Goal: Task Accomplishment & Management: Manage account settings

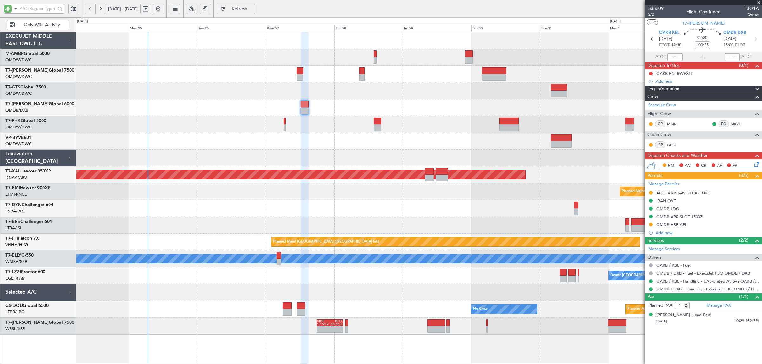
click at [204, 91] on div at bounding box center [419, 91] width 686 height 17
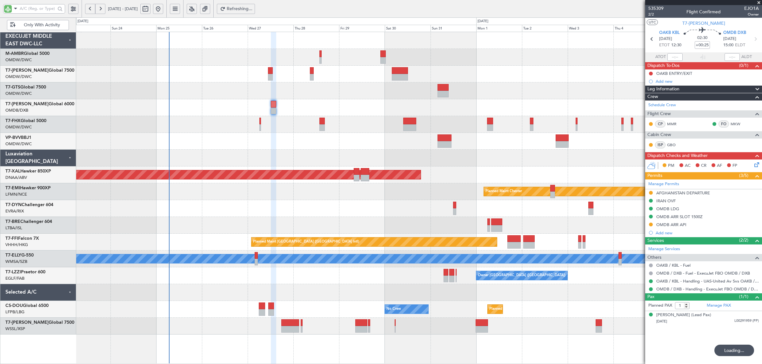
click at [237, 96] on div "Planned Maint Dubai (Al Maktoum Intl)" at bounding box center [419, 91] width 686 height 17
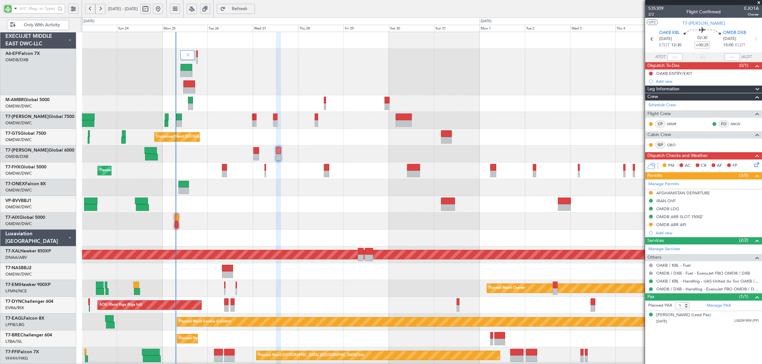
click at [553, 92] on div "Planned Maint Dubai (Al Maktoum Intl)" at bounding box center [421, 72] width 679 height 46
click at [248, 205] on div at bounding box center [421, 204] width 679 height 17
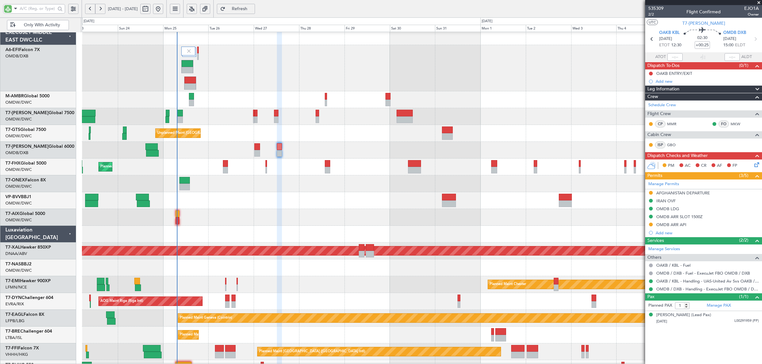
click at [234, 213] on div at bounding box center [421, 217] width 679 height 17
click at [220, 205] on div at bounding box center [421, 200] width 679 height 17
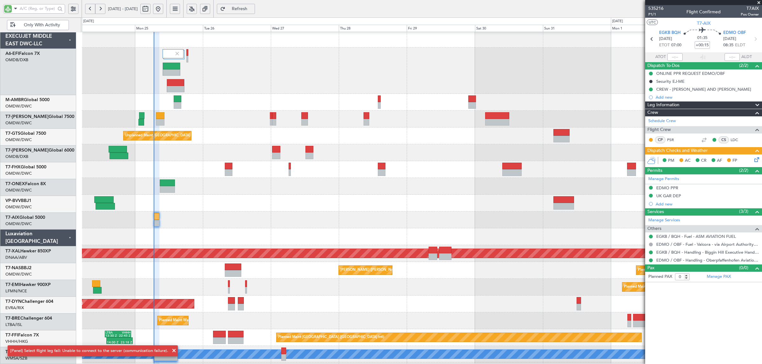
scroll to position [1, 0]
click at [246, 5] on button "Refresh" at bounding box center [236, 9] width 38 height 10
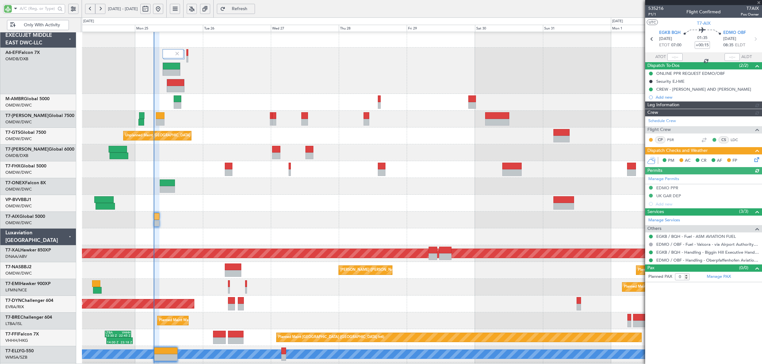
type input "[PERSON_NAME] (ANI)"
type input "7069"
click at [254, 101] on div "Planned Maint Dubai (Al Maktoum Intl)" at bounding box center [421, 102] width 679 height 17
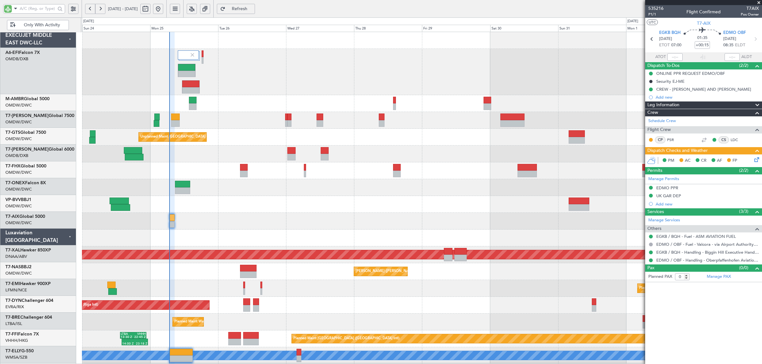
scroll to position [0, 0]
click at [189, 132] on div "Planned Maint Dubai (Al Maktoum Intl) Planned Maint [GEOGRAPHIC_DATA] (Al Makto…" at bounding box center [421, 232] width 679 height 400
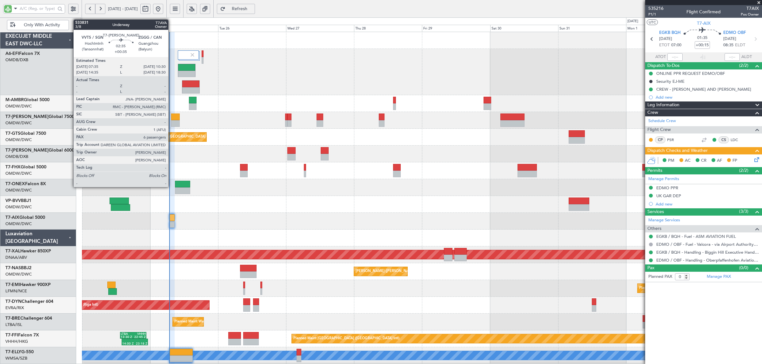
click at [171, 123] on div at bounding box center [175, 123] width 9 height 7
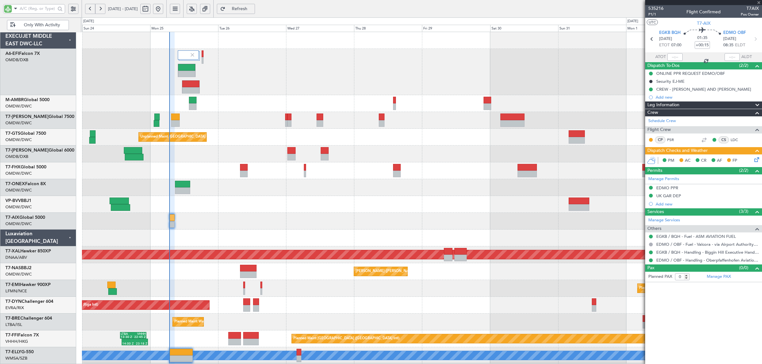
type input "+00:35"
type input "6"
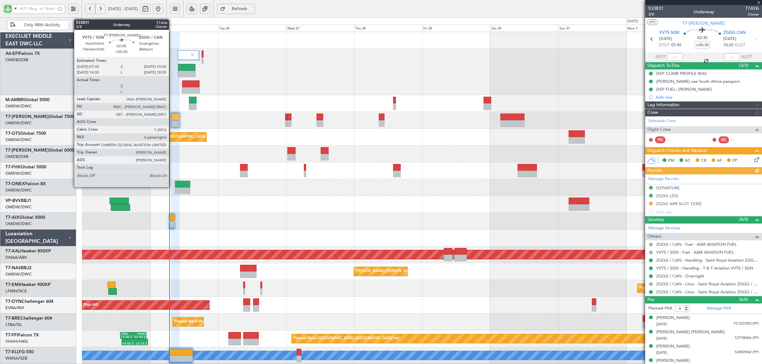
type input "Anita Mani (ANI)"
type input "7060"
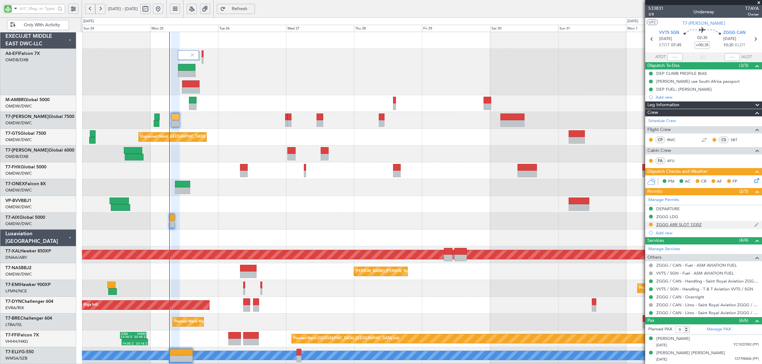
click at [675, 223] on div "ZGGG ARR SLOT 1235Z" at bounding box center [678, 224] width 45 height 5
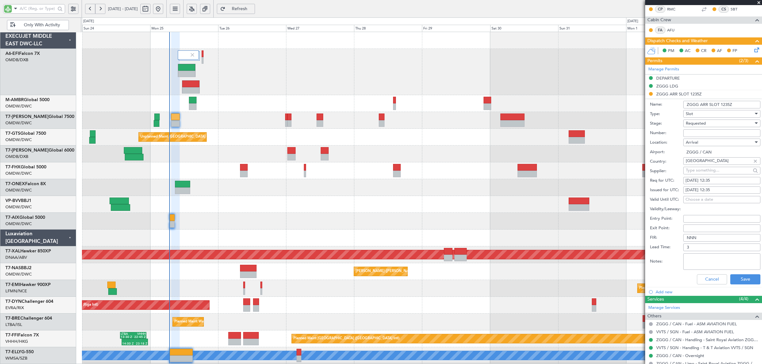
scroll to position [159, 0]
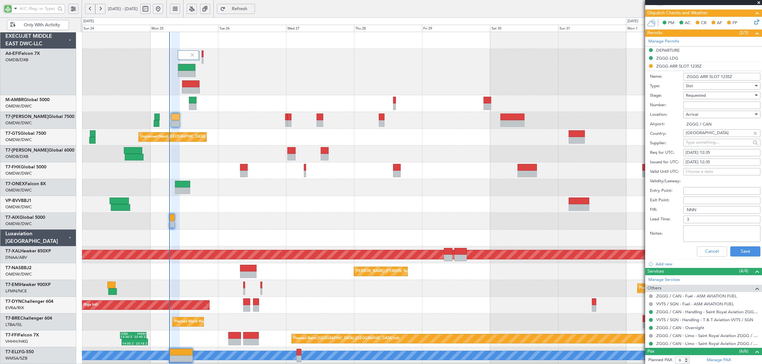
click at [720, 153] on div "25/08/2025 12:35" at bounding box center [721, 153] width 73 height 6
select select "8"
select select "2025"
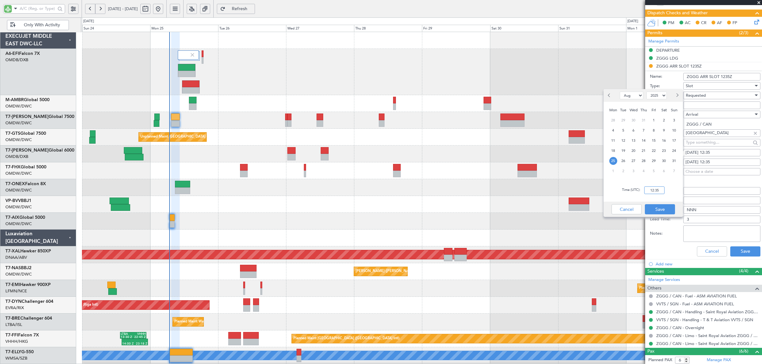
click at [651, 190] on input "12:35" at bounding box center [654, 191] width 20 height 8
type input "10:20"
click at [654, 207] on button "Save" at bounding box center [660, 209] width 30 height 10
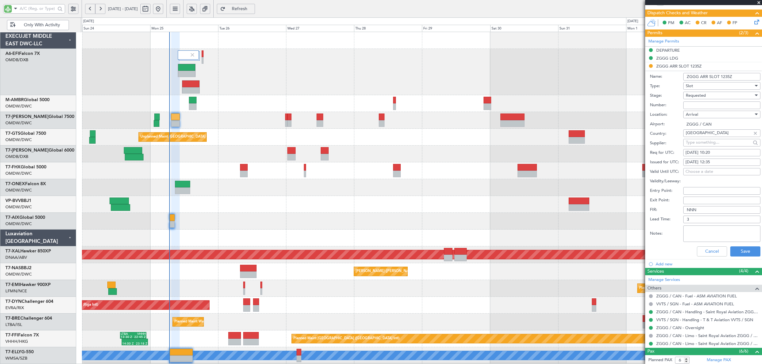
click at [711, 163] on div "25/08/2025 12:35" at bounding box center [721, 162] width 73 height 6
select select "8"
select select "2025"
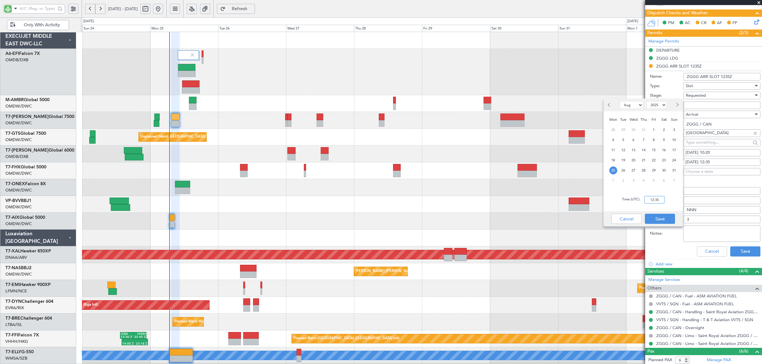
click at [653, 203] on input "12:35" at bounding box center [654, 200] width 20 height 8
type input "10:20"
click at [655, 222] on button "Save" at bounding box center [660, 219] width 30 height 10
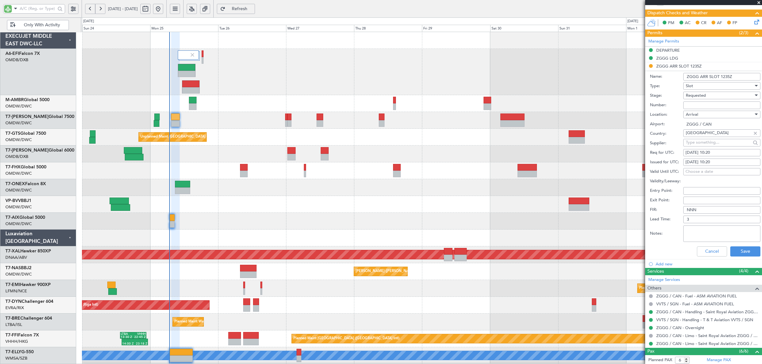
click at [727, 75] on input "ZGGG ARR SLOT 1235Z" at bounding box center [721, 77] width 77 height 8
click at [726, 76] on input "ZGGG ARR SLOT 1235Z" at bounding box center [721, 77] width 77 height 8
type input "ZGGG ARR SLOT 1020Z"
click at [723, 95] on div "Requested" at bounding box center [720, 96] width 68 height 10
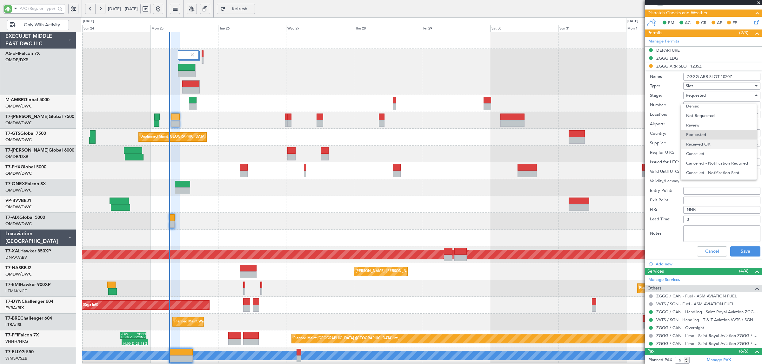
click at [716, 140] on span "Received OK" at bounding box center [718, 145] width 65 height 10
click at [706, 106] on input "Number:" at bounding box center [721, 106] width 77 height 8
type input "APPROVED"
click at [740, 251] on button "Save" at bounding box center [745, 252] width 30 height 10
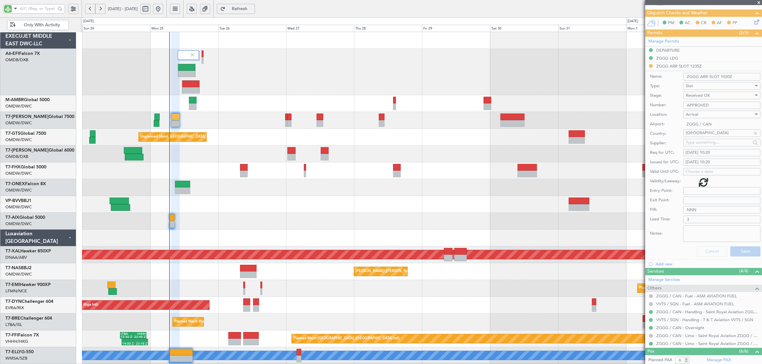
scroll to position [57, 0]
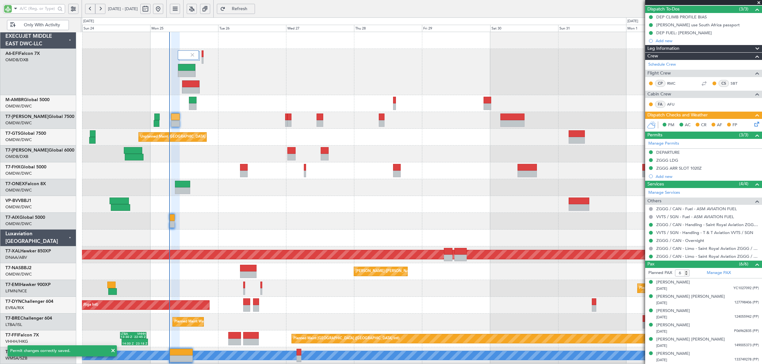
click at [753, 123] on icon at bounding box center [755, 123] width 5 height 5
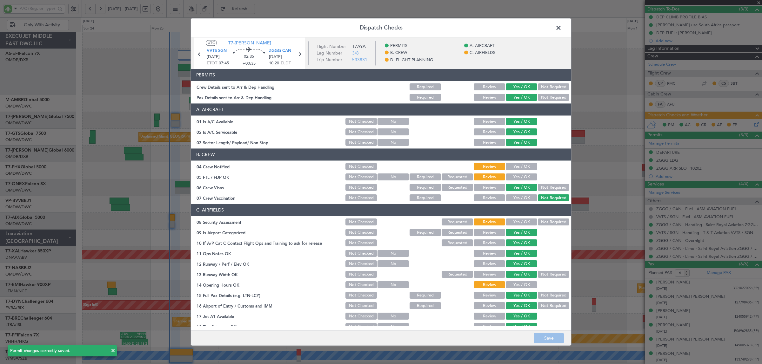
click at [526, 169] on button "Yes / OK" at bounding box center [521, 166] width 31 height 7
click at [521, 178] on button "Yes / OK" at bounding box center [521, 177] width 31 height 7
click at [519, 221] on button "Yes / OK" at bounding box center [521, 222] width 31 height 7
click at [516, 283] on button "Yes / OK" at bounding box center [521, 285] width 31 height 7
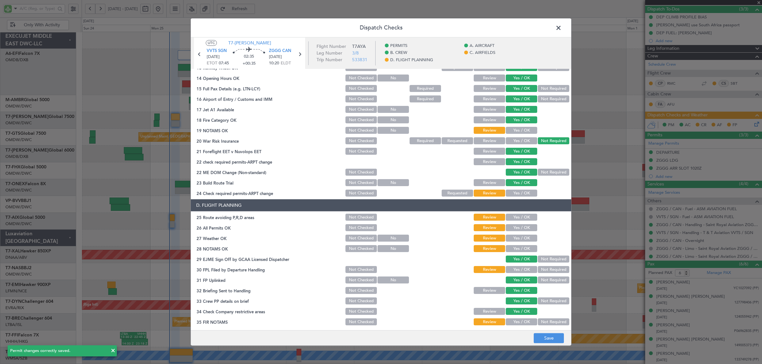
scroll to position [208, 0]
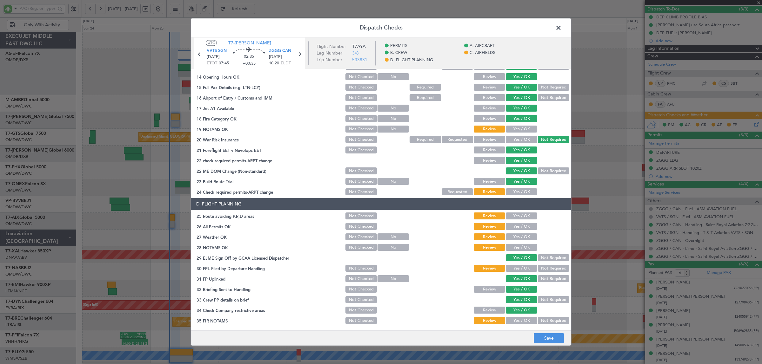
click at [521, 126] on button "Yes / OK" at bounding box center [521, 129] width 31 height 7
click at [519, 214] on button "Yes / OK" at bounding box center [521, 216] width 31 height 7
click at [520, 189] on button "Yes / OK" at bounding box center [521, 192] width 31 height 7
click at [518, 226] on button "Yes / OK" at bounding box center [521, 226] width 31 height 7
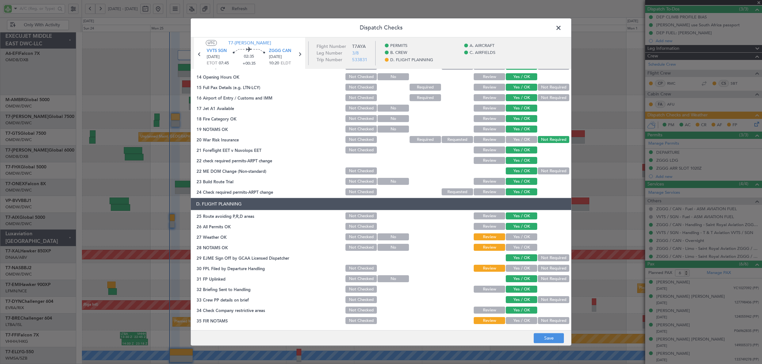
click at [517, 235] on button "Yes / OK" at bounding box center [521, 237] width 31 height 7
click at [517, 244] on button "Yes / OK" at bounding box center [521, 247] width 31 height 7
click at [516, 266] on button "Yes / OK" at bounding box center [521, 268] width 31 height 7
click at [518, 318] on button "Yes / OK" at bounding box center [521, 321] width 31 height 7
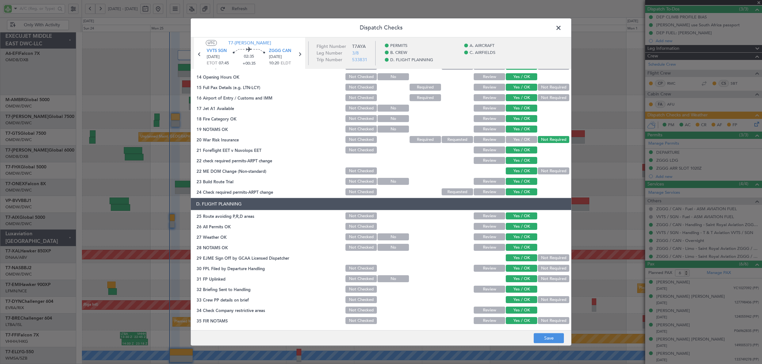
click at [553, 321] on button "Not Required" at bounding box center [553, 321] width 31 height 7
click at [546, 337] on button "Save" at bounding box center [548, 339] width 30 height 10
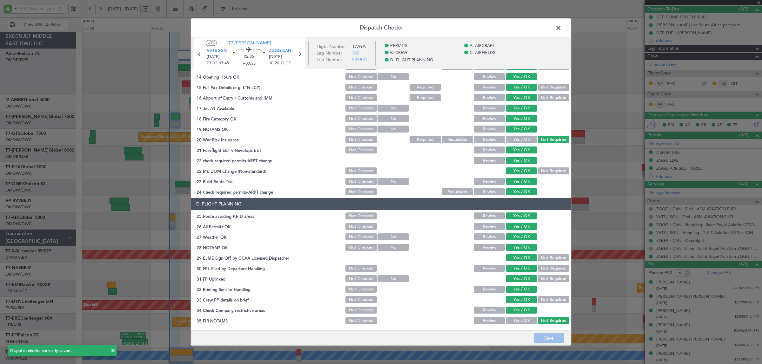
click at [561, 29] on span at bounding box center [561, 29] width 0 height 13
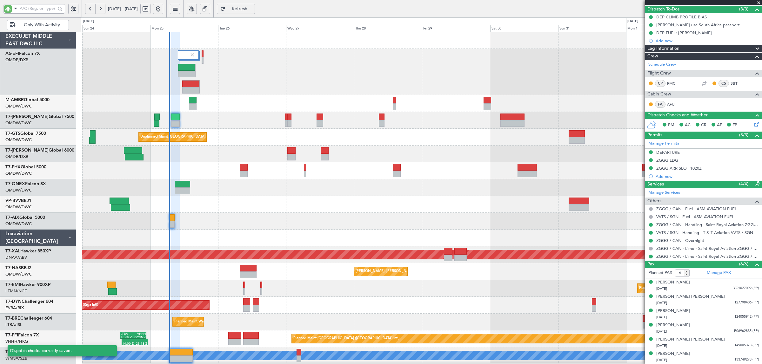
click at [222, 113] on div "Planned Maint Dubai (Al Maktoum Intl)" at bounding box center [421, 120] width 679 height 17
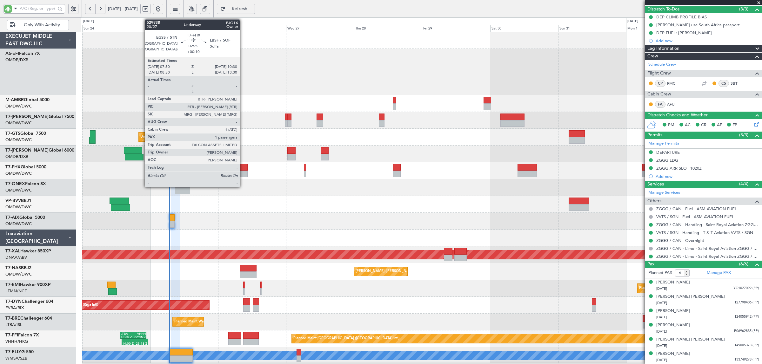
click at [243, 172] on div at bounding box center [244, 174] width 8 height 7
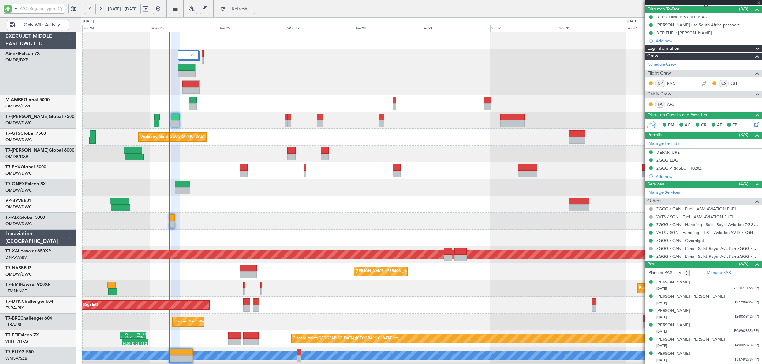
type input "+00:10"
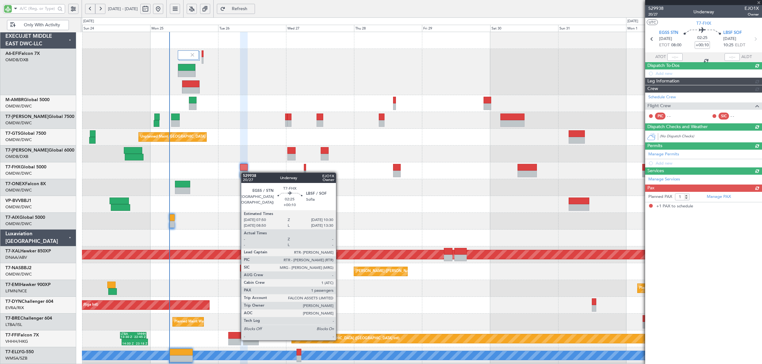
scroll to position [0, 0]
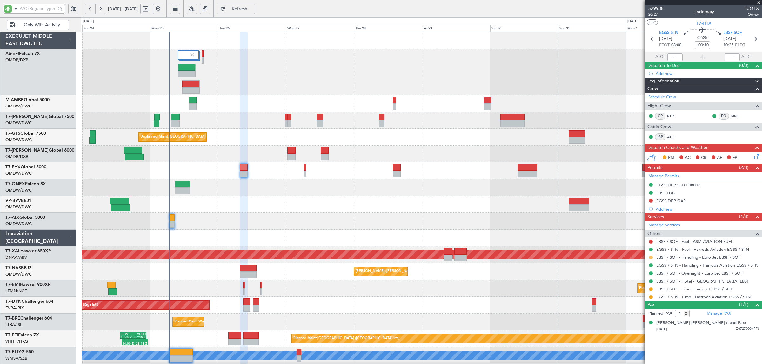
click at [651, 257] on button at bounding box center [651, 258] width 4 height 4
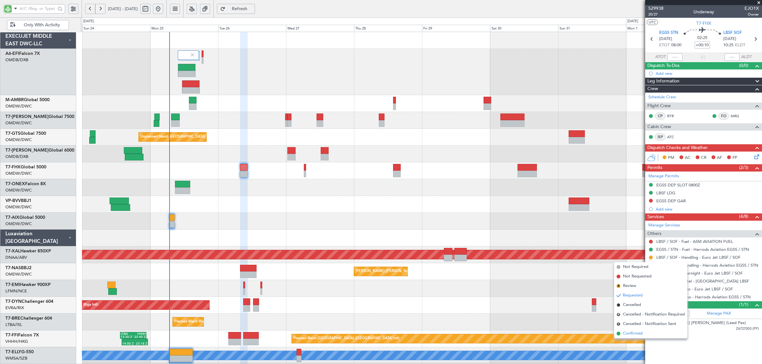
click at [637, 334] on span "Confirmed" at bounding box center [633, 334] width 20 height 6
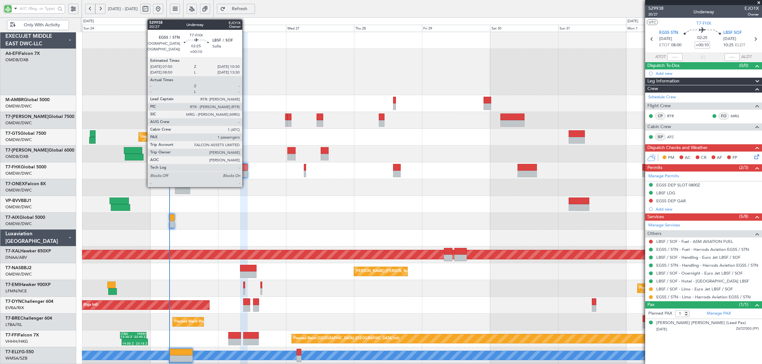
click at [245, 173] on div at bounding box center [244, 174] width 8 height 7
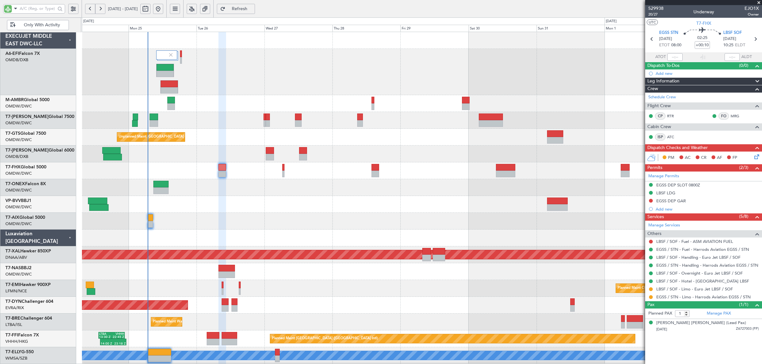
click at [238, 116] on div "Planned Maint Dubai (Al Maktoum Intl)" at bounding box center [421, 120] width 679 height 17
click at [325, 223] on div at bounding box center [421, 221] width 679 height 17
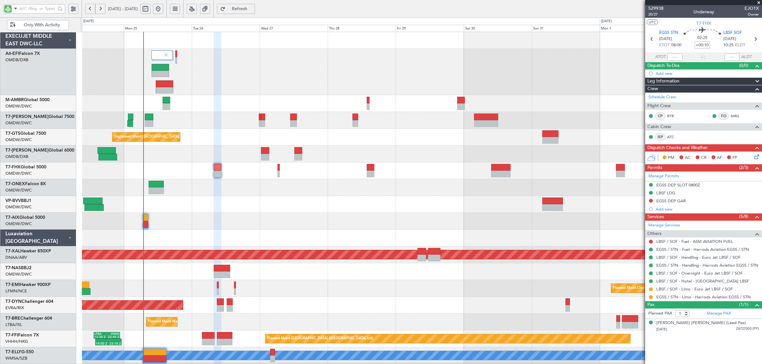
click at [297, 204] on div "Planned Maint Dubai (Al Maktoum Intl) Planned Maint Dubai (Al Maktoum Intl) Pla…" at bounding box center [421, 232] width 679 height 400
click at [296, 204] on div at bounding box center [421, 204] width 679 height 17
click at [252, 196] on div at bounding box center [421, 204] width 679 height 17
click at [47, 23] on span "Only With Activity" at bounding box center [42, 25] width 50 height 4
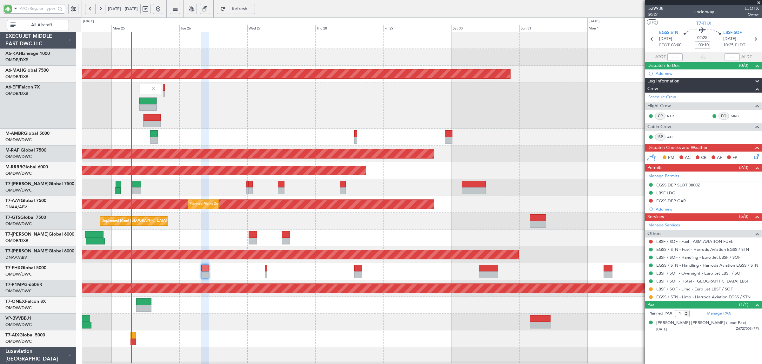
click at [240, 141] on div "Planned Maint Dubai (Al Maktoum Intl) Planned Maint Dubai (Dubai Intl) Planned …" at bounding box center [421, 358] width 679 height 652
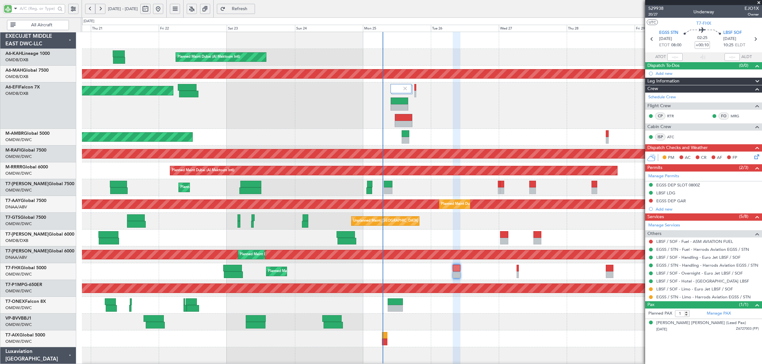
click at [521, 132] on div "Planned Maint Dubai (Al Maktoum Intl) Planned Maint Dubai (Dubai Intl) Planned …" at bounding box center [421, 358] width 679 height 652
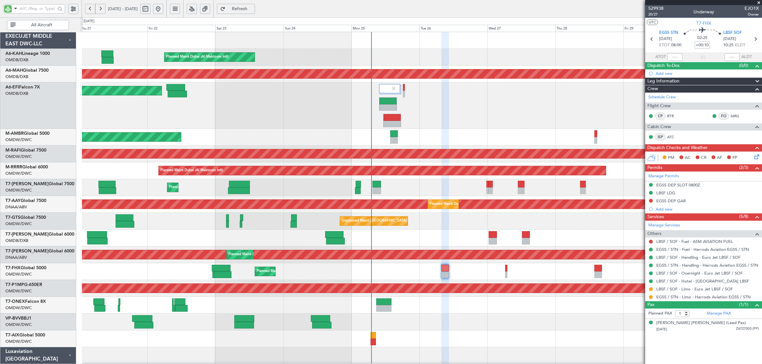
click at [298, 101] on div "Planned Maint Dubai (Al Maktoum Intl)" at bounding box center [421, 106] width 679 height 46
click at [197, 9] on button at bounding box center [192, 9] width 10 height 10
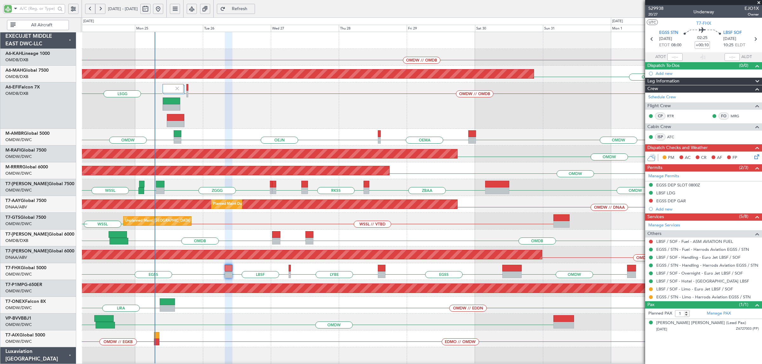
click at [243, 110] on div "OMDW // OMDB OMDW // OMDB OMDW // OMDB LSGG OMDW Planned Maint Dubai (Al Maktou…" at bounding box center [421, 106] width 679 height 46
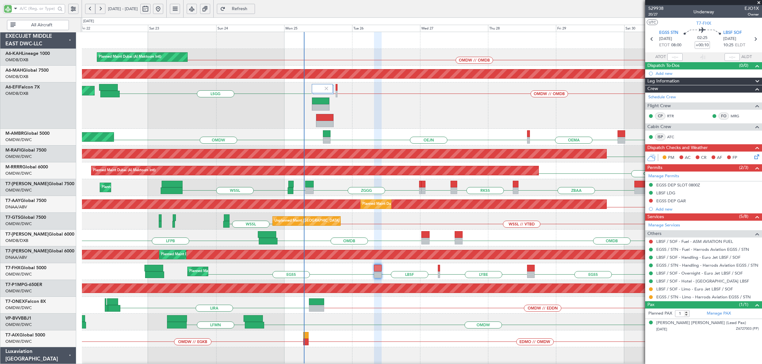
click at [395, 107] on div "OMDW // OMDB OMDW // OMDB OMDW // OMDB LSGG Planned Maint Dubai (Al Maktoum Int…" at bounding box center [421, 106] width 679 height 46
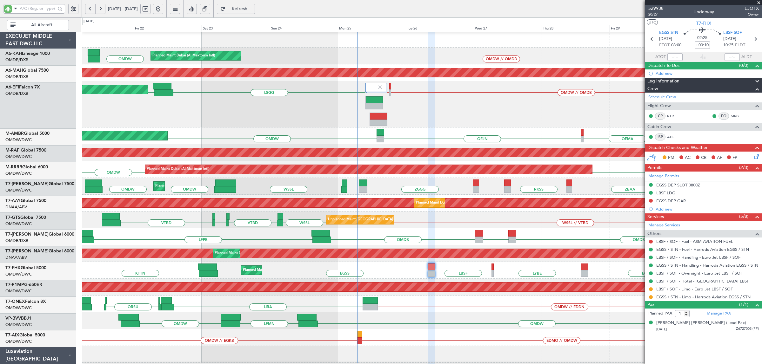
click at [486, 122] on div "Planned Maint Dubai (Al Maktoum Intl) OMDW // OMDB OMDW OMDW // OMDB OMDW // OM…" at bounding box center [421, 104] width 679 height 46
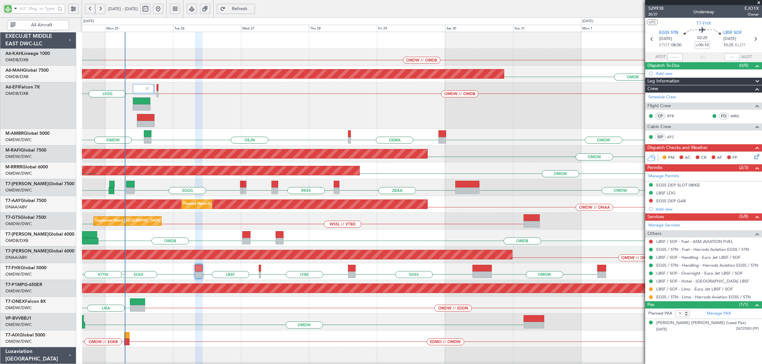
click at [271, 139] on div "OMDW // OMDB Planned Maint Dubai (Al Maktoum Intl) OMDW Planned Maint Dubai (Du…" at bounding box center [421, 358] width 679 height 652
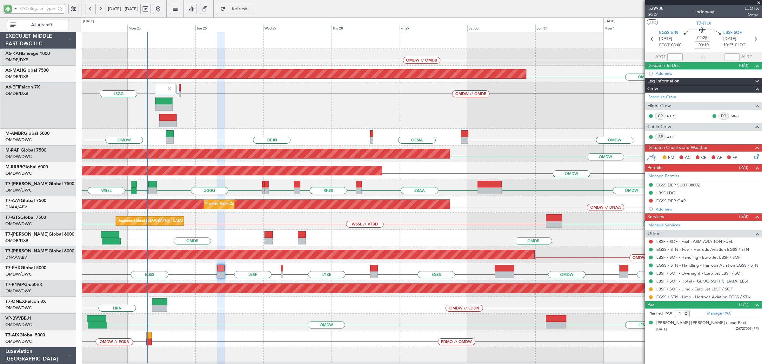
click at [184, 120] on div "OMDW // OMDB OMDW // OMDB OMDW // OMDB LSGG Planned Maint Dubai (Al Maktoum Int…" at bounding box center [421, 106] width 679 height 46
click at [210, 116] on div "OMDW // OMDB OMDW // OMDB OMDW // OMDB LSGG Planned Maint Dubai (Al Maktoum Int…" at bounding box center [421, 106] width 679 height 46
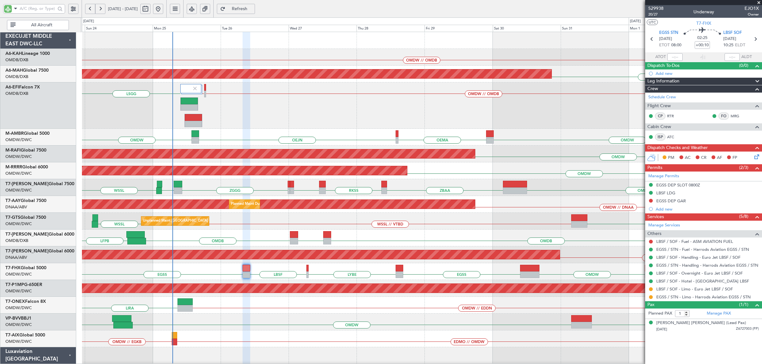
click at [263, 121] on div "OMDW // OMDB OMDW // OMDB OMDW // OMDB LSGG Planned Maint Dubai (Al Maktoum Int…" at bounding box center [421, 106] width 679 height 46
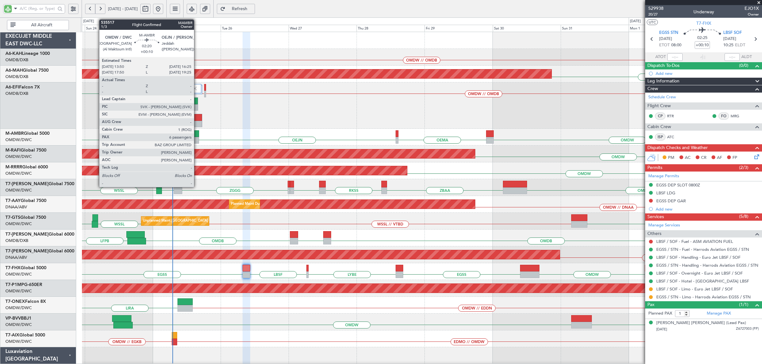
click at [197, 137] on div at bounding box center [195, 140] width 8 height 7
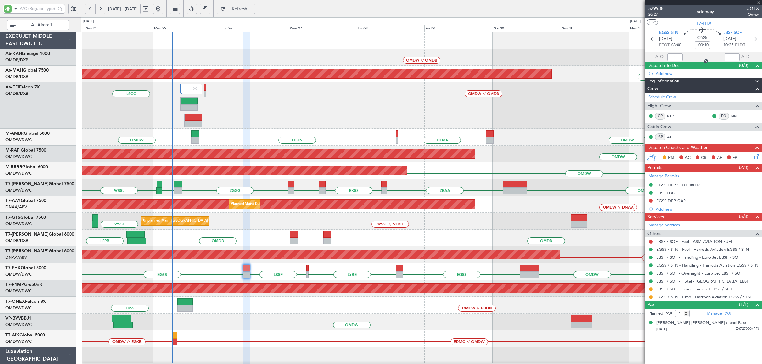
type input "6"
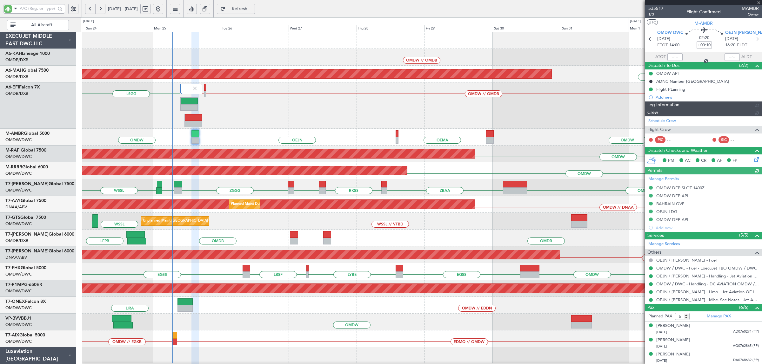
type input "Syed Shakeel (SYS)"
type input "7103"
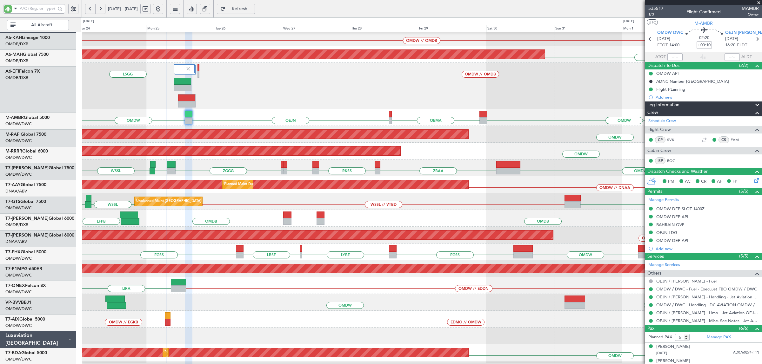
scroll to position [26, 0]
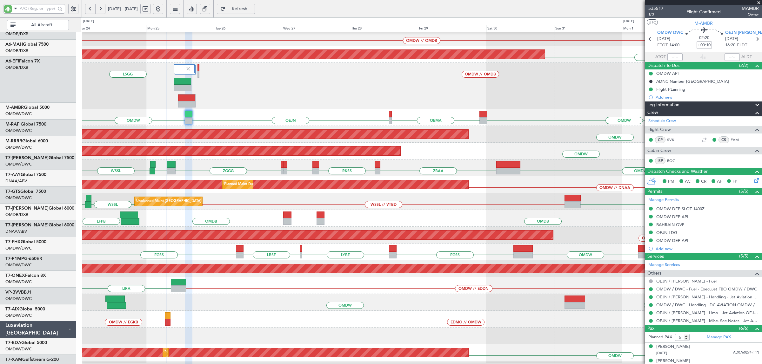
click at [280, 96] on div "OMDW // OMDB OMDW // OMDB OMDW // OMDB LSGG Planned Maint Dubai (Al Maktoum Int…" at bounding box center [421, 86] width 679 height 46
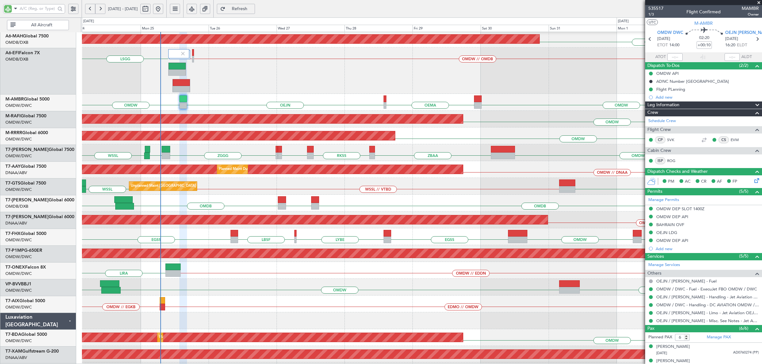
scroll to position [35, 0]
click at [272, 94] on div "OMDW OEMA OEJN OMDW Planned Maint Dubai (Al Maktoum Intl)" at bounding box center [421, 102] width 679 height 17
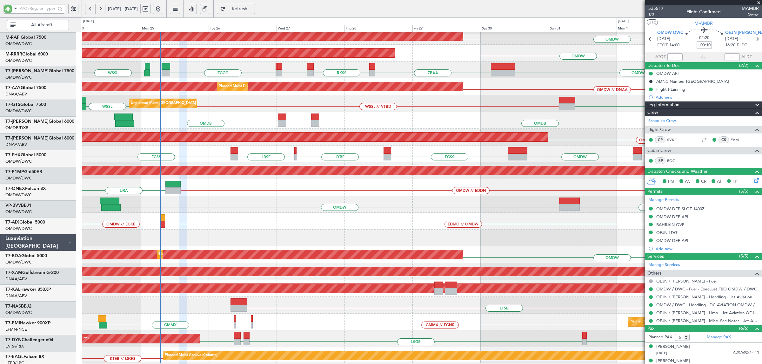
scroll to position [120, 0]
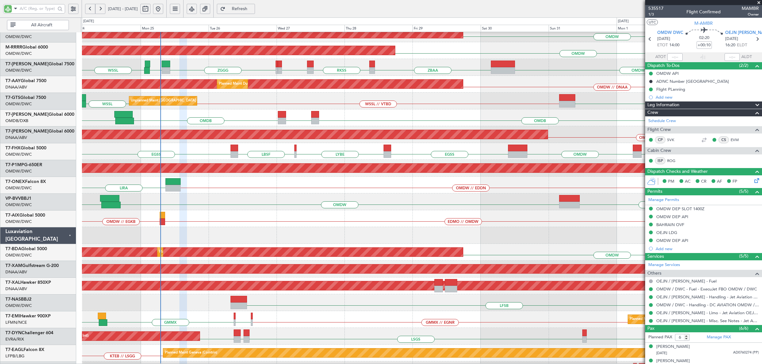
click at [411, 62] on div "OMDW ZBAA RKSS RCSS VMMC ZGGG VVTS WSSL Planned Maint Dubai (Al Maktoum Intl)" at bounding box center [421, 67] width 679 height 17
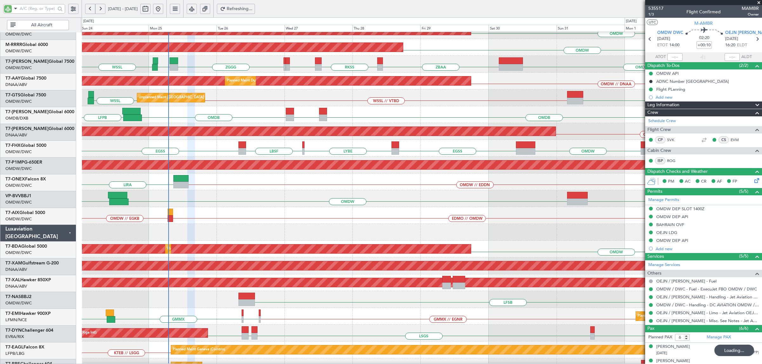
scroll to position [123, 0]
click at [182, 72] on div "OMDW ZBAA RKSS RCSS VMMC ZGGG VVTS WSSL Planned Maint Dubai (Al Maktoum Intl)" at bounding box center [421, 64] width 679 height 17
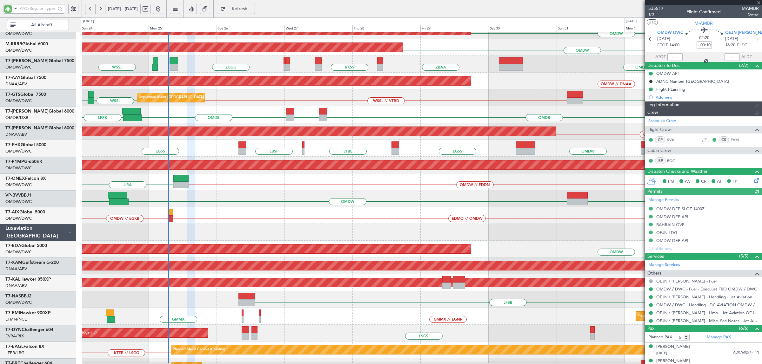
type input "Syed Shakeel (SYS)"
type input "7103"
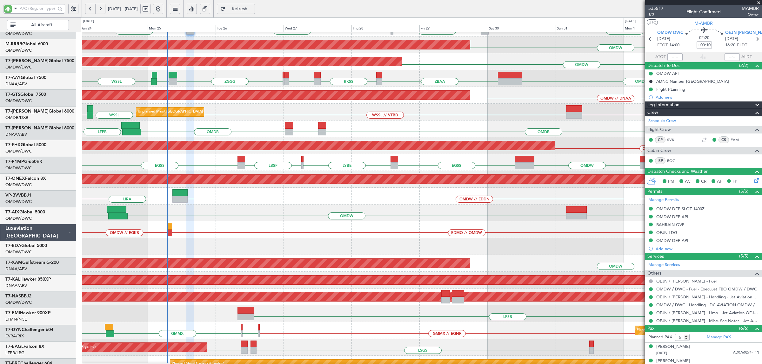
scroll to position [107, 0]
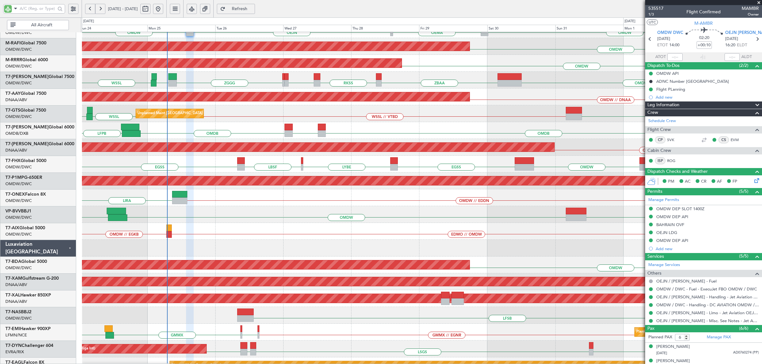
click at [201, 89] on div "OMDW // DNAA Planned Maint Dubai (Al Maktoum Intl) Unplanned Maint Dubai (Al Ma…" at bounding box center [421, 97] width 679 height 17
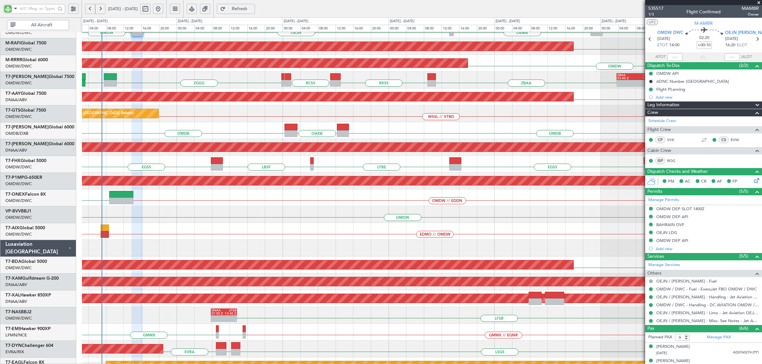
scroll to position [102, 0]
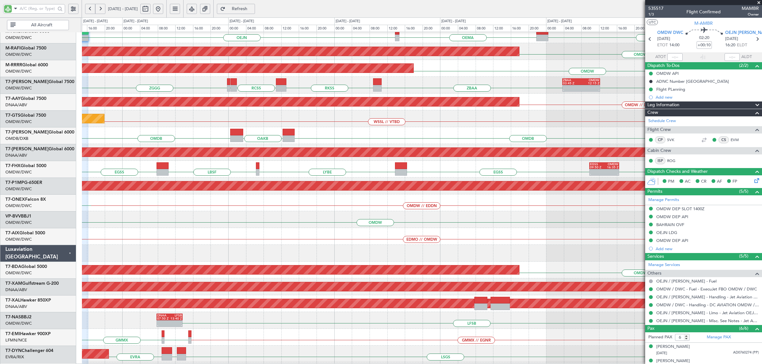
click at [406, 86] on div "- - ZBAA 03:45 Z OMDW 12:15 Z RCSS VMMC ZGGG OMDW ZBAA RKSS VVTS" at bounding box center [421, 85] width 679 height 17
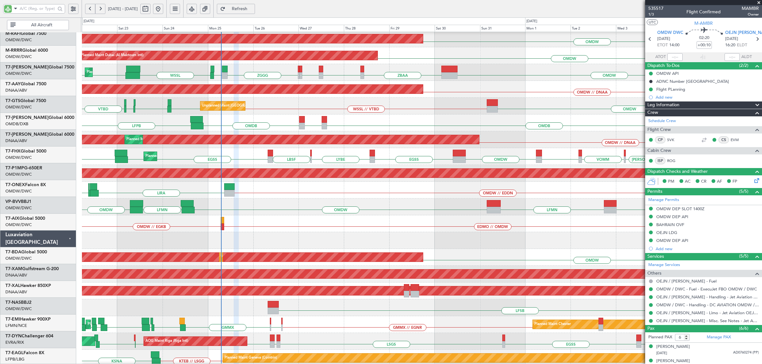
scroll to position [115, 0]
click at [344, 75] on div "Planned Maint Dubai (Al Maktoum Intl) RCSS VMMC ZGGG VVTS WSSL OMDW OMDW OMDW Z…" at bounding box center [421, 72] width 679 height 17
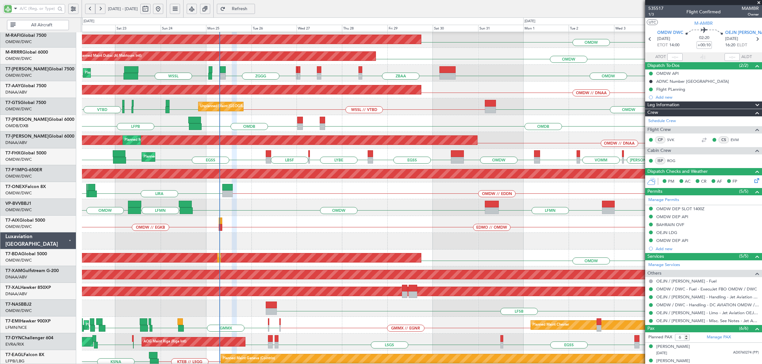
scroll to position [115, 0]
click at [401, 130] on div "OAKB OMDB LFPB OMDB Planned Maint Dubai (Dubai Intl)" at bounding box center [421, 123] width 679 height 17
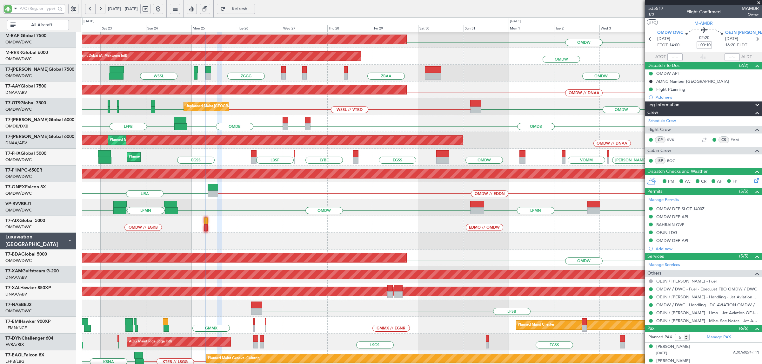
click at [260, 120] on div "OAKB OMDB LFPB OMDB Planned Maint Dubai (Dubai Intl)" at bounding box center [421, 123] width 679 height 17
click at [262, 130] on div "OAKB OMDB LFPB OMDB Planned Maint Dubai (Dubai Intl)" at bounding box center [421, 123] width 679 height 17
click at [262, 129] on div "OAKB OMDB LFPB OMDB Planned Maint Dubai (Dubai Intl)" at bounding box center [421, 123] width 679 height 17
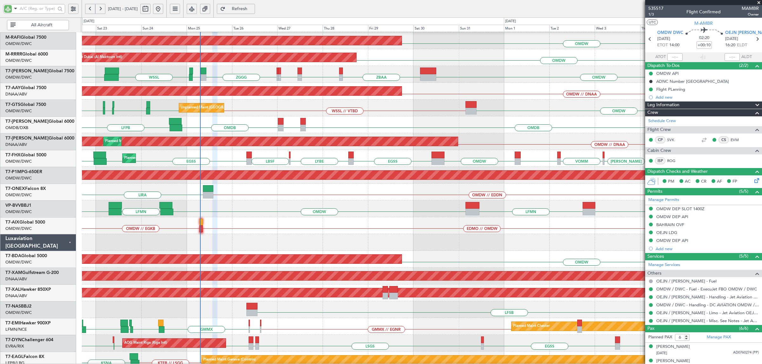
click at [222, 158] on div "Planned Maint London (Stansted) Planned Maint Singapore (Changi) LBSF EGSS EGSS…" at bounding box center [421, 158] width 679 height 17
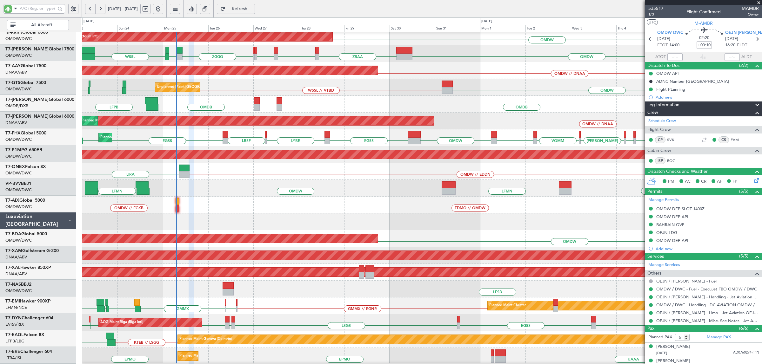
scroll to position [134, 0]
click at [227, 83] on div "Unplanned Maint Singapore (Seletar) WSSL // VTBD WSSL VTBD VTUV OMDW VTBD Plann…" at bounding box center [421, 87] width 679 height 17
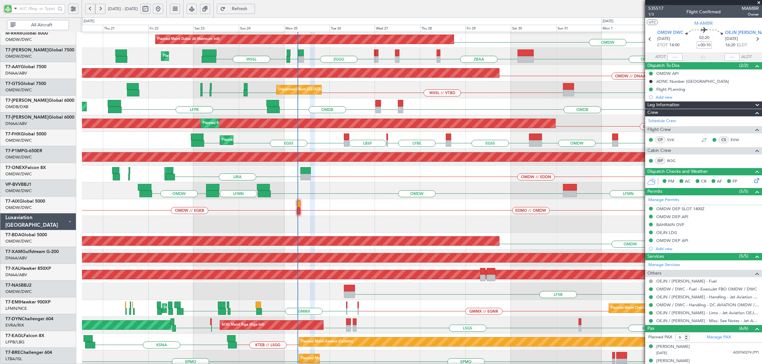
scroll to position [131, 0]
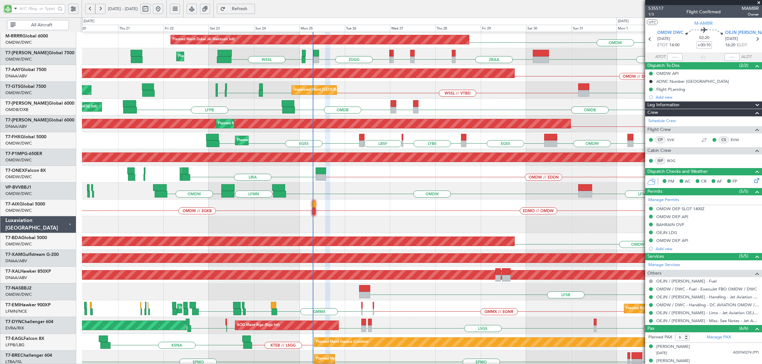
click at [382, 87] on div "Unplanned Maint Singapore (Seletar) WSSL // VTBD WSSL VTBD VTUV OMDW Planned Ma…" at bounding box center [421, 90] width 679 height 17
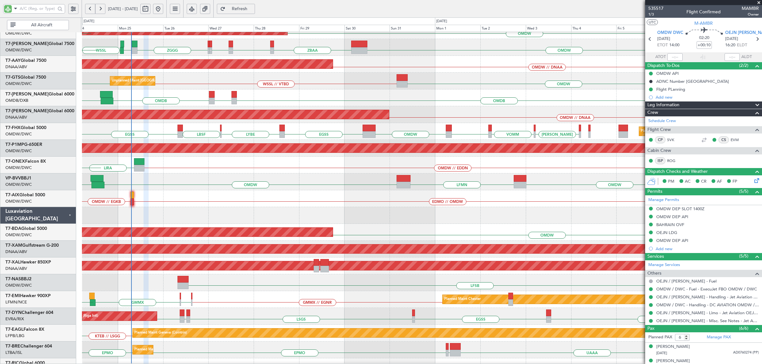
scroll to position [137, 0]
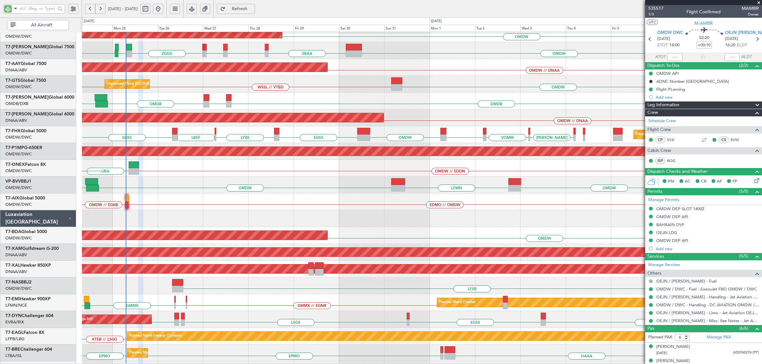
click at [176, 81] on div "Unplanned Maint Singapore (Seletar) WSSL // VTBD WSSL OMDW VTUV VTBD VTBD" at bounding box center [421, 84] width 679 height 17
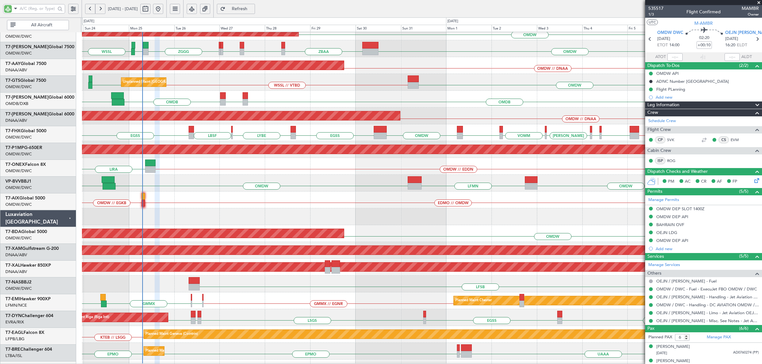
scroll to position [139, 0]
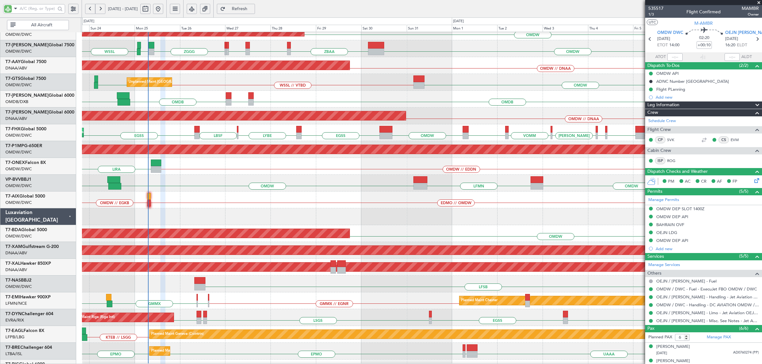
click at [209, 94] on div "OAKB OMDB LFPB OMDB Planned Maint Dubai (Dubai Intl)" at bounding box center [421, 99] width 679 height 17
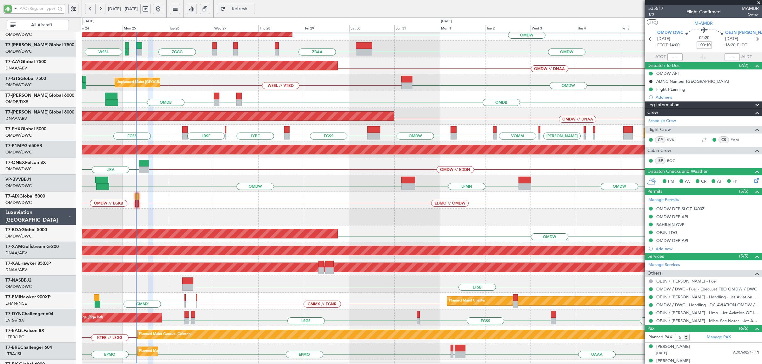
scroll to position [139, 0]
click at [406, 96] on div "OAKB OMDB LFPB OMDB Planned Maint Dubai (Dubai Intl)" at bounding box center [421, 99] width 679 height 17
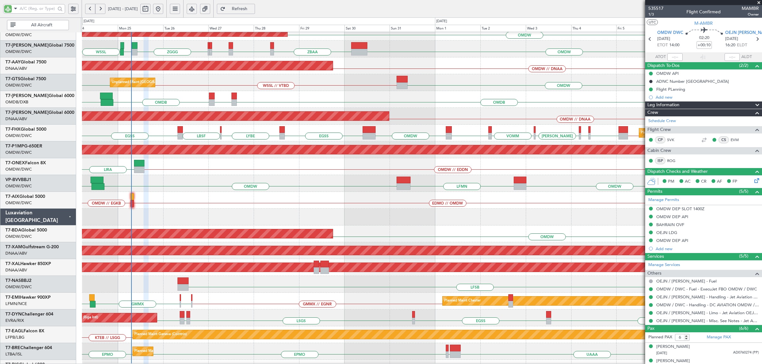
click at [371, 91] on div "OAKB OMDB LFPB OMDB Planned Maint Dubai (Dubai Intl)" at bounding box center [421, 99] width 679 height 17
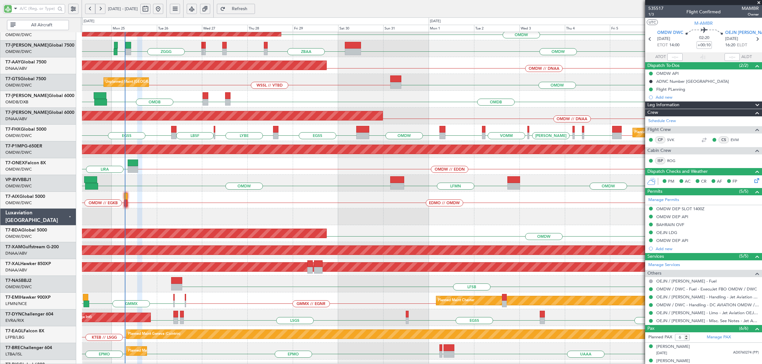
scroll to position [139, 0]
click at [366, 85] on div "Unplanned Maint Singapore (Seletar) WSSL // VTBD WSSL VTBD // OMDW OMDW" at bounding box center [421, 82] width 679 height 17
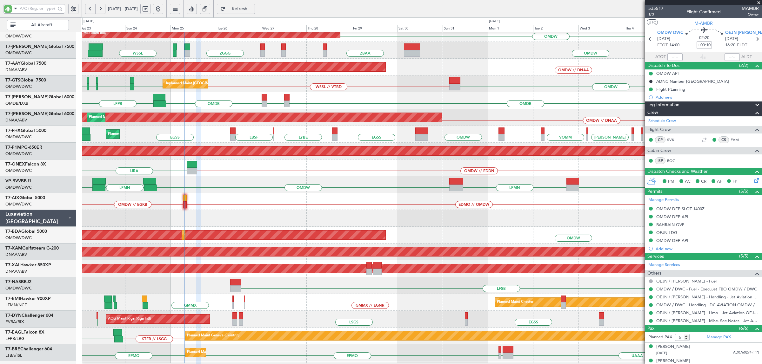
scroll to position [132, 0]
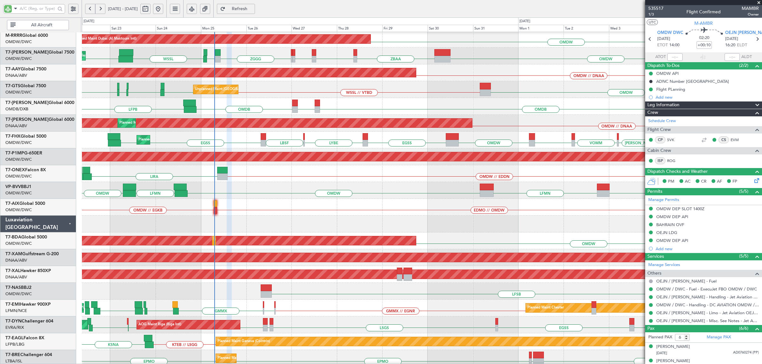
click at [290, 89] on div "Unplanned Maint Singapore (Seletar) WSSL // VTBD WSSL VTBD VTUV VTBD OMDW Plann…" at bounding box center [421, 89] width 679 height 17
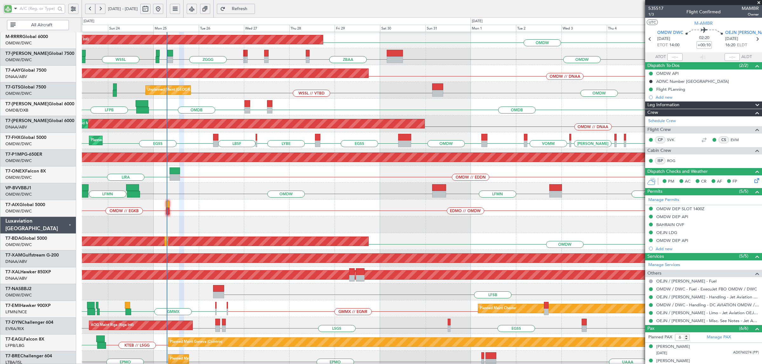
click at [229, 89] on div "Unplanned Maint Singapore (Seletar) WSSL // VTBD WSSL VTBD OMDW VTUV VTBD Plann…" at bounding box center [421, 90] width 679 height 17
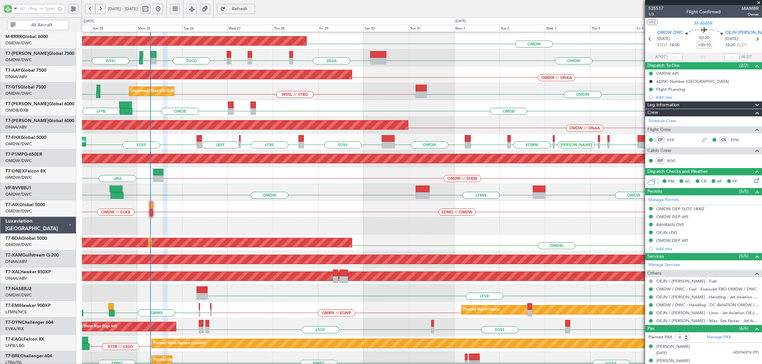
scroll to position [129, 0]
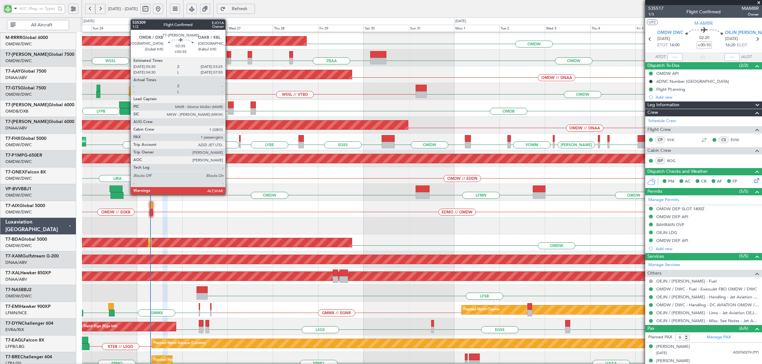
click at [229, 104] on div at bounding box center [231, 105] width 6 height 7
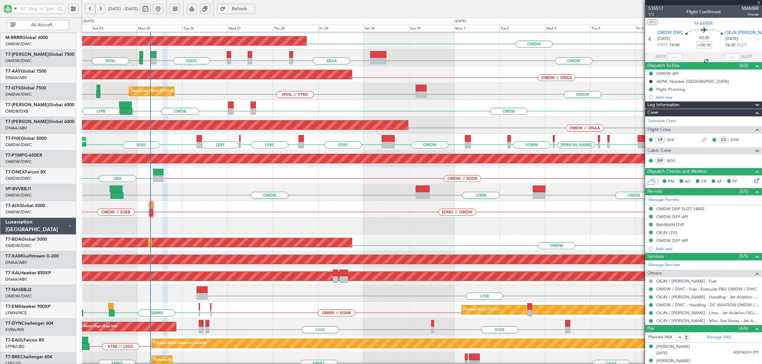
click at [230, 105] on div at bounding box center [231, 105] width 6 height 7
type input "+00:35"
type input "1"
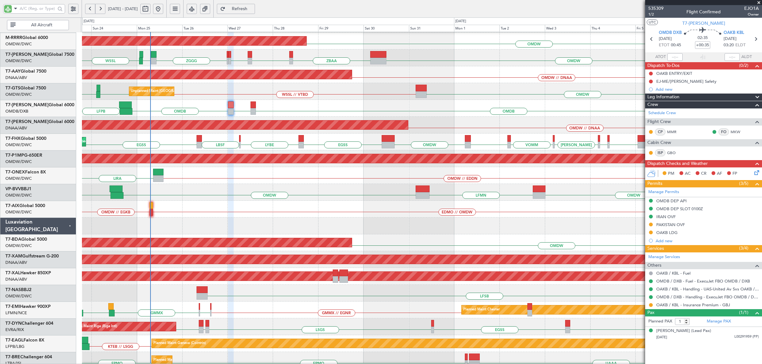
click at [244, 107] on div "OAKB OMDB LFPB OMDB Planned Maint Dubai (Dubai Intl)" at bounding box center [421, 108] width 679 height 17
click at [261, 102] on div "OAKB OMDB LFPB OMDB Planned Maint Dubai (Dubai Intl)" at bounding box center [421, 108] width 679 height 17
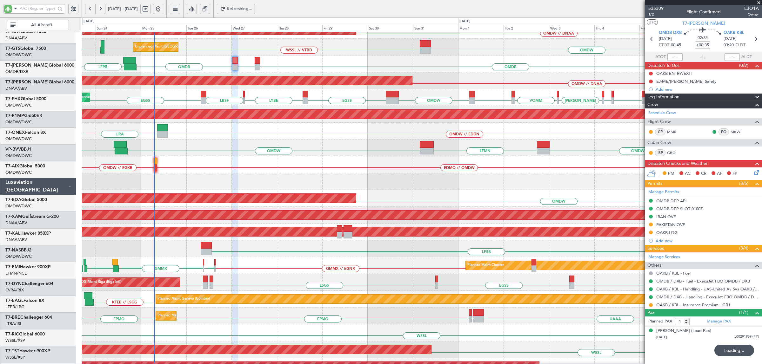
scroll to position [175, 0]
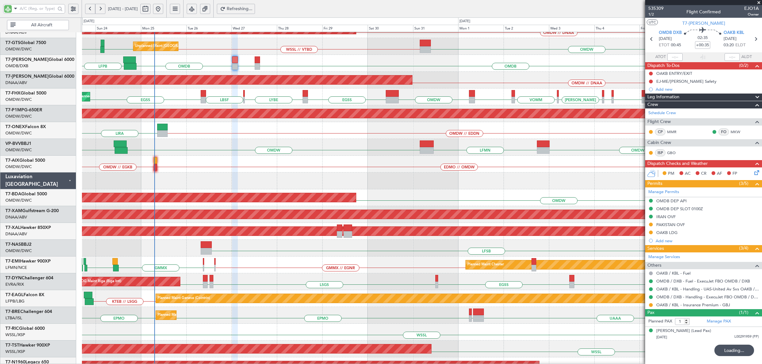
click at [186, 95] on div "LBSF EGSS WSSL // WSSS VABP VABB VOHS VOMM VABP OMDW EGSS LYBE Planned Maint Lo…" at bounding box center [421, 97] width 679 height 17
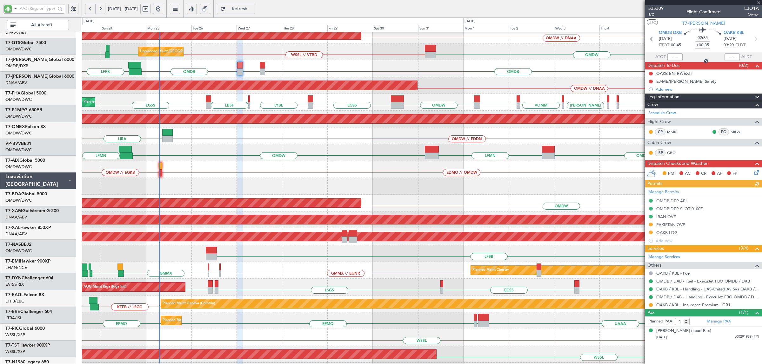
scroll to position [169, 0]
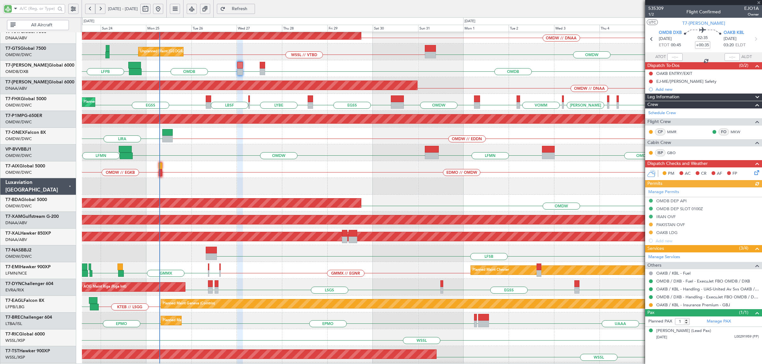
click at [193, 98] on div "LBSF EGSS WSSL // WSSS VABP VABB VOHS VOMM VABP OMDW EGSS LYBE Planned Maint Lo…" at bounding box center [421, 102] width 679 height 17
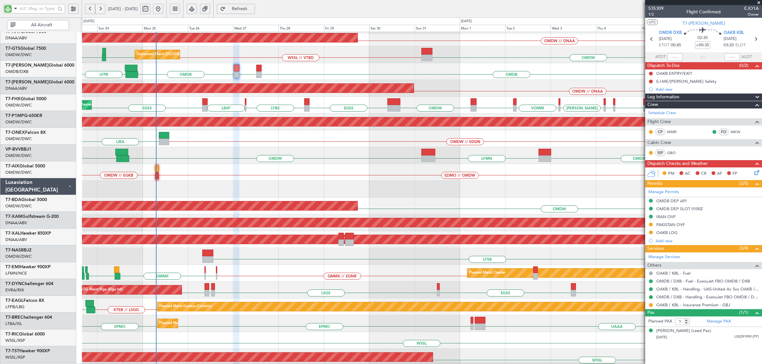
scroll to position [164, 0]
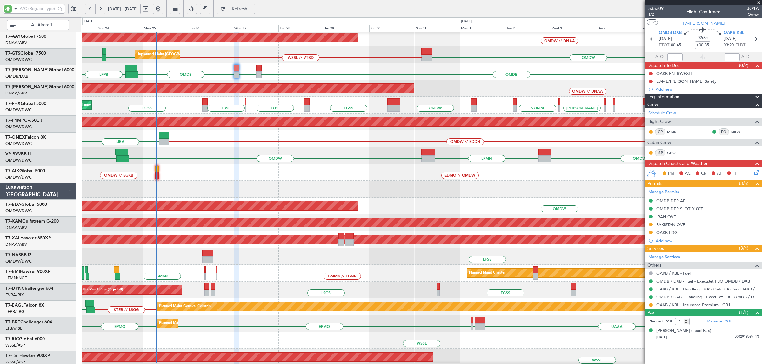
click at [191, 106] on div "Planned Maint London (Stansted) Planned Maint Singapore (Changi) LBSF EGSS WSSL…" at bounding box center [421, 105] width 679 height 17
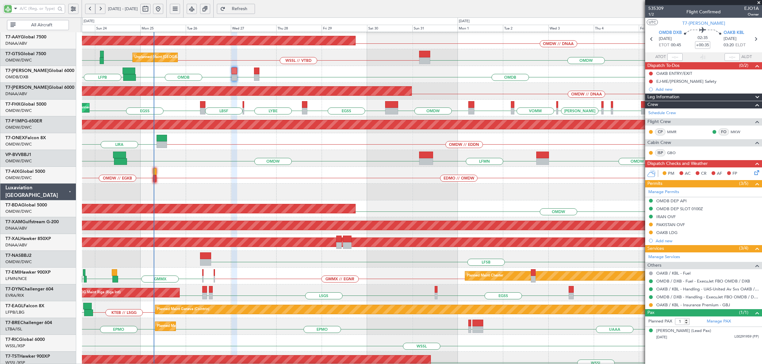
click at [190, 107] on div "Planned Maint London (Stansted) Planned Maint Singapore (Changi) LBSF EGSS WSSL…" at bounding box center [421, 108] width 679 height 17
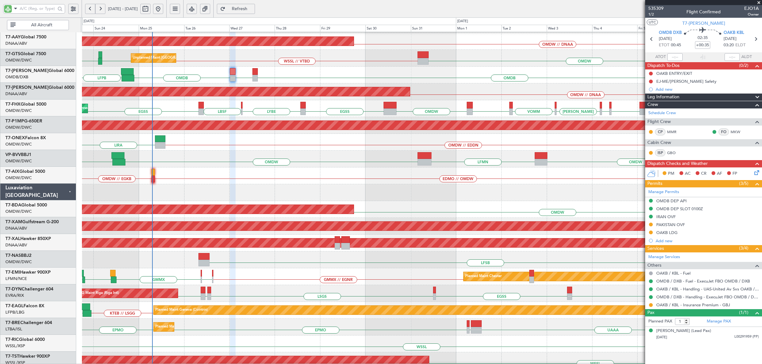
scroll to position [163, 0]
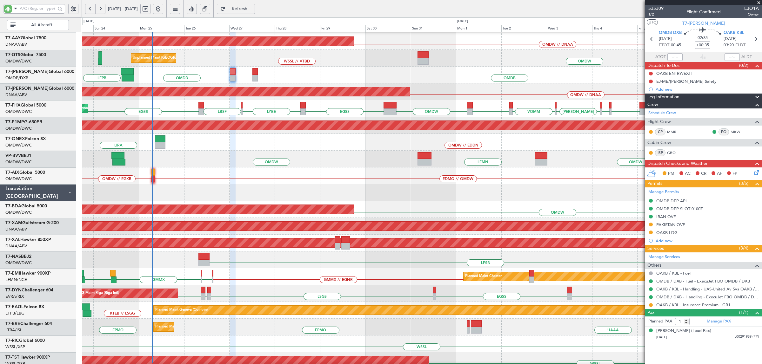
click at [228, 104] on div "Planned Maint London (Stansted) Planned Maint Singapore (Changi) LBSF EGSS WSSL…" at bounding box center [421, 108] width 679 height 17
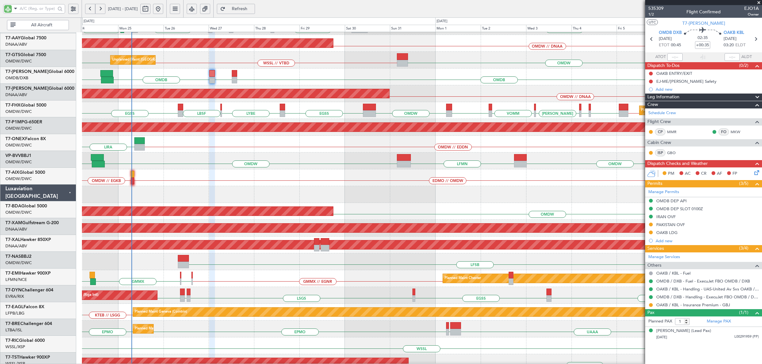
scroll to position [161, 0]
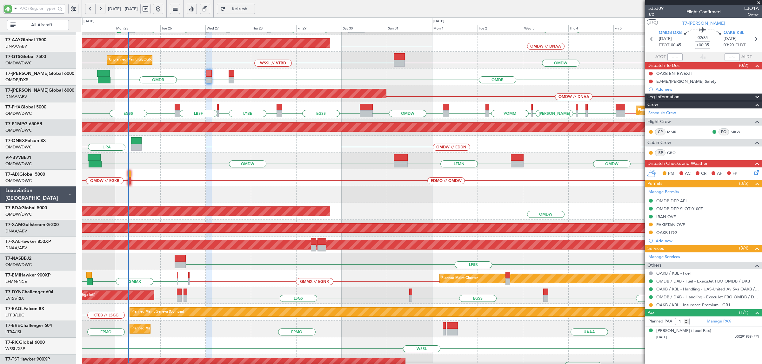
click at [452, 138] on div "OMDW // EDDN LIRA" at bounding box center [421, 144] width 679 height 17
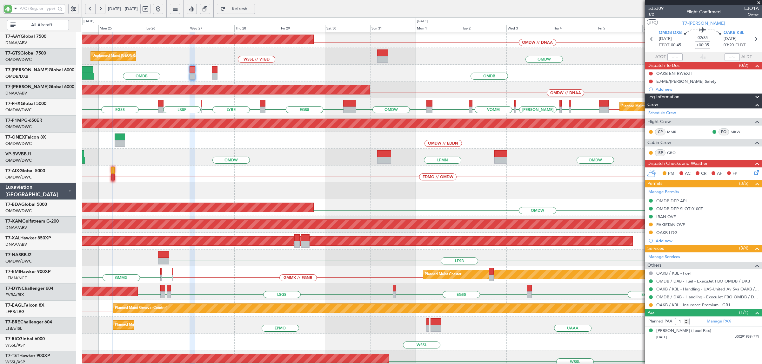
click at [429, 92] on div "Unplanned Maint Dubai (Al Maktoum Intl) OMDW // DNAA Planned Maint Dubai (Al Ma…" at bounding box center [421, 90] width 679 height 17
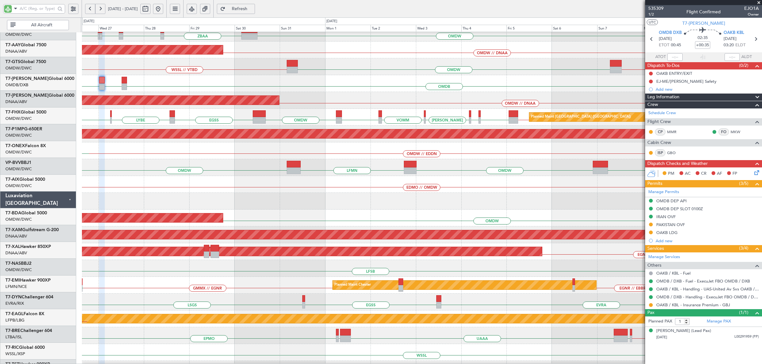
scroll to position [155, 0]
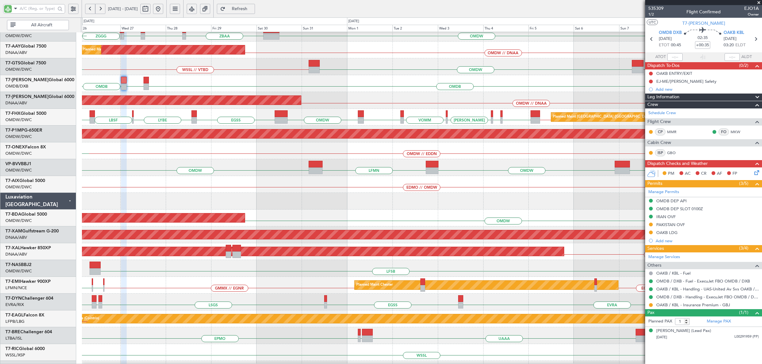
click at [428, 145] on div "OMDW // EDDN LIRA" at bounding box center [421, 150] width 679 height 17
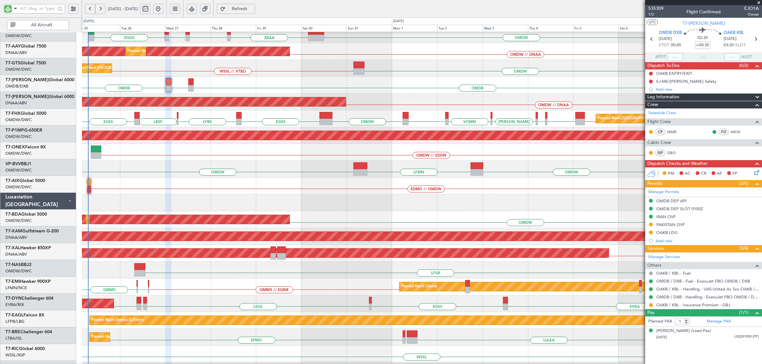
scroll to position [153, 0]
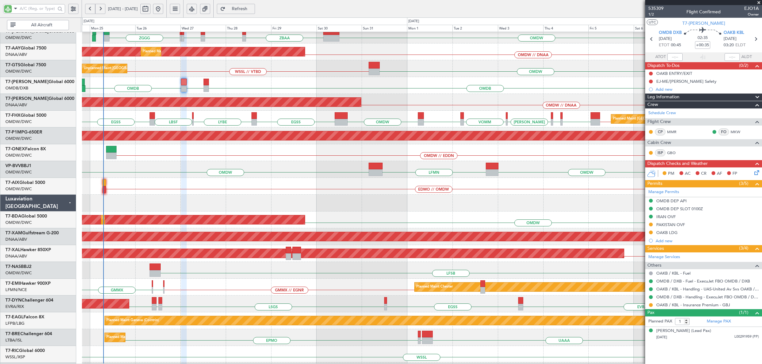
click at [396, 161] on div "OMDW WSSL OMDW LFMN" at bounding box center [421, 169] width 679 height 17
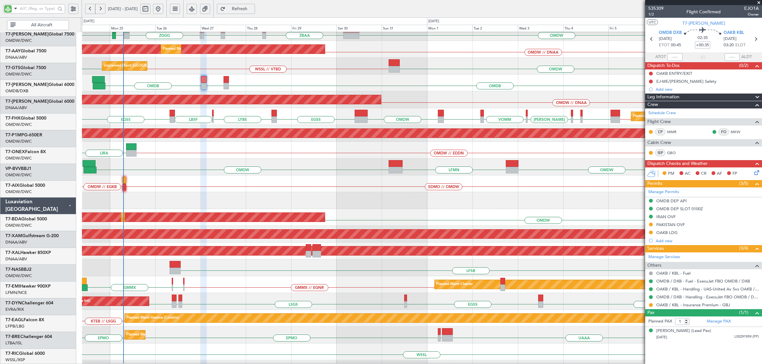
scroll to position [149, 0]
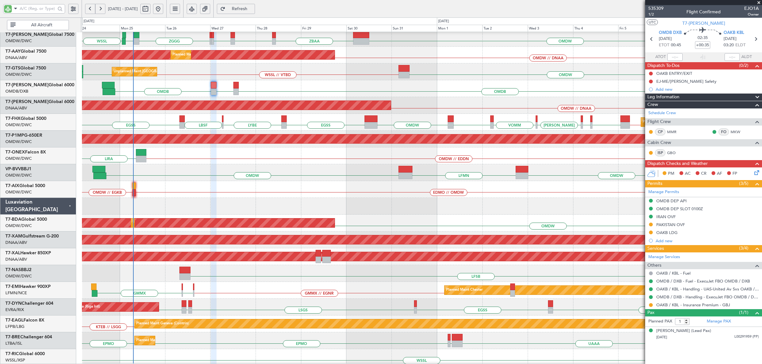
click at [191, 157] on div "OMDW // EDDN LIRA" at bounding box center [421, 156] width 679 height 17
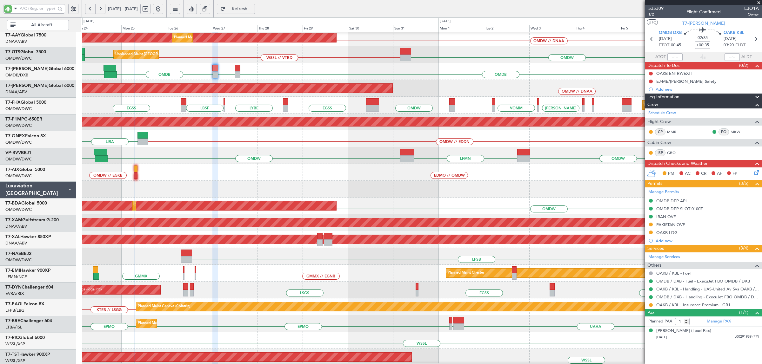
scroll to position [167, 0]
click at [172, 150] on div "OMDW LFMN WSSL OMDW LFMN" at bounding box center [421, 155] width 679 height 17
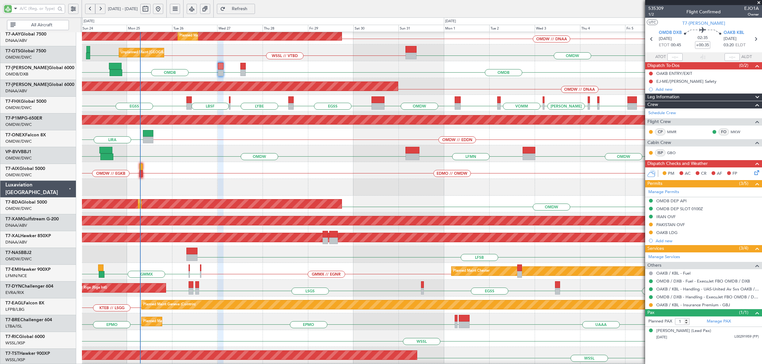
scroll to position [169, 0]
click at [119, 155] on div "OMDW LFMN WSSL OMDW LFMN" at bounding box center [421, 153] width 679 height 17
click at [154, 173] on div "EDMO // OMDW OMDW // EGKB" at bounding box center [421, 170] width 679 height 17
click at [156, 171] on div "EDMO // OMDW OMDW // EGKB" at bounding box center [421, 170] width 679 height 17
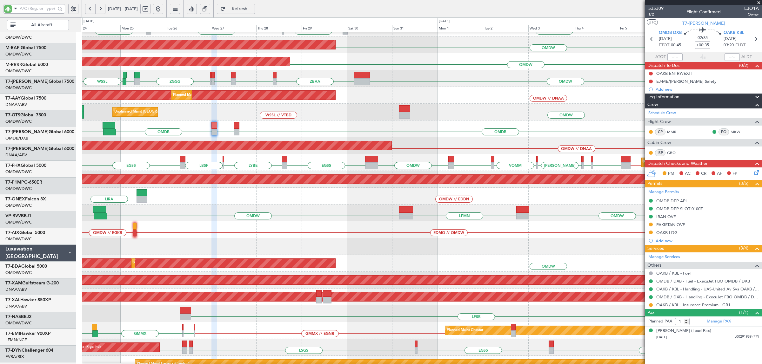
click at [169, 121] on div "Unplanned Maint Singapore (Seletar) WSSL // VTBD WSSL VTBD // OMDW OMDW VTBD Pl…" at bounding box center [421, 112] width 679 height 17
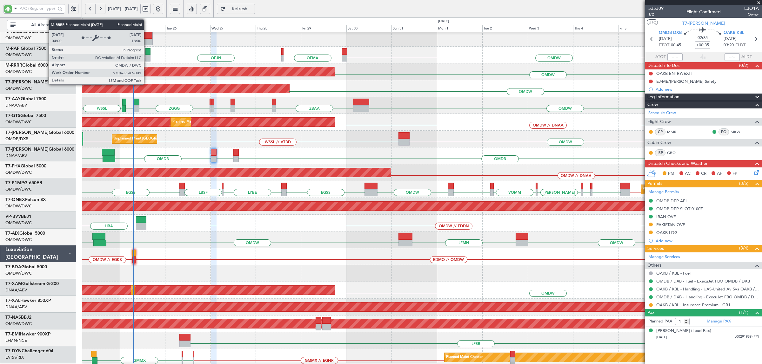
click at [147, 85] on div "Planned Maint Dubai (Al Maktoum Intl)" at bounding box center [140, 88] width 298 height 9
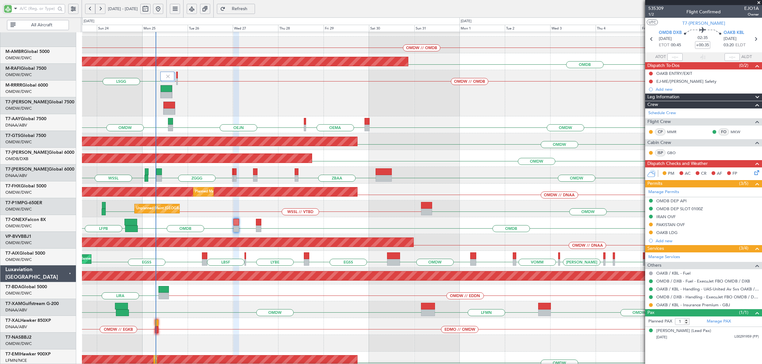
scroll to position [7, 0]
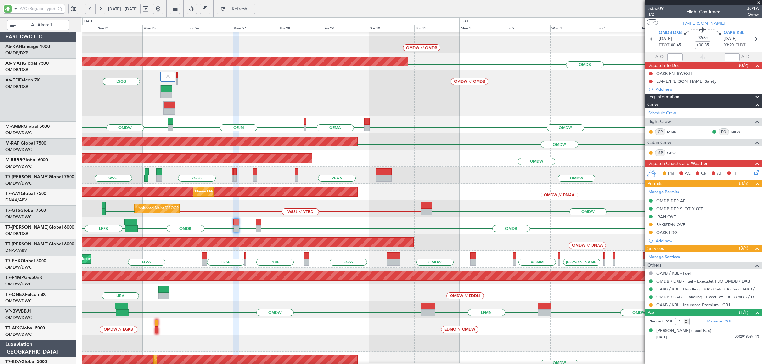
click at [180, 129] on div "OEJN OMDW OMDW OEMA Planned Maint Dubai (Al Maktoum Intl)" at bounding box center [421, 124] width 679 height 17
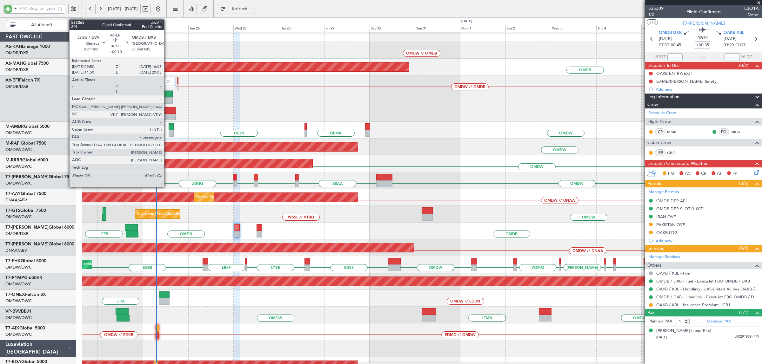
click at [167, 98] on div at bounding box center [166, 100] width 11 height 7
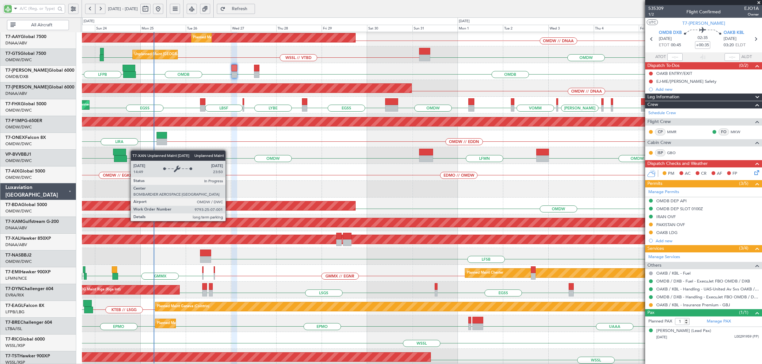
scroll to position [170, 0]
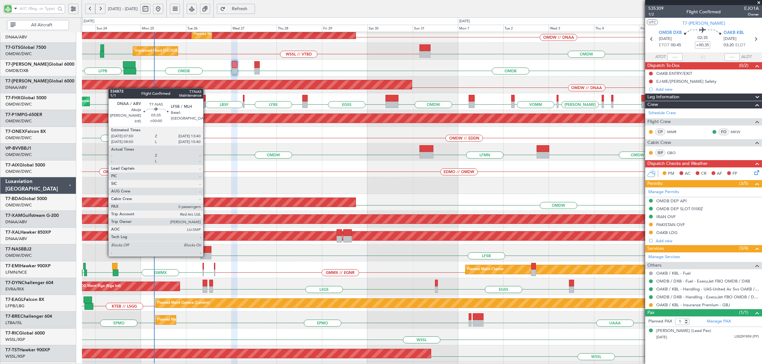
click at [206, 256] on div at bounding box center [205, 256] width 11 height 7
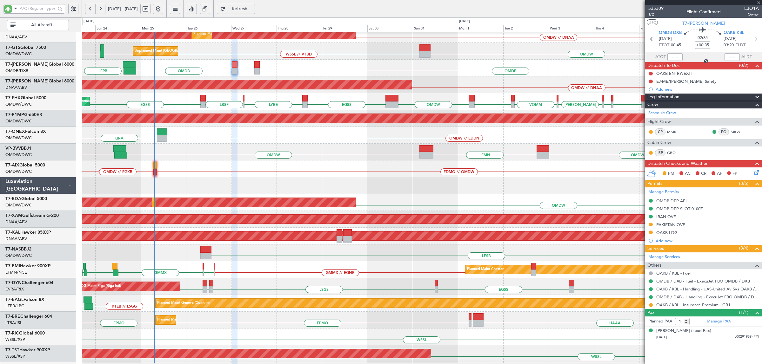
type input "0"
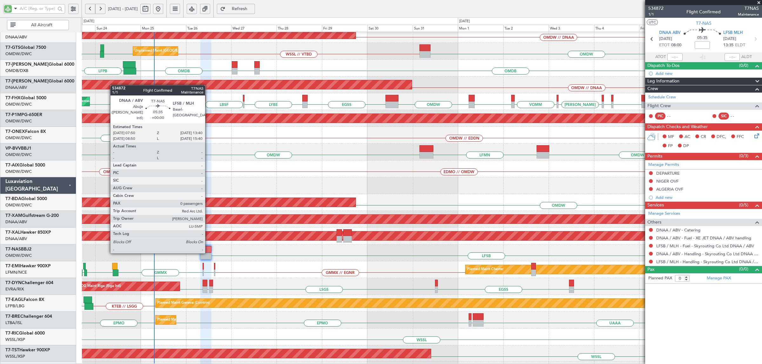
click at [208, 253] on div at bounding box center [205, 249] width 11 height 7
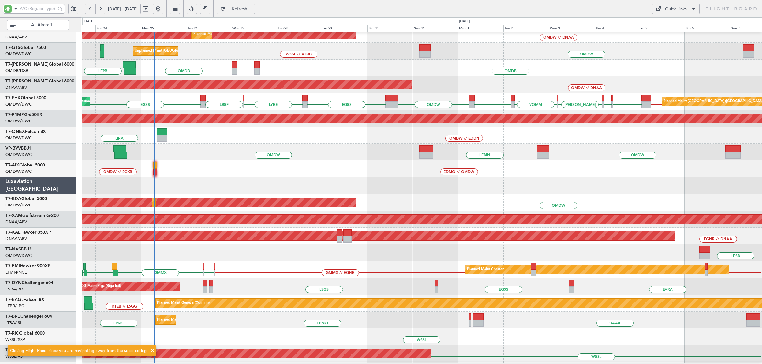
click at [163, 10] on button at bounding box center [158, 9] width 10 height 10
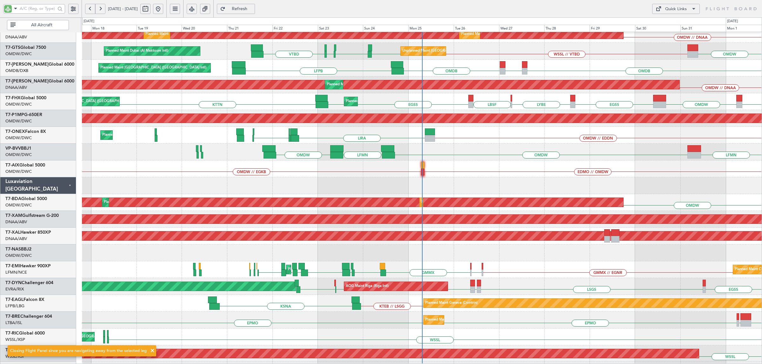
click at [197, 10] on button at bounding box center [192, 9] width 10 height 10
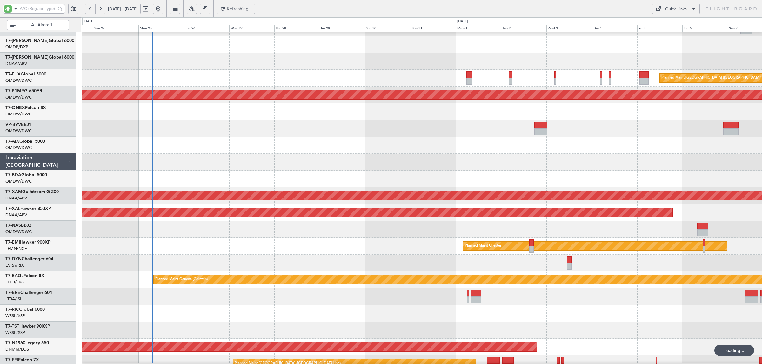
click at [132, 119] on div at bounding box center [421, 111] width 679 height 17
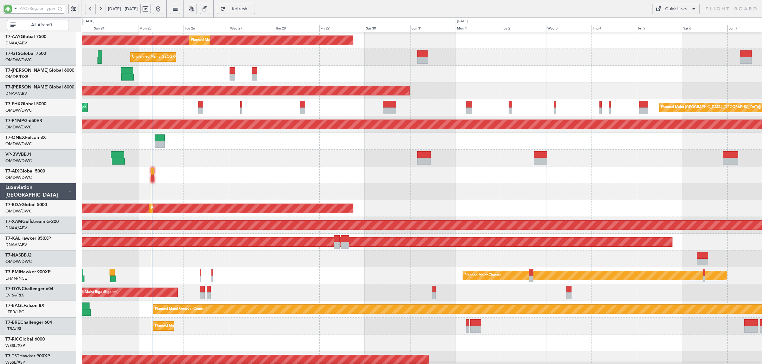
click at [51, 26] on span "All Aircraft" at bounding box center [42, 25] width 50 height 4
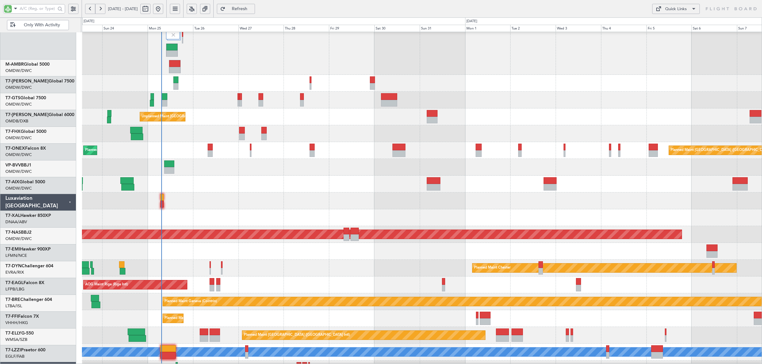
scroll to position [15, 0]
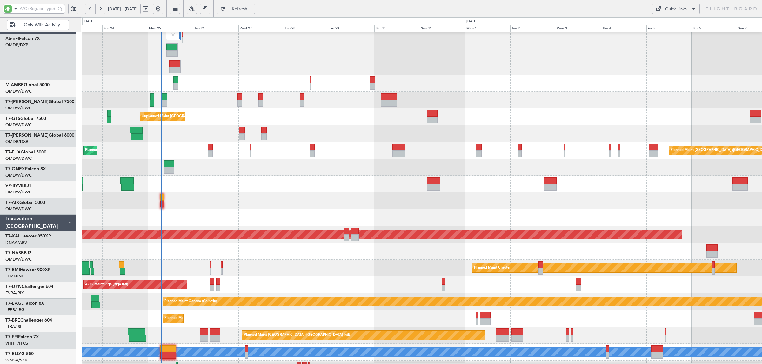
click at [177, 149] on div "Planned Maint Singapore (Changi) Planned Maint London (Stansted)" at bounding box center [421, 150] width 679 height 17
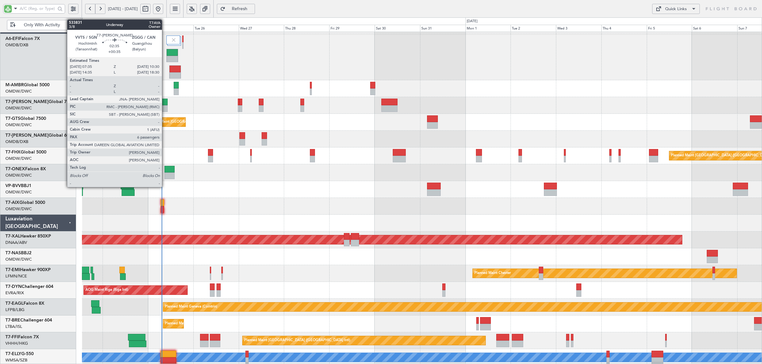
click at [164, 103] on div at bounding box center [165, 102] width 6 height 7
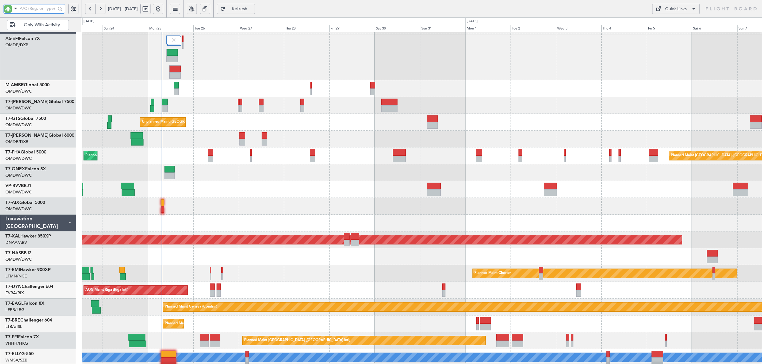
click at [34, 8] on input "text" at bounding box center [38, 9] width 36 height 10
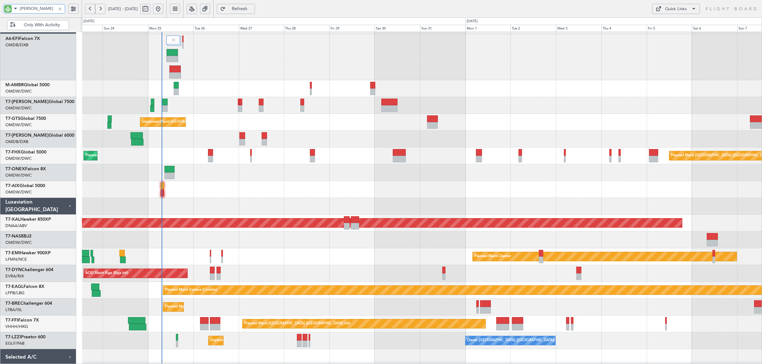
scroll to position [0, 0]
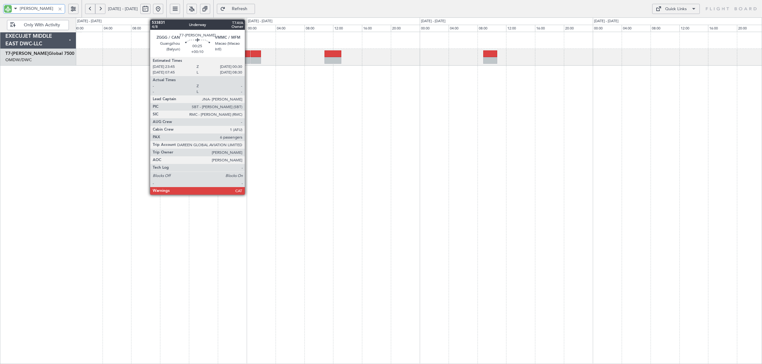
click at [248, 61] on div at bounding box center [247, 60] width 6 height 7
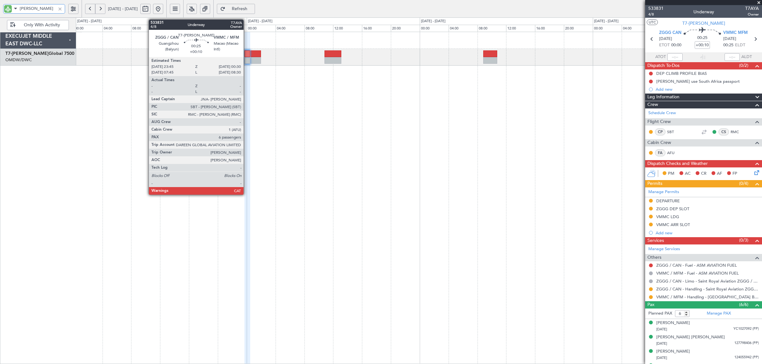
click at [246, 61] on div at bounding box center [247, 60] width 6 height 7
type input "[PERSON_NAME]"
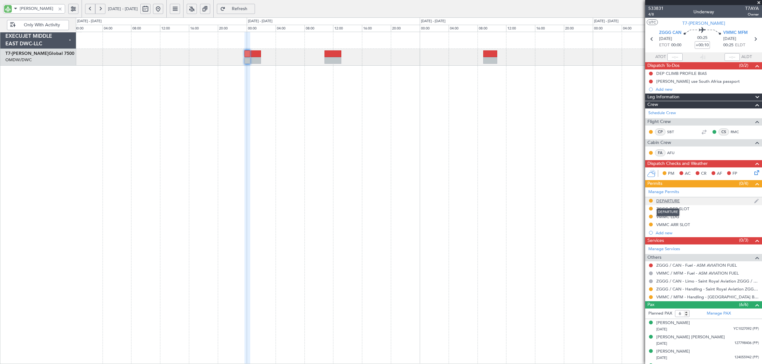
click at [667, 202] on div "DEPARTURE" at bounding box center [667, 200] width 23 height 5
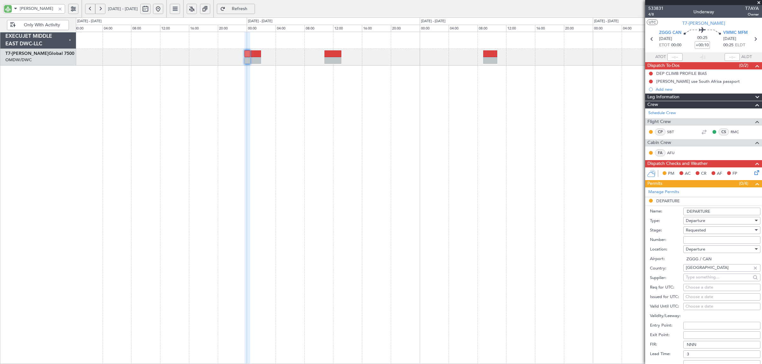
click at [702, 233] on span "Requested" at bounding box center [696, 231] width 20 height 6
click at [713, 278] on span "Received OK" at bounding box center [718, 280] width 65 height 10
click at [705, 240] on input "Number:" at bounding box center [721, 240] width 77 height 8
paste input "CAD/B252156"
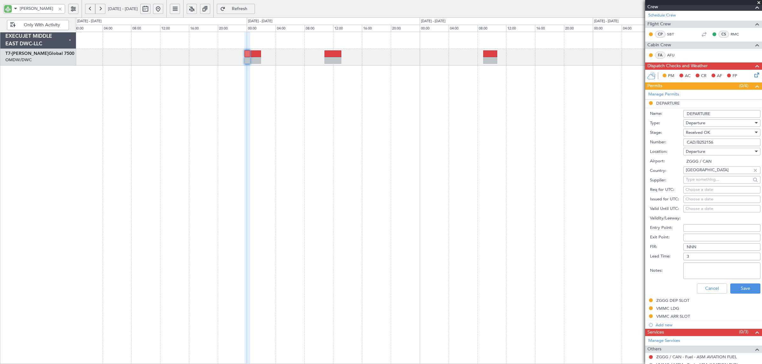
scroll to position [119, 0]
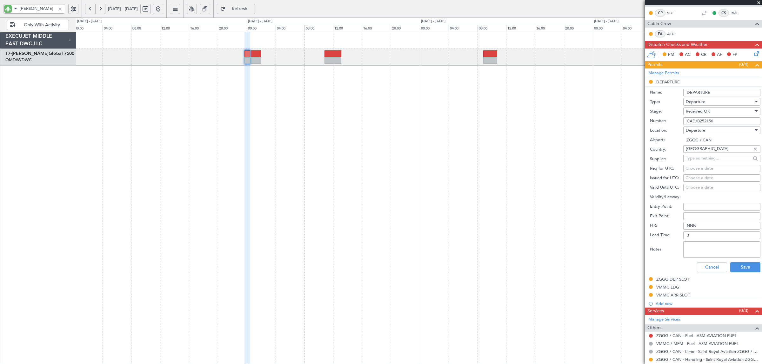
type input "CAD/B252156"
click at [709, 249] on textarea "Notes:" at bounding box center [721, 250] width 77 height 17
type textarea "SRA"
click at [694, 168] on div "Choose a date" at bounding box center [721, 169] width 73 height 6
select select "8"
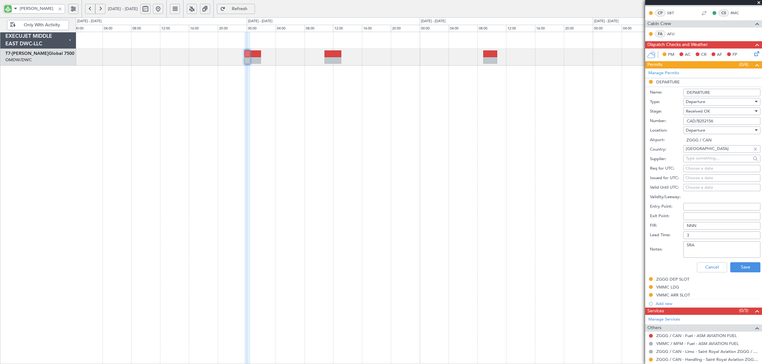
select select "2025"
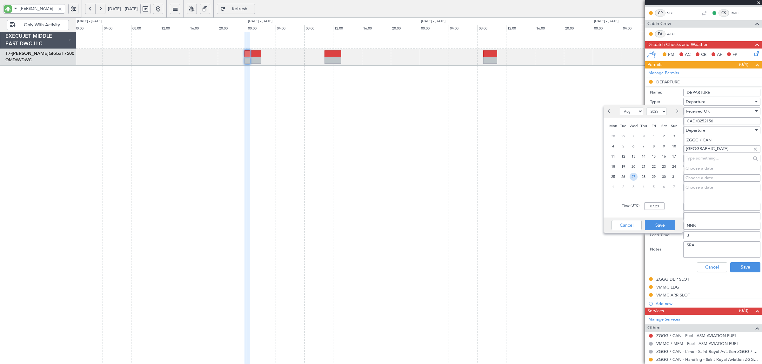
click at [635, 178] on span "27" at bounding box center [633, 177] width 8 height 8
type input "00:00"
click at [659, 224] on button "Save" at bounding box center [660, 225] width 30 height 10
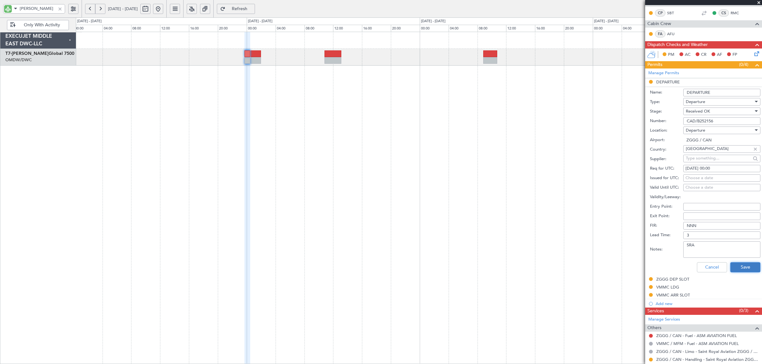
click at [740, 266] on button "Save" at bounding box center [745, 267] width 30 height 10
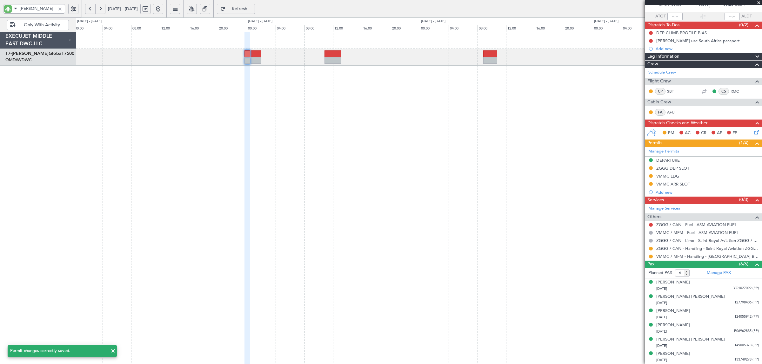
scroll to position [41, 0]
click at [650, 249] on button at bounding box center [651, 249] width 4 height 4
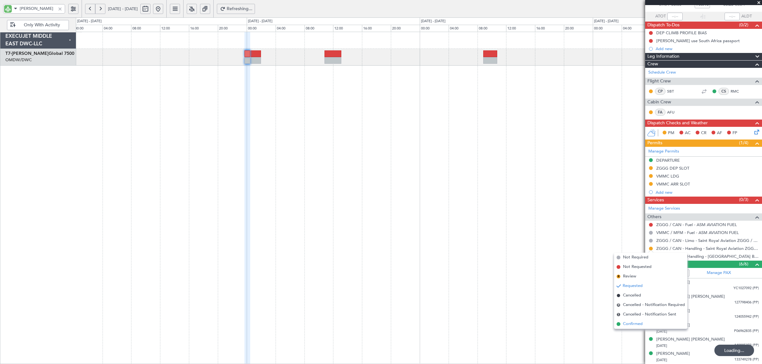
click at [639, 324] on span "Confirmed" at bounding box center [633, 324] width 20 height 6
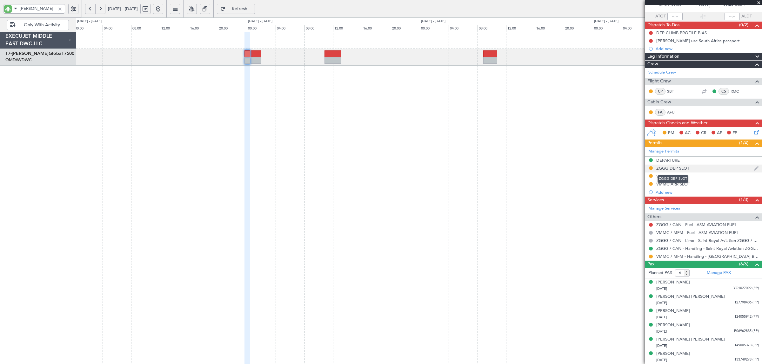
click at [673, 166] on div "ZGGG DEP SLOT" at bounding box center [672, 168] width 33 height 5
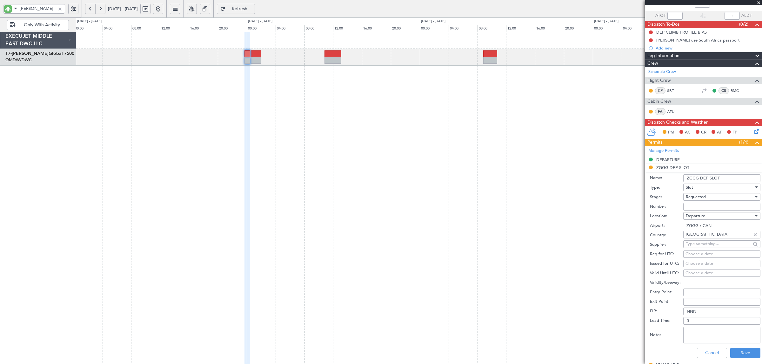
click at [694, 197] on span "Requested" at bounding box center [696, 197] width 20 height 6
click at [705, 246] on span "Received OK" at bounding box center [718, 246] width 65 height 10
click at [700, 205] on input "Number:" at bounding box center [721, 207] width 77 height 8
type input "c"
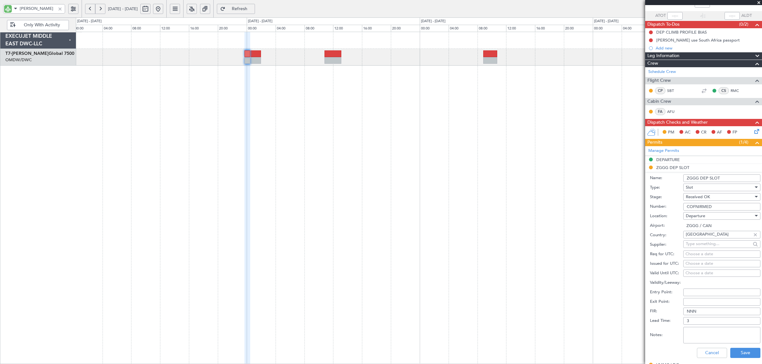
type input "COFNIRMED"
click at [696, 255] on div "Choose a date" at bounding box center [721, 254] width 73 height 6
select select "8"
select select "2025"
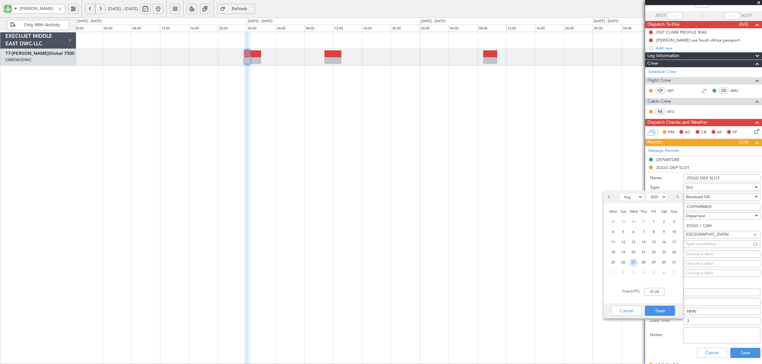
click at [632, 262] on span "27" at bounding box center [633, 263] width 8 height 8
type input "00:00"
click at [658, 309] on button "Save" at bounding box center [660, 311] width 30 height 10
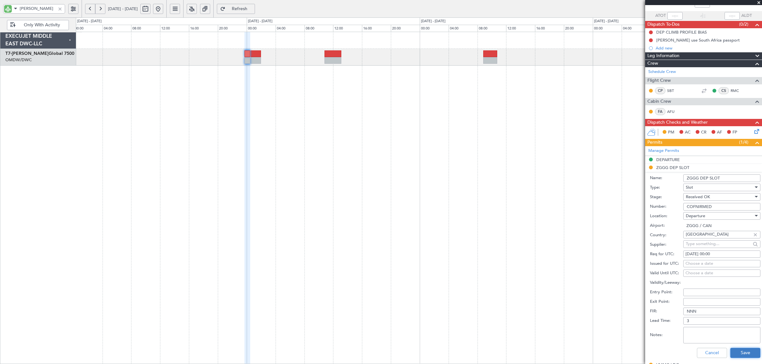
click at [739, 351] on button "Save" at bounding box center [745, 353] width 30 height 10
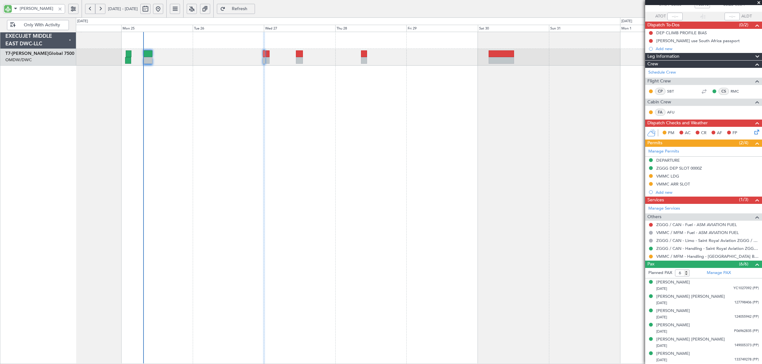
click at [267, 76] on div "Planned Maint Dubai (Al Maktoum Intl)" at bounding box center [419, 198] width 686 height 333
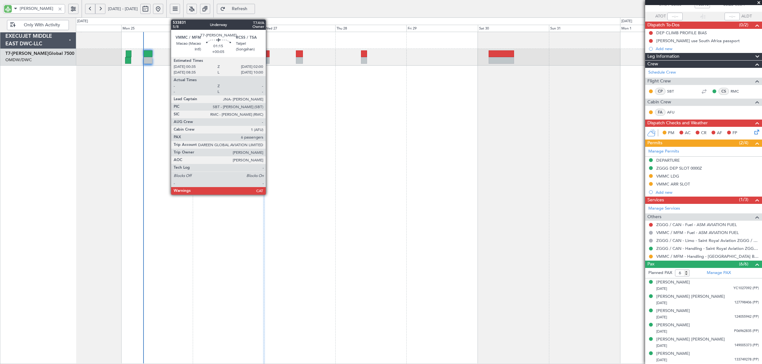
click at [269, 62] on div at bounding box center [267, 60] width 4 height 7
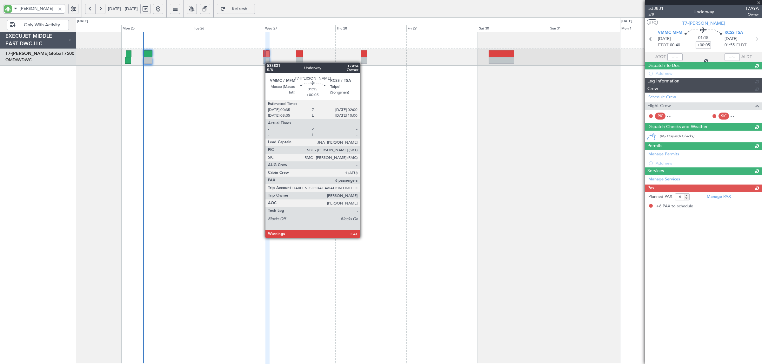
scroll to position [0, 0]
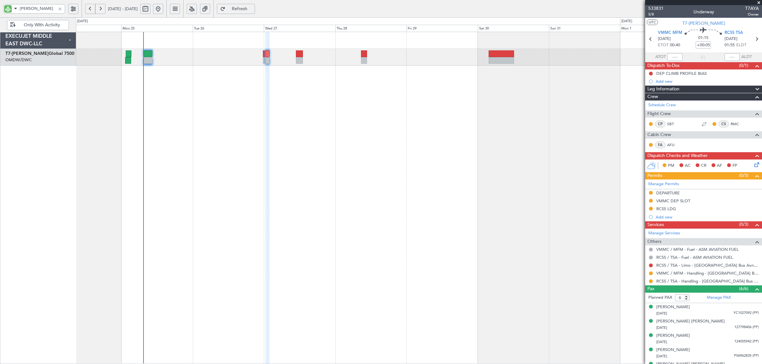
click at [200, 111] on div "Planned Maint Dubai (Al Maktoum Intl)" at bounding box center [419, 198] width 686 height 333
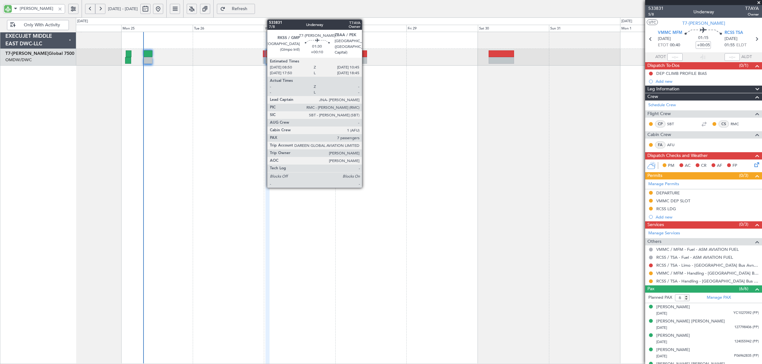
click at [365, 56] on div at bounding box center [364, 53] width 6 height 7
click at [366, 54] on div at bounding box center [364, 53] width 6 height 7
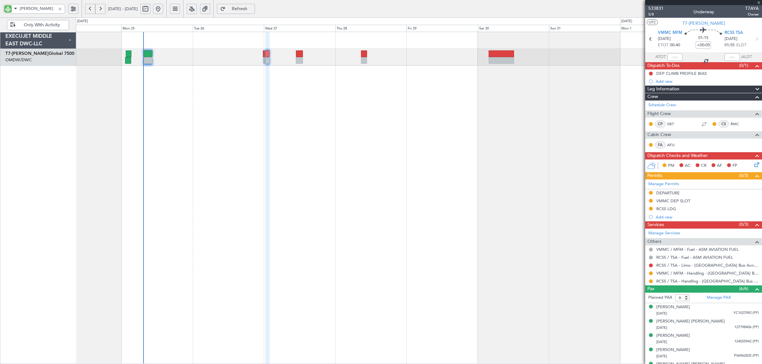
type input "+00:10"
type input "7"
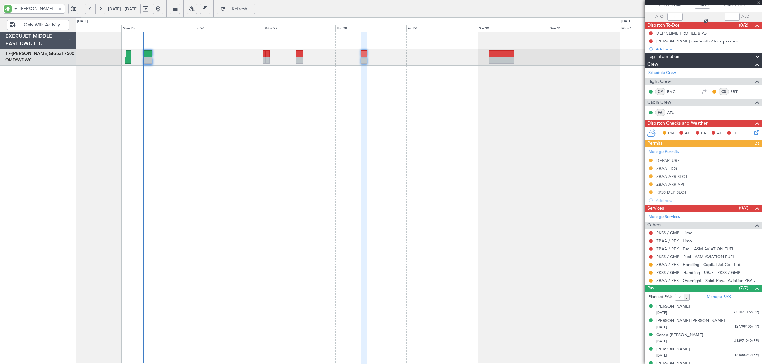
scroll to position [79, 0]
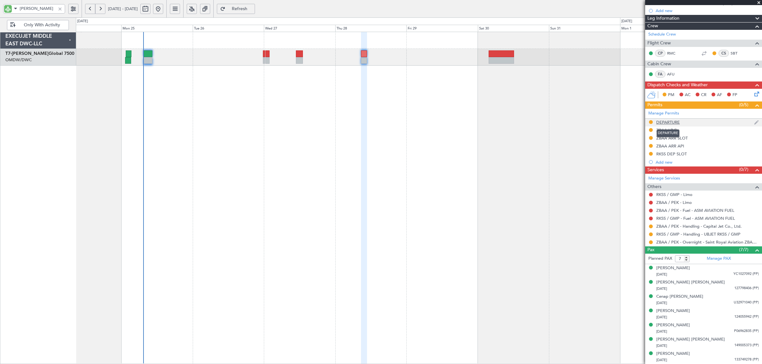
click at [666, 123] on div "DEPARTURE" at bounding box center [667, 122] width 23 height 5
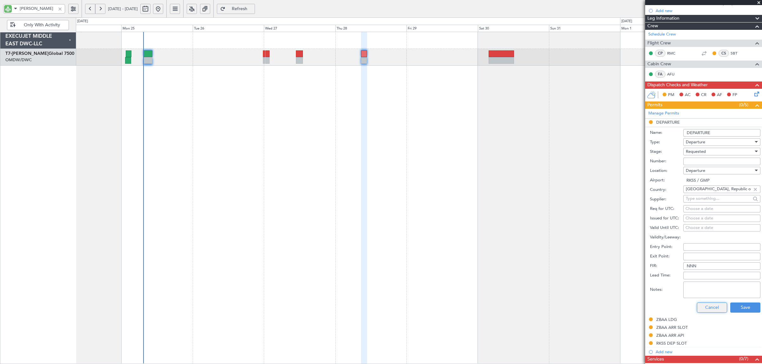
click at [707, 308] on button "Cancel" at bounding box center [712, 308] width 30 height 10
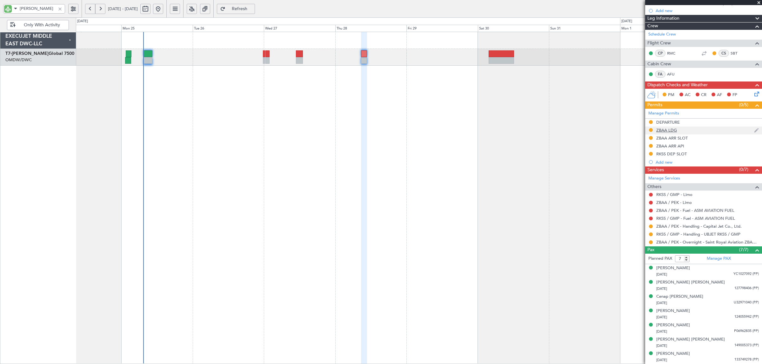
click at [668, 130] on div "ZBAA LDG" at bounding box center [666, 130] width 21 height 5
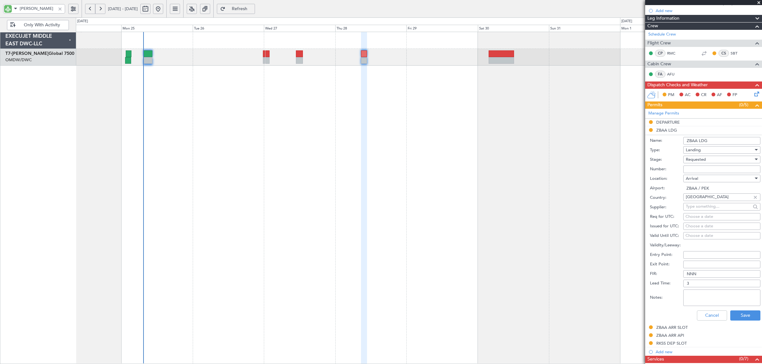
click at [697, 158] on span "Requested" at bounding box center [696, 160] width 20 height 6
click at [700, 210] on span "Received OK" at bounding box center [718, 209] width 65 height 10
click at [695, 167] on input "Number:" at bounding box center [721, 170] width 77 height 8
paste input "CAD/B252170"
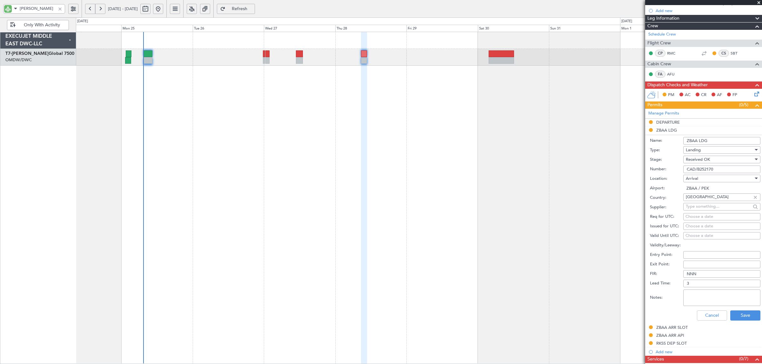
type input "CAD/B252170"
click at [720, 298] on textarea "Notes:" at bounding box center [721, 298] width 77 height 17
type textarea "SRA"
click at [737, 314] on button "Save" at bounding box center [745, 316] width 30 height 10
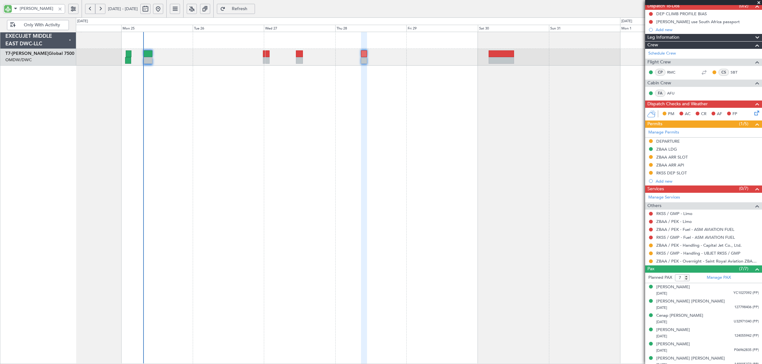
scroll to position [79, 0]
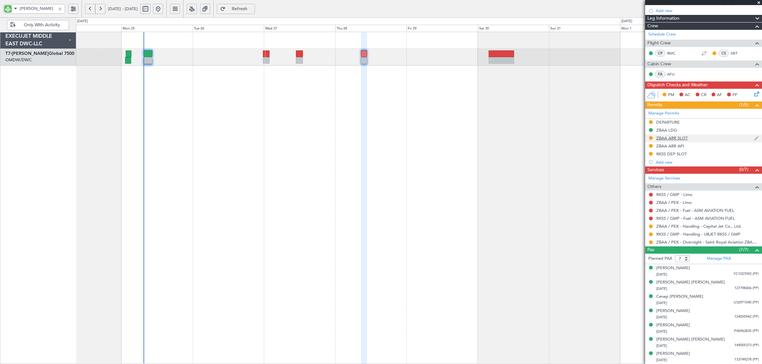
click at [677, 138] on div "ZBAA ARR SLOT" at bounding box center [671, 138] width 31 height 5
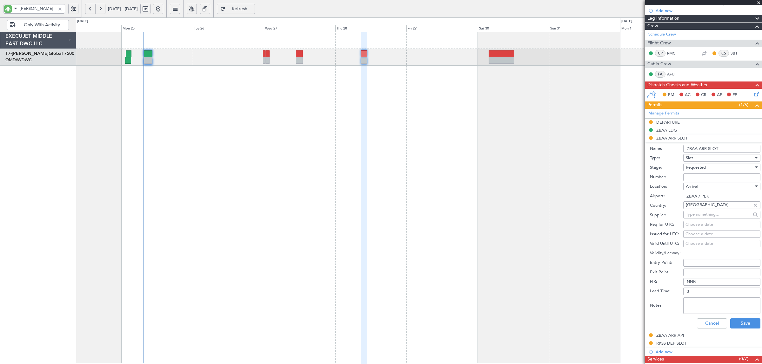
click at [695, 166] on span "Requested" at bounding box center [696, 168] width 20 height 6
click at [702, 215] on span "Received OK" at bounding box center [718, 217] width 65 height 10
click at [693, 176] on input "Number:" at bounding box center [721, 178] width 77 height 8
type input "CONFIRMED"
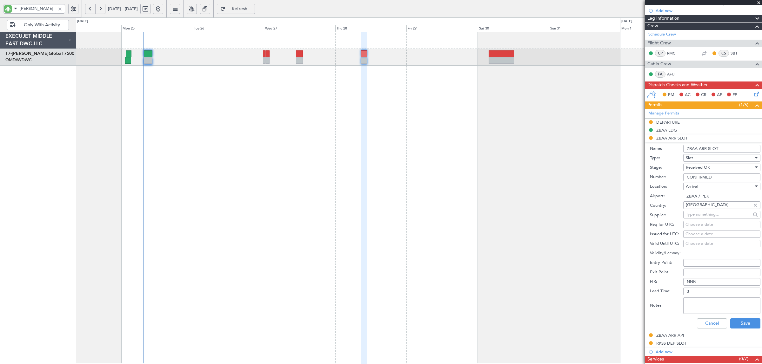
click at [695, 225] on div "Choose a date" at bounding box center [721, 225] width 73 height 6
select select "8"
select select "2025"
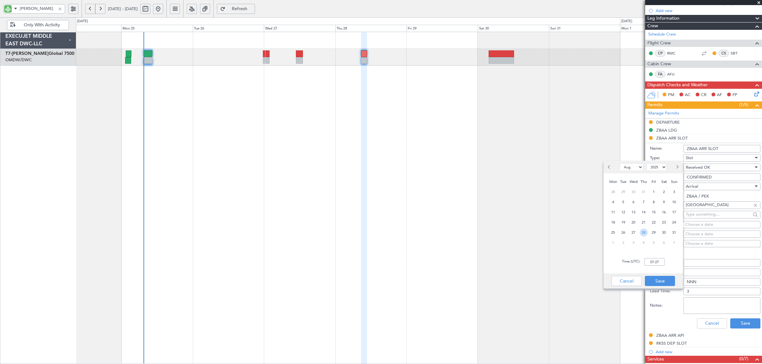
click at [645, 234] on span "28" at bounding box center [643, 233] width 8 height 8
click at [651, 264] on input "00:00" at bounding box center [654, 262] width 20 height 8
type input "10:30"
click at [658, 280] on button "Save" at bounding box center [660, 281] width 30 height 10
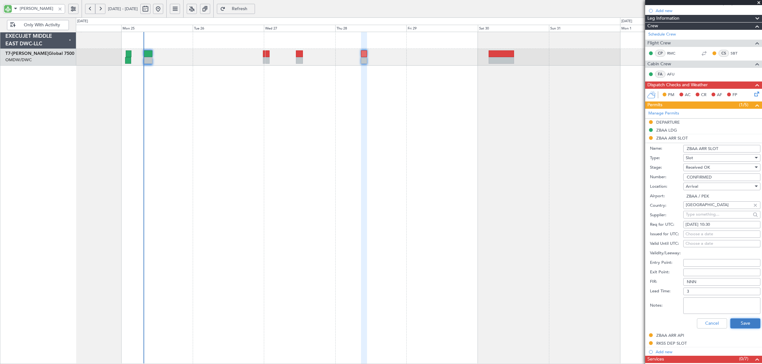
click at [740, 324] on button "Save" at bounding box center [745, 324] width 30 height 10
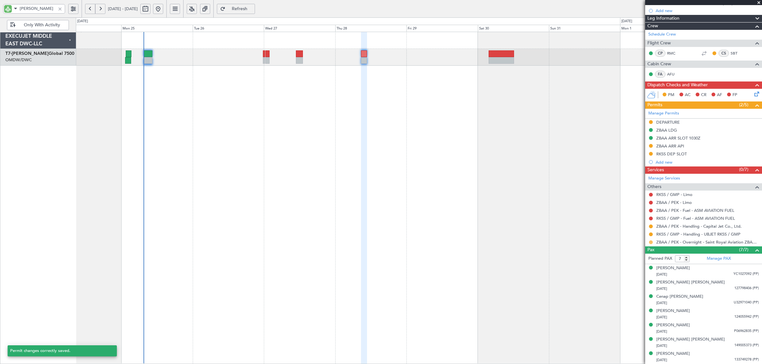
click at [652, 243] on button at bounding box center [651, 243] width 4 height 4
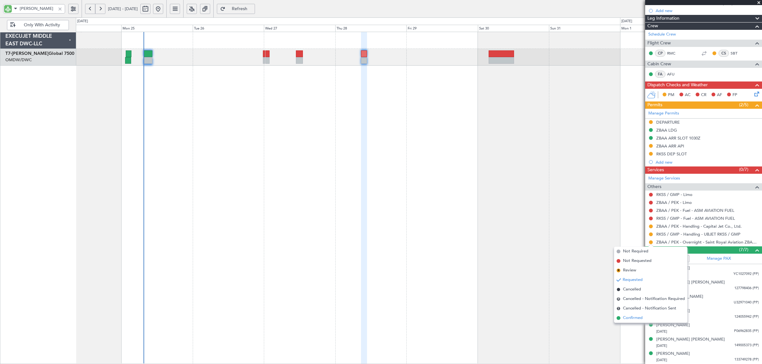
click at [643, 318] on li "Confirmed" at bounding box center [650, 319] width 73 height 10
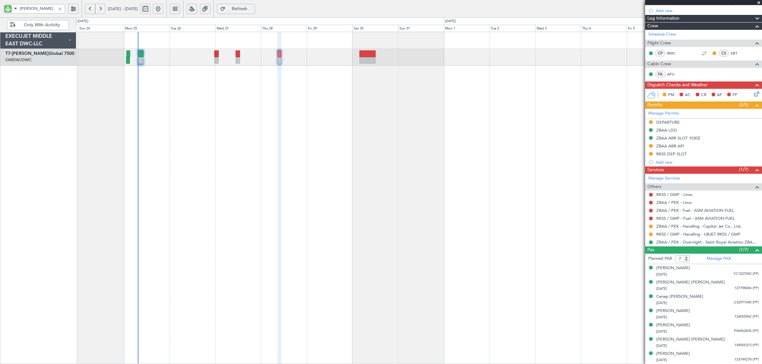
click at [62, 8] on div at bounding box center [59, 8] width 7 height 7
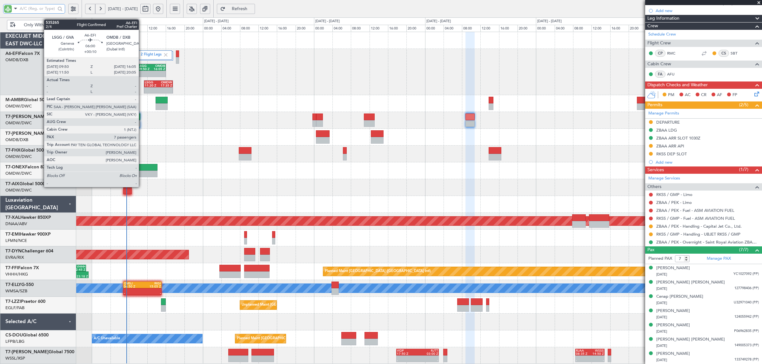
click at [142, 70] on div "09:50 Z" at bounding box center [145, 69] width 14 height 3
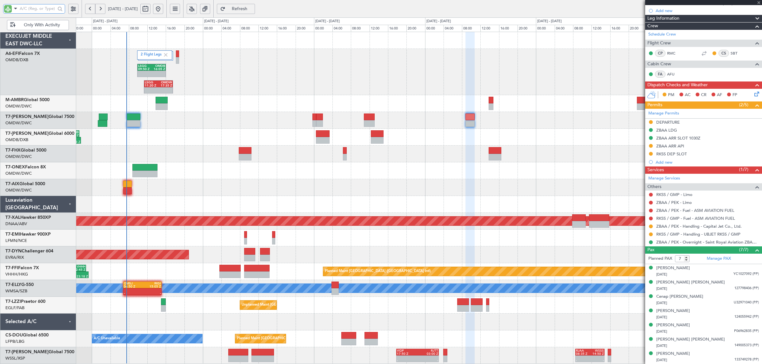
scroll to position [0, 0]
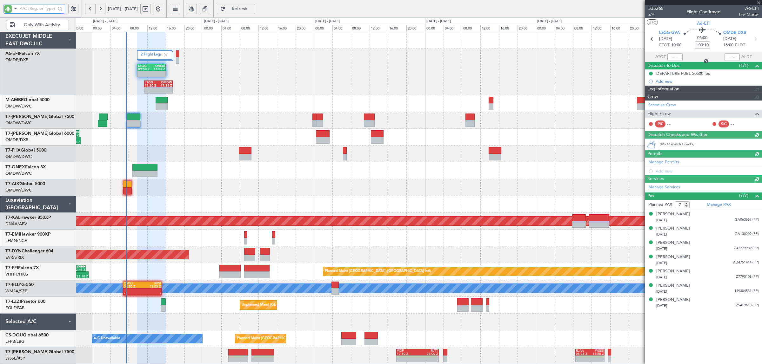
type input "Syed Shakeel (SYS)"
type input "7113"
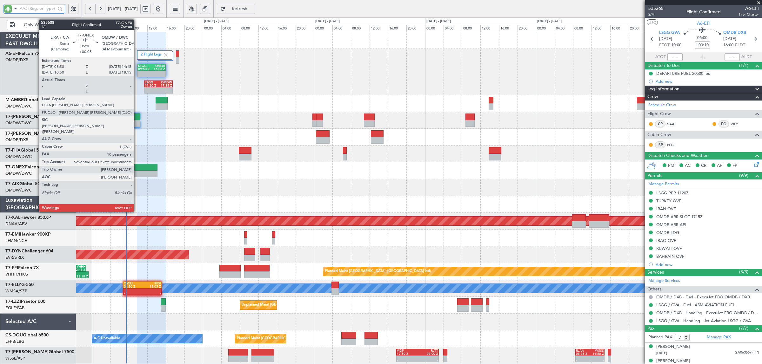
click at [137, 171] on div at bounding box center [144, 174] width 25 height 7
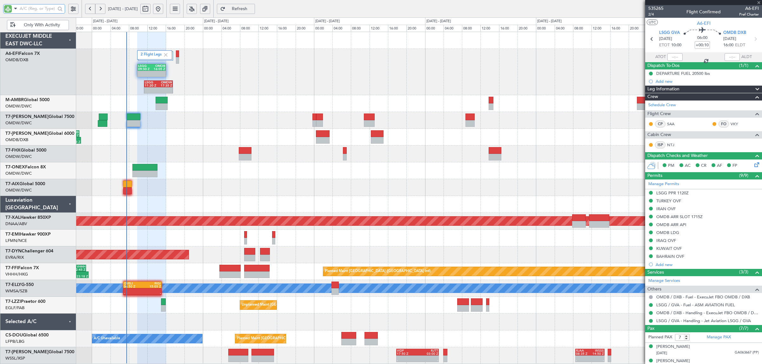
type input "+00:05"
type input "10"
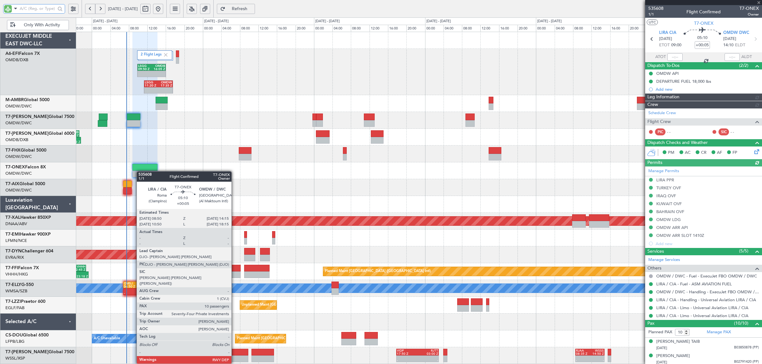
type input "Syed Shakeel (SYS)"
type input "7112"
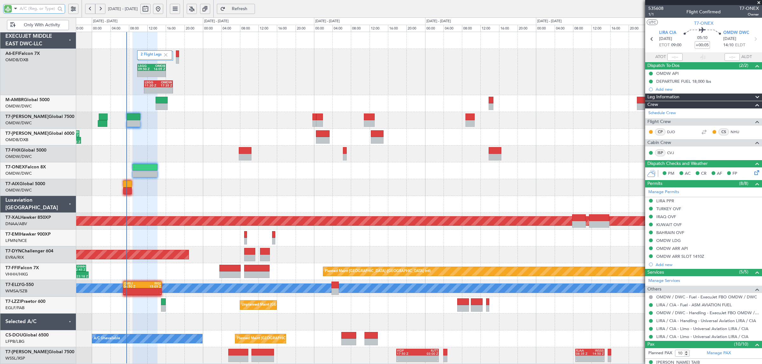
click at [263, 181] on div at bounding box center [419, 187] width 686 height 17
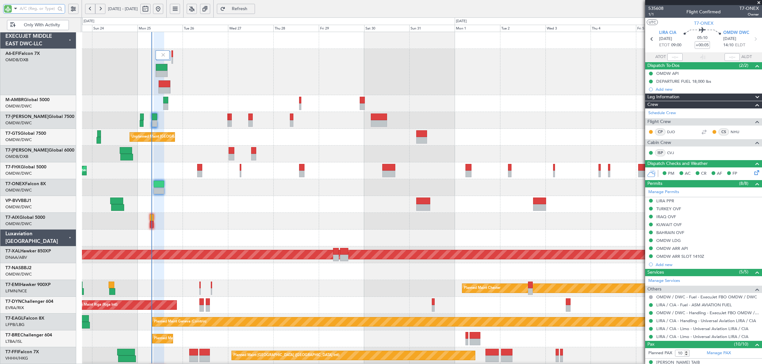
click at [248, 205] on div at bounding box center [421, 204] width 679 height 17
type input "Syed Shakeel (SYS)"
type input "7112"
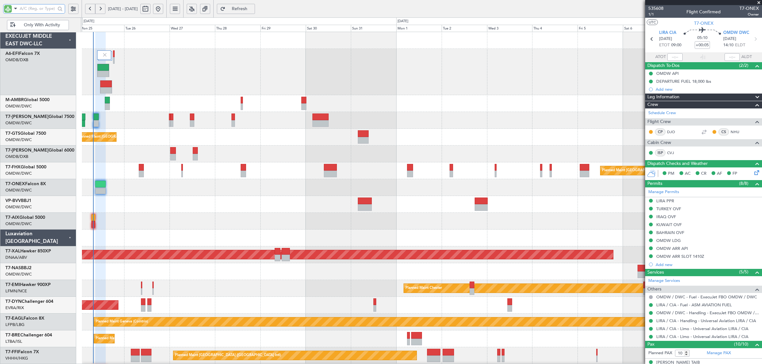
click at [305, 146] on div at bounding box center [421, 154] width 679 height 17
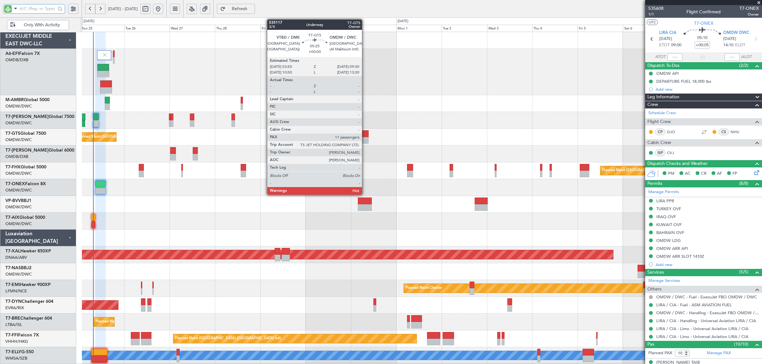
click at [365, 136] on div at bounding box center [363, 133] width 11 height 7
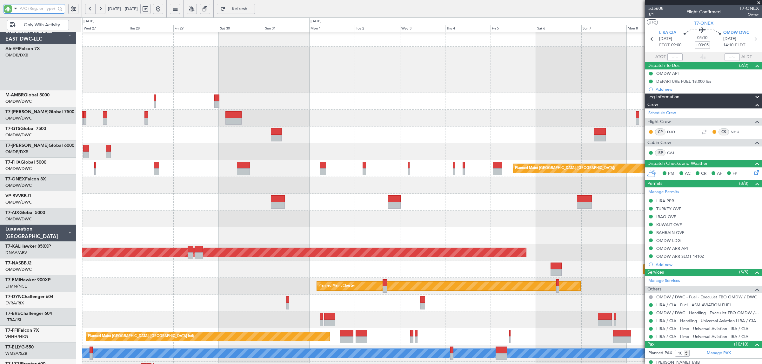
scroll to position [6, 0]
click at [323, 103] on div at bounding box center [421, 101] width 679 height 17
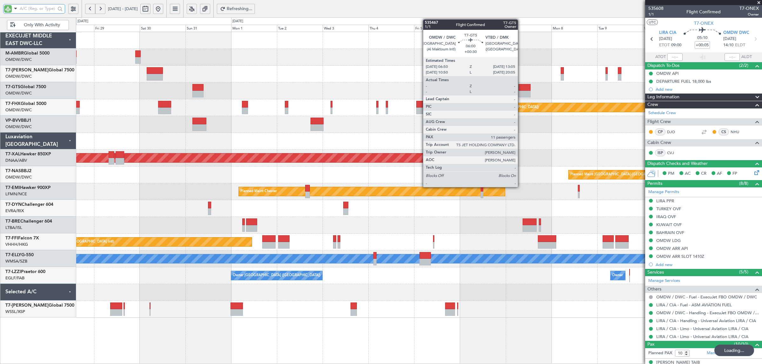
scroll to position [0, 0]
click at [521, 91] on div at bounding box center [524, 94] width 12 height 7
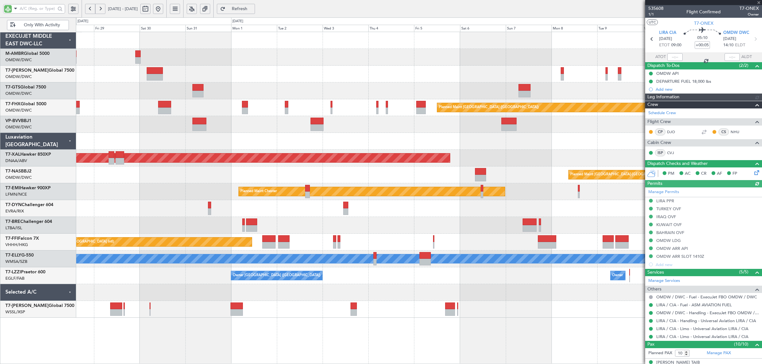
type input "Syed Shakeel (SYS)"
type input "7112"
click at [246, 139] on div at bounding box center [419, 141] width 686 height 17
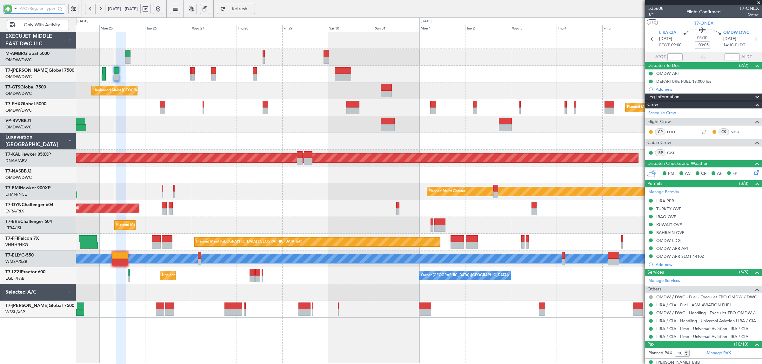
click at [347, 127] on div at bounding box center [419, 124] width 686 height 17
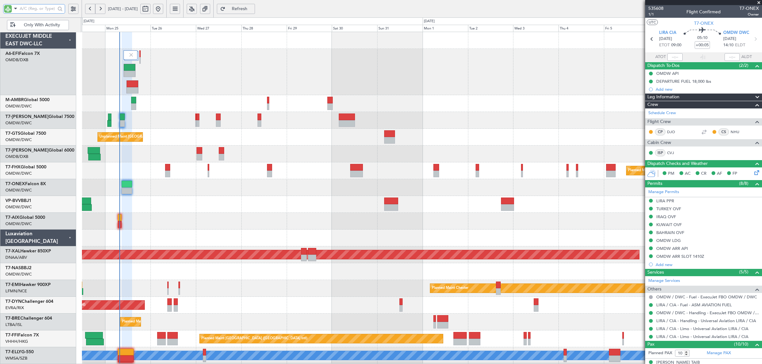
click at [166, 205] on div at bounding box center [421, 204] width 679 height 17
click at [169, 200] on div at bounding box center [421, 204] width 679 height 17
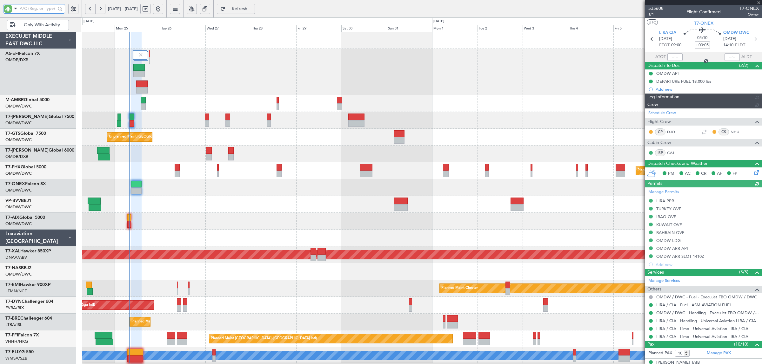
type input "Syed Shakeel (SYS)"
type input "7112"
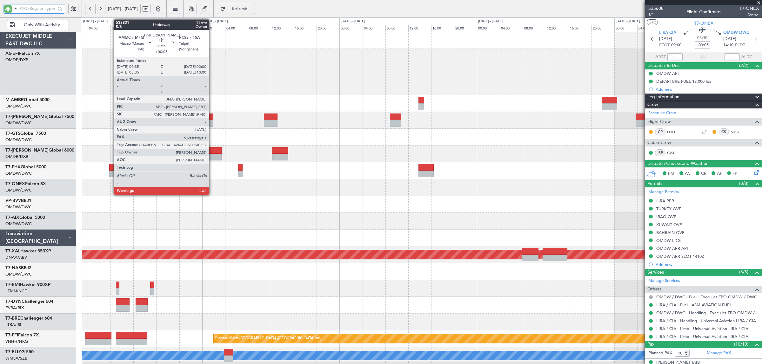
click at [212, 123] on div at bounding box center [209, 123] width 8 height 7
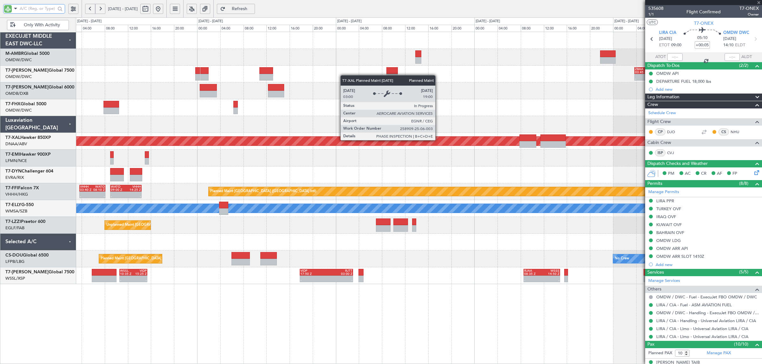
type input "6"
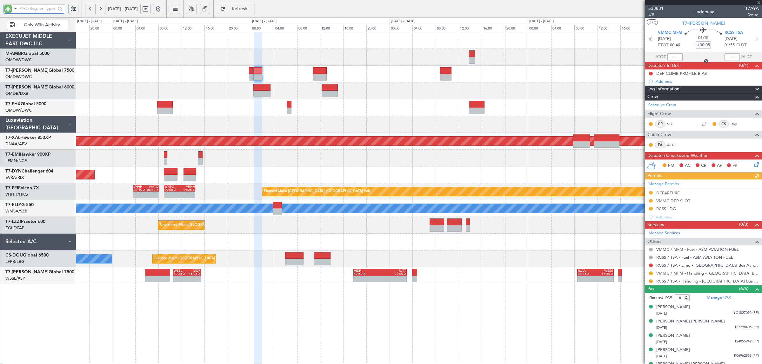
click at [299, 136] on div "- - ZBAA 03:45 Z OMDW 12:15 Z 15:10 Z 21:43 Z LFPB 14:50 Z OMDB 21:20 Z - - EGS…" at bounding box center [419, 158] width 686 height 252
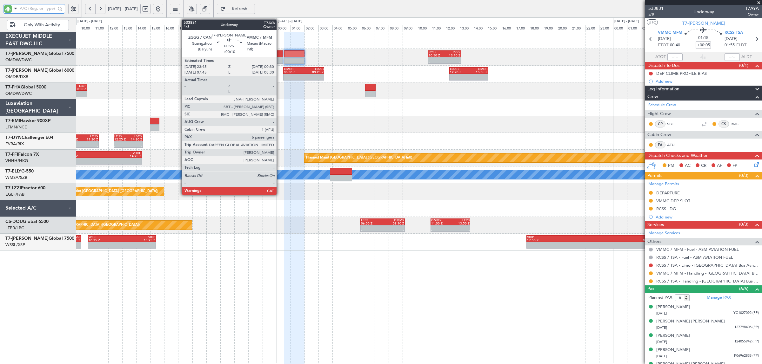
click at [280, 57] on div at bounding box center [278, 60] width 11 height 7
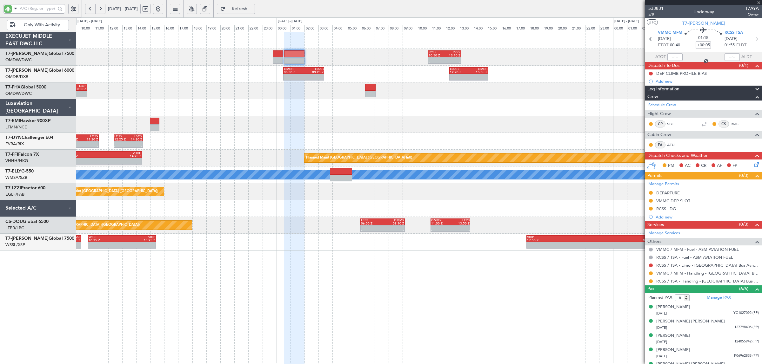
type input "+00:10"
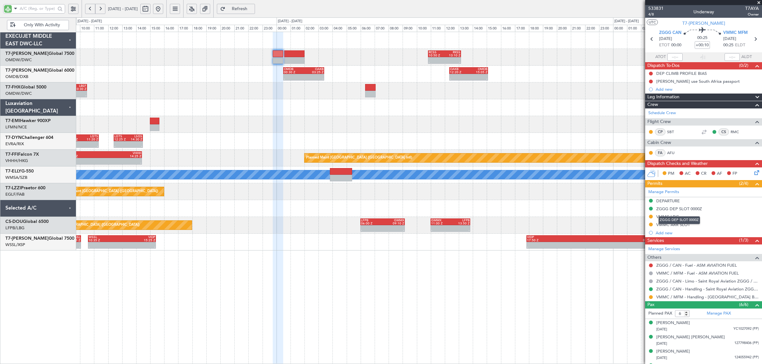
click at [672, 217] on div "ZGGG DEP SLOT 0000Z" at bounding box center [679, 220] width 42 height 8
click at [668, 216] on div "VMMC LDG" at bounding box center [667, 216] width 23 height 5
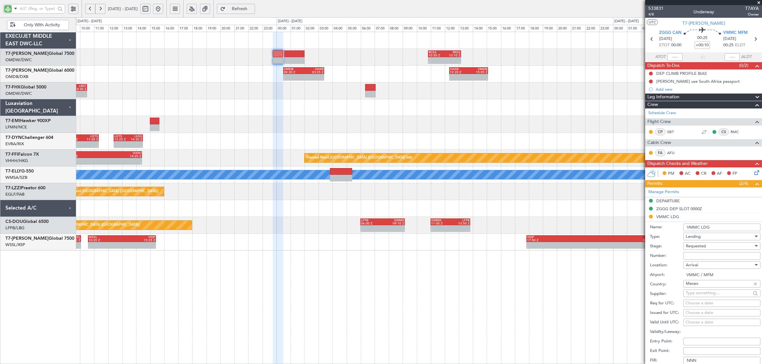
scroll to position [159, 0]
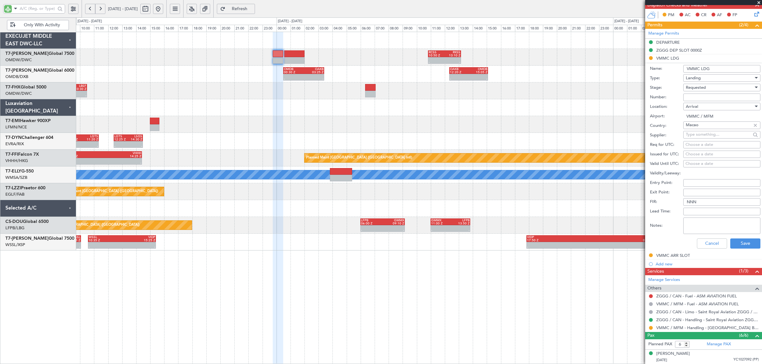
click at [697, 87] on span "Requested" at bounding box center [696, 88] width 20 height 6
click at [697, 137] on span "Received OK" at bounding box center [718, 137] width 65 height 10
click at [697, 96] on input "Number:" at bounding box center [721, 98] width 77 height 8
paste input "AACM250779"
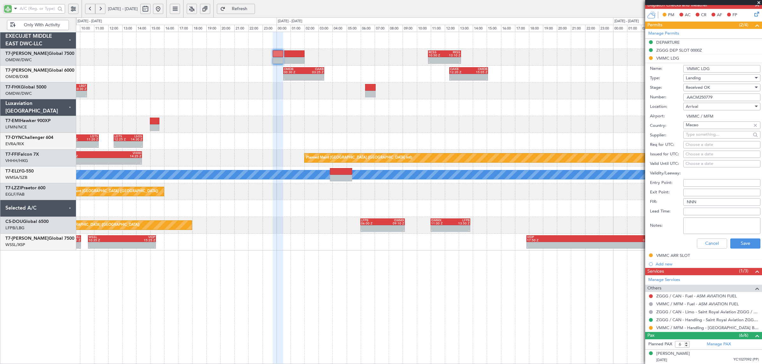
type input "AACM250779"
click at [709, 222] on textarea "Notes:" at bounding box center [721, 226] width 77 height 17
type textarea "mbac"
click at [741, 244] on button "Save" at bounding box center [745, 244] width 30 height 10
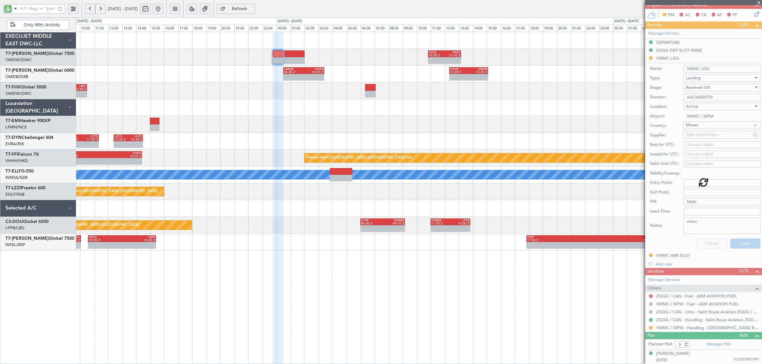
scroll to position [41, 0]
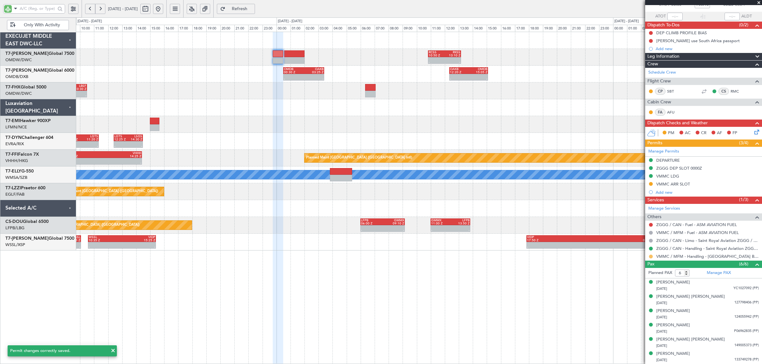
click at [650, 257] on button at bounding box center [651, 257] width 4 height 4
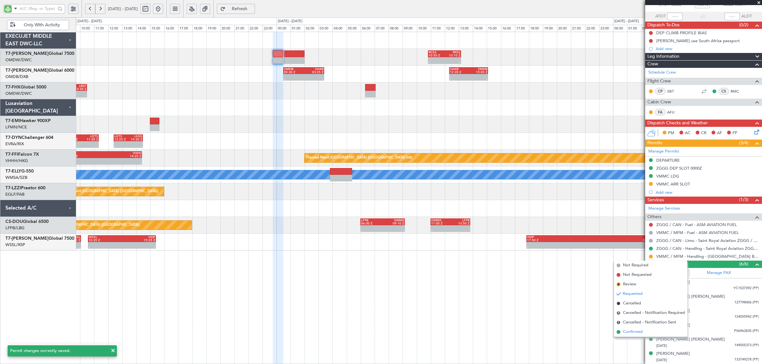
click at [633, 332] on span "Confirmed" at bounding box center [633, 332] width 20 height 6
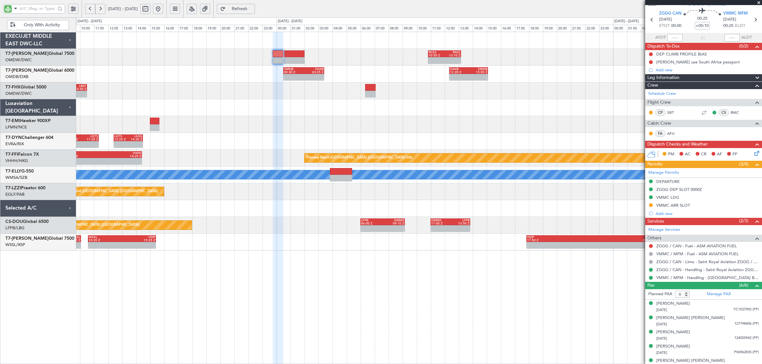
scroll to position [0, 0]
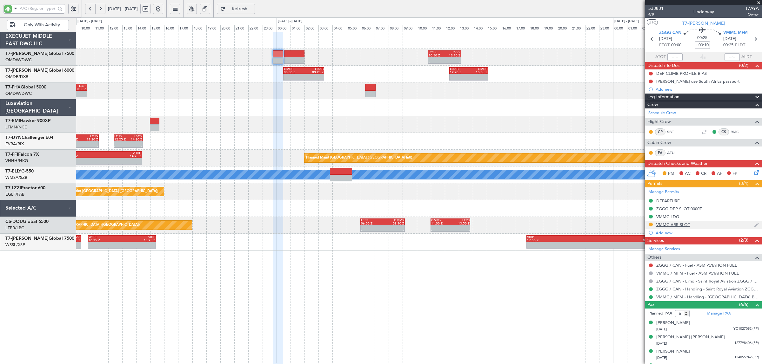
click at [683, 226] on div "VMMC ARR SLOT" at bounding box center [673, 224] width 34 height 5
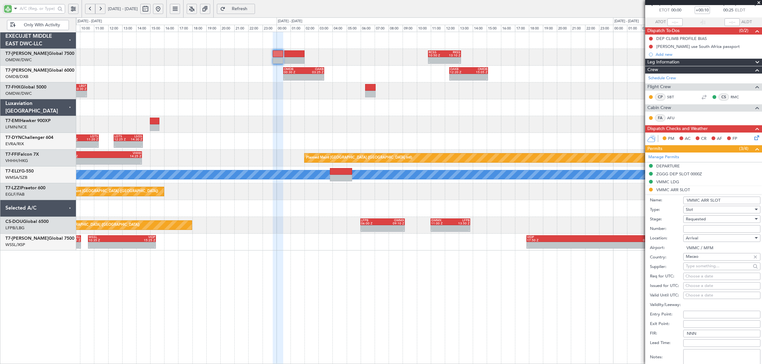
scroll to position [79, 0]
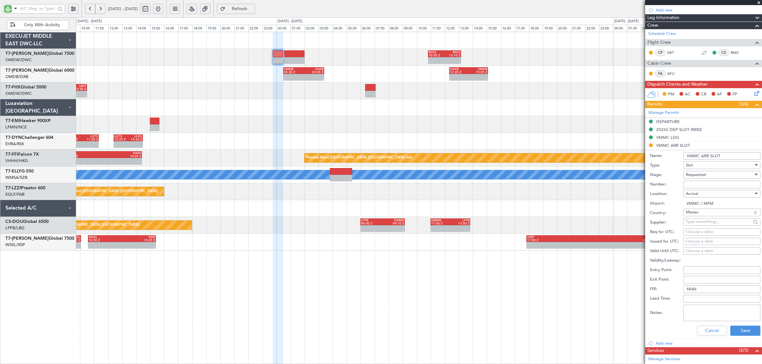
click at [691, 176] on span "Requested" at bounding box center [696, 175] width 20 height 6
click at [702, 225] on span "Received OK" at bounding box center [718, 224] width 65 height 10
click at [696, 183] on input "Number:" at bounding box center [721, 185] width 77 height 8
type input "APPROVED"
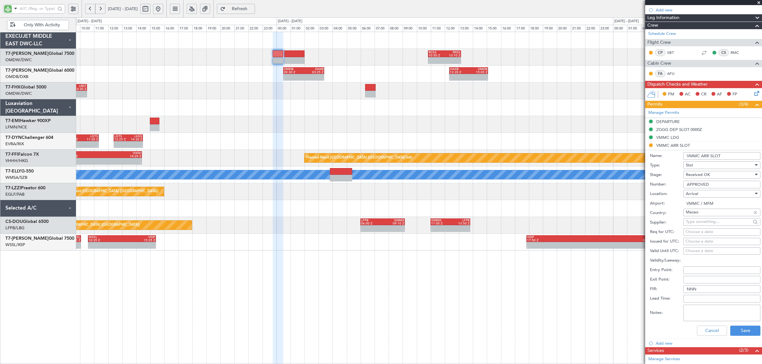
click at [694, 233] on div "Choose a date" at bounding box center [721, 232] width 73 height 6
select select "8"
select select "2025"
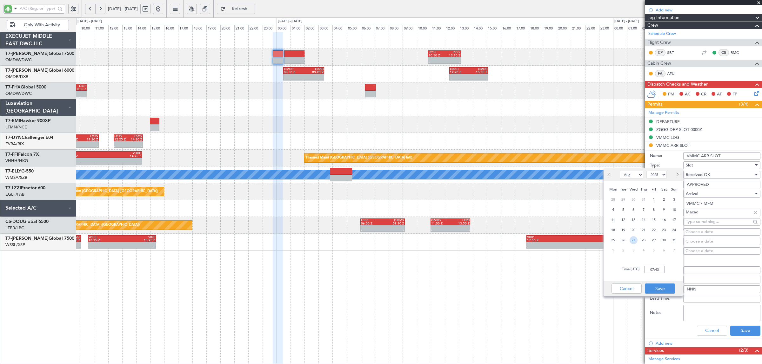
click at [634, 241] on span "27" at bounding box center [633, 240] width 8 height 8
click at [646, 267] on input "00:00" at bounding box center [654, 270] width 20 height 8
type input "00:25"
click at [656, 290] on button "Save" at bounding box center [660, 289] width 30 height 10
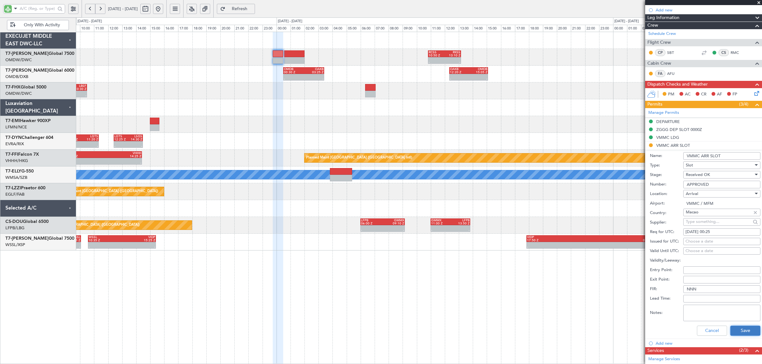
click at [731, 326] on button "Save" at bounding box center [745, 331] width 30 height 10
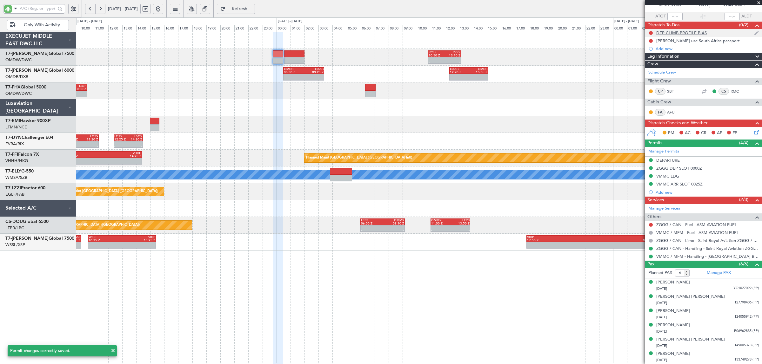
scroll to position [0, 0]
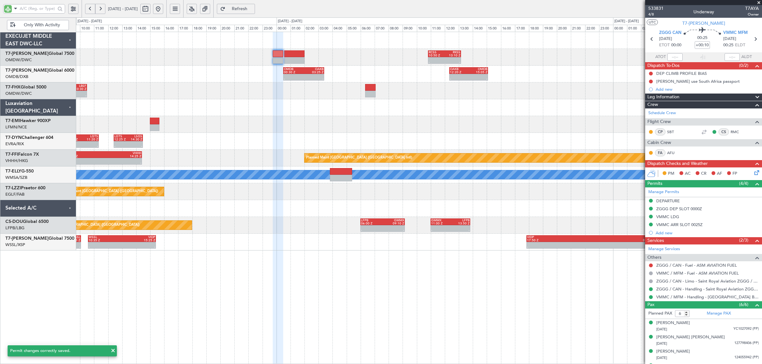
click at [755, 39] on section "ZGGG CAN 27/08/2025 ETOT 00:00 00:25 +00:10 VMMC MFM 27/08/2025 00:25 ELDT" at bounding box center [703, 39] width 117 height 25
click at [753, 39] on icon at bounding box center [755, 39] width 8 height 8
type input "+00:05"
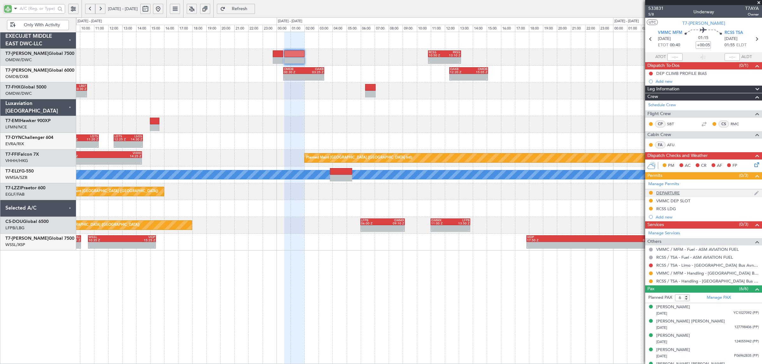
click at [671, 194] on div "DEPARTURE" at bounding box center [667, 192] width 23 height 5
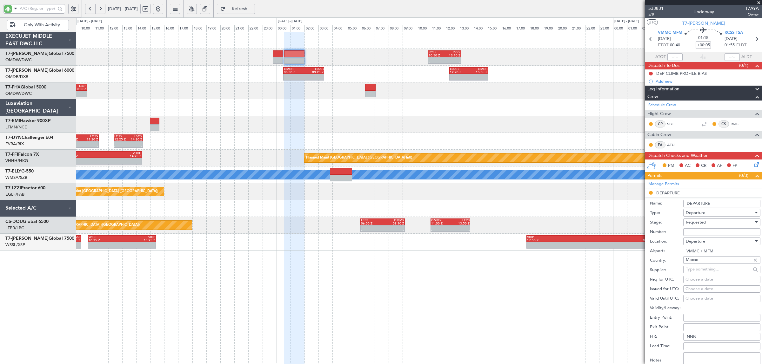
click at [692, 224] on span "Requested" at bounding box center [696, 223] width 20 height 6
click at [699, 269] on span "Received OK" at bounding box center [718, 272] width 65 height 10
click at [698, 229] on input "Number:" at bounding box center [721, 233] width 77 height 8
paste input "AACM250779"
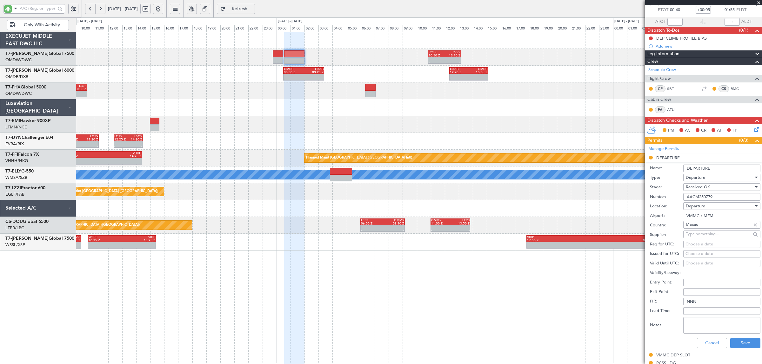
scroll to position [79, 0]
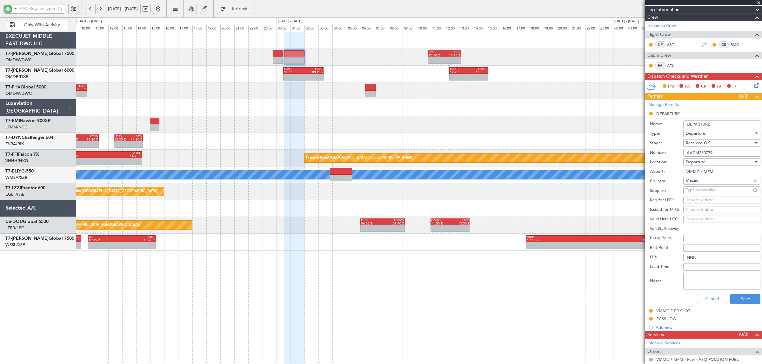
type input "AACM250779"
click at [724, 278] on textarea "Notes:" at bounding box center [721, 281] width 77 height 17
type textarea "MBAC"
click at [739, 301] on button "Save" at bounding box center [745, 299] width 30 height 10
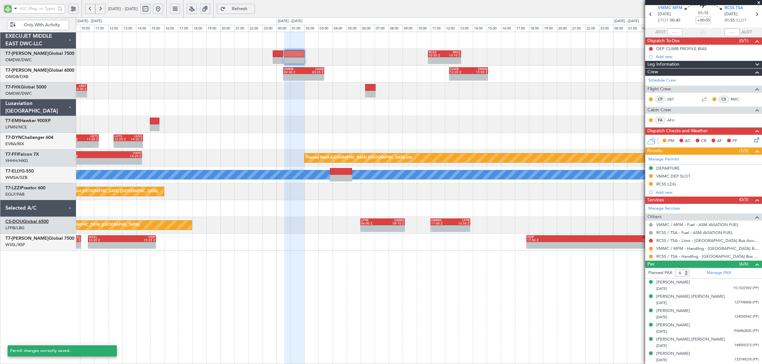
scroll to position [25, 0]
click at [650, 249] on button at bounding box center [651, 249] width 4 height 4
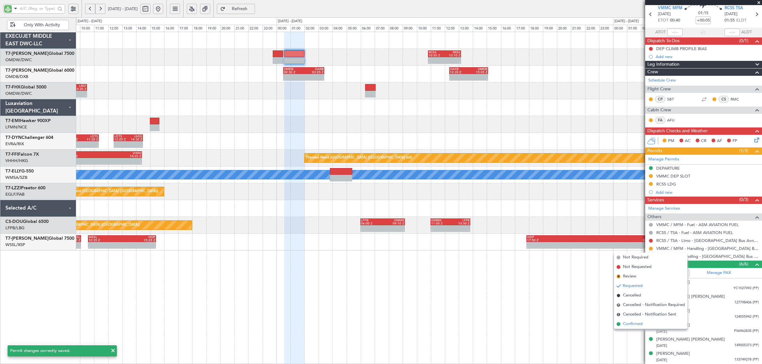
click at [645, 323] on li "Confirmed" at bounding box center [650, 325] width 73 height 10
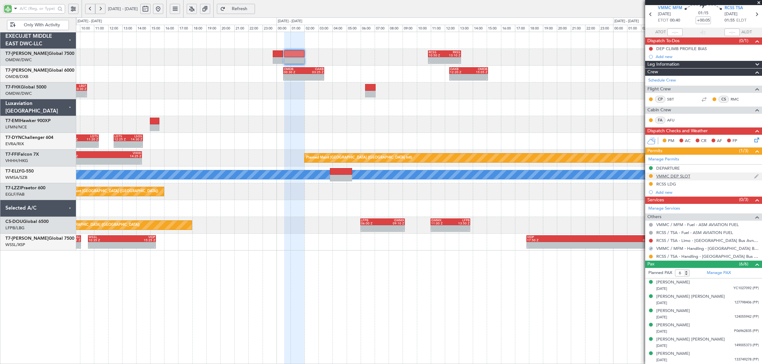
click at [672, 177] on div "VMMC DEP SLOT" at bounding box center [673, 176] width 34 height 5
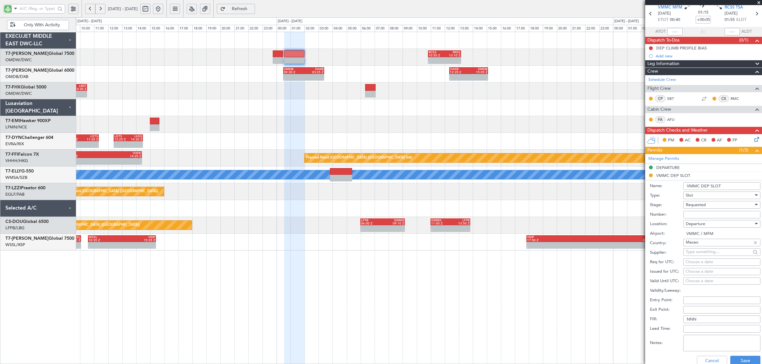
click at [699, 205] on span "Requested" at bounding box center [696, 205] width 20 height 6
click at [698, 255] on span "Received OK" at bounding box center [718, 254] width 65 height 10
click at [696, 214] on input "Number:" at bounding box center [721, 215] width 77 height 8
type input "APPROVED"
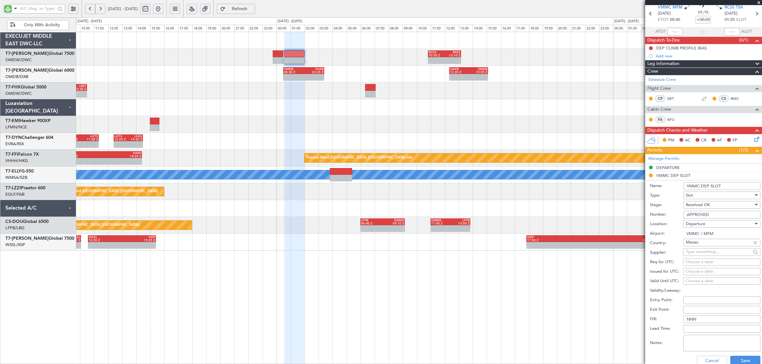
click at [694, 263] on div "Choose a date" at bounding box center [721, 262] width 73 height 6
select select "8"
select select "2025"
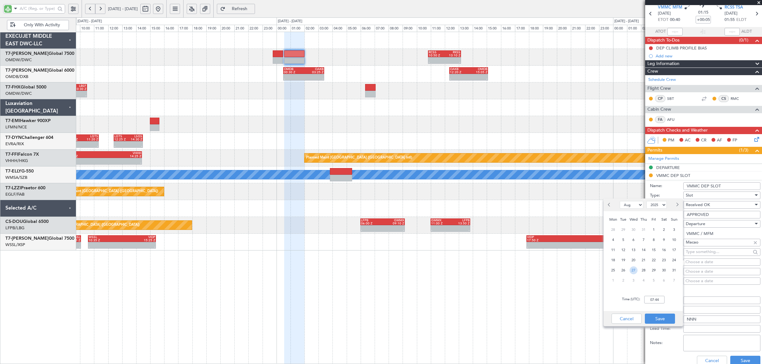
drag, startPoint x: 631, startPoint y: 268, endPoint x: 640, endPoint y: 282, distance: 16.6
click at [632, 269] on span "27" at bounding box center [633, 271] width 8 height 8
click at [651, 299] on input "00:00" at bounding box center [654, 300] width 20 height 8
drag, startPoint x: 664, startPoint y: 300, endPoint x: 638, endPoint y: 301, distance: 26.0
click at [638, 301] on div "Time (UTC): 08:40" at bounding box center [642, 299] width 79 height 23
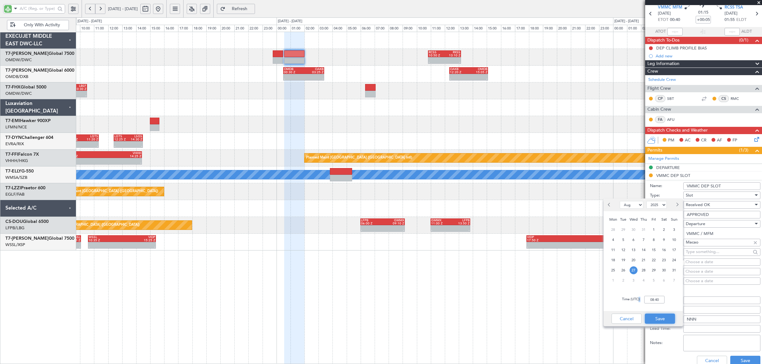
drag, startPoint x: 658, startPoint y: 318, endPoint x: 653, endPoint y: 302, distance: 16.3
click at [653, 302] on div "Jan Feb Mar Apr May Jun Jul Aug Sep Oct Nov Dec 2015 2016 2017 2018 2019 2020 2…" at bounding box center [642, 263] width 79 height 128
click at [660, 300] on input "08:40" at bounding box center [654, 300] width 20 height 8
drag, startPoint x: 660, startPoint y: 300, endPoint x: 637, endPoint y: 305, distance: 24.0
click at [637, 305] on div "Time (UTC): 08:40" at bounding box center [642, 299] width 79 height 23
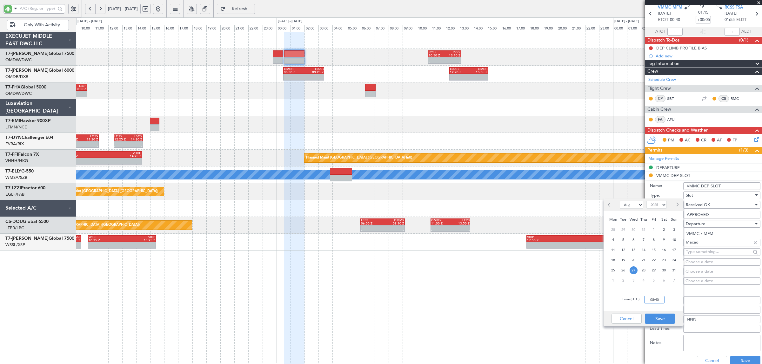
click at [641, 299] on div "Time (UTC): 08:40" at bounding box center [642, 299] width 79 height 23
type input "00:40"
click at [657, 317] on button "Save" at bounding box center [660, 319] width 30 height 10
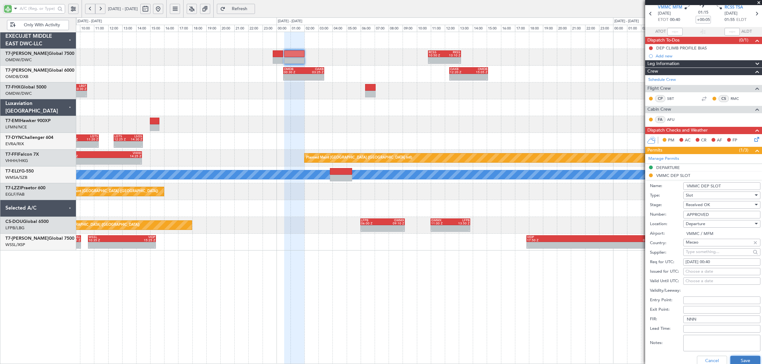
click at [734, 358] on button "Save" at bounding box center [745, 361] width 30 height 10
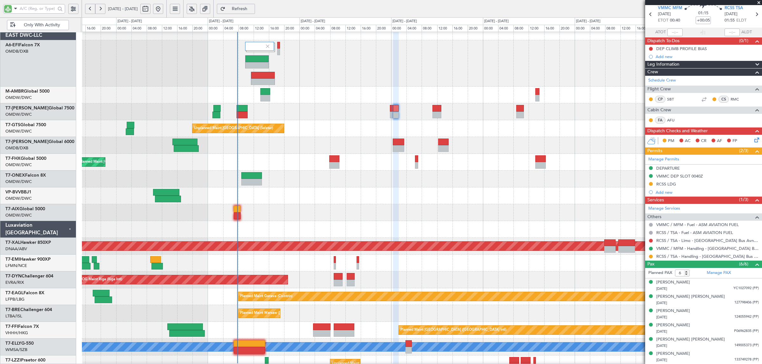
click at [368, 162] on div "Planned Maint [GEOGRAPHIC_DATA] ([GEOGRAPHIC_DATA])" at bounding box center [421, 162] width 679 height 17
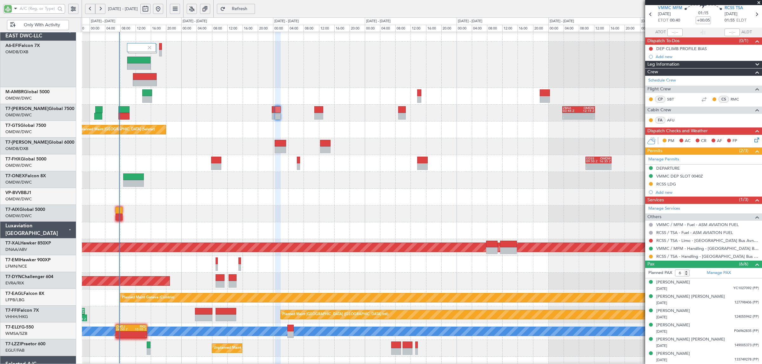
scroll to position [7, 0]
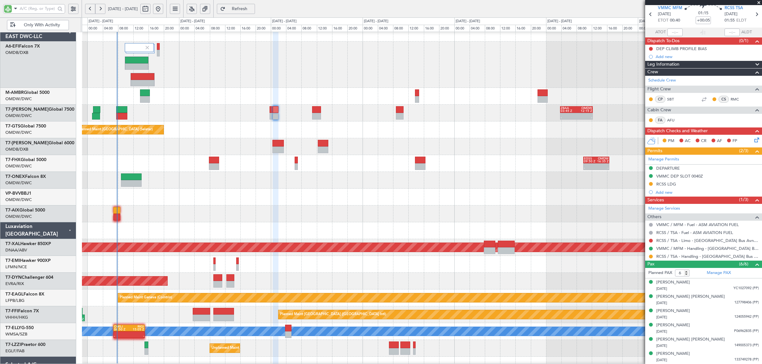
click at [148, 161] on div "- - EGSS 09:50 Z OMDW 16:35 Z Planned Maint London (Stansted)" at bounding box center [421, 163] width 679 height 17
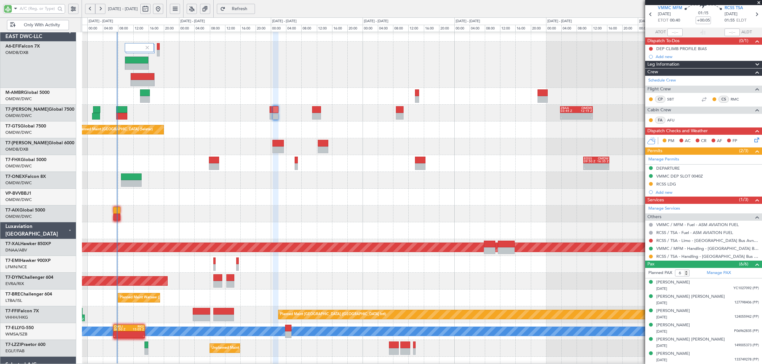
click at [212, 120] on div "- - ZBAA 03:45 Z OMDW 12:15 Z OMDW 04:50 Z WSSL 12:15 Z 04:32 Z 12:11 Z" at bounding box center [421, 113] width 679 height 17
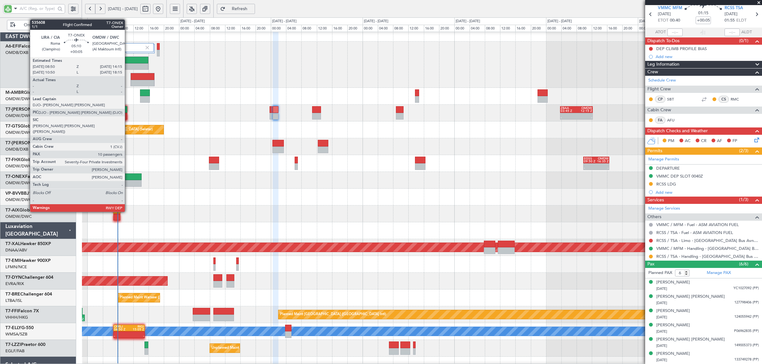
click at [128, 181] on div at bounding box center [131, 183] width 21 height 7
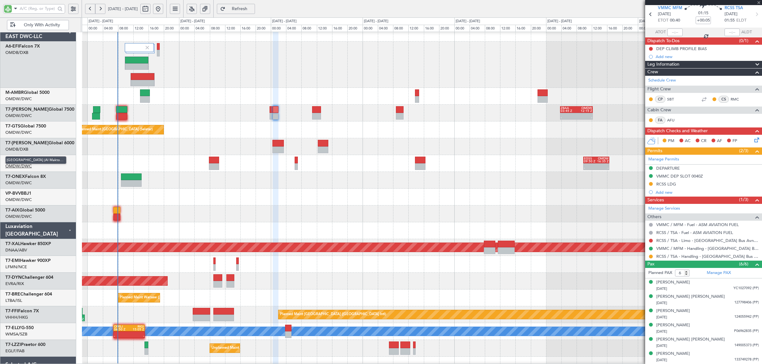
type input "10"
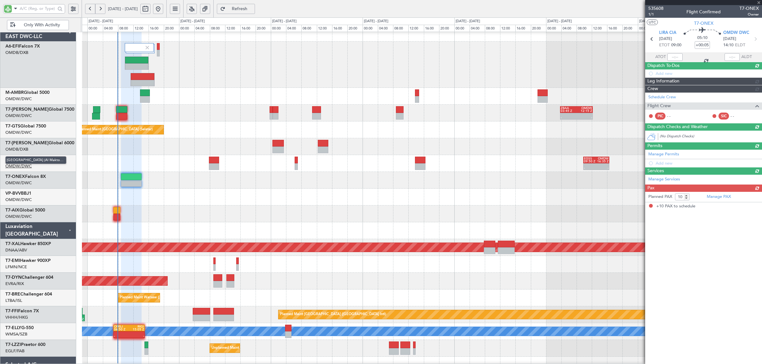
scroll to position [0, 0]
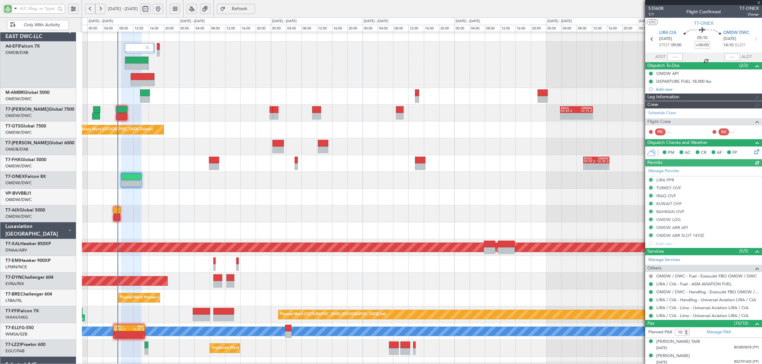
type input "Syed Shakeel (SYS)"
type input "7112"
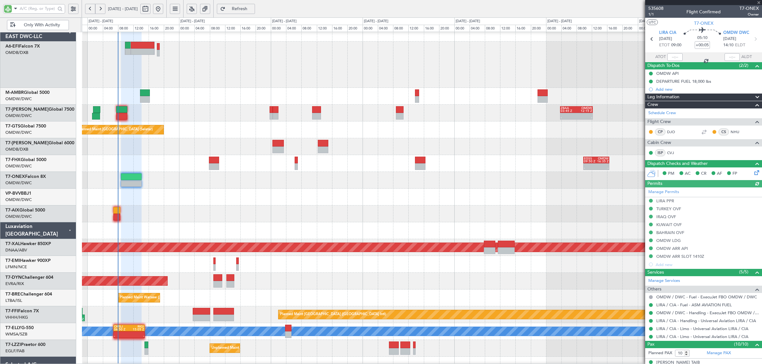
type input "Syed Shakeel (SYS)"
type input "7112"
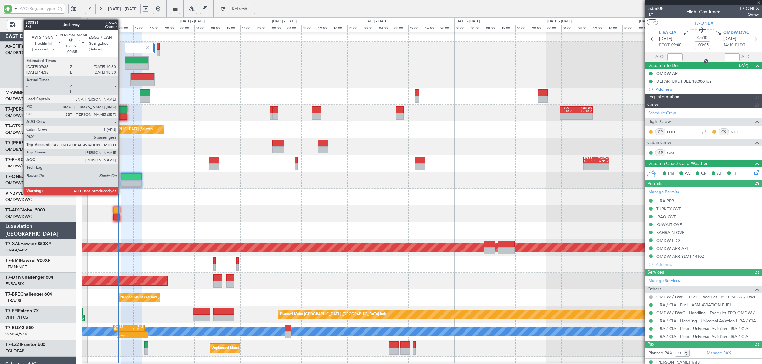
type input "Syed Shakeel (SYS)"
type input "7112"
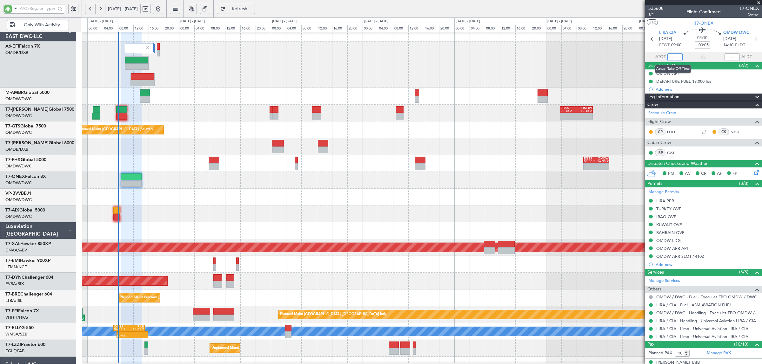
click at [671, 56] on input "text" at bounding box center [674, 57] width 15 height 8
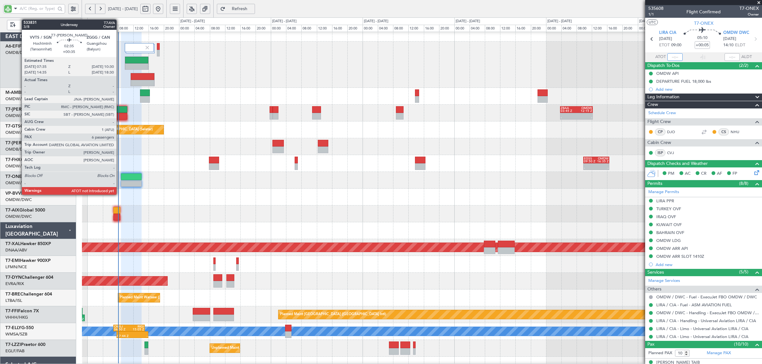
click at [120, 116] on div at bounding box center [121, 116] width 11 height 7
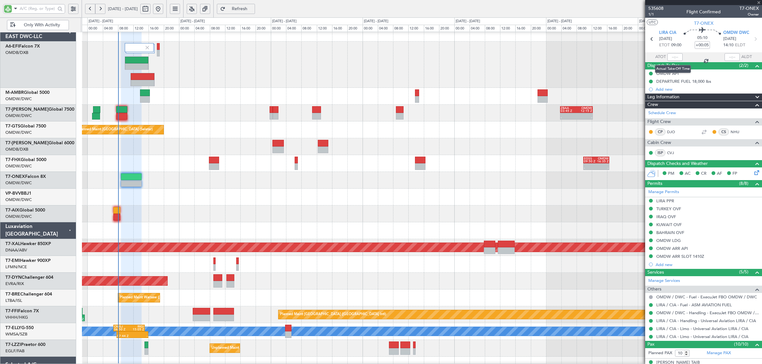
type input "+00:35"
type input "6"
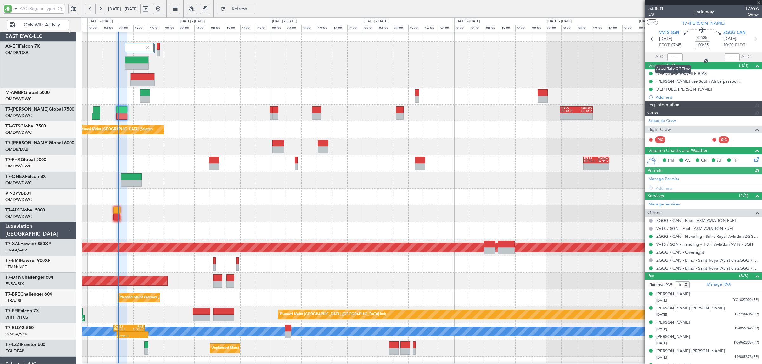
type input "Anita Mani (ANI)"
type input "7060"
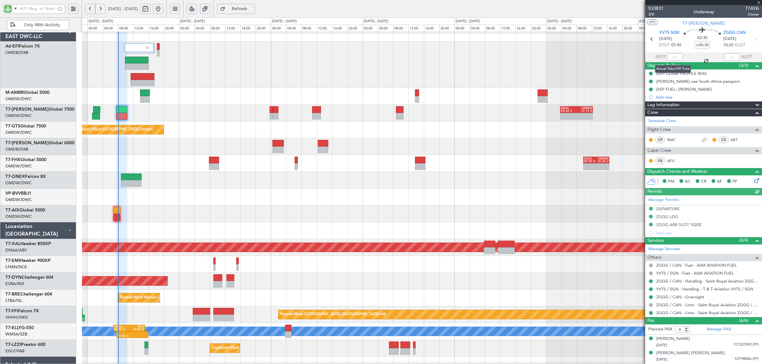
click at [674, 56] on div at bounding box center [674, 57] width 15 height 8
click at [675, 56] on input "text" at bounding box center [674, 57] width 15 height 8
type input "08:02"
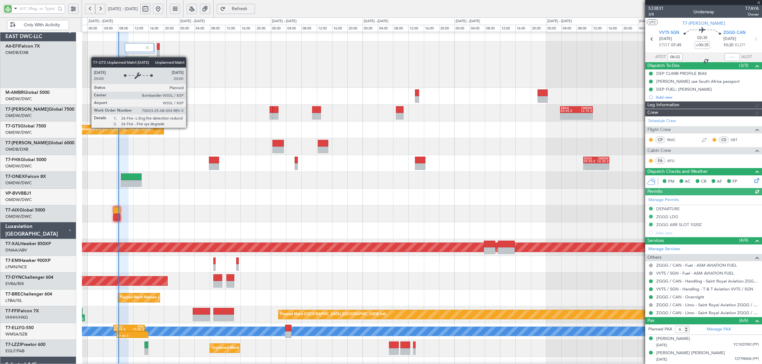
type input "Anita Mani (ANI)"
type input "7060"
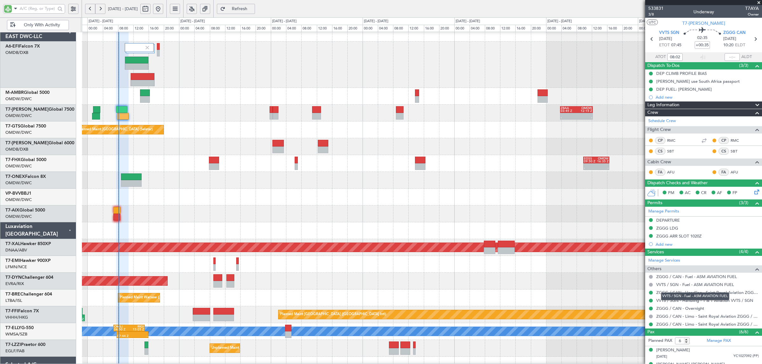
click at [689, 302] on mat-tooltip-component "VVTS / SGN - Fuel - ASM AVIATION FUEL" at bounding box center [694, 296] width 77 height 17
click at [729, 302] on link "VVTS / SGN - Handling - T & T Aviation VVTS / SGN" at bounding box center [704, 300] width 97 height 5
click at [196, 115] on div "- - ZBAA 03:45 Z OMDW 12:15 Z OMDW 04:50 Z WSSL 12:15 Z 04:32 Z 12:11 Z" at bounding box center [421, 113] width 679 height 17
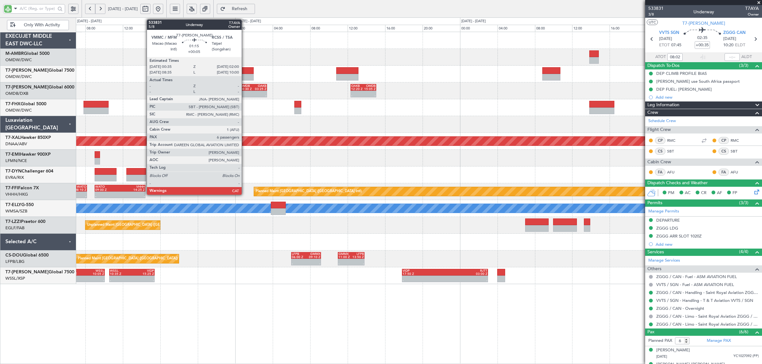
click at [245, 74] on div at bounding box center [246, 77] width 13 height 7
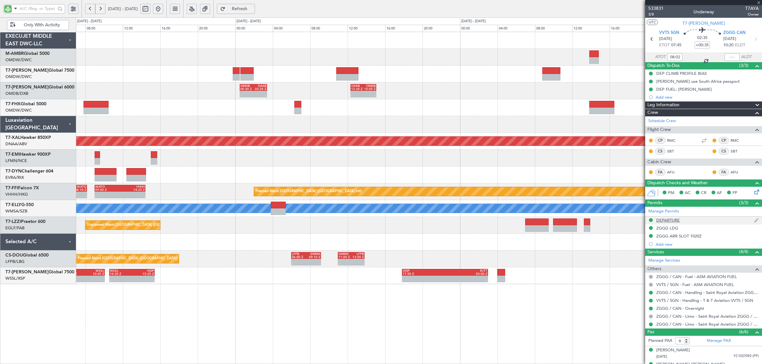
type input "+00:05"
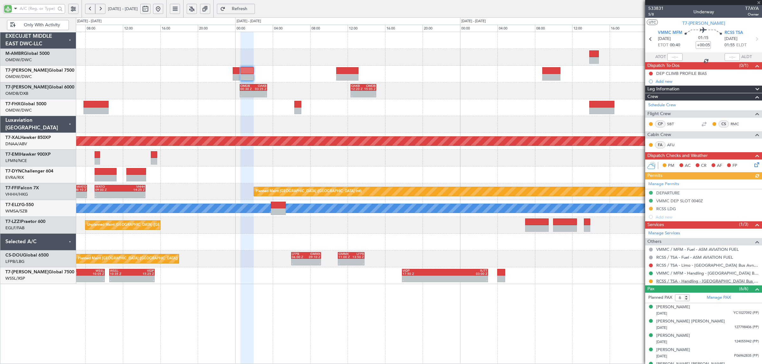
click at [688, 282] on link "RCSS / TSA - Handling - Taiwan Bus Avn RCSS / TSA" at bounding box center [707, 281] width 103 height 5
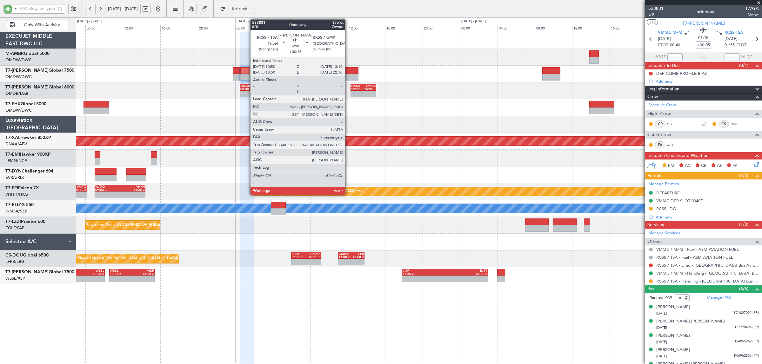
click at [348, 73] on div at bounding box center [347, 70] width 22 height 7
type input "+00:15"
type input "7"
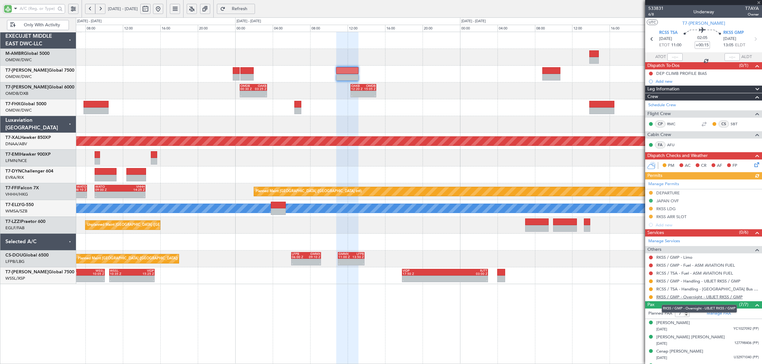
click at [695, 298] on link "RKSS / GMP - Overnight - UBJET RKSS / GMP" at bounding box center [699, 297] width 86 height 5
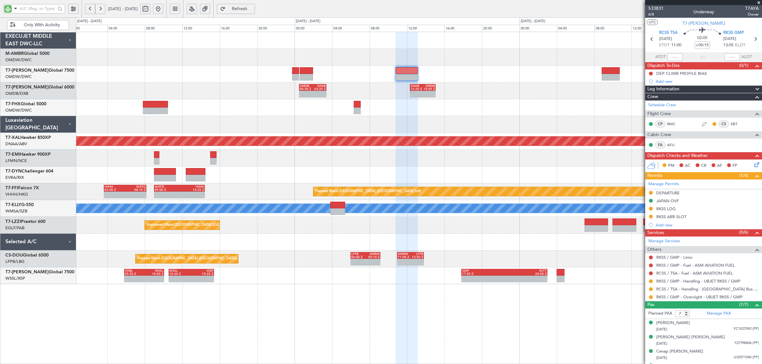
click at [316, 78] on div "07:52 Z - VVTS 07:35 Z ZGGG 10:30 Z" at bounding box center [419, 74] width 686 height 17
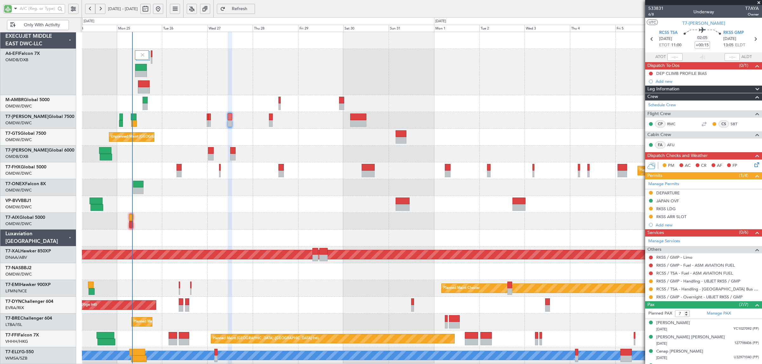
click at [207, 209] on div at bounding box center [421, 204] width 679 height 17
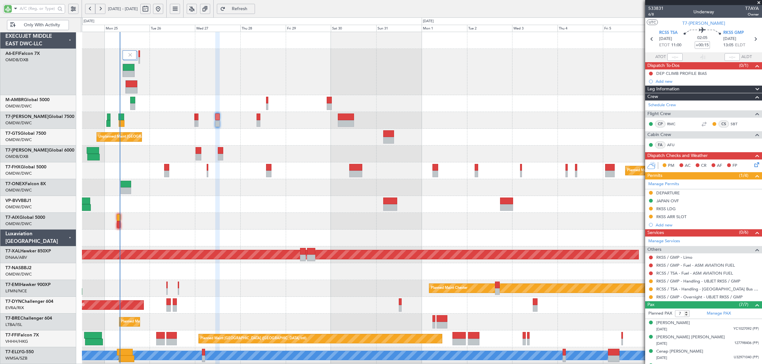
click at [178, 204] on div at bounding box center [421, 204] width 679 height 17
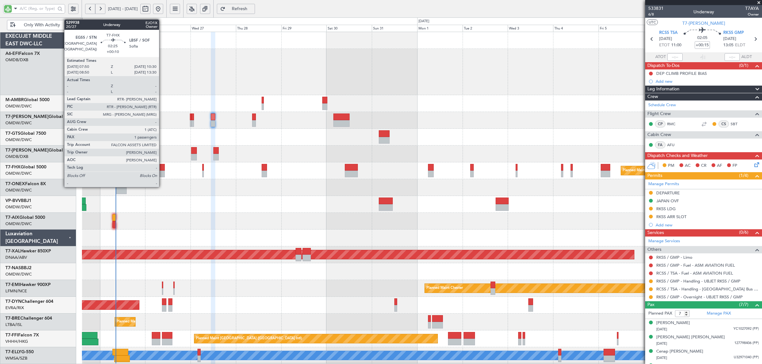
click at [162, 172] on div at bounding box center [162, 174] width 5 height 7
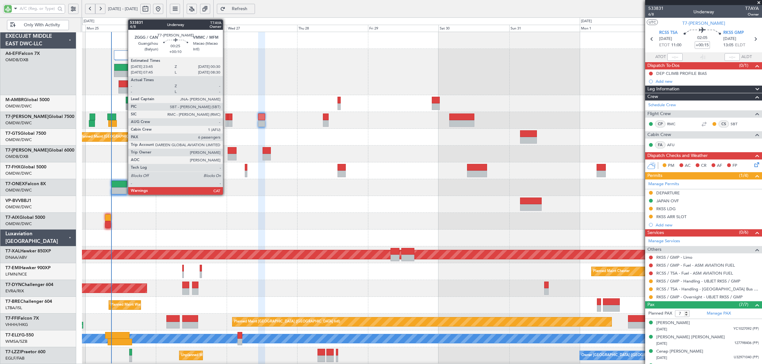
click at [226, 125] on div at bounding box center [226, 123] width 2 height 7
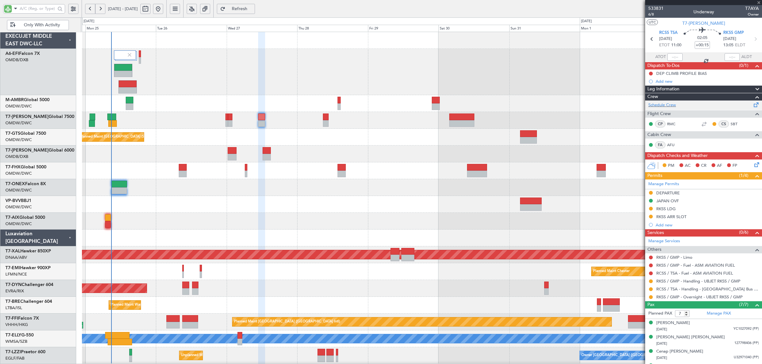
type input "+00:10"
type input "6"
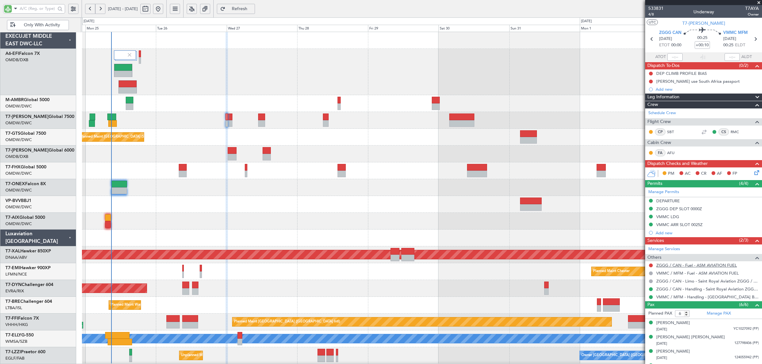
click at [713, 267] on link "ZGGG / CAN - Fuel - ASM AVIATION FUEL" at bounding box center [696, 265] width 81 height 5
click at [650, 266] on button at bounding box center [651, 266] width 4 height 4
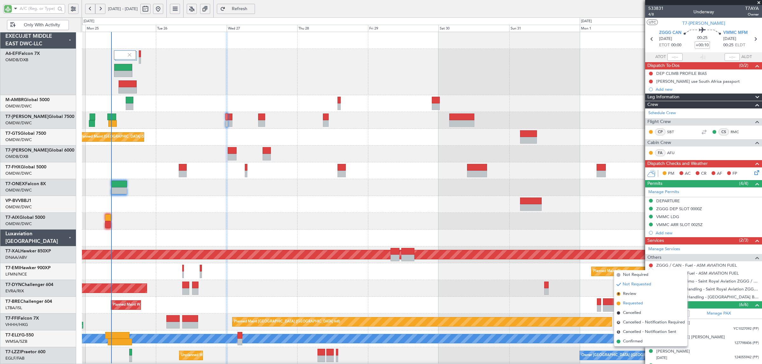
click at [632, 303] on span "Requested" at bounding box center [633, 304] width 20 height 6
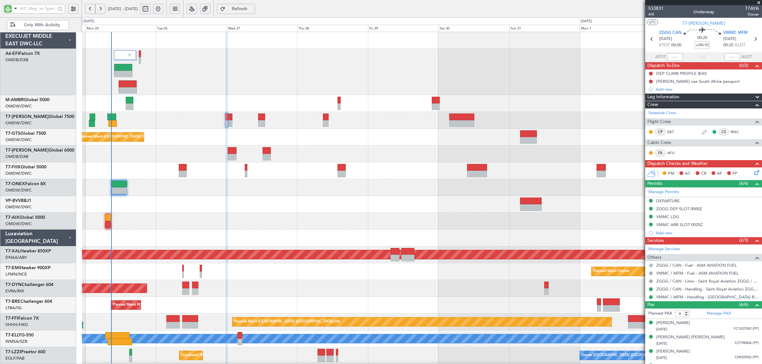
click at [325, 210] on div at bounding box center [421, 204] width 679 height 17
click at [36, 10] on input "text" at bounding box center [38, 9] width 36 height 10
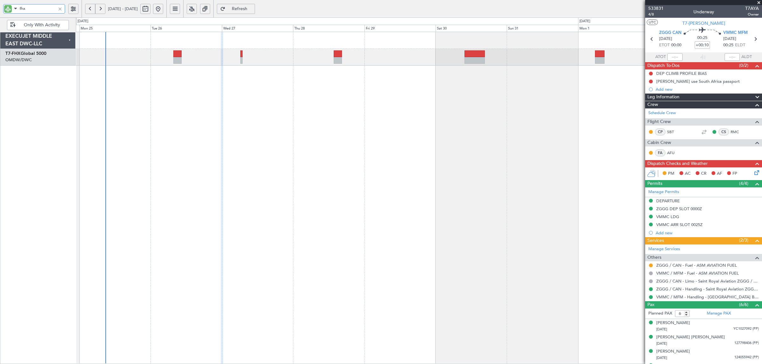
type input "fhx"
click at [172, 57] on div "Planned Maint London (Stansted) Planned Maint Singapore (Changi)" at bounding box center [419, 57] width 686 height 17
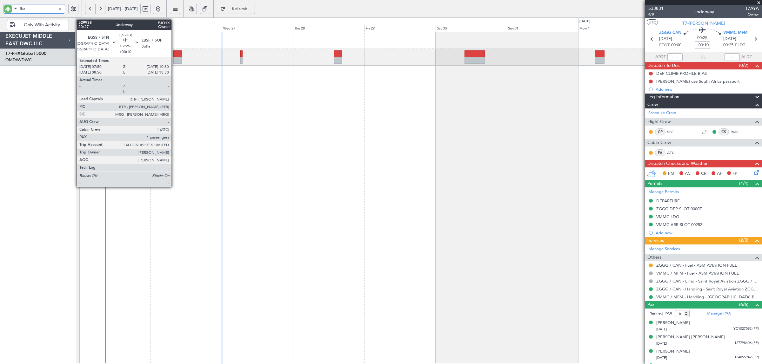
click at [176, 58] on div at bounding box center [177, 60] width 8 height 7
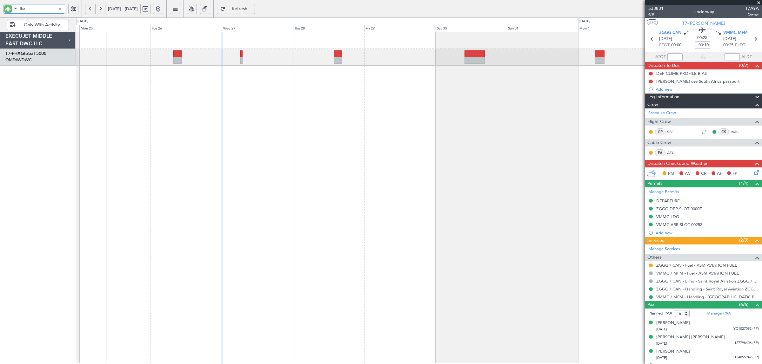
click at [160, 127] on div "Planned Maint London (Stansted) Planned Maint Singapore (Changi)" at bounding box center [419, 198] width 686 height 333
click at [61, 8] on div at bounding box center [59, 8] width 7 height 7
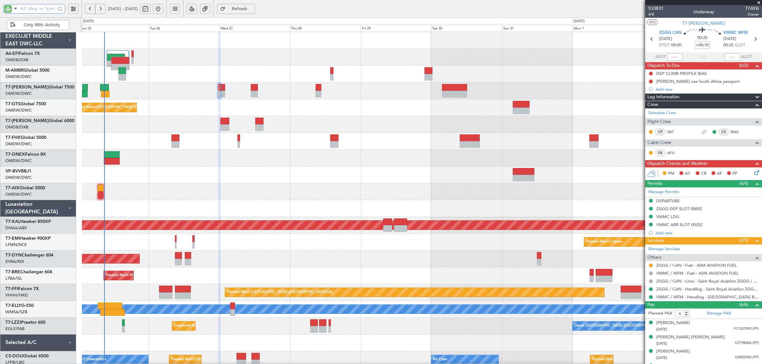
click at [175, 170] on div at bounding box center [421, 175] width 679 height 17
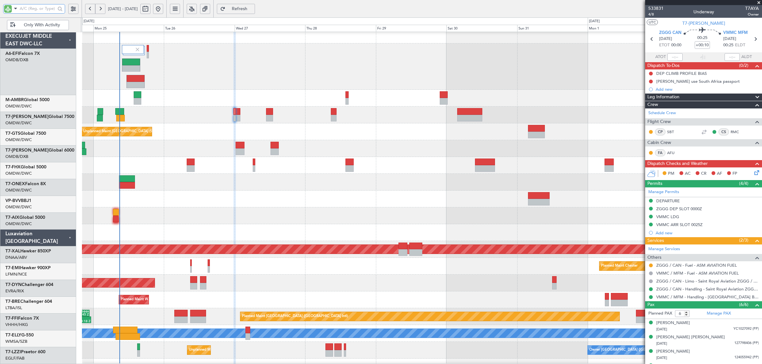
scroll to position [11, 0]
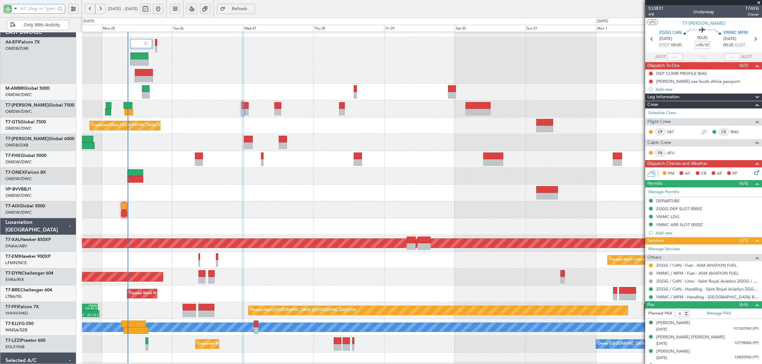
click at [171, 79] on div at bounding box center [421, 60] width 679 height 46
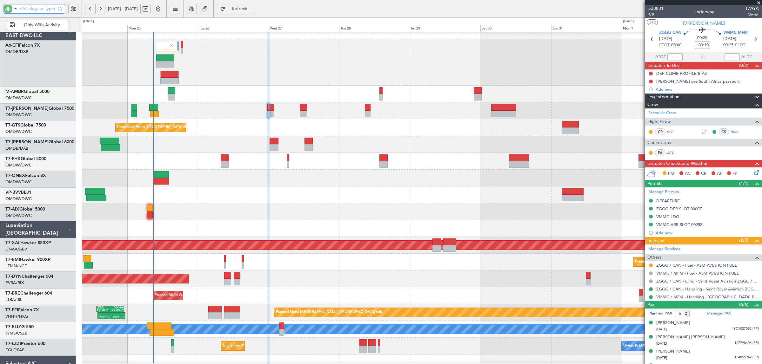
scroll to position [8, 0]
click at [187, 107] on div "Planned Maint Dubai (Al Maktoum Intl)" at bounding box center [421, 111] width 679 height 17
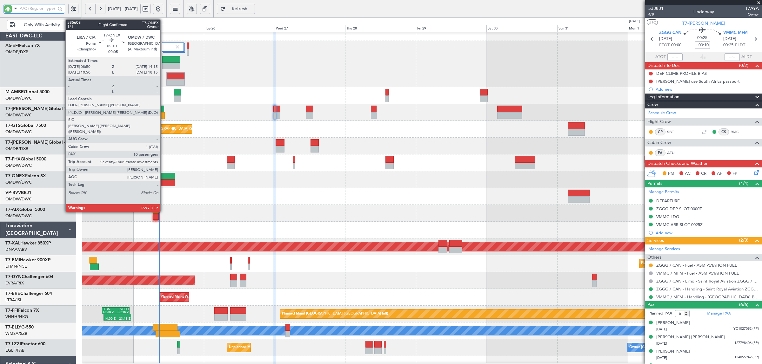
click at [163, 177] on div at bounding box center [167, 176] width 16 height 7
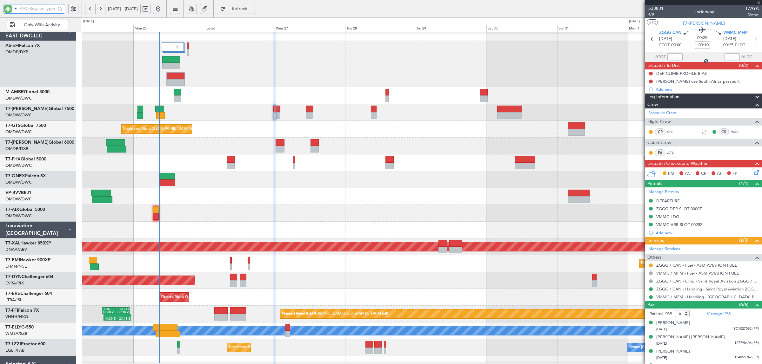
type input "+00:05"
type input "10"
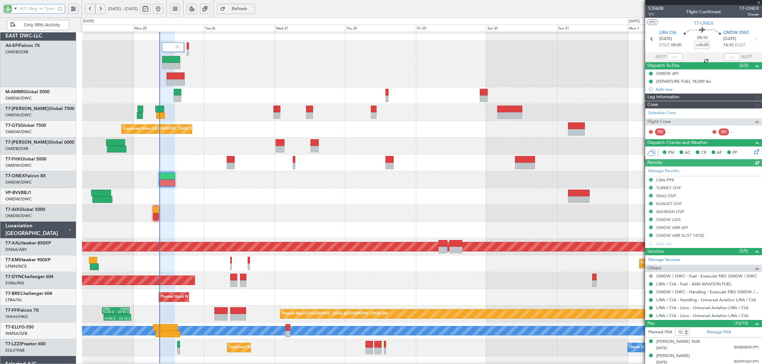
type input "Syed Shakeel (SYS)"
type input "7112"
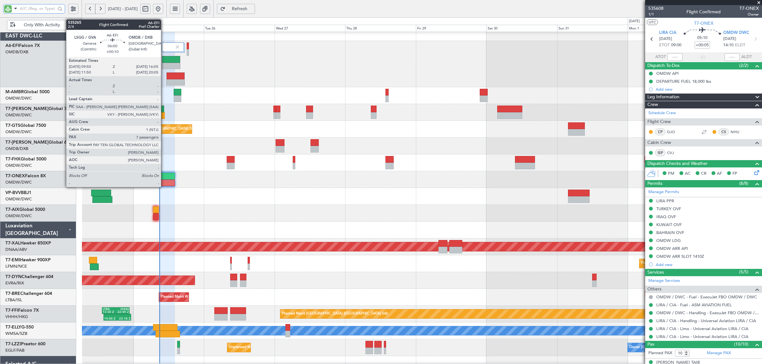
click at [164, 63] on div at bounding box center [171, 66] width 18 height 7
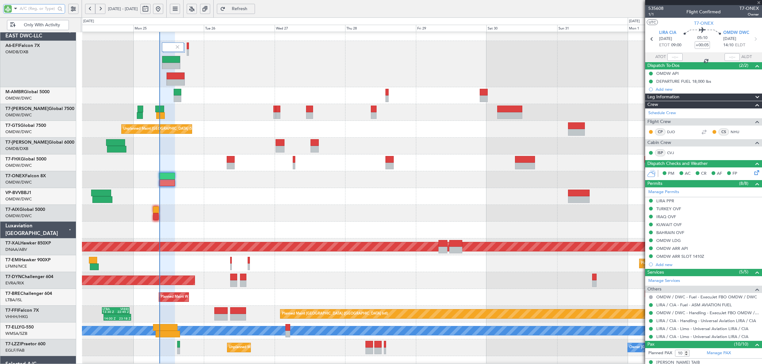
type input "+00:10"
type input "7"
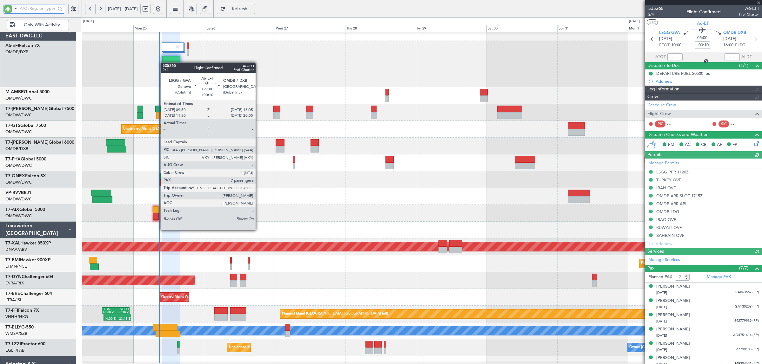
type input "Syed Shakeel (SYS)"
type input "7113"
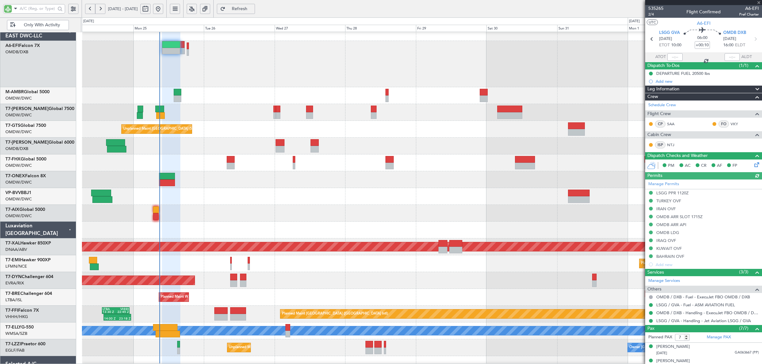
type input "Syed Shakeel (SYS)"
type input "7113"
click at [216, 116] on div "Planned Maint Dubai (Al Maktoum Intl)" at bounding box center [421, 112] width 679 height 17
click at [278, 205] on div at bounding box center [421, 213] width 679 height 17
type input "Syed Shakeel (SYS)"
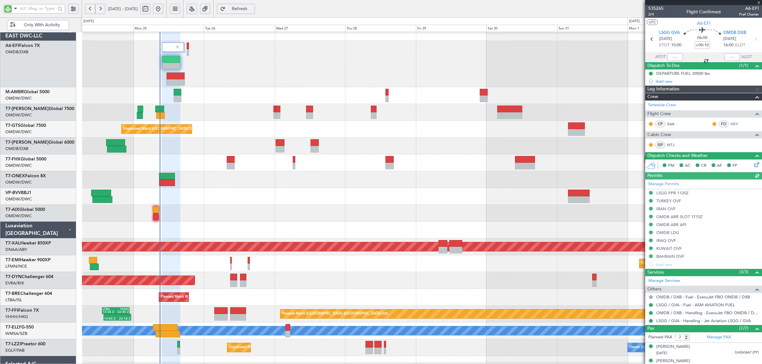
type input "7113"
click at [272, 207] on div at bounding box center [421, 213] width 679 height 17
click at [226, 188] on div at bounding box center [421, 179] width 679 height 17
click at [201, 114] on div "Planned Maint Dubai (Al Maktoum Intl)" at bounding box center [421, 112] width 679 height 17
type input "Syed Shakeel (SYS)"
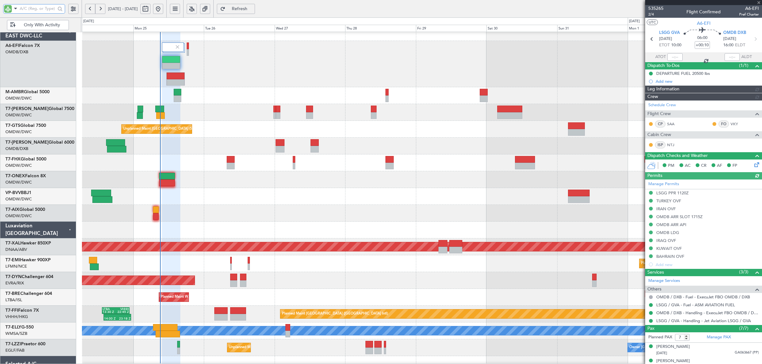
type input "7113"
type input "Syed Shakeel (SYS)"
type input "7113"
click at [46, 10] on input "text" at bounding box center [38, 9] width 36 height 10
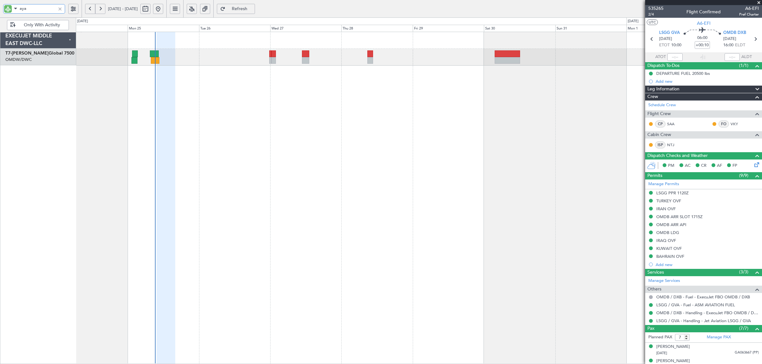
scroll to position [0, 0]
type input "aya"
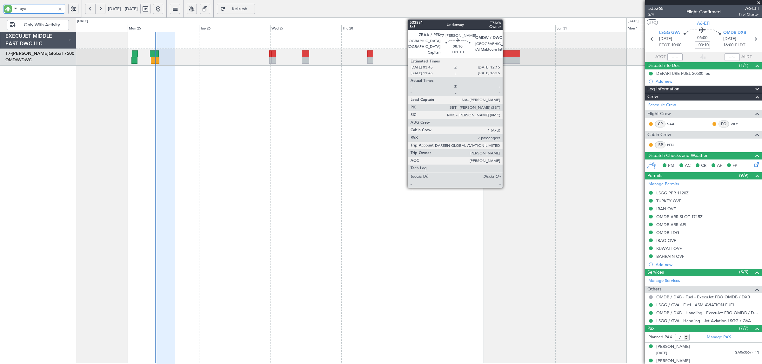
click at [507, 57] on div at bounding box center [506, 60] width 25 height 7
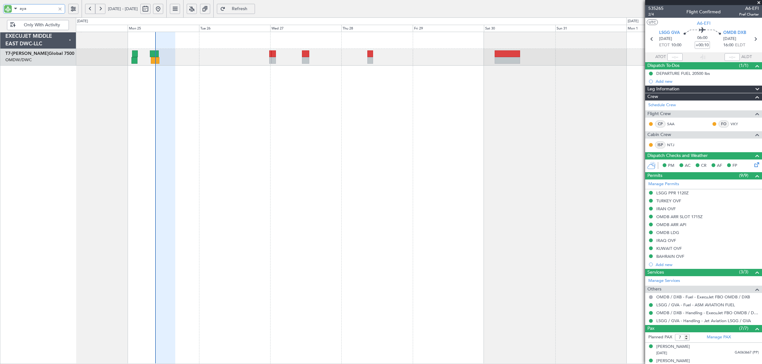
type input "Syed Shakeel (SYS)"
type input "7113"
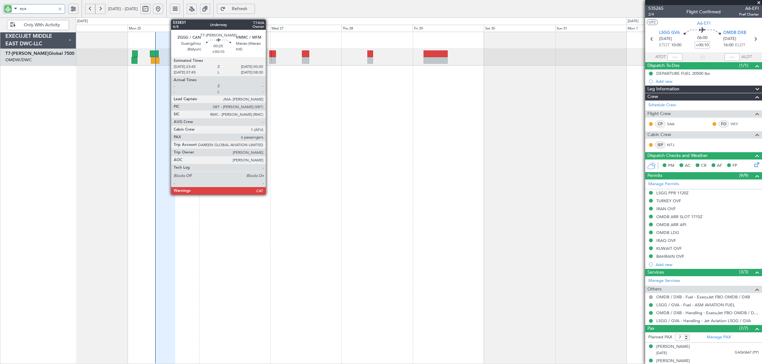
click at [270, 61] on div at bounding box center [270, 60] width 3 height 7
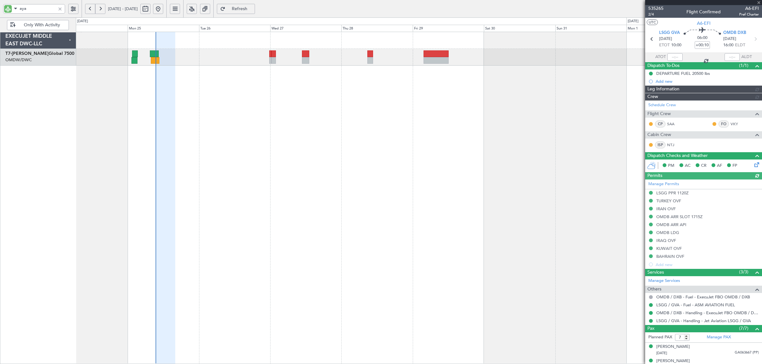
type input "Syed Shakeel (SYS)"
type input "7113"
click at [228, 155] on div "Planned Maint Dubai (Al Maktoum Intl)" at bounding box center [419, 198] width 686 height 333
click at [511, 223] on div "Planned Maint Dubai (Al Maktoum Intl)" at bounding box center [419, 198] width 686 height 333
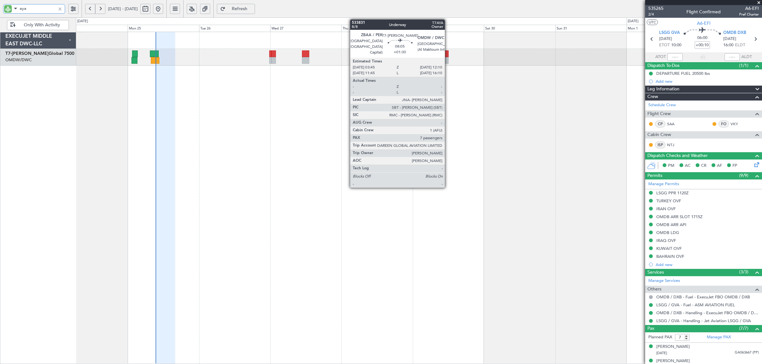
click at [448, 60] on div at bounding box center [435, 60] width 25 height 7
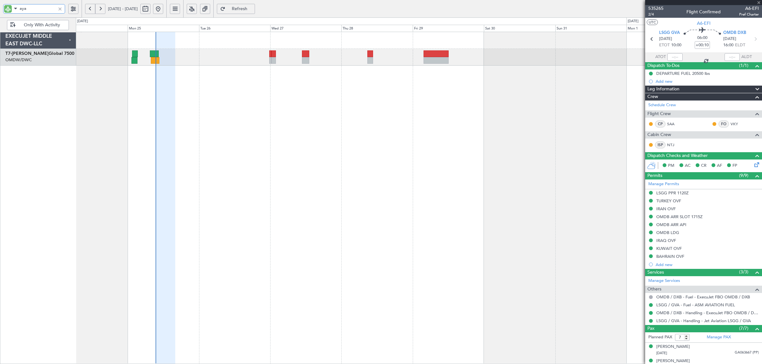
type input "+01:30"
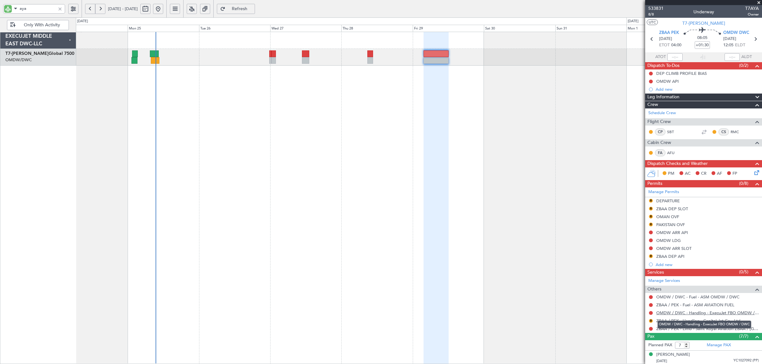
click at [702, 315] on link "OMDW / DWC - Handling - ExecuJet FBO OMDW / DWC" at bounding box center [707, 312] width 103 height 5
click at [651, 202] on button "R" at bounding box center [651, 201] width 4 height 4
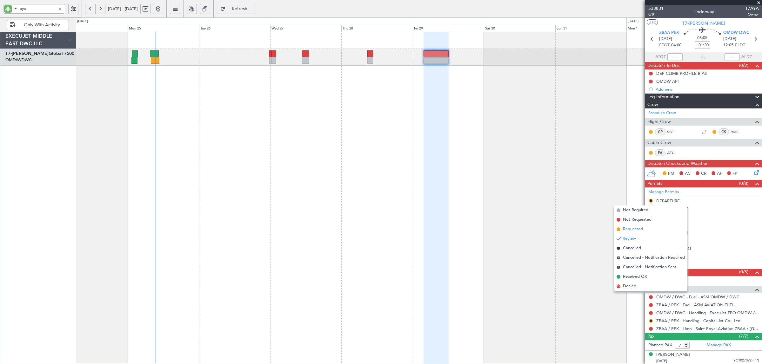
click at [648, 228] on li "Requested" at bounding box center [650, 230] width 73 height 10
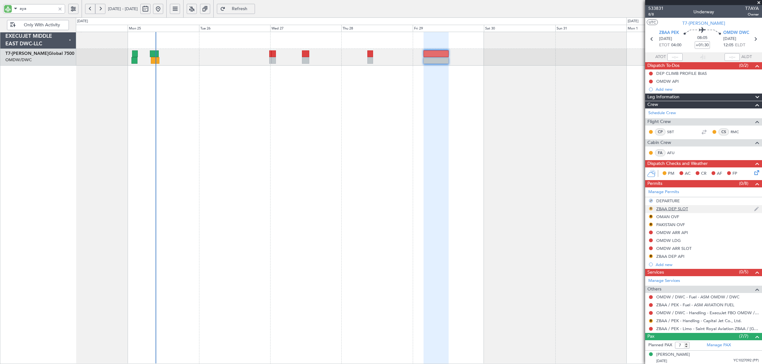
click at [651, 209] on button "R" at bounding box center [651, 209] width 4 height 4
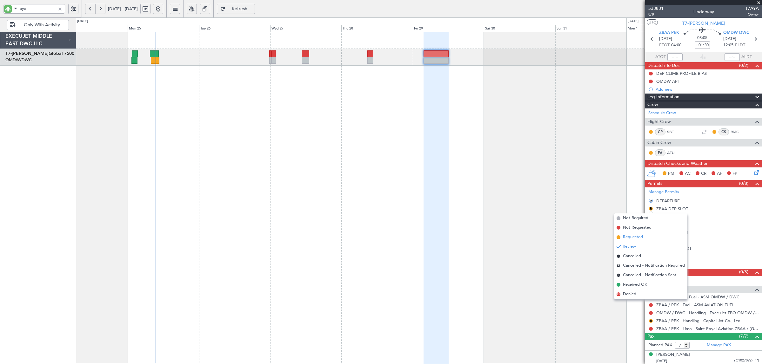
click at [647, 235] on li "Requested" at bounding box center [650, 238] width 73 height 10
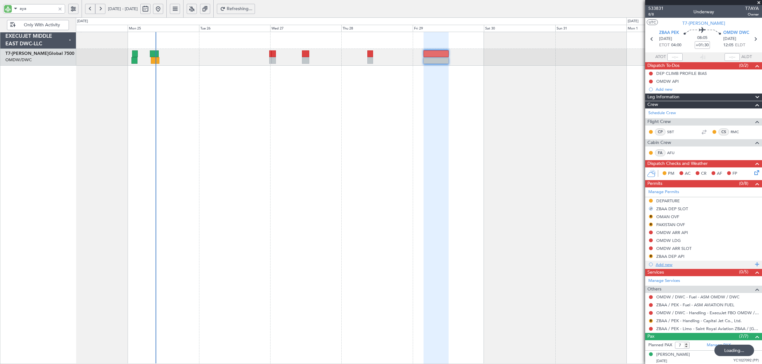
type input "+01:25"
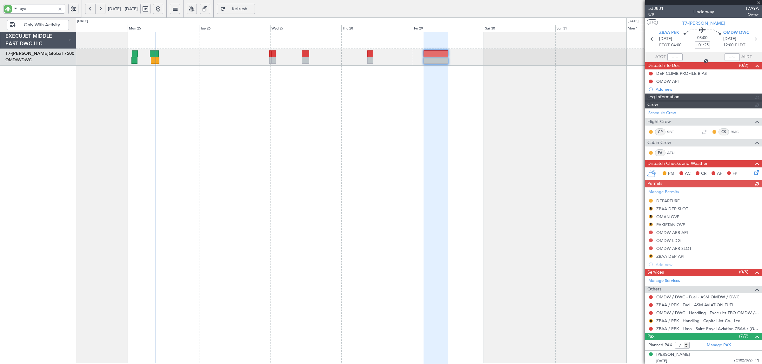
click at [650, 257] on div "Manage Permits DEPARTURE R ZBAA DEP SLOT R OMAN OVF R PAKISTAN OVF OMDW ARR API…" at bounding box center [703, 228] width 117 height 81
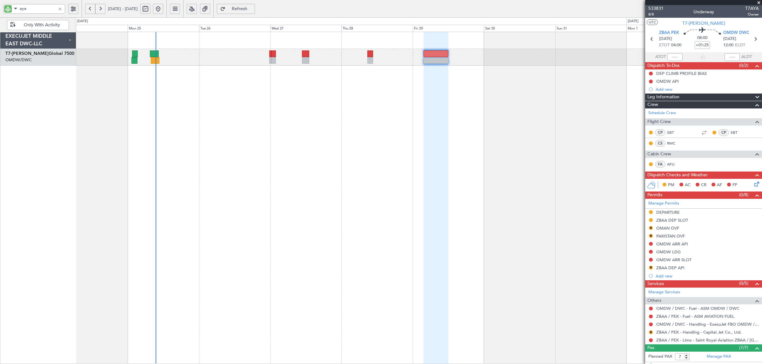
click at [626, 284] on div "Planned Maint Dubai (Al Maktoum Intl)" at bounding box center [419, 198] width 686 height 333
click at [651, 268] on button "R" at bounding box center [651, 268] width 4 height 4
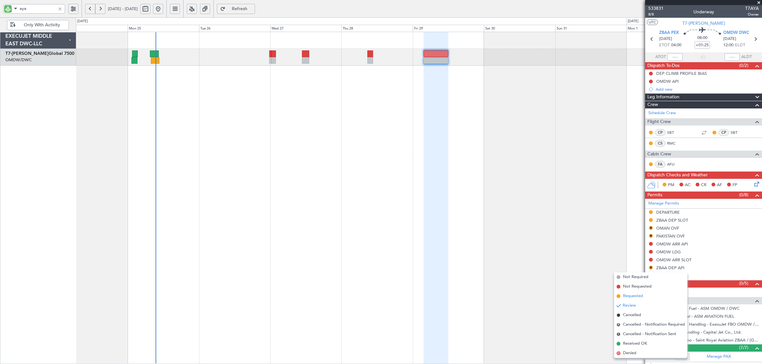
click at [636, 299] on span "Requested" at bounding box center [633, 296] width 20 height 6
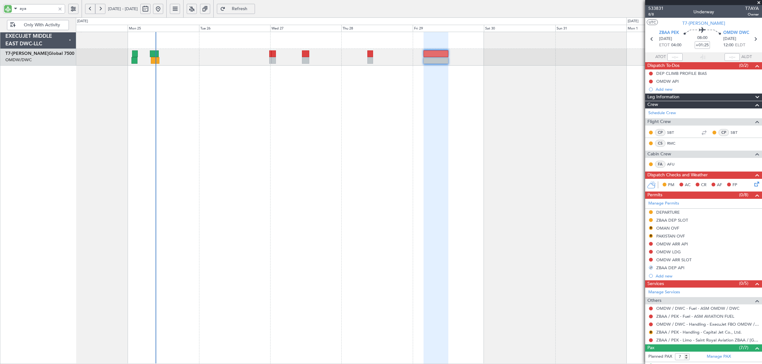
click at [526, 298] on div "Planned Maint Dubai (Al Maktoum Intl)" at bounding box center [419, 198] width 686 height 333
click at [650, 333] on button "R" at bounding box center [651, 333] width 4 height 4
click at [629, 286] on span "Requested" at bounding box center [633, 285] width 20 height 6
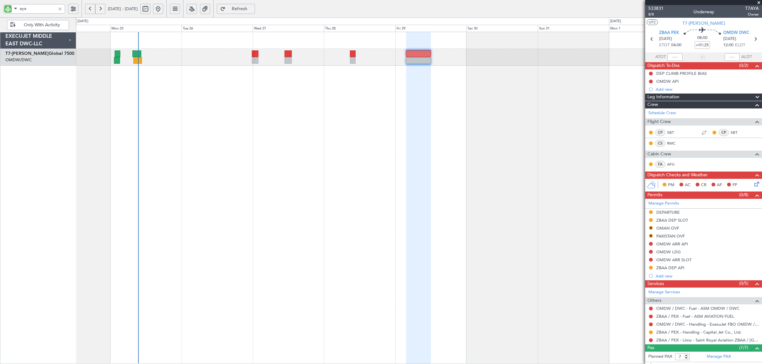
click at [355, 136] on div "Planned Maint Dubai (Al Maktoum Intl)" at bounding box center [419, 198] width 686 height 333
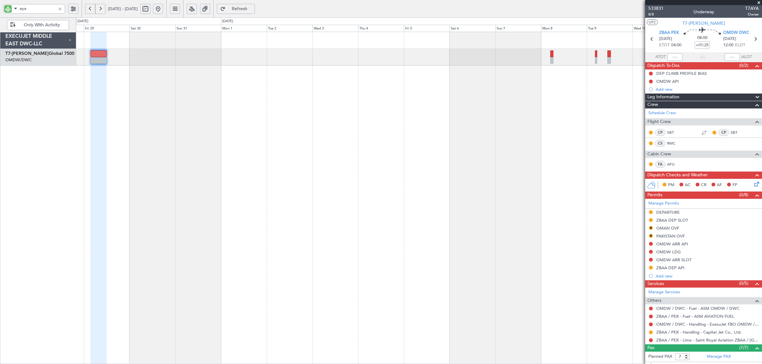
click at [313, 147] on div at bounding box center [419, 198] width 686 height 333
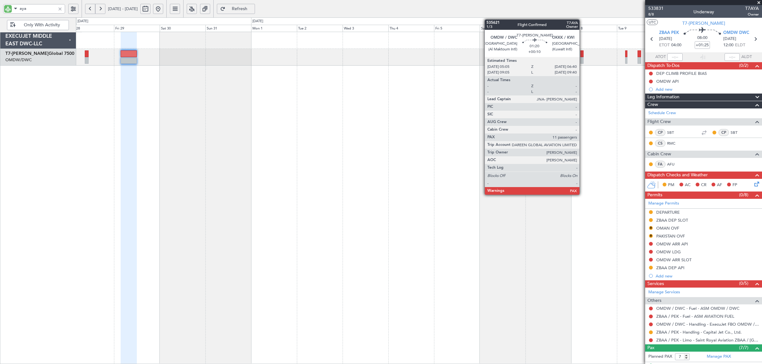
click at [582, 60] on div at bounding box center [581, 60] width 3 height 7
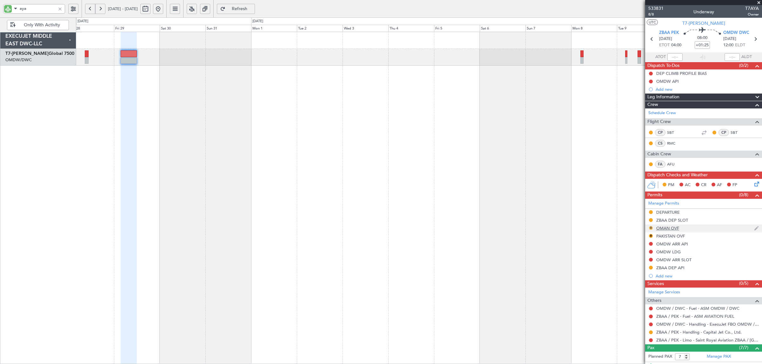
click at [651, 228] on button "R" at bounding box center [651, 228] width 4 height 4
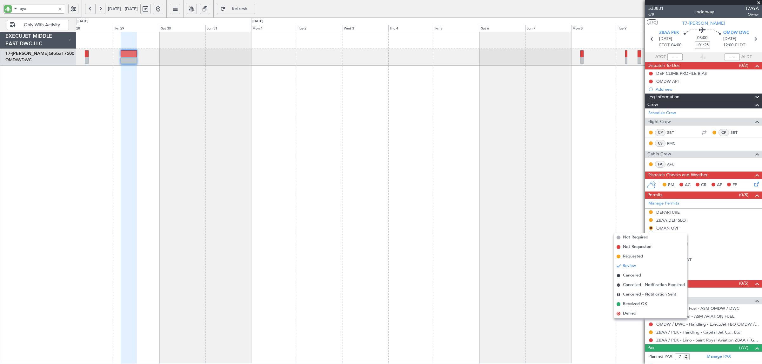
drag, startPoint x: 635, startPoint y: 257, endPoint x: 644, endPoint y: 254, distance: 9.0
click at [635, 256] on span "Requested" at bounding box center [633, 257] width 20 height 6
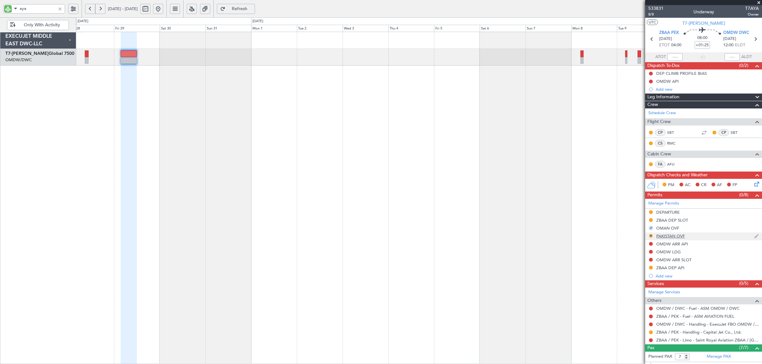
click at [651, 237] on button "R" at bounding box center [651, 236] width 4 height 4
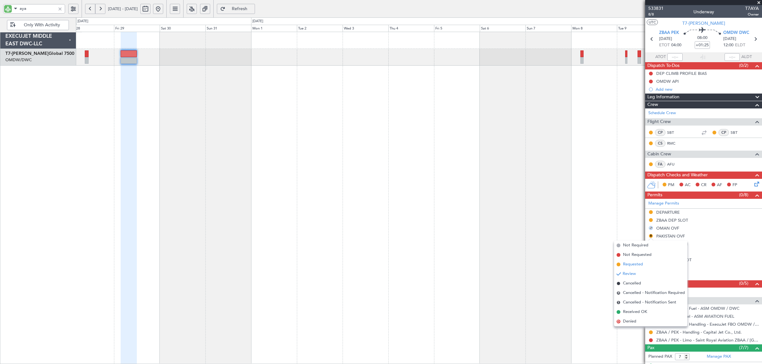
click at [631, 263] on span "Requested" at bounding box center [633, 265] width 20 height 6
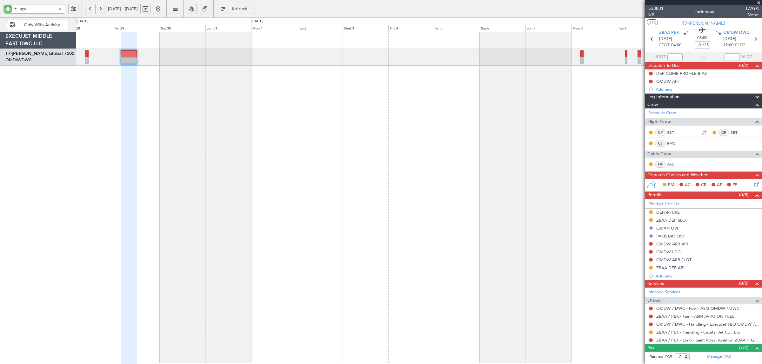
click at [540, 262] on div at bounding box center [419, 198] width 686 height 333
click at [650, 246] on mat-tooltip-component "Not Requested" at bounding box center [651, 254] width 36 height 17
click at [649, 244] on button at bounding box center [651, 244] width 4 height 4
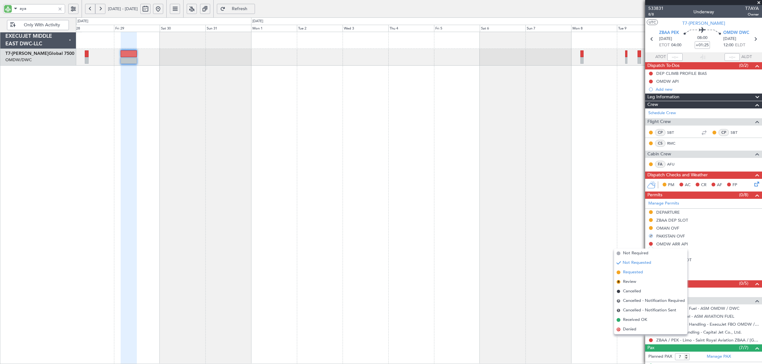
click at [632, 273] on span "Requested" at bounding box center [633, 272] width 20 height 6
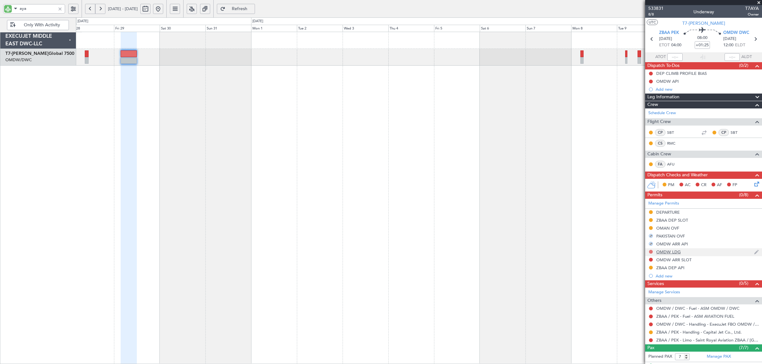
click at [651, 253] on button at bounding box center [651, 252] width 4 height 4
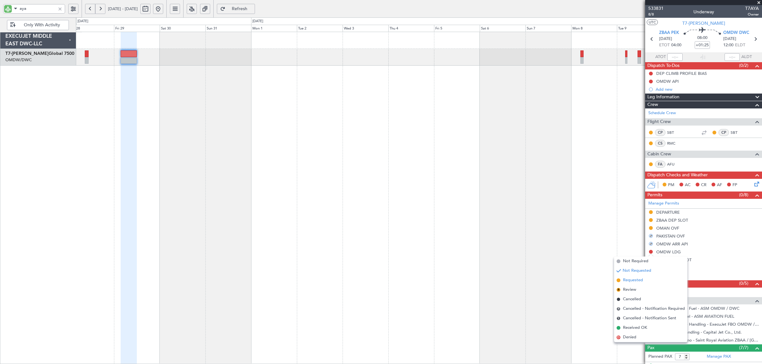
click at [634, 280] on span "Requested" at bounding box center [633, 280] width 20 height 6
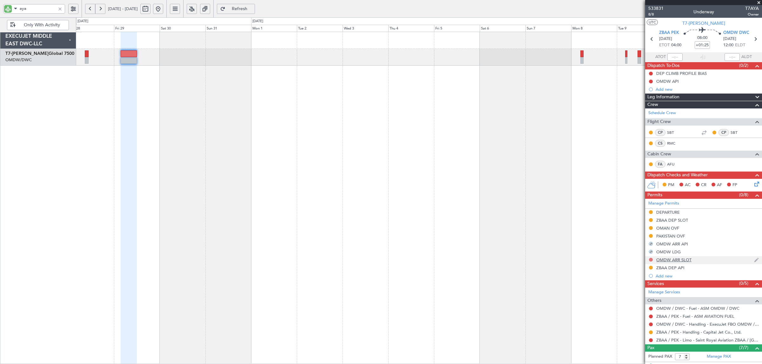
click at [649, 259] on button at bounding box center [651, 260] width 4 height 4
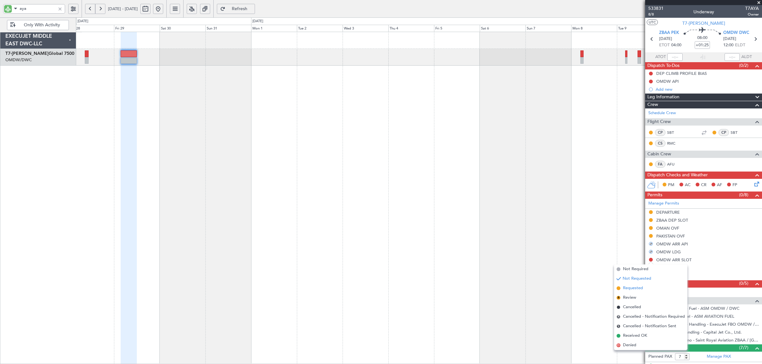
click at [630, 289] on span "Requested" at bounding box center [633, 288] width 20 height 6
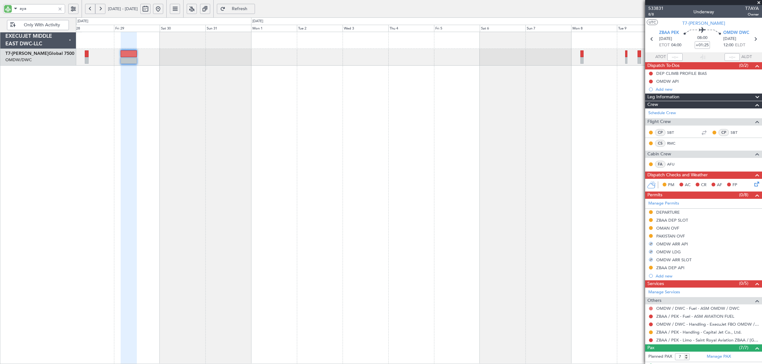
click at [651, 309] on button at bounding box center [651, 309] width 4 height 4
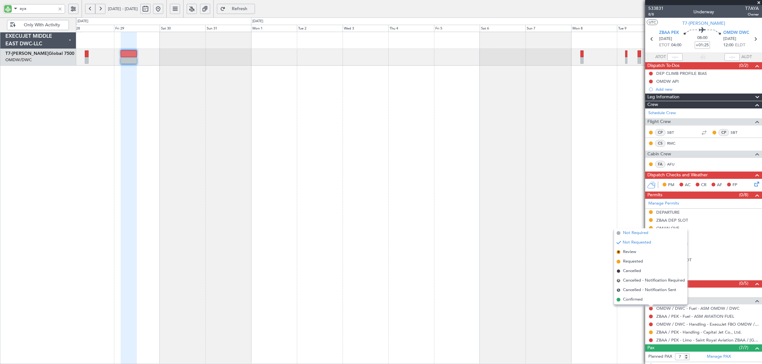
click at [634, 234] on span "Not Required" at bounding box center [635, 233] width 25 height 6
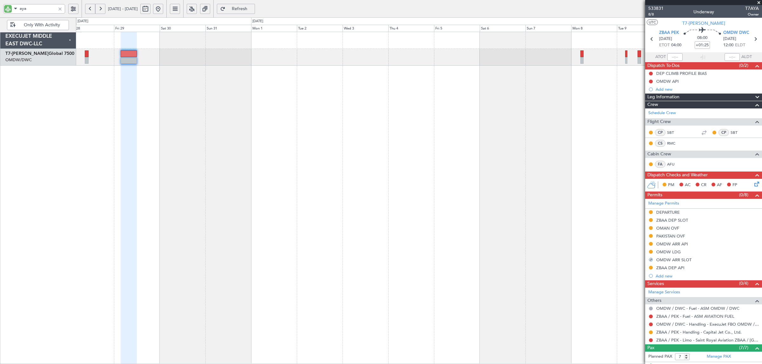
click at [244, 10] on button "Refresh" at bounding box center [236, 9] width 38 height 10
click at [163, 12] on button at bounding box center [158, 9] width 10 height 10
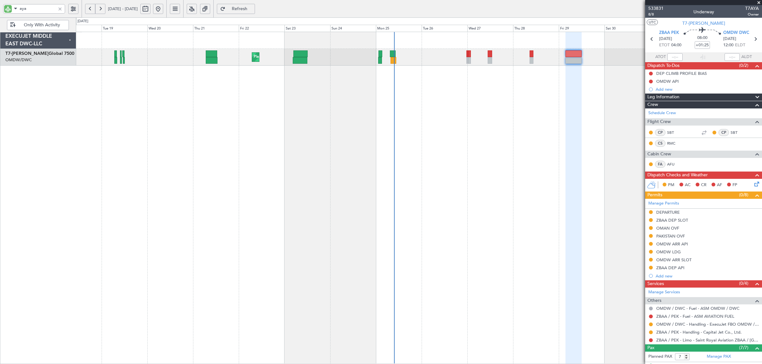
click at [54, 79] on div "Planned Maint Dubai (Al Maktoum Intl) EXECUJET MIDDLE EAST DWC-LLC T7-AYA Globa…" at bounding box center [381, 190] width 762 height 347
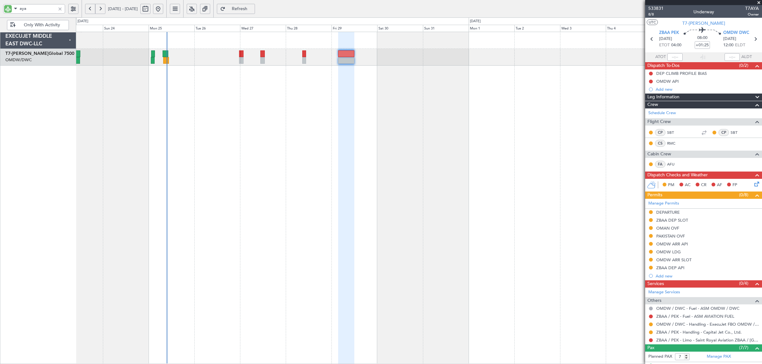
click at [182, 91] on div "Planned Maint Dubai (Al Maktoum Intl)" at bounding box center [419, 198] width 686 height 333
click at [59, 8] on div at bounding box center [59, 8] width 7 height 7
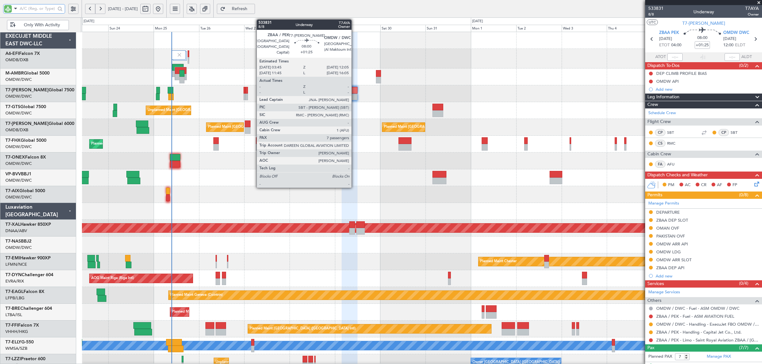
click at [355, 97] on div at bounding box center [349, 97] width 16 height 7
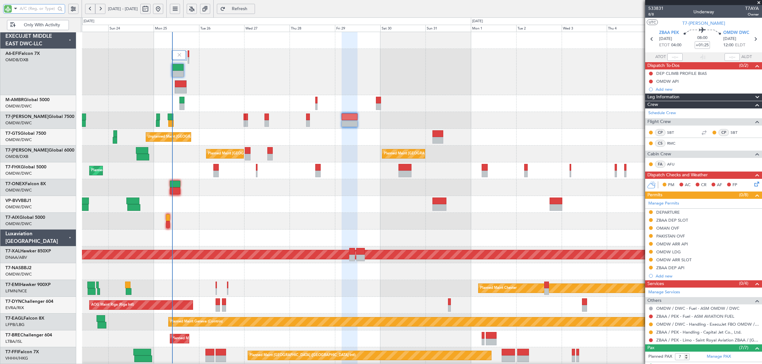
click at [27, 10] on input "text" at bounding box center [38, 9] width 36 height 10
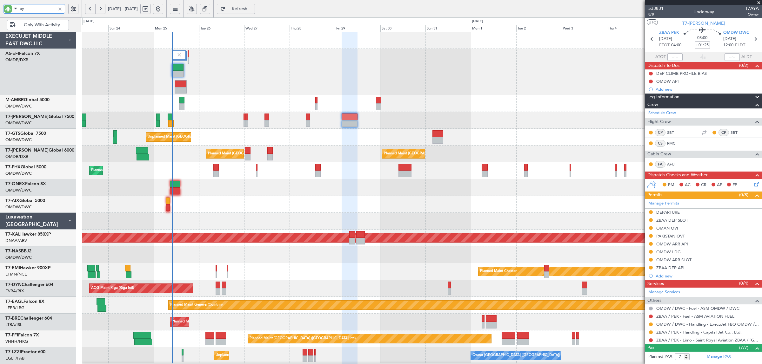
type input "aya"
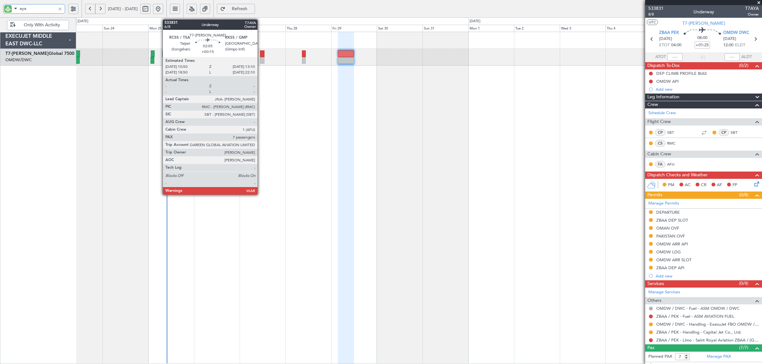
click at [261, 58] on div at bounding box center [262, 60] width 5 height 7
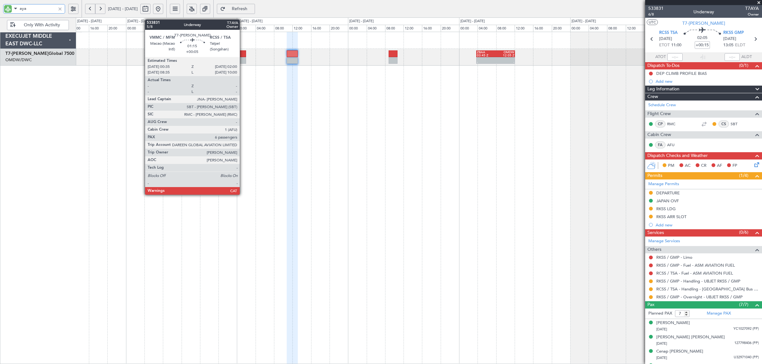
click at [243, 60] on div at bounding box center [242, 60] width 7 height 7
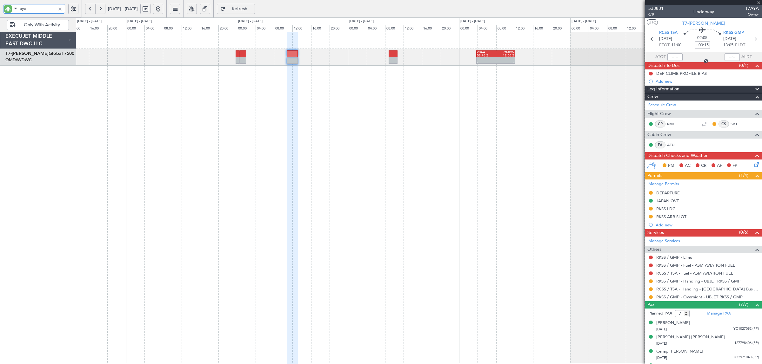
type input "+00:05"
type input "6"
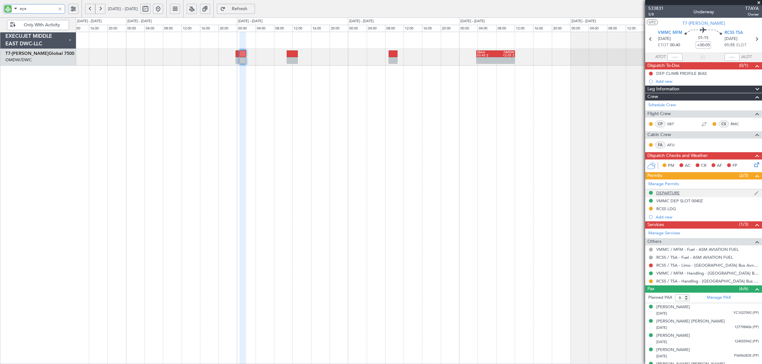
type input "aya"
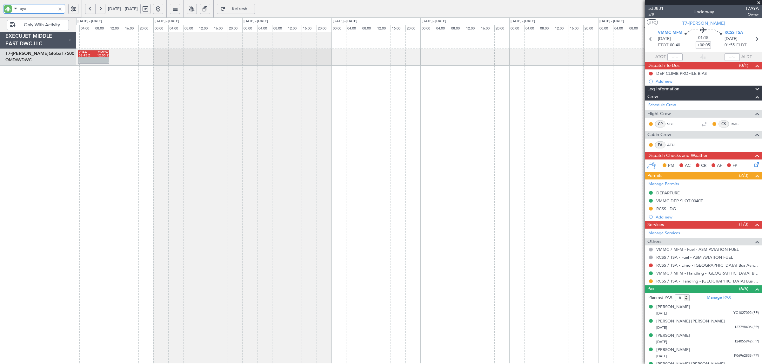
click at [185, 107] on div "- - ZBAA 03:45 Z OMDW 12:05 Z" at bounding box center [419, 198] width 686 height 333
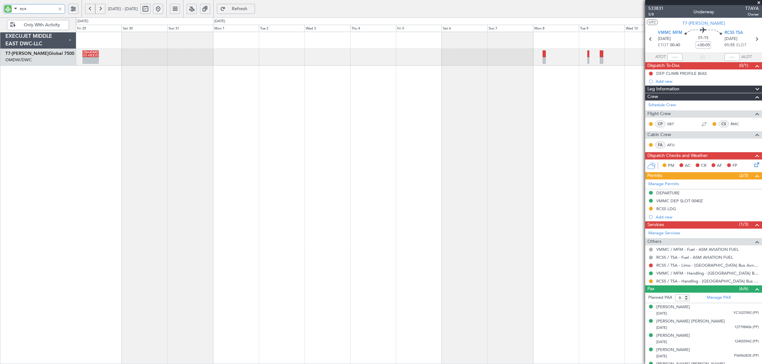
click at [297, 102] on div "- - ZBAA 03:45 Z OMDW 12:05 Z" at bounding box center [419, 198] width 686 height 333
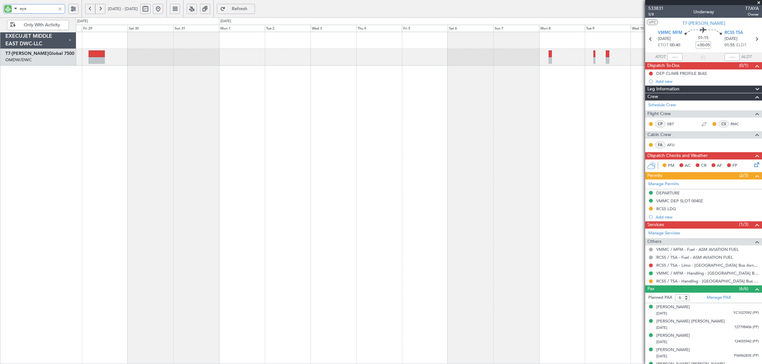
click at [615, 81] on div at bounding box center [419, 198] width 686 height 333
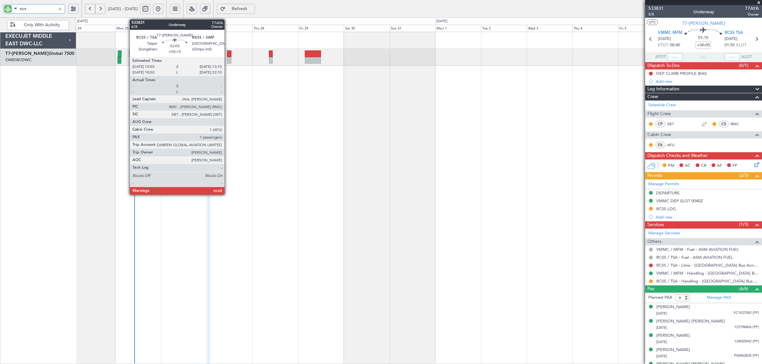
click at [228, 63] on div at bounding box center [229, 60] width 5 height 7
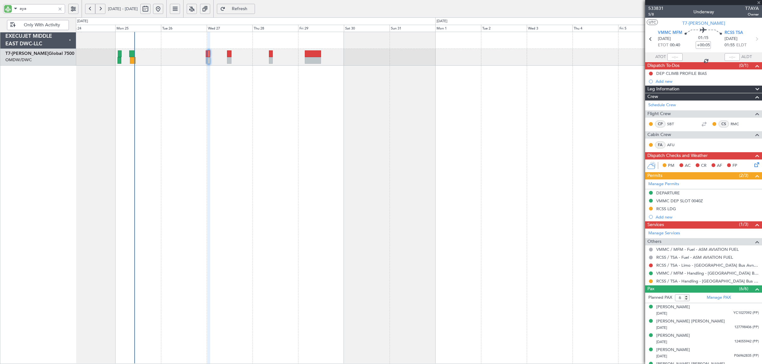
type input "+00:15"
type input "7"
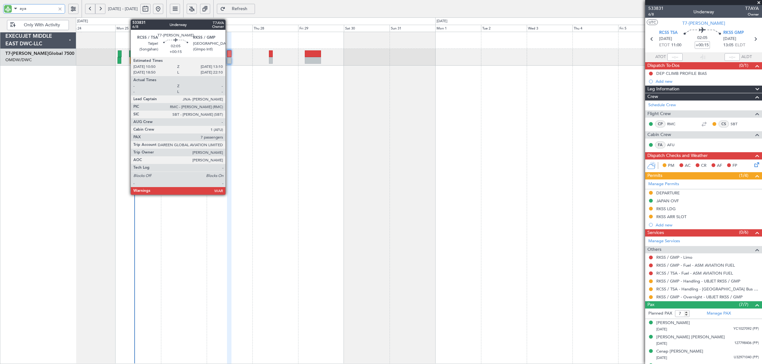
click at [229, 59] on div at bounding box center [229, 60] width 5 height 7
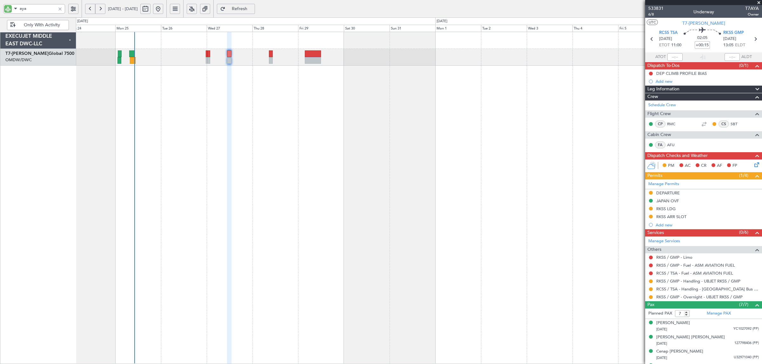
click at [61, 10] on div at bounding box center [59, 8] width 7 height 7
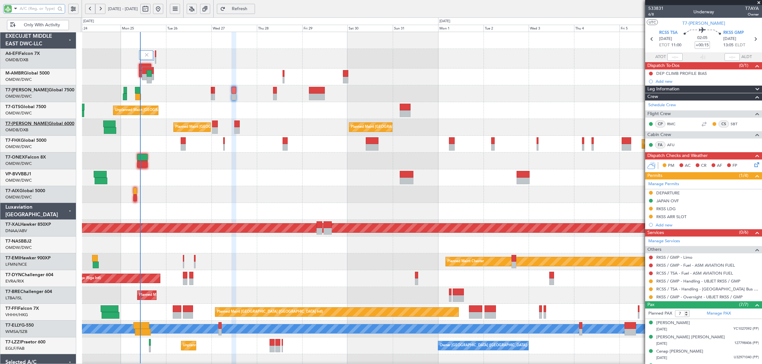
click at [46, 125] on link "T7-AZIZI Global 6000" at bounding box center [39, 124] width 69 height 4
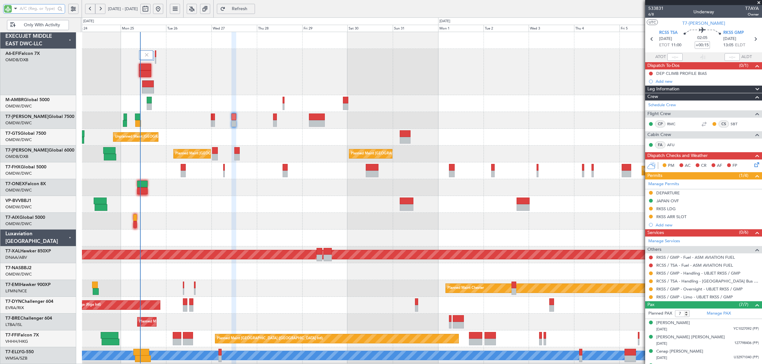
click at [51, 10] on input "text" at bounding box center [38, 9] width 36 height 10
type input "aya"
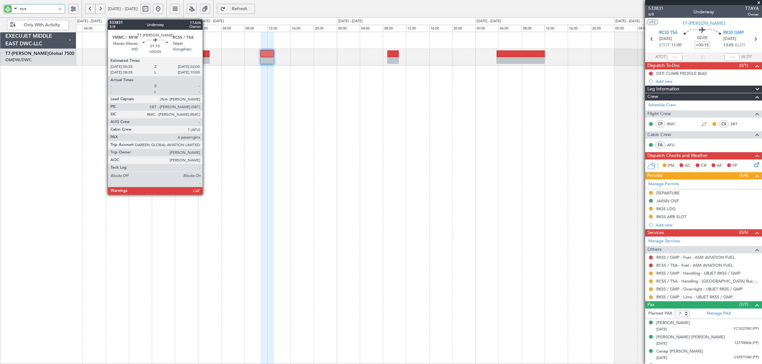
click at [206, 61] on div at bounding box center [205, 60] width 8 height 7
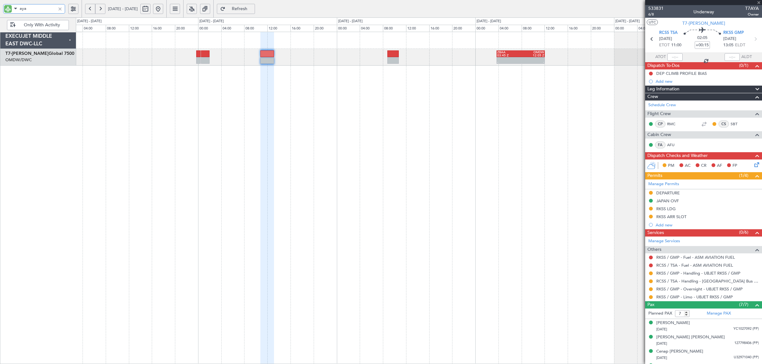
type input "+00:05"
type input "6"
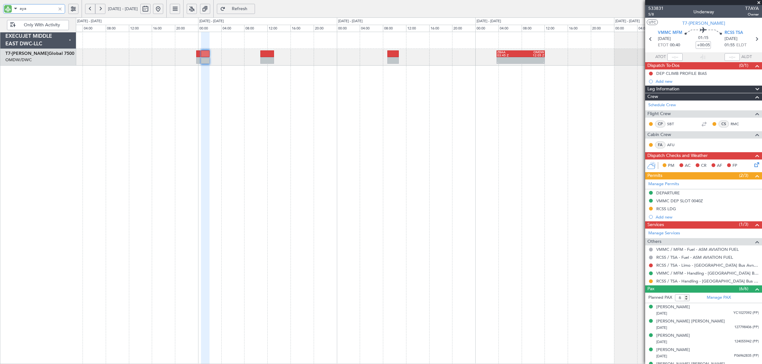
drag, startPoint x: 26, startPoint y: 9, endPoint x: -24, endPoint y: 15, distance: 49.9
click at [0, 15] on html "aya 26 Aug 2025 - 31 Aug 2025 Refresh Quick Links Only With Activity - - ZBAA 0…" at bounding box center [381, 182] width 762 height 364
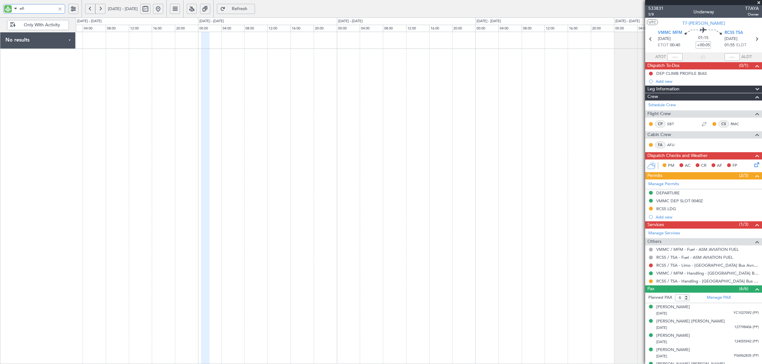
click at [475, 69] on div at bounding box center [419, 198] width 686 height 333
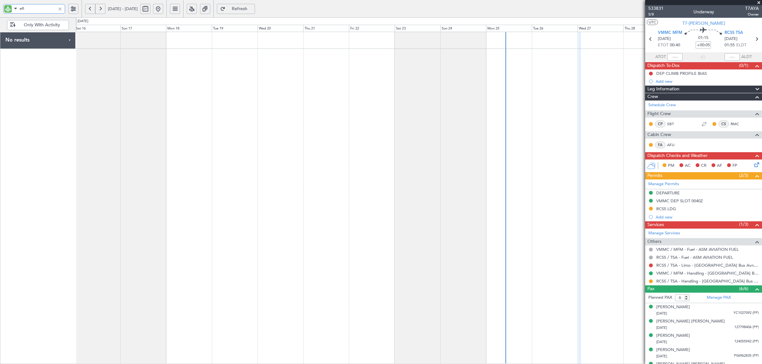
click at [492, 86] on div at bounding box center [419, 198] width 686 height 333
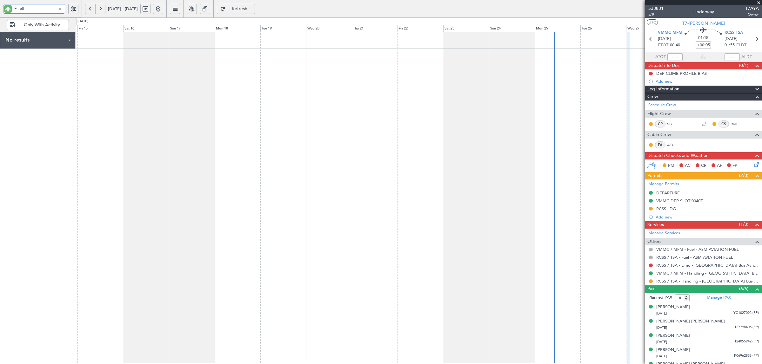
click at [273, 86] on div at bounding box center [419, 198] width 686 height 333
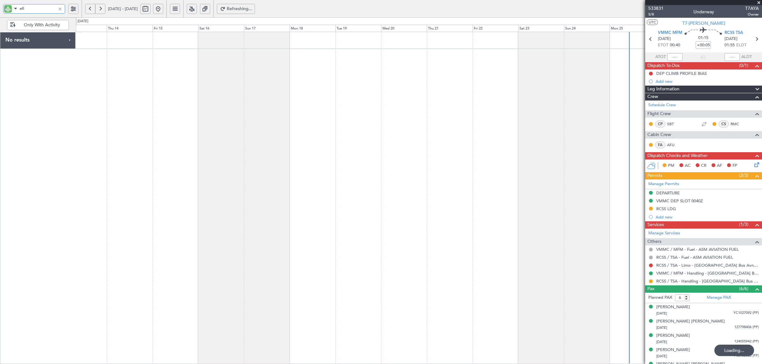
type input "efi"
click at [163, 7] on button at bounding box center [158, 9] width 10 height 10
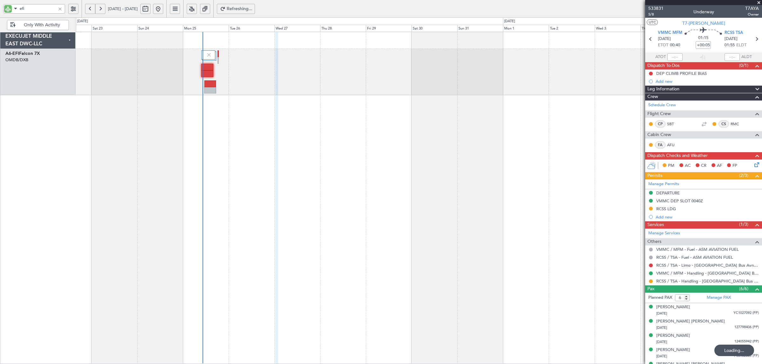
click at [203, 123] on div "Planned Maint Dubai (Al Maktoum Intl)" at bounding box center [419, 198] width 686 height 333
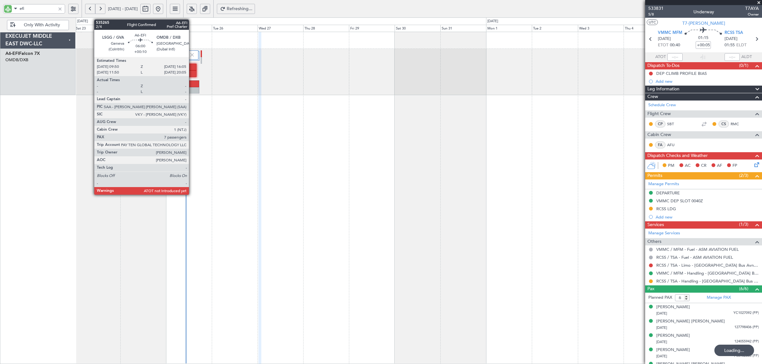
click at [192, 71] on div at bounding box center [190, 73] width 12 height 7
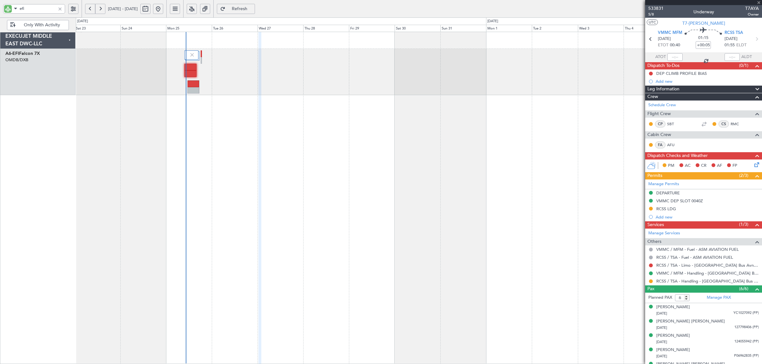
type input "+00:10"
type input "7"
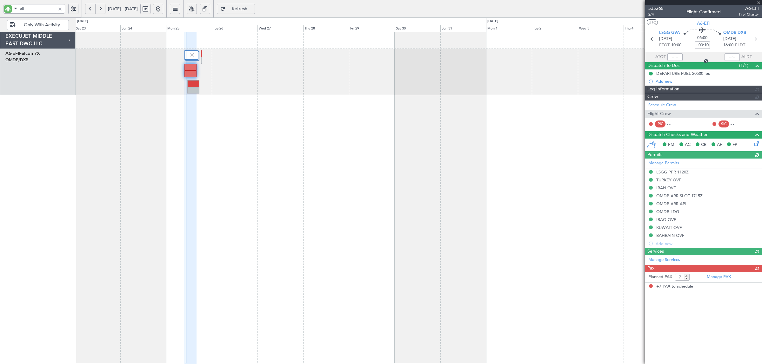
type input "Syed Shakeel (SYS)"
type input "7113"
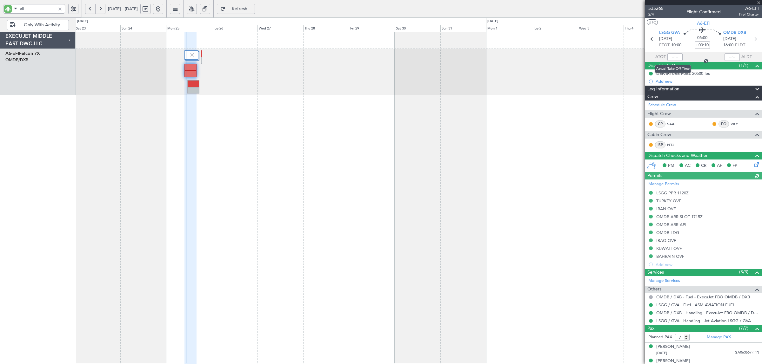
click at [675, 56] on div at bounding box center [674, 57] width 15 height 8
click at [672, 56] on div at bounding box center [674, 57] width 15 height 8
click at [679, 56] on input "text" at bounding box center [674, 57] width 15 height 8
type input "10:18"
drag, startPoint x: 46, startPoint y: 13, endPoint x: 10, endPoint y: 13, distance: 35.5
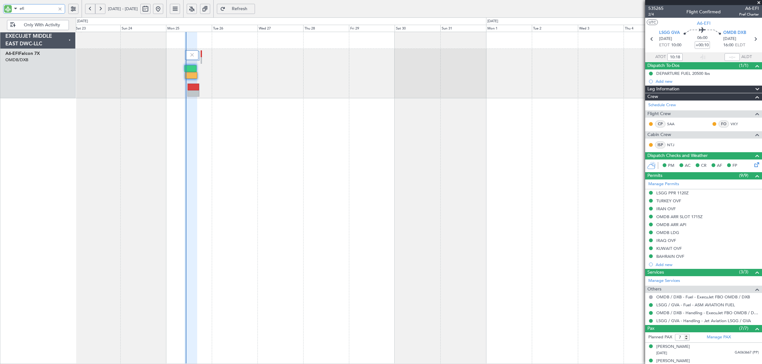
click at [10, 13] on div "efi" at bounding box center [34, 9] width 62 height 10
type input "onex"
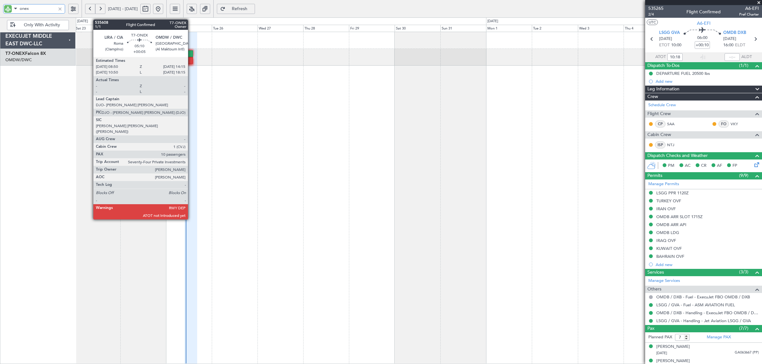
click at [191, 61] on div at bounding box center [187, 60] width 10 height 7
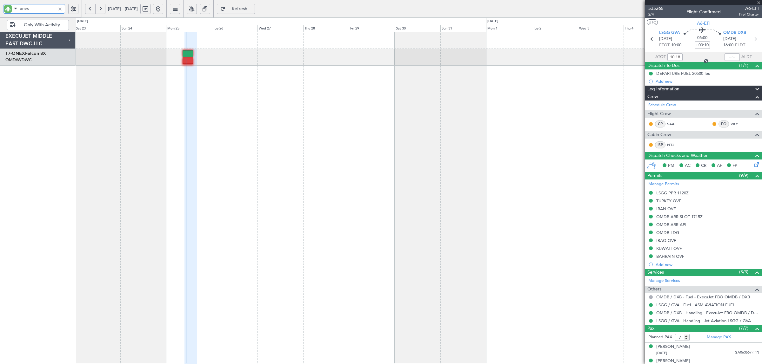
type input "+00:05"
type input "10"
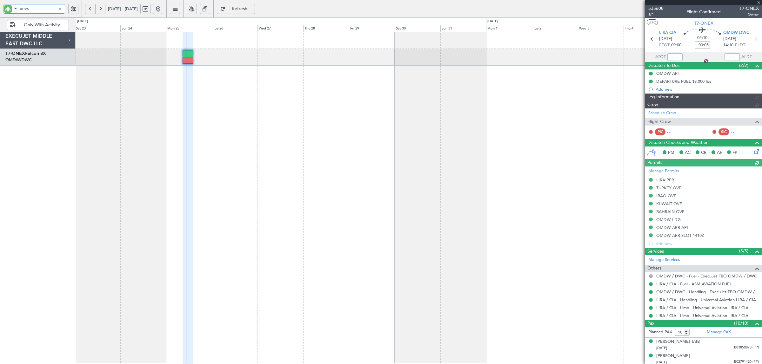
type input "Syed Shakeel (SYS)"
type input "7112"
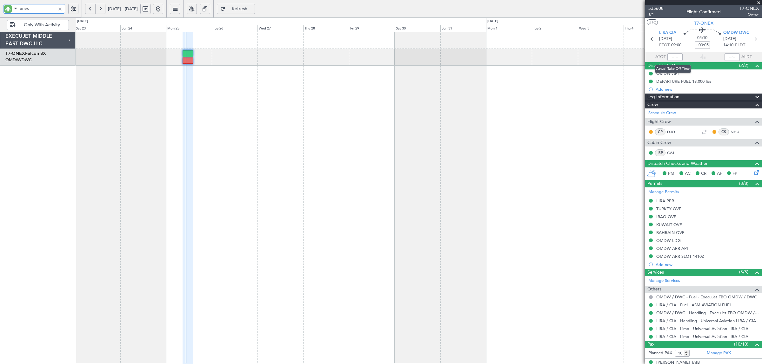
type input "onex"
click at [671, 56] on input "text" at bounding box center [674, 57] width 15 height 8
click at [406, 118] on div at bounding box center [419, 198] width 686 height 333
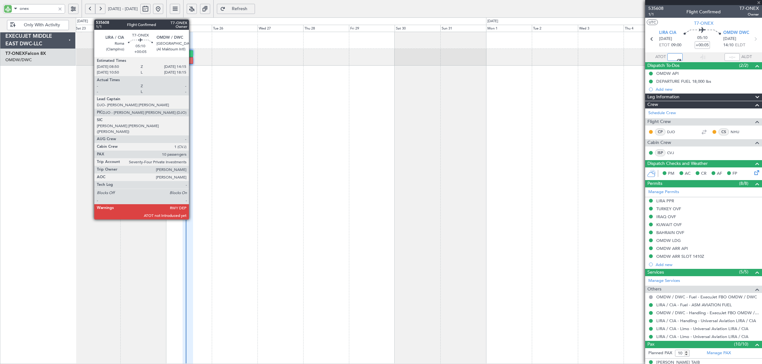
click at [192, 60] on div at bounding box center [187, 60] width 10 height 7
type input "10:20"
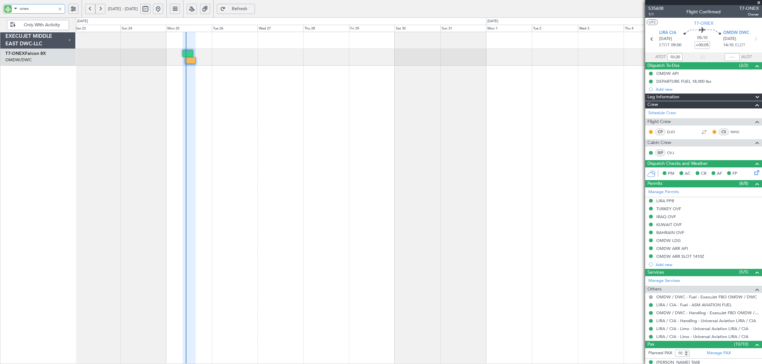
drag, startPoint x: 36, startPoint y: 10, endPoint x: -6, endPoint y: 15, distance: 42.4
click at [0, 15] on html "onex 23 Aug 2025 - 07 Sep 2025 Refresh Quick Links Only With Activity EXECUJET …" at bounding box center [381, 182] width 762 height 364
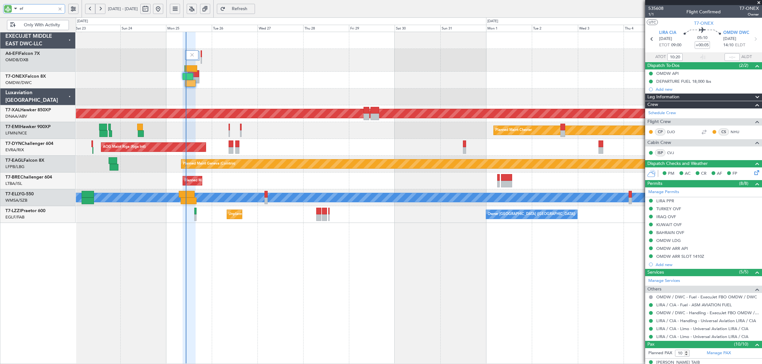
type input "efi"
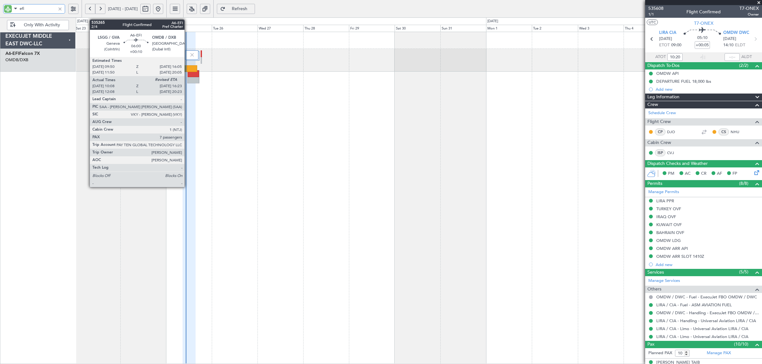
click at [188, 67] on div at bounding box center [191, 68] width 12 height 7
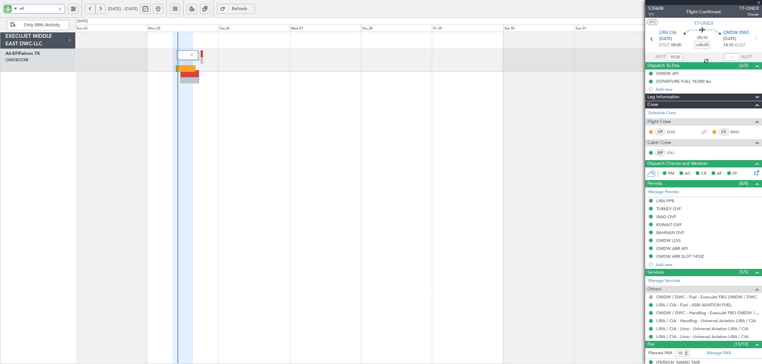
type input "+00:10"
type input "10:18"
type input "7"
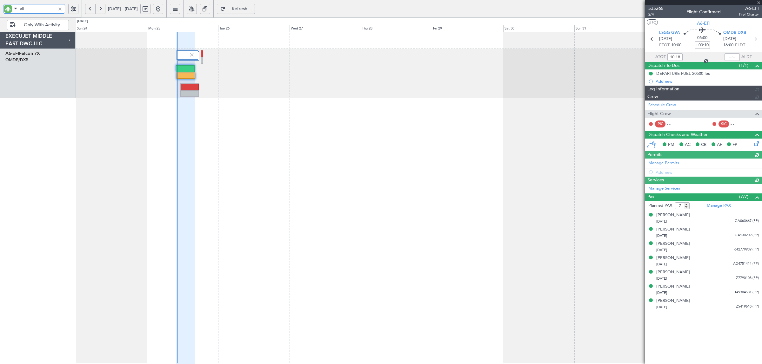
type input "Syed Shakeel (SYS)"
type input "7113"
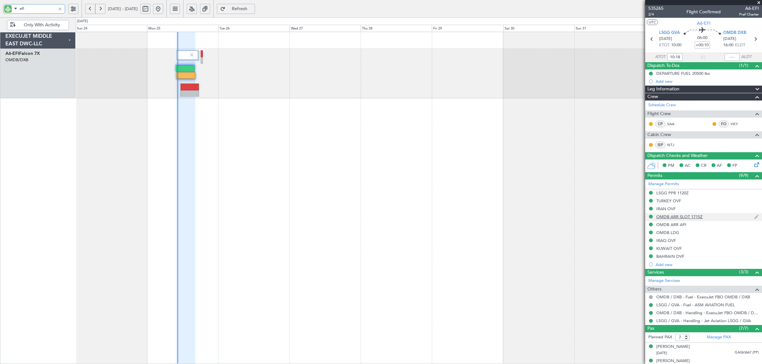
type input "efi"
click at [675, 217] on div "OMDB ARR SLOT 1715Z" at bounding box center [679, 216] width 46 height 5
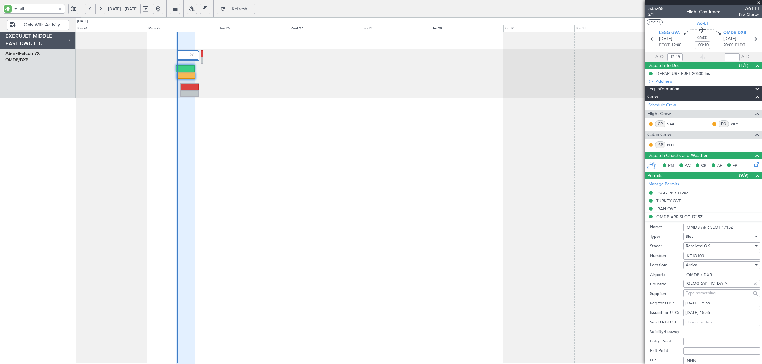
type input "10:18"
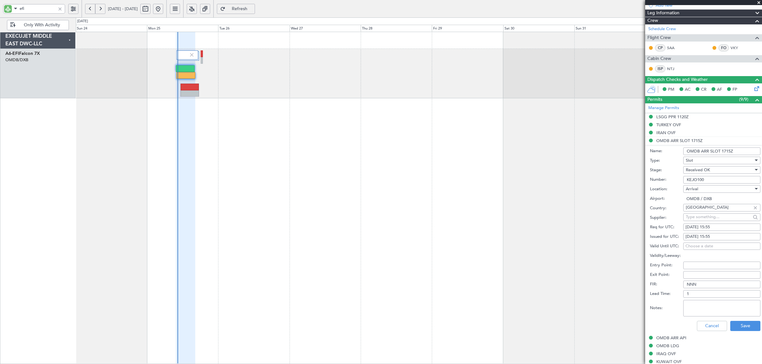
scroll to position [79, 0]
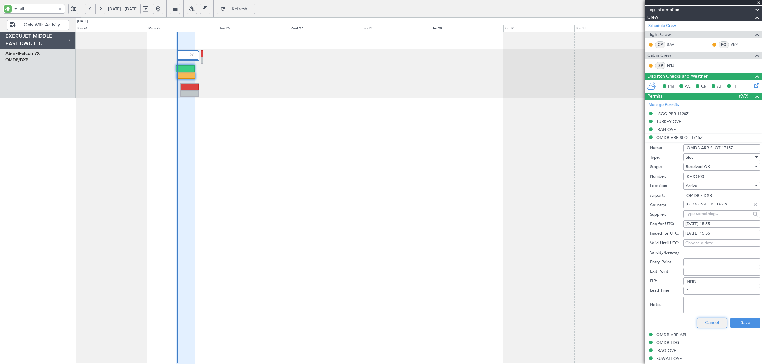
click at [701, 325] on button "Cancel" at bounding box center [712, 323] width 30 height 10
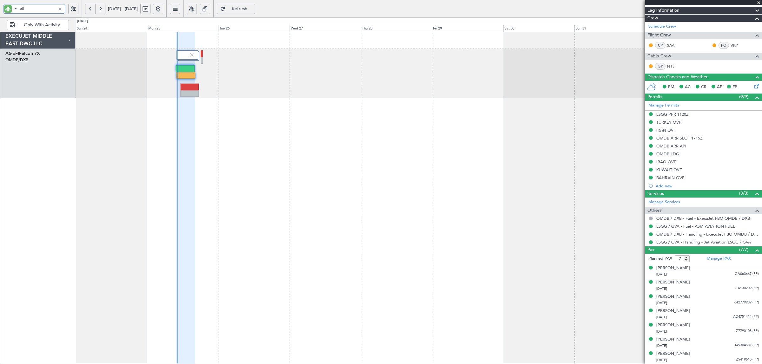
drag, startPoint x: 43, startPoint y: 10, endPoint x: -16, endPoint y: 13, distance: 59.4
click at [0, 13] on html "efi 24 Aug 2025 - 02 Sep 2025 Refresh Quick Links Only With Activity Planned Ma…" at bounding box center [381, 182] width 762 height 364
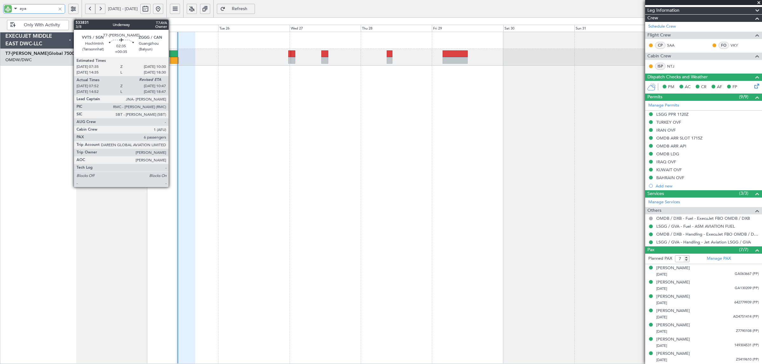
click at [172, 61] on div at bounding box center [174, 60] width 9 height 7
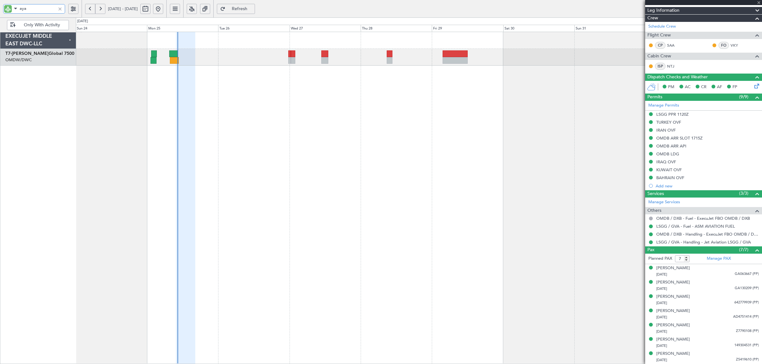
type input "aya"
type input "+00:35"
type input "08:02"
type input "6"
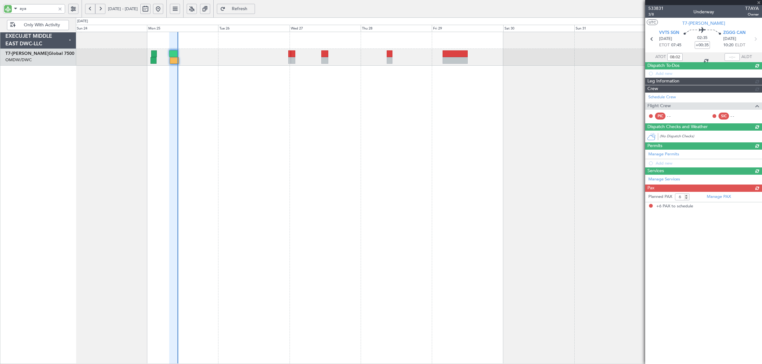
scroll to position [0, 0]
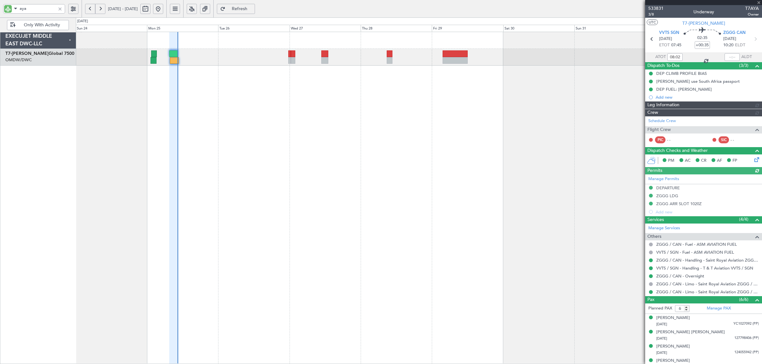
type input "Anita Mani (ANI)"
type input "7060"
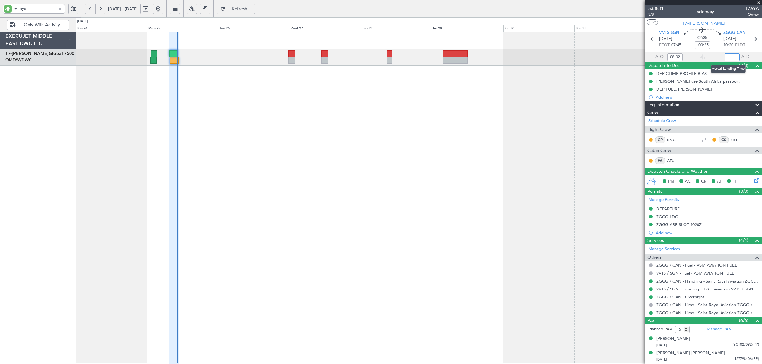
click at [727, 56] on input "text" at bounding box center [731, 57] width 15 height 8
type input "10:22"
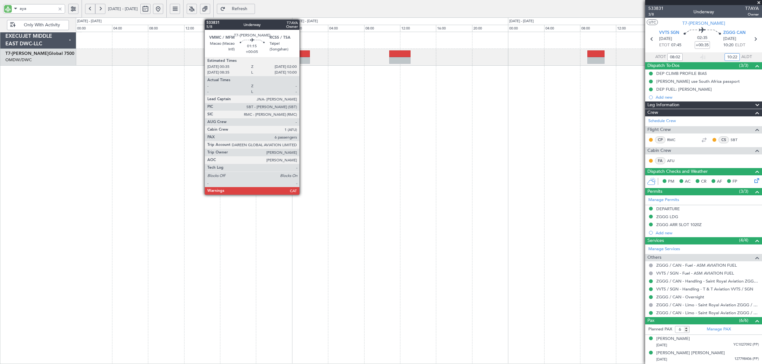
click at [302, 57] on div at bounding box center [303, 60] width 13 height 7
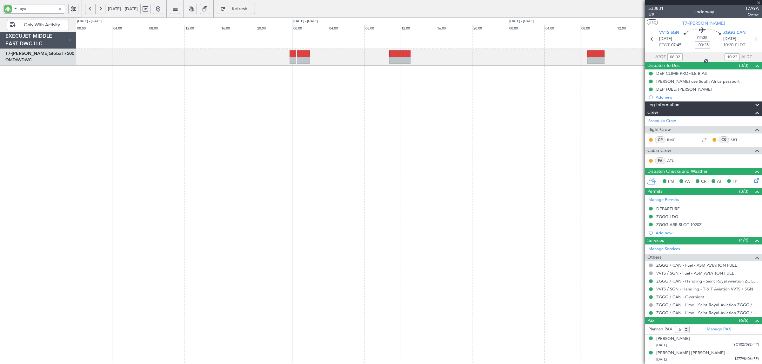
type input "+00:05"
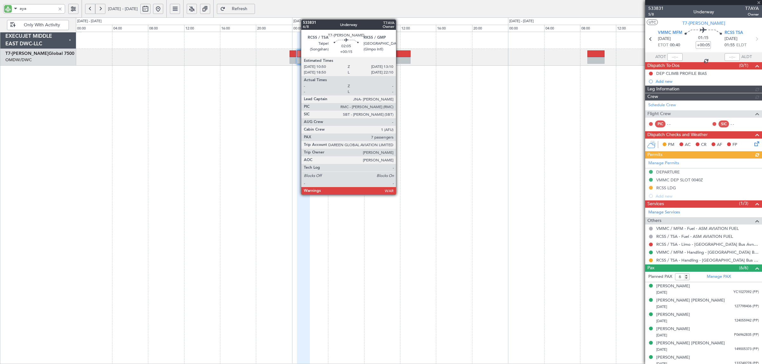
click at [399, 61] on div at bounding box center [399, 60] width 21 height 7
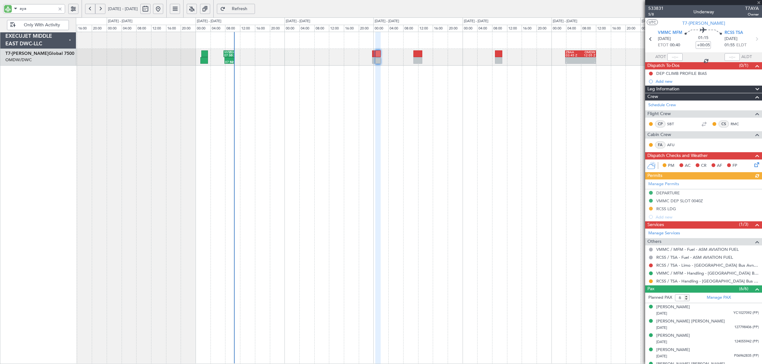
type input "+00:15"
type input "7"
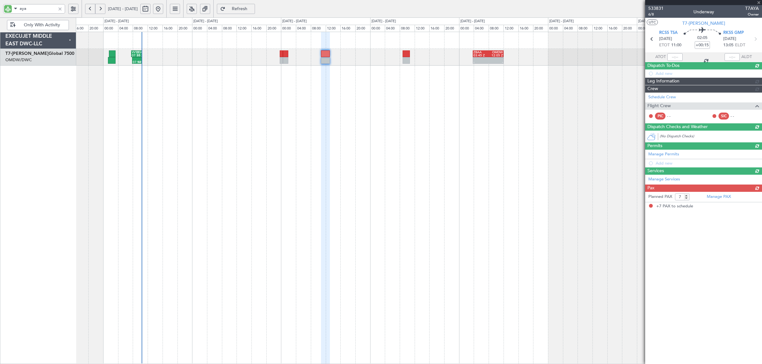
click at [319, 129] on div "07:52 Z 10:32 Z VVTS 07:35 Z ZGGG 10:30 Z - - ZBAA 03:45 Z OMDW 12:05 Z OMDW 04…" at bounding box center [419, 198] width 686 height 333
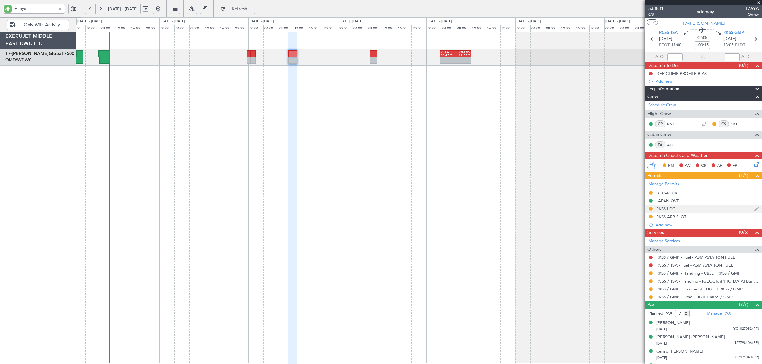
click at [667, 211] on div "RKSS LDG" at bounding box center [665, 208] width 19 height 5
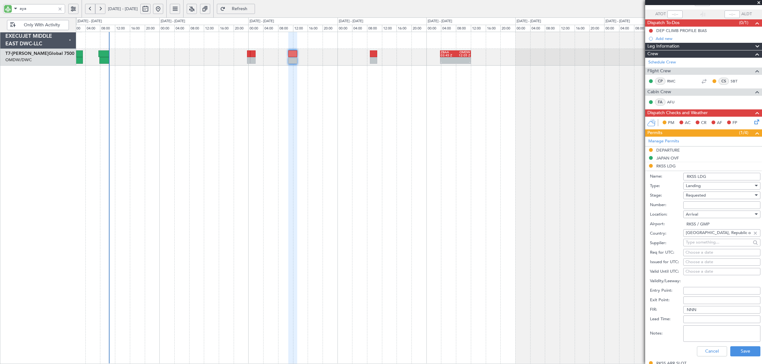
scroll to position [119, 0]
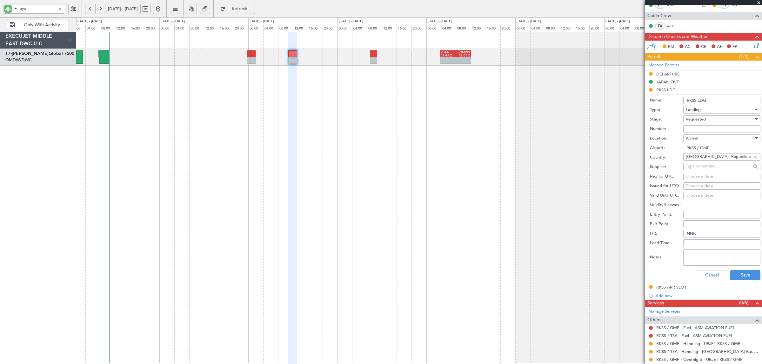
click at [694, 118] on span "Requested" at bounding box center [696, 119] width 20 height 6
click at [703, 167] on span "Received OK" at bounding box center [718, 168] width 65 height 10
click at [697, 129] on input "Number:" at bounding box center [721, 129] width 77 height 8
paste input "ANUN 8875"
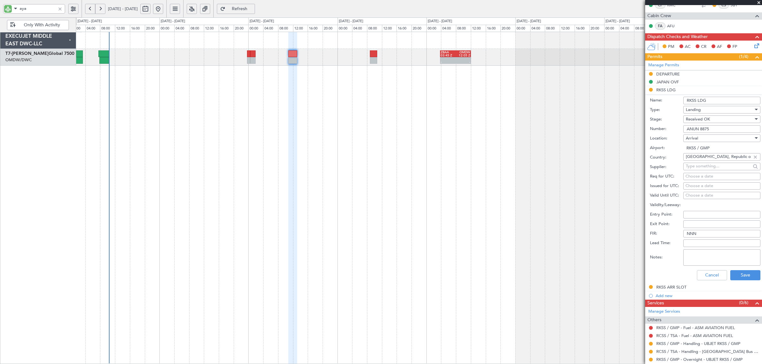
type input "ANUN 8875"
click at [717, 259] on textarea "Notes:" at bounding box center [721, 257] width 77 height 17
type textarea "ub jets"
click at [736, 275] on button "Save" at bounding box center [745, 275] width 30 height 10
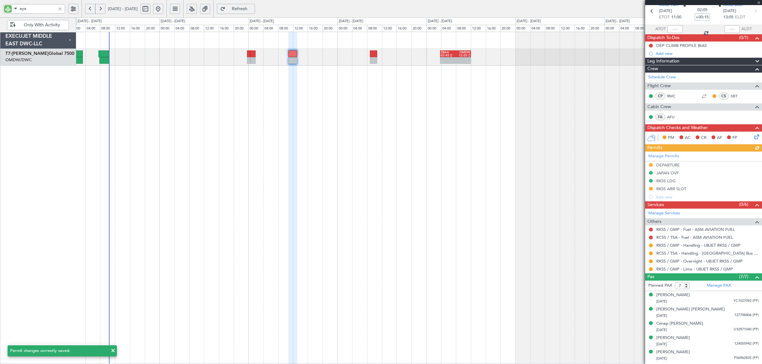
scroll to position [40, 0]
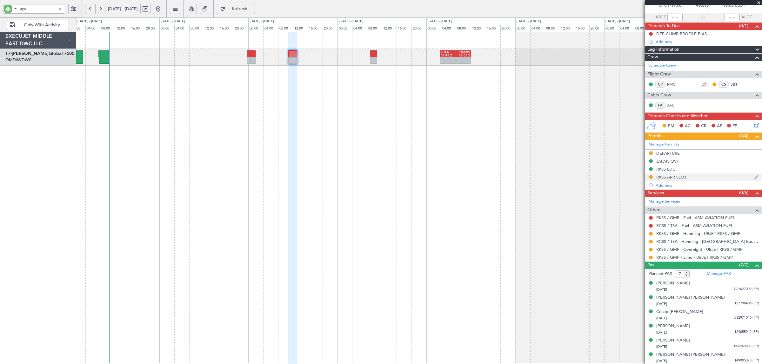
click at [672, 177] on div "RKSS ARR SLOT" at bounding box center [671, 177] width 30 height 5
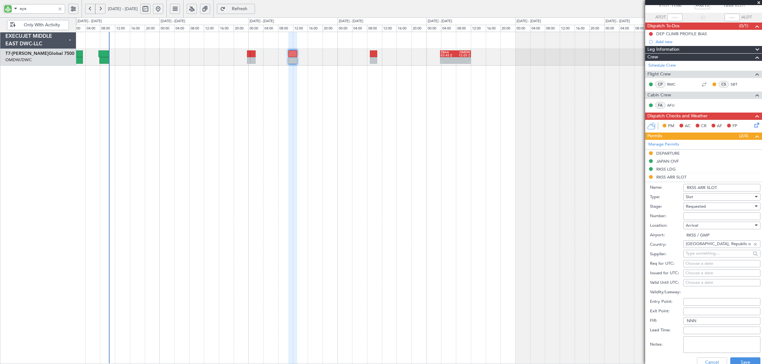
click at [699, 207] on span "Requested" at bounding box center [696, 207] width 20 height 6
click at [707, 258] on span "Received OK" at bounding box center [718, 256] width 65 height 10
click at [700, 217] on input "Number:" at bounding box center [721, 217] width 77 height 8
type input "CONFIRMED"
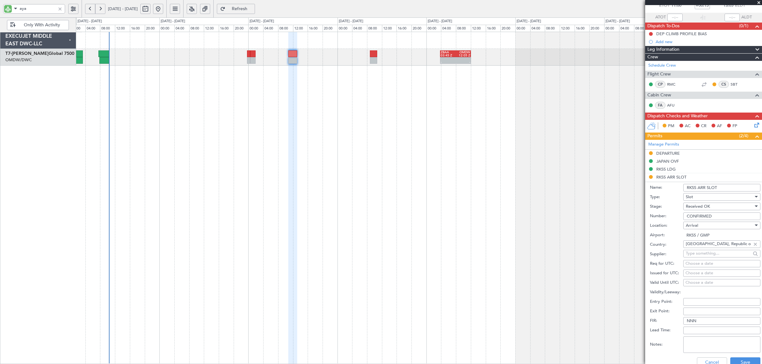
click at [689, 263] on div "Choose a date" at bounding box center [721, 264] width 73 height 6
select select "8"
select select "2025"
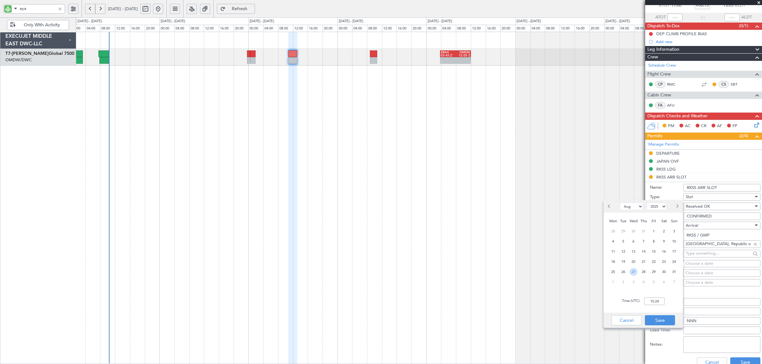
click at [632, 269] on span "27" at bounding box center [633, 272] width 8 height 8
click at [645, 303] on input "00:00" at bounding box center [654, 302] width 20 height 8
type input "13:05"
click at [658, 320] on button "Save" at bounding box center [660, 320] width 30 height 10
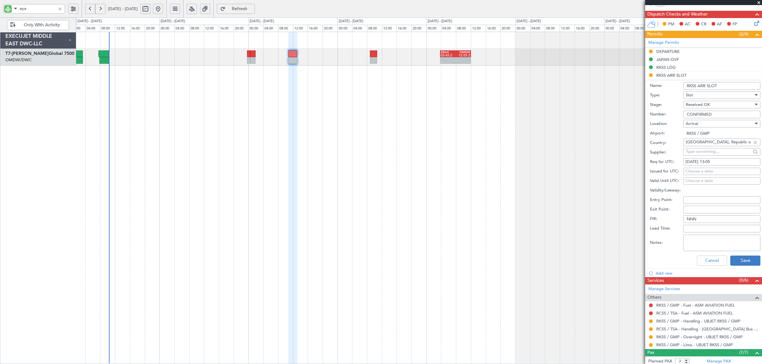
scroll to position [159, 0]
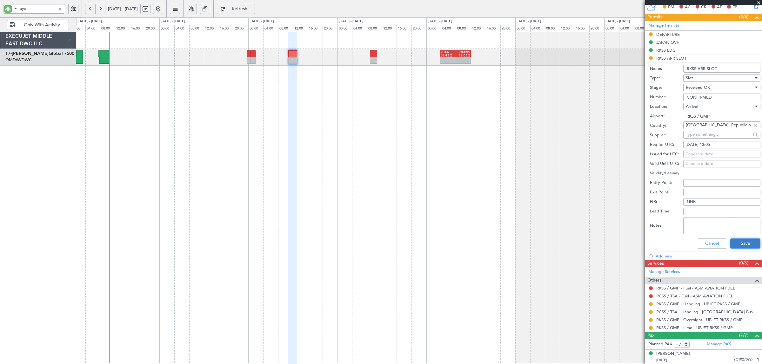
click at [745, 244] on button "Save" at bounding box center [745, 244] width 30 height 10
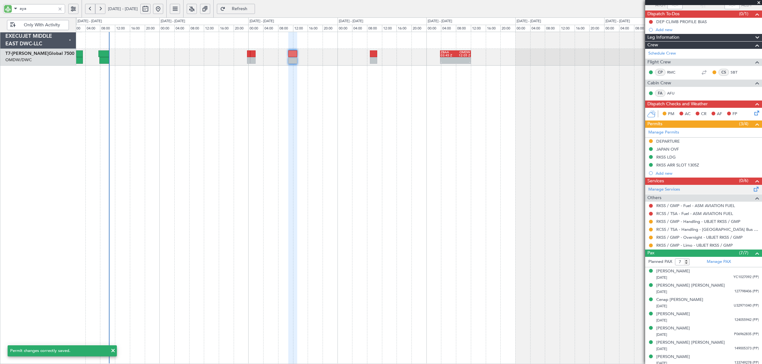
scroll to position [55, 0]
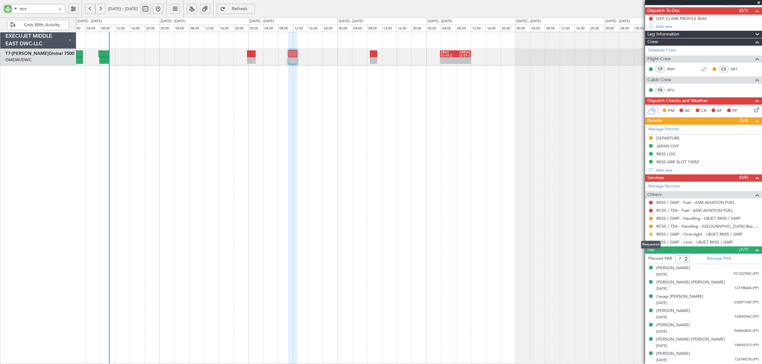
click at [649, 234] on button at bounding box center [651, 235] width 4 height 4
click at [632, 310] on span "Confirmed" at bounding box center [633, 310] width 20 height 6
click at [650, 218] on button at bounding box center [651, 219] width 4 height 4
click at [637, 292] on span "Confirmed" at bounding box center [633, 294] width 20 height 6
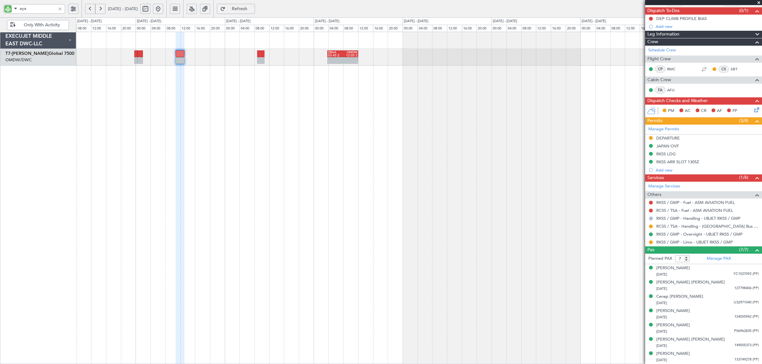
click at [471, 226] on div "- - ZBAA 03:45 Z OMDW 12:05 Z" at bounding box center [419, 198] width 686 height 333
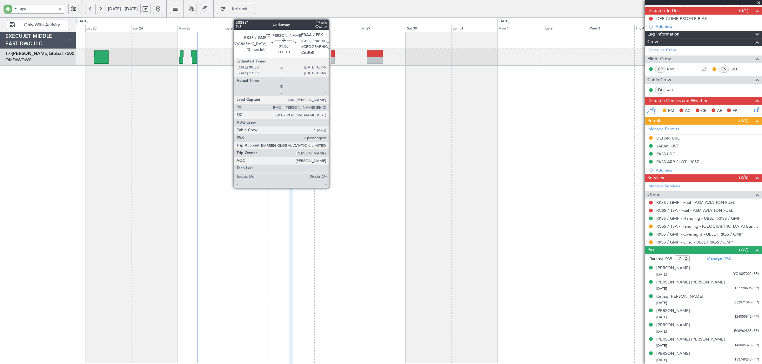
click at [332, 60] on div at bounding box center [333, 60] width 4 height 7
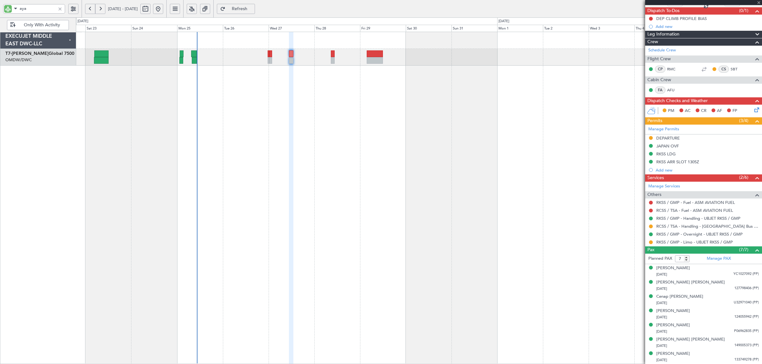
type input "+00:10"
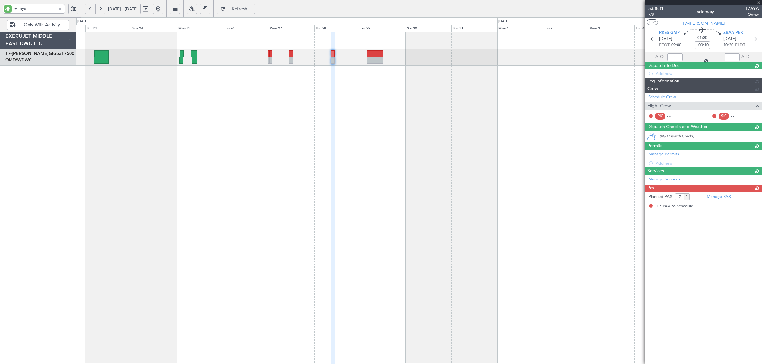
scroll to position [0, 0]
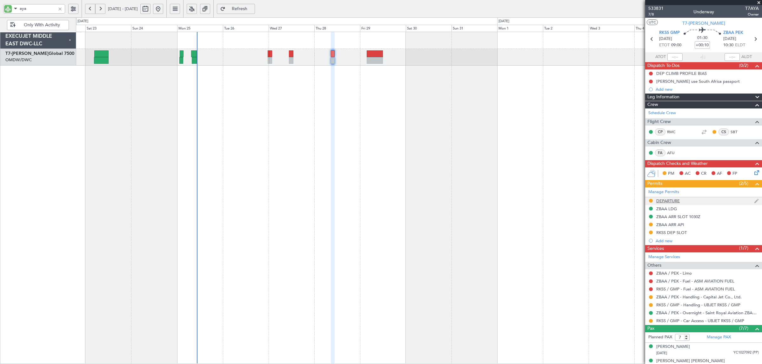
click at [669, 201] on div "DEPARTURE" at bounding box center [667, 200] width 23 height 5
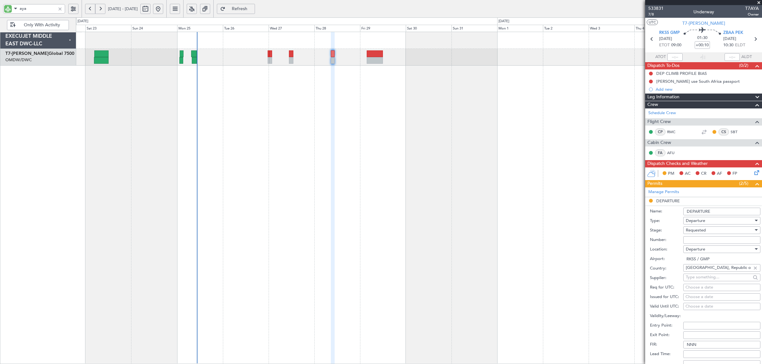
click at [697, 229] on span "Requested" at bounding box center [696, 231] width 20 height 6
click at [702, 279] on span "Received OK" at bounding box center [718, 280] width 65 height 10
click at [696, 236] on input "Number:" at bounding box center [721, 240] width 77 height 8
paste input "ANUN 8875"
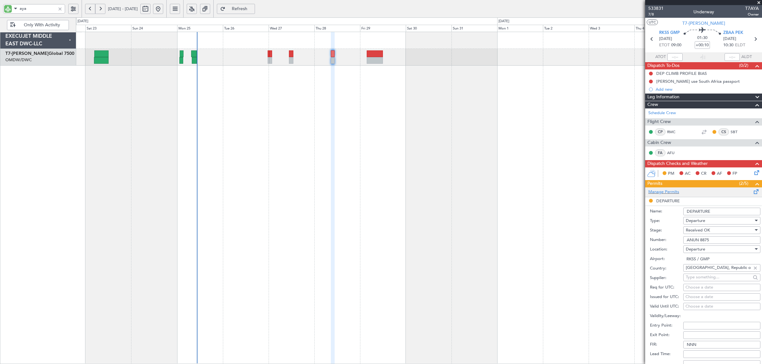
scroll to position [79, 0]
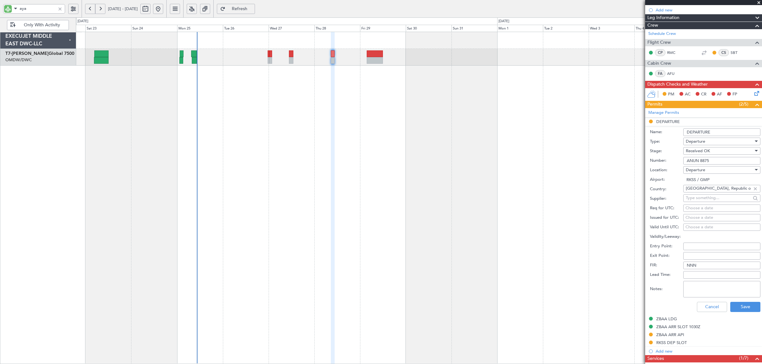
type input "ANUN 8875"
click at [705, 292] on textarea "Notes:" at bounding box center [721, 289] width 77 height 17
type textarea "UBJET"
click at [747, 304] on button "Save" at bounding box center [745, 307] width 30 height 10
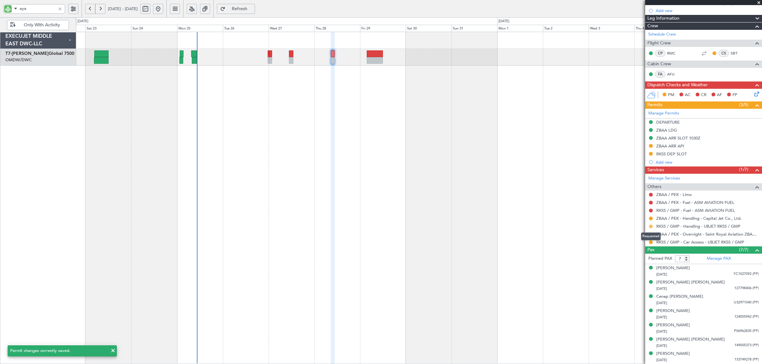
click at [651, 226] on button at bounding box center [651, 227] width 4 height 4
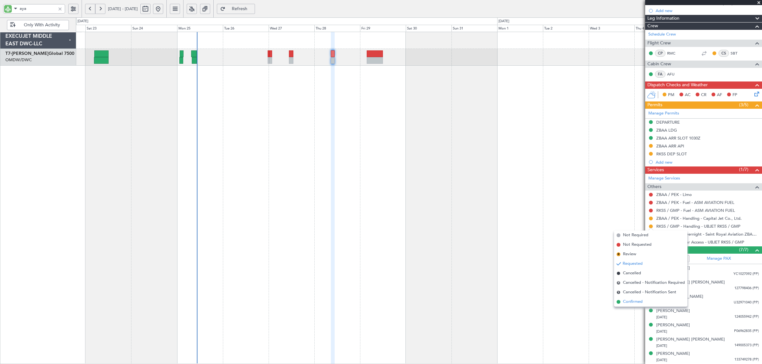
click at [642, 299] on span "Confirmed" at bounding box center [633, 302] width 20 height 6
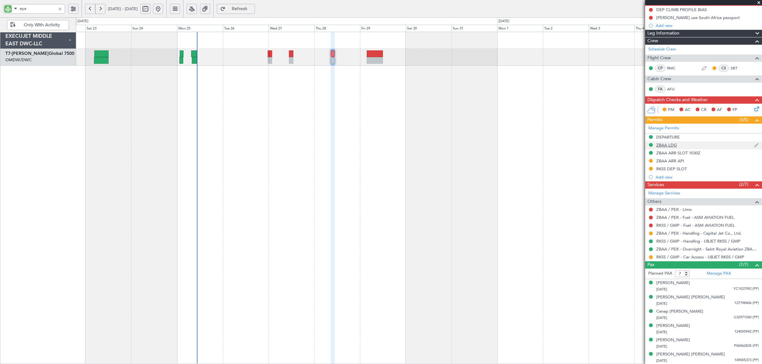
scroll to position [79, 0]
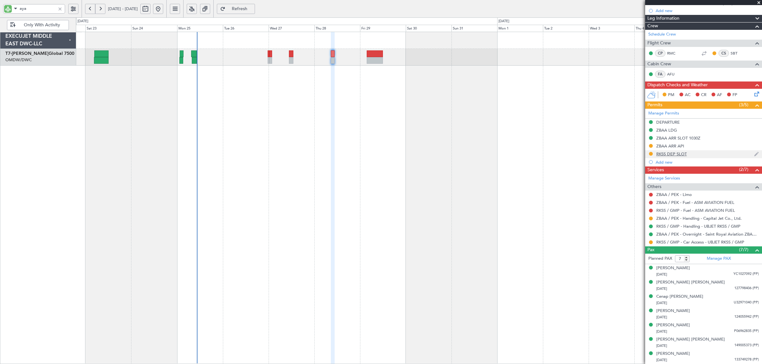
click at [674, 152] on div "RKSS DEP SLOT" at bounding box center [671, 153] width 30 height 5
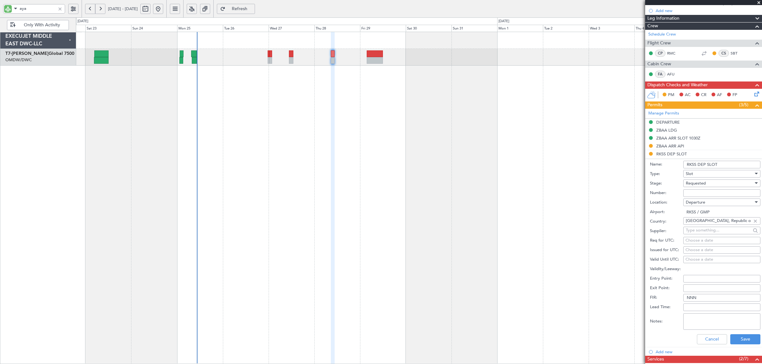
click at [701, 182] on span "Requested" at bounding box center [696, 184] width 20 height 6
click at [707, 235] on div "Denied Not Requested Review Requested Received OK Cancelled Cancelled - Notific…" at bounding box center [718, 230] width 76 height 76
click at [708, 233] on span "Received OK" at bounding box center [718, 233] width 65 height 10
click at [705, 194] on input "Number:" at bounding box center [721, 193] width 77 height 8
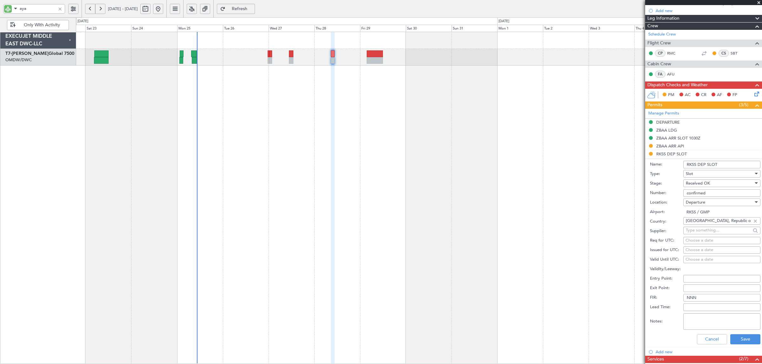
drag, startPoint x: 715, startPoint y: 195, endPoint x: 634, endPoint y: 197, distance: 81.0
click at [634, 197] on fb-app "aya 22 Aug 2025 - 06 Sep 2025 Refresh Quick Links Only With Activity Planned Ma…" at bounding box center [381, 186] width 762 height 357
type input "CONFIRMED"
click at [698, 240] on div "Choose a date" at bounding box center [721, 241] width 73 height 6
select select "8"
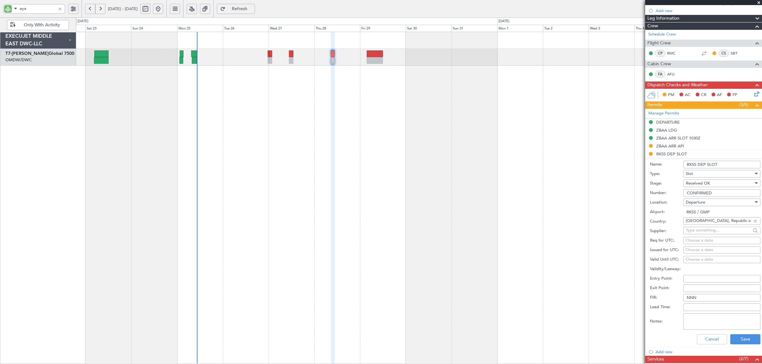
select select "2025"
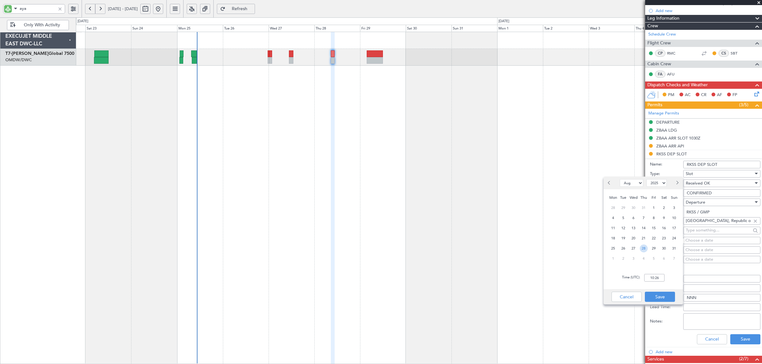
click at [644, 248] on span "28" at bounding box center [643, 249] width 8 height 8
click at [650, 278] on input "00:00" at bounding box center [654, 278] width 20 height 8
type input "09:00"
click at [666, 301] on button "Save" at bounding box center [660, 297] width 30 height 10
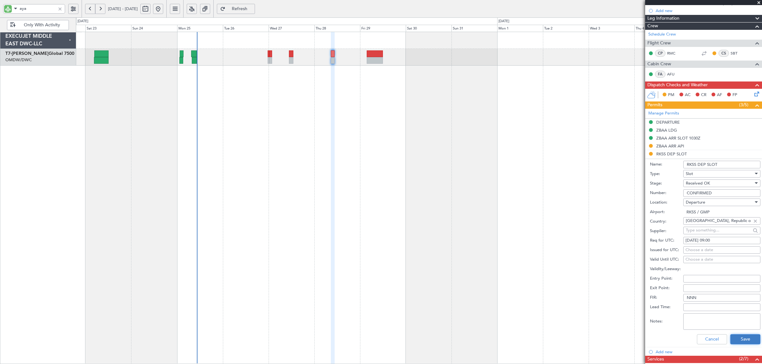
click at [732, 338] on button "Save" at bounding box center [745, 340] width 30 height 10
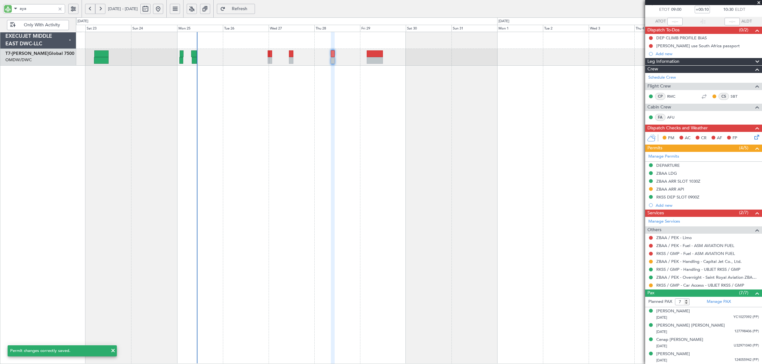
scroll to position [0, 0]
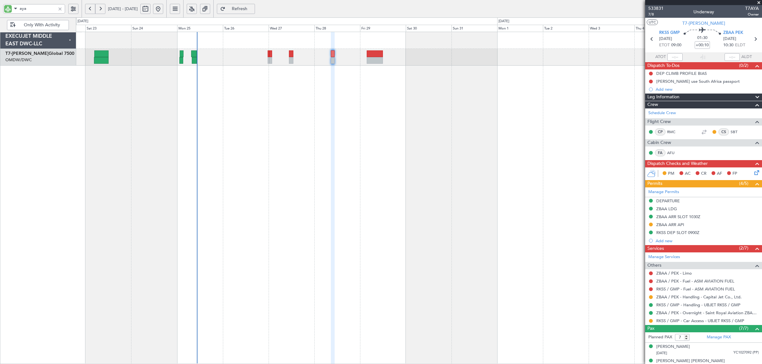
click at [304, 145] on div "Planned Maint Dubai (Al Maktoum Intl)" at bounding box center [419, 198] width 686 height 333
drag, startPoint x: 33, startPoint y: 11, endPoint x: 2, endPoint y: 14, distance: 31.2
click at [2, 14] on div "aya" at bounding box center [41, 8] width 82 height 17
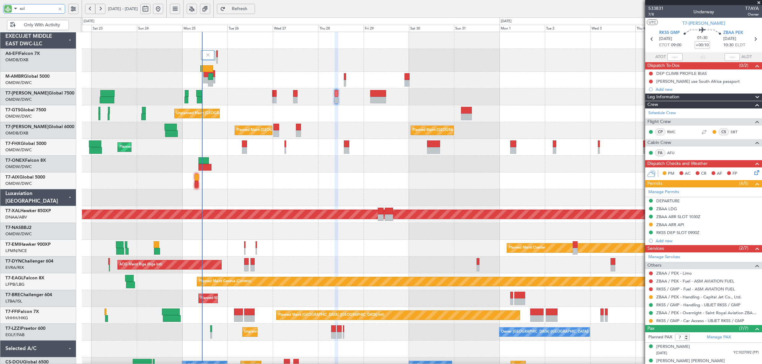
type input "aziz"
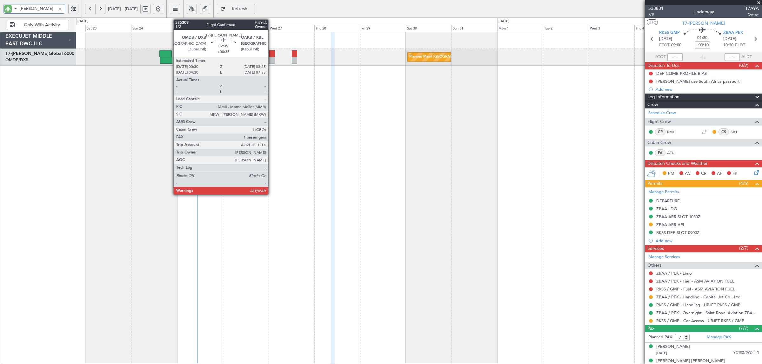
click at [272, 58] on div at bounding box center [272, 60] width 6 height 7
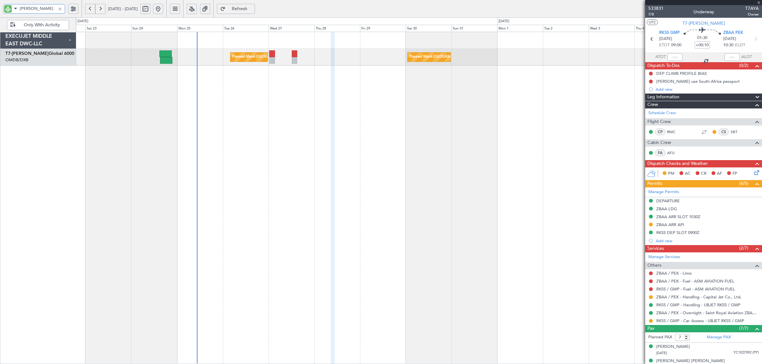
type input "+00:35"
type input "1"
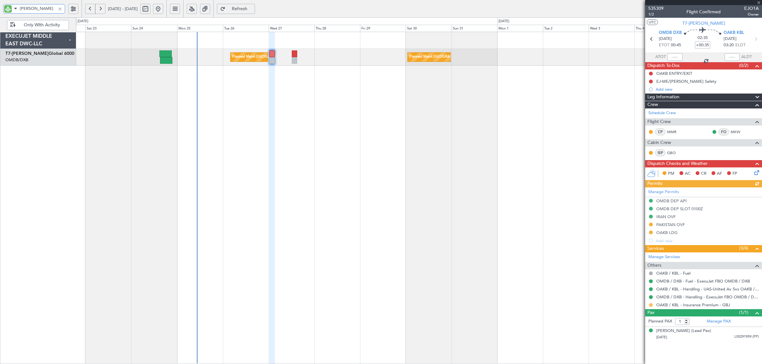
type input "aziz"
click at [650, 305] on button at bounding box center [651, 305] width 4 height 4
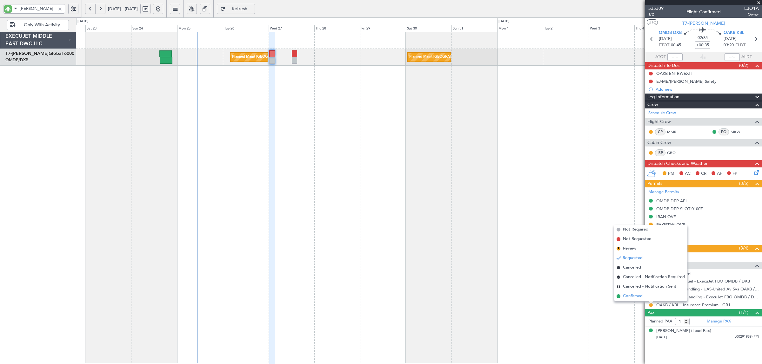
click at [634, 297] on span "Confirmed" at bounding box center [633, 296] width 20 height 6
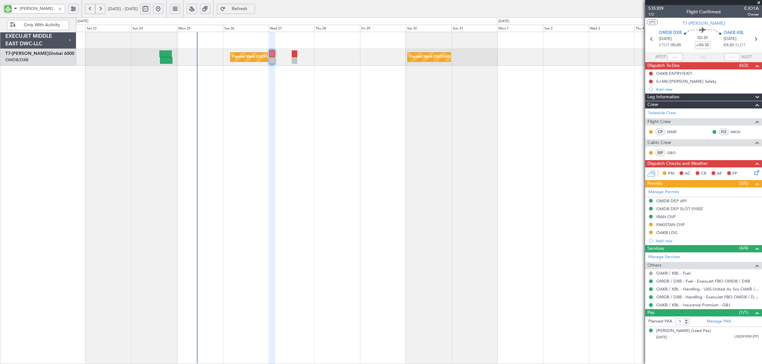
click at [124, 97] on div "Planned Maint [GEOGRAPHIC_DATA] ([GEOGRAPHIC_DATA] Intl) Planned Maint [GEOGRAP…" at bounding box center [419, 198] width 686 height 333
click at [58, 8] on div at bounding box center [59, 8] width 7 height 7
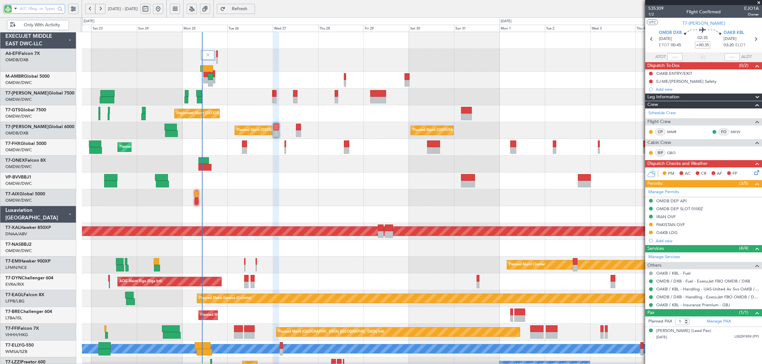
click at [164, 116] on div "Unplanned Maint Singapore (Seletar) Planned Maint Dubai (Al Maktoum Intl)" at bounding box center [421, 113] width 679 height 17
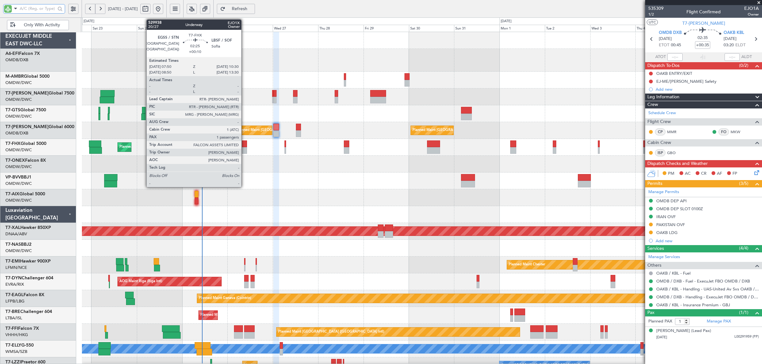
click at [244, 149] on div at bounding box center [244, 150] width 5 height 7
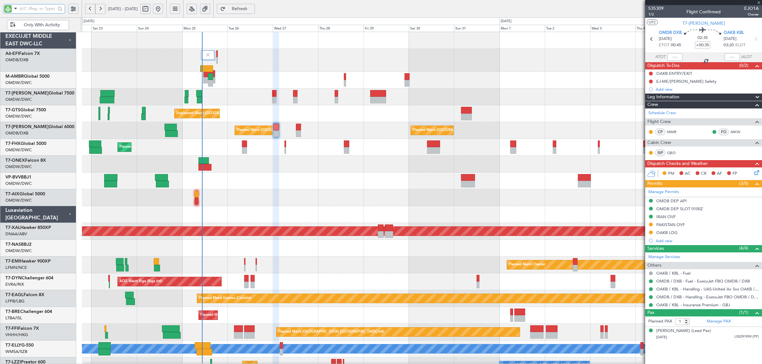
type input "+00:10"
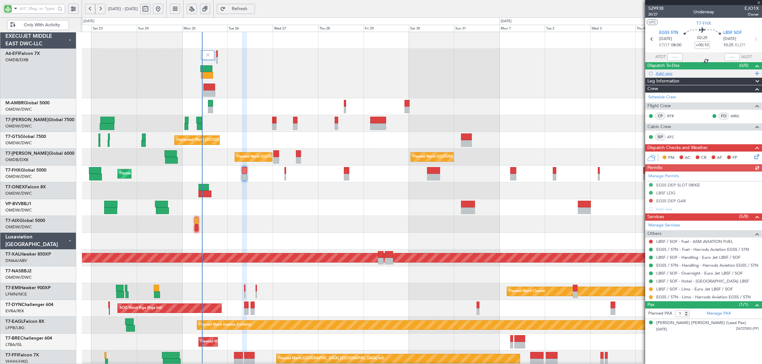
click at [668, 74] on div "Add new" at bounding box center [703, 73] width 97 height 5
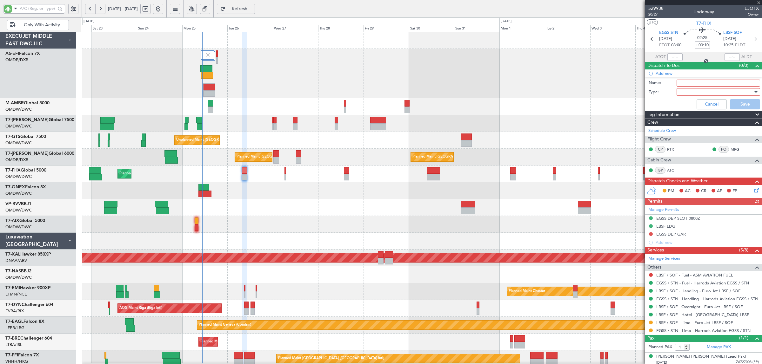
click at [683, 84] on input "Name:" at bounding box center [717, 83] width 83 height 7
type input "DEP FUEL: 32000 LBS"
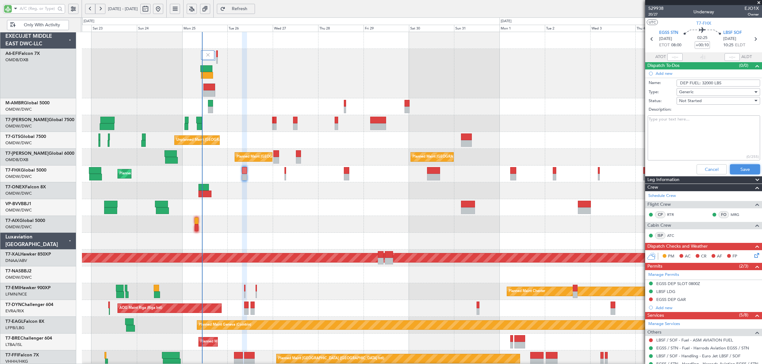
click at [742, 170] on button "Save" at bounding box center [745, 169] width 30 height 10
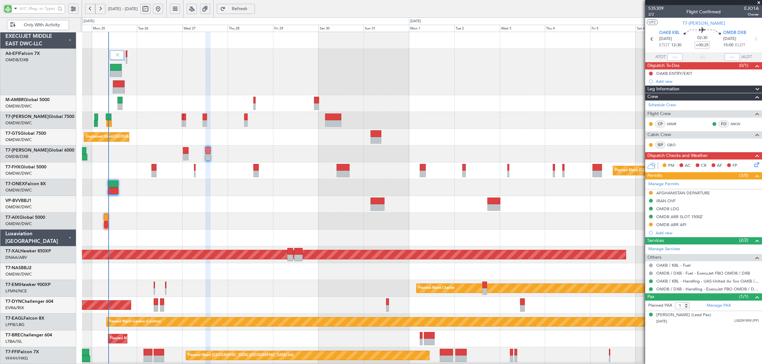
scroll to position [2, 0]
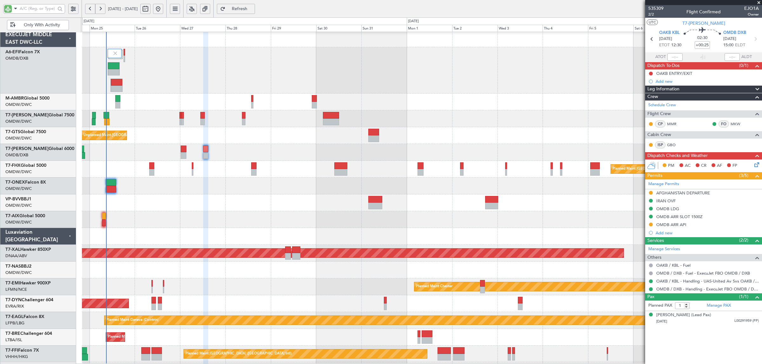
click at [156, 183] on div at bounding box center [421, 186] width 679 height 17
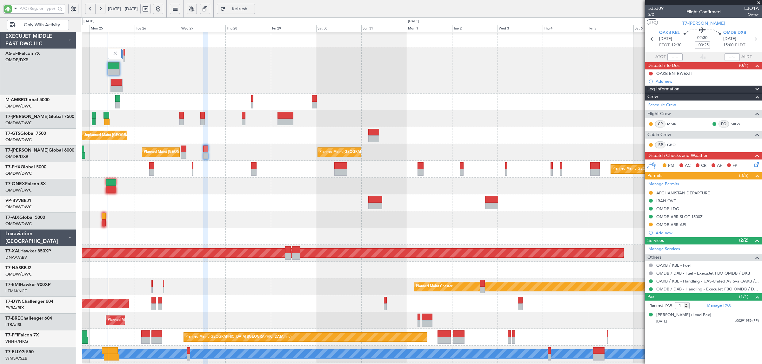
scroll to position [2, 0]
click at [46, 9] on input "text" at bounding box center [38, 9] width 36 height 10
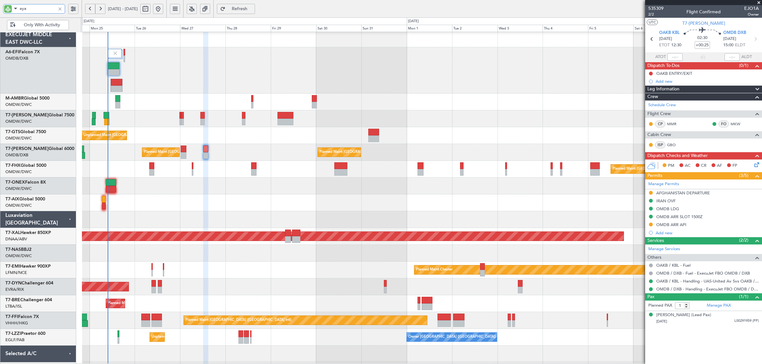
scroll to position [0, 0]
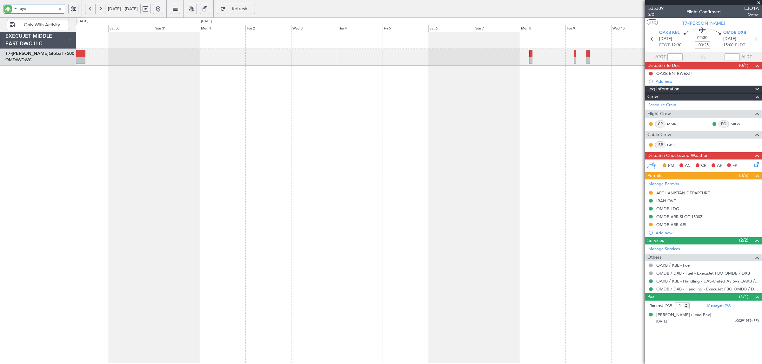
click at [190, 111] on div at bounding box center [419, 198] width 686 height 333
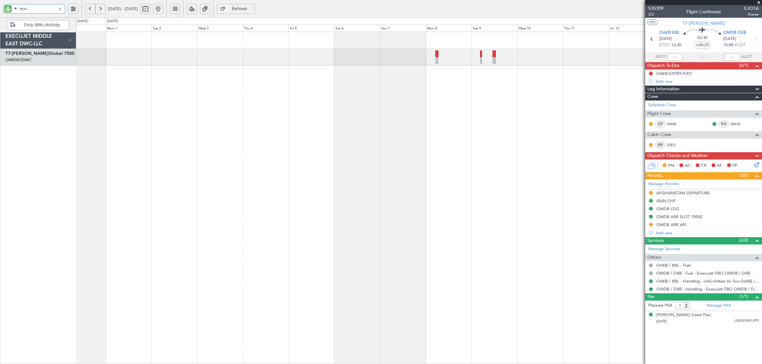
click at [375, 99] on div at bounding box center [419, 198] width 686 height 333
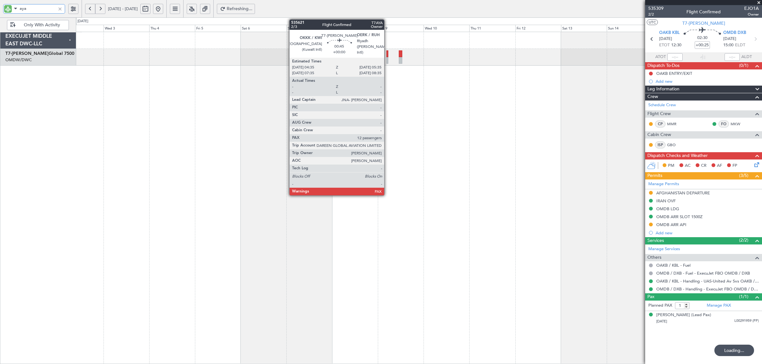
click at [387, 61] on div at bounding box center [387, 60] width 2 height 7
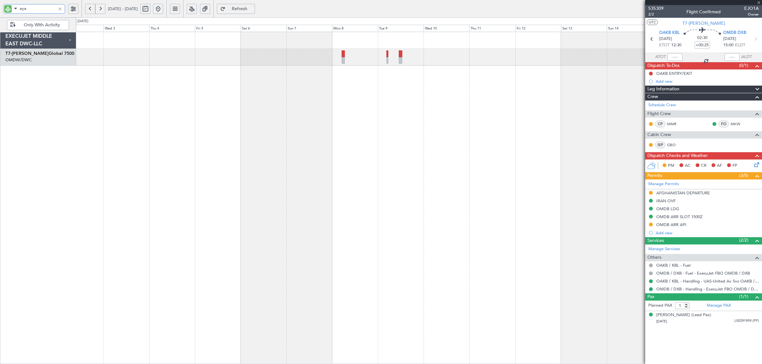
click at [387, 59] on div at bounding box center [387, 60] width 2 height 7
type input "aya"
type input "12"
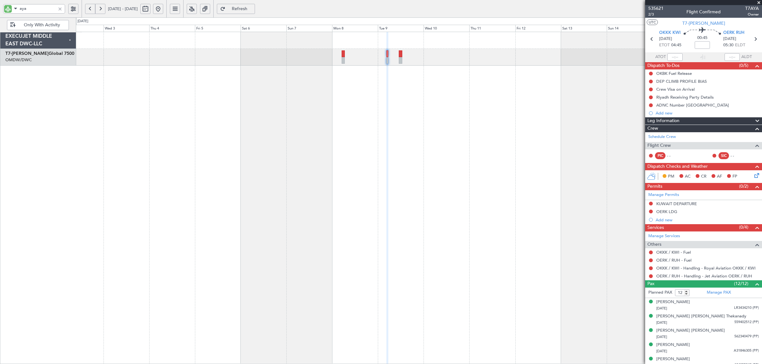
drag, startPoint x: -1, startPoint y: 10, endPoint x: -85, endPoint y: 14, distance: 83.6
click at [0, 14] on html "aya [DATE] - [DATE] Refresh Quick Links Only With Activity EXECUJET MIDDLE EAST…" at bounding box center [381, 182] width 762 height 364
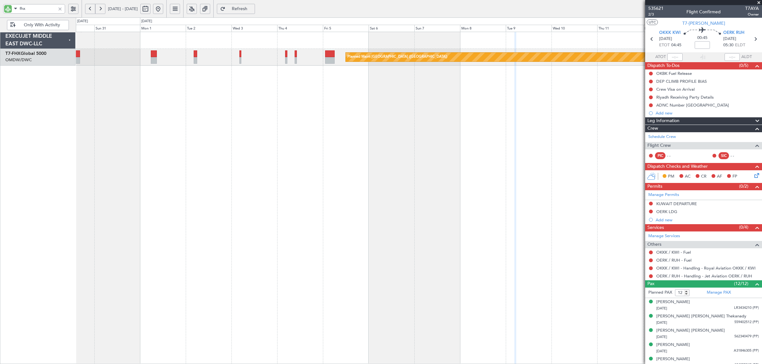
click at [313, 89] on div "Planned Maint [GEOGRAPHIC_DATA] ([GEOGRAPHIC_DATA])" at bounding box center [419, 198] width 686 height 333
click at [163, 10] on button at bounding box center [158, 9] width 10 height 10
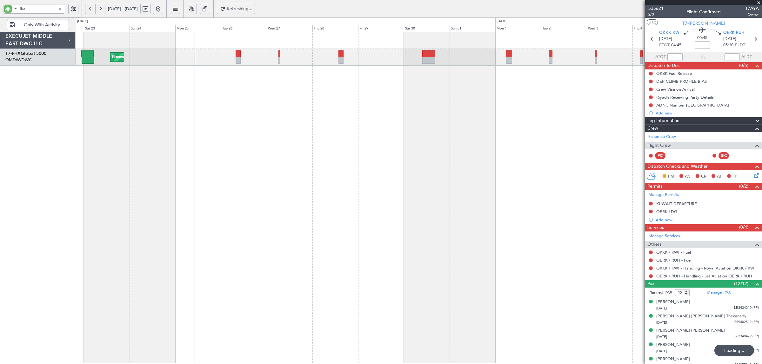
click at [209, 105] on div "Planned Maint [GEOGRAPHIC_DATA] ([GEOGRAPHIC_DATA]) Planned Maint [GEOGRAPHIC_D…" at bounding box center [419, 198] width 686 height 333
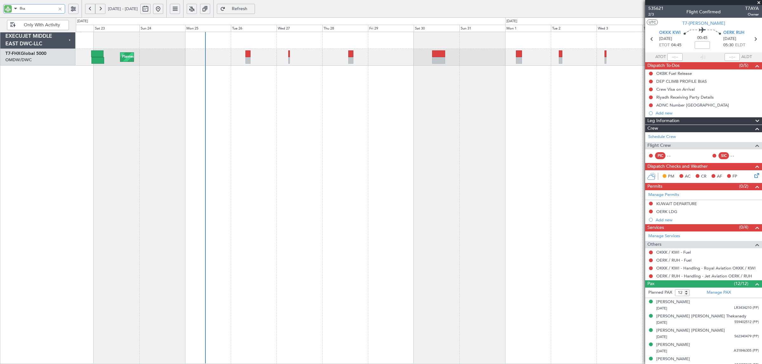
drag, startPoint x: 33, startPoint y: 10, endPoint x: -10, endPoint y: 11, distance: 42.9
click at [0, 11] on html "fhx [DATE] - [DATE] Refresh Quick Links Only With Activity Planned Maint [GEOGR…" at bounding box center [381, 182] width 762 height 364
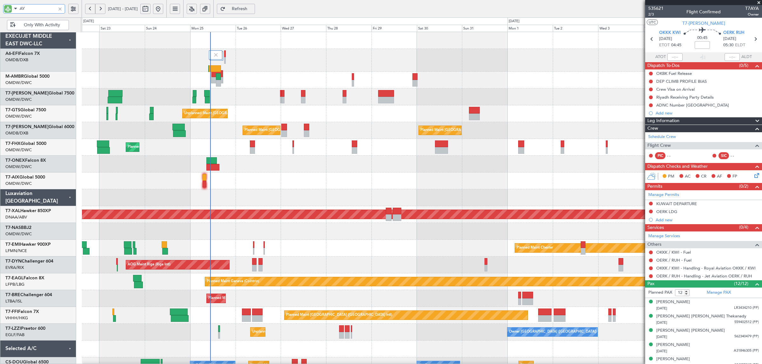
type input "[PERSON_NAME]"
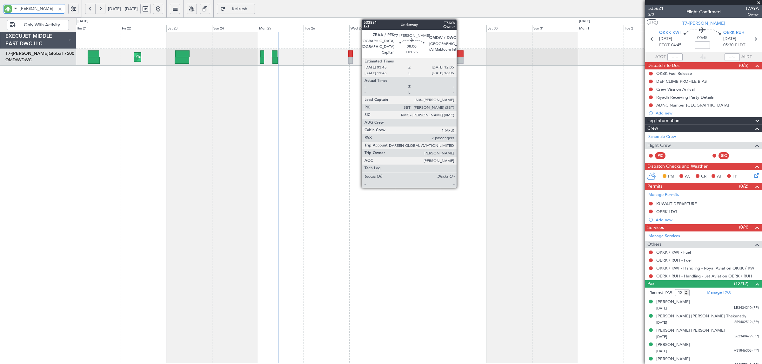
click at [460, 59] on div at bounding box center [455, 60] width 16 height 7
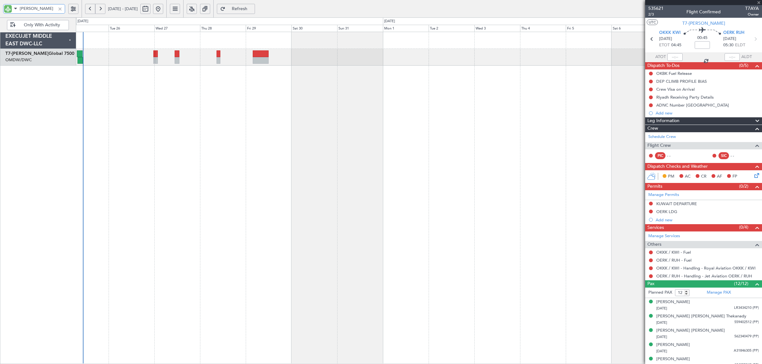
click at [302, 124] on div "Planned Maint Dubai (Al Maktoum Intl)" at bounding box center [419, 198] width 686 height 333
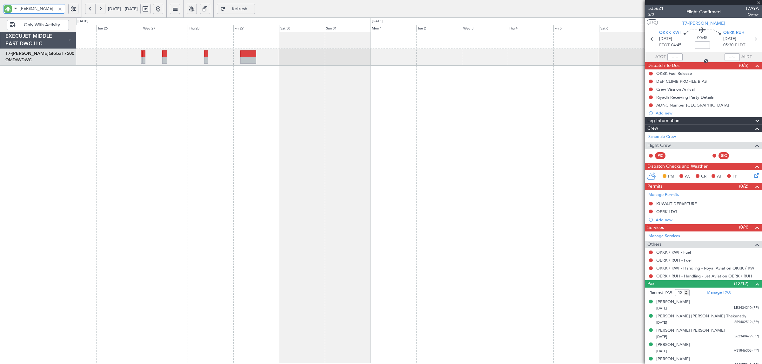
type input "+01:25"
type input "7"
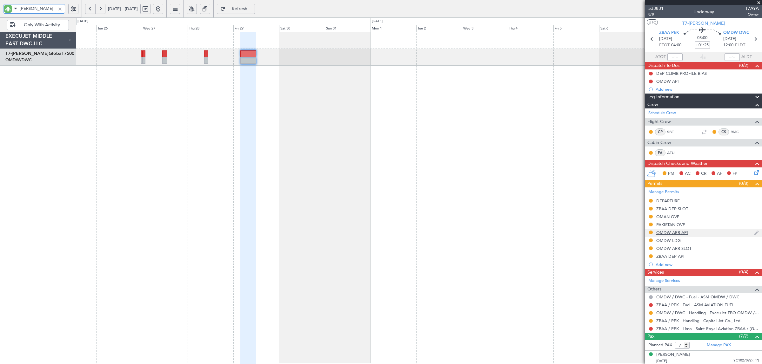
type input "[PERSON_NAME]"
click at [682, 233] on div "OMDW ARR API" at bounding box center [672, 232] width 32 height 5
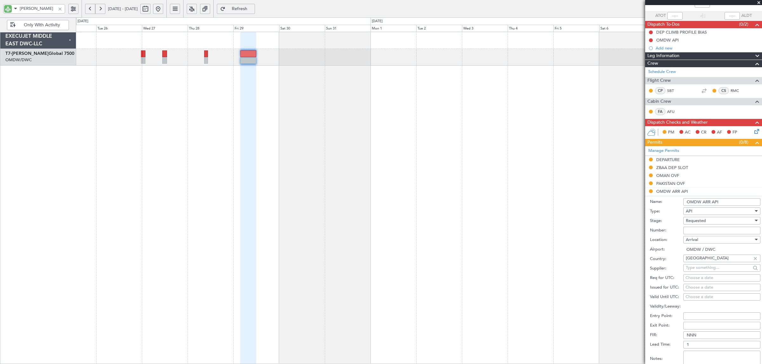
scroll to position [79, 0]
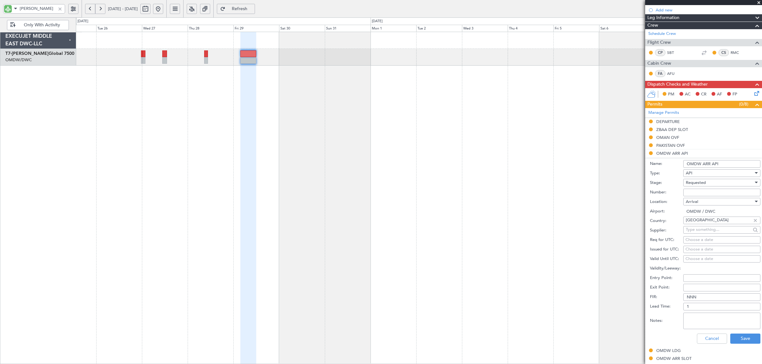
click at [700, 182] on span "Requested" at bounding box center [696, 183] width 20 height 6
click at [699, 232] on span "Received OK" at bounding box center [718, 232] width 65 height 10
click at [700, 194] on input "Number:" at bounding box center [721, 193] width 77 height 8
type input "FILED BY FBO"
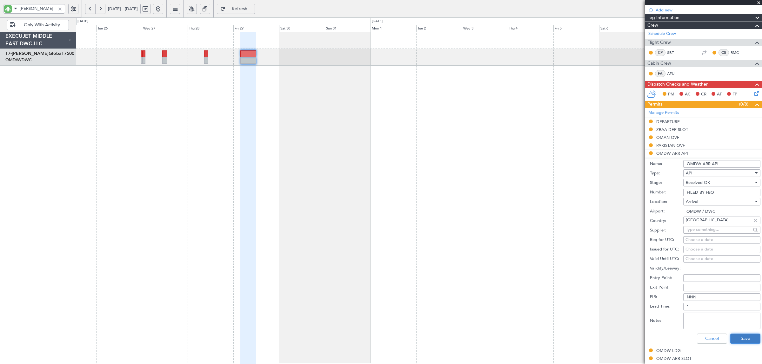
click at [744, 338] on button "Save" at bounding box center [745, 339] width 30 height 10
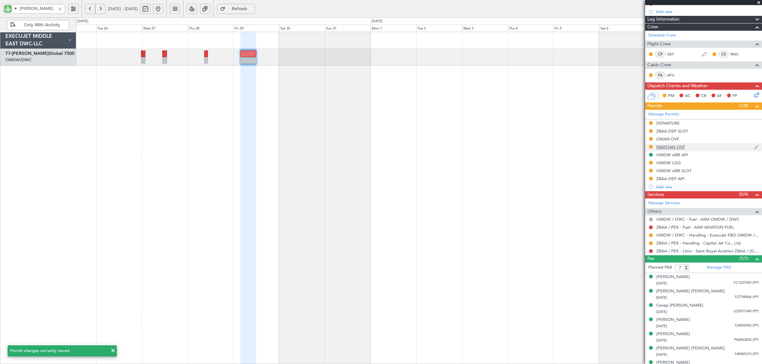
scroll to position [79, 0]
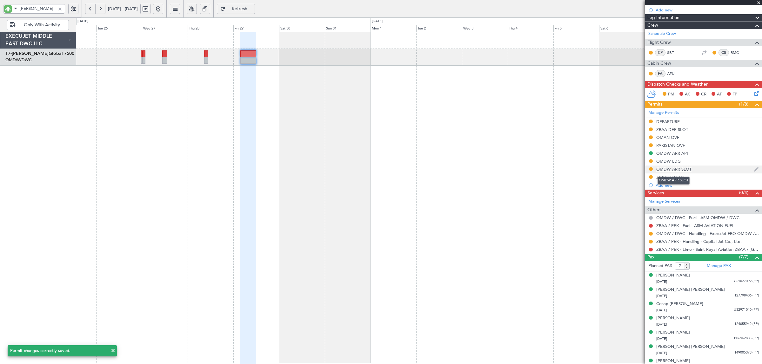
click at [676, 169] on div "OMDW ARR SLOT" at bounding box center [673, 169] width 35 height 5
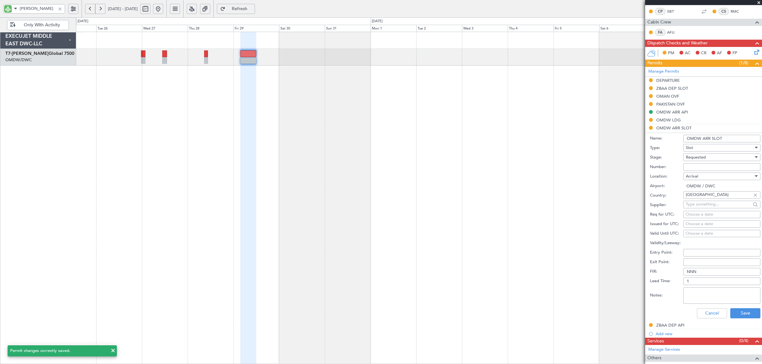
scroll to position [159, 0]
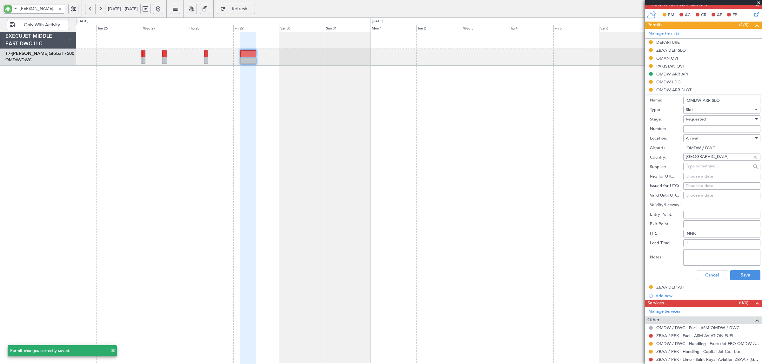
click at [699, 121] on span "Requested" at bounding box center [696, 119] width 20 height 6
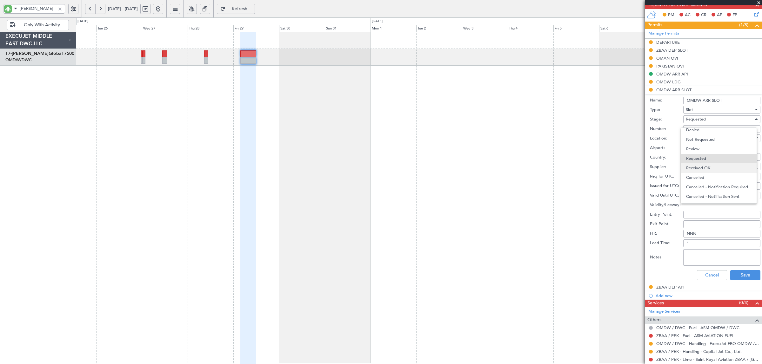
click at [698, 169] on span "Received OK" at bounding box center [718, 168] width 65 height 10
click at [691, 128] on input "Number:" at bounding box center [721, 129] width 77 height 8
paste input "KEJO132"
type input "KEJO132"
click at [695, 178] on div "Choose a date" at bounding box center [721, 177] width 73 height 6
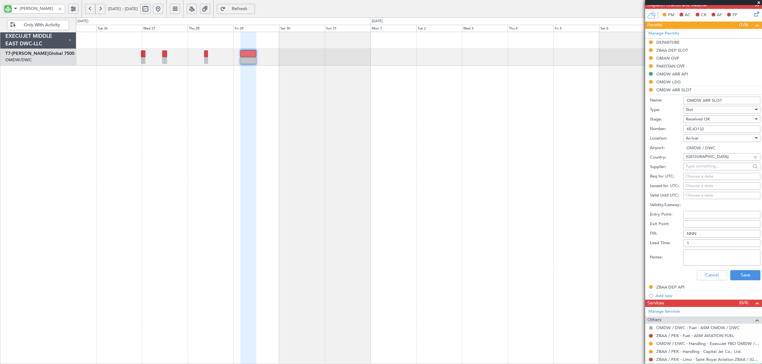
select select "8"
select select "2025"
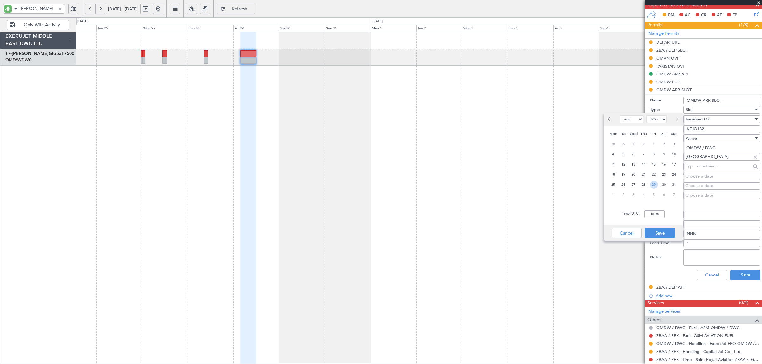
click at [652, 185] on span "29" at bounding box center [654, 185] width 8 height 8
click at [649, 215] on input "00:00" at bounding box center [654, 214] width 20 height 8
type input "12:00"
click at [659, 231] on button "Save" at bounding box center [660, 233] width 30 height 10
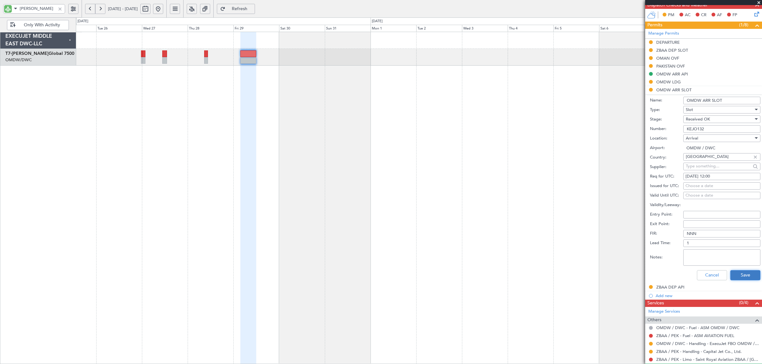
click at [740, 276] on button "Save" at bounding box center [745, 275] width 30 height 10
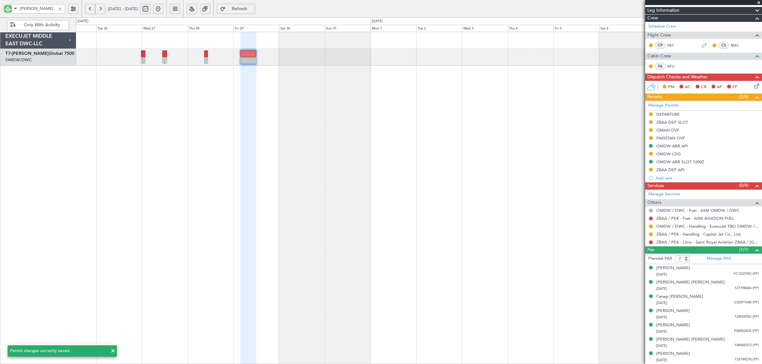
scroll to position [87, 0]
click at [649, 226] on button at bounding box center [651, 227] width 4 height 4
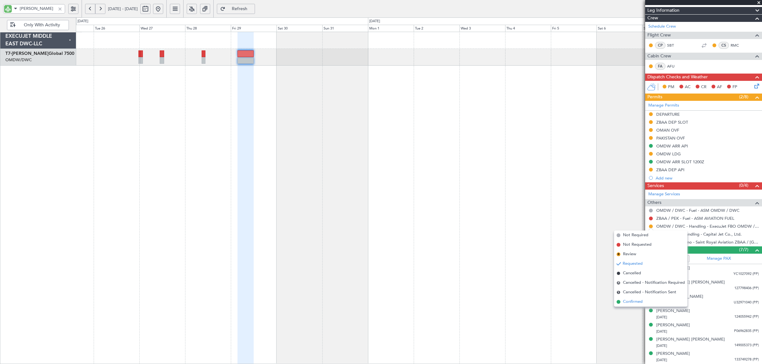
click at [643, 299] on li "Confirmed" at bounding box center [650, 302] width 73 height 10
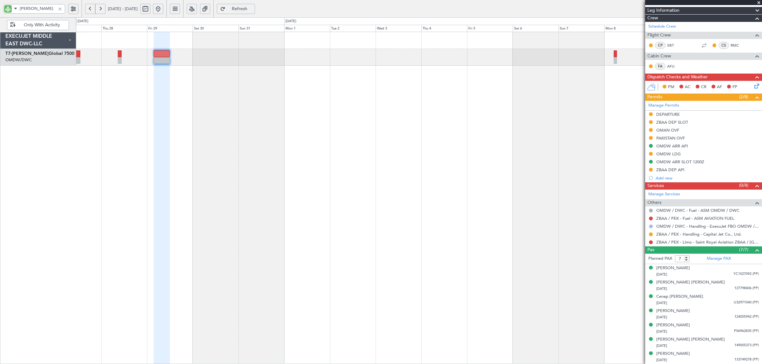
click at [308, 186] on div at bounding box center [419, 198] width 686 height 333
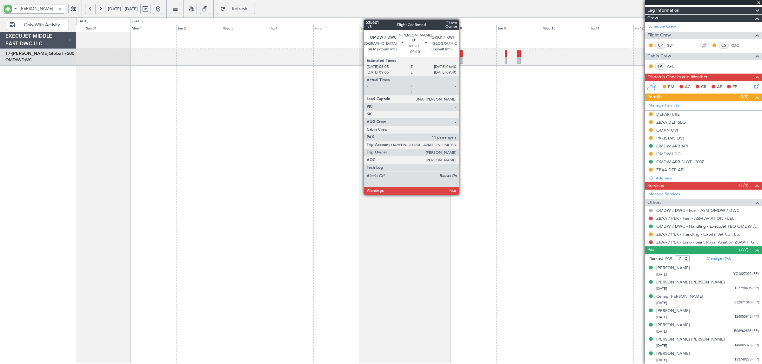
click at [462, 61] on div at bounding box center [461, 60] width 3 height 7
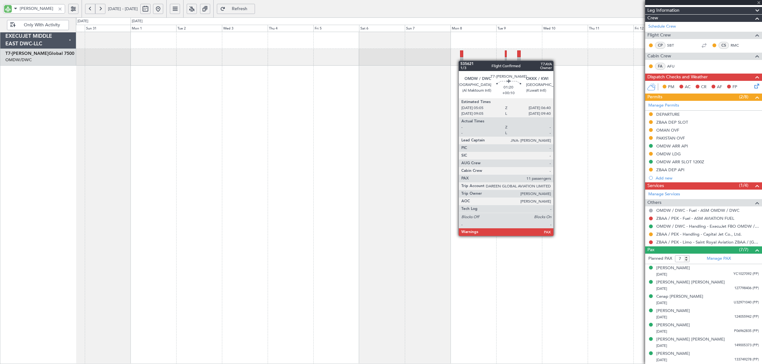
type input "+00:10"
type input "11"
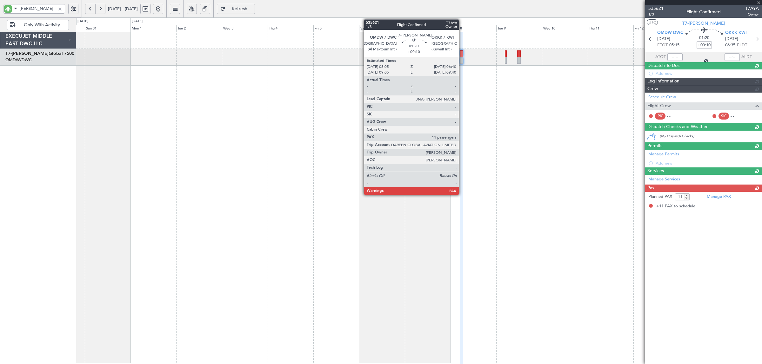
scroll to position [0, 0]
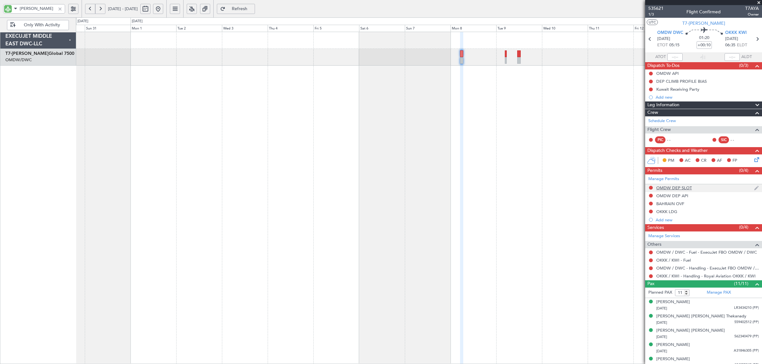
click at [677, 188] on div "OMDW DEP SLOT" at bounding box center [674, 187] width 36 height 5
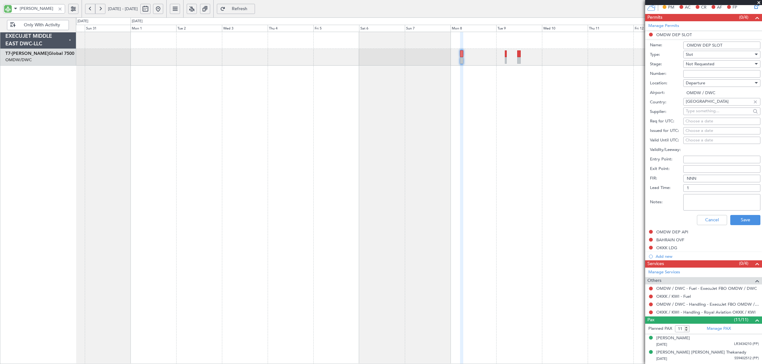
scroll to position [159, 0]
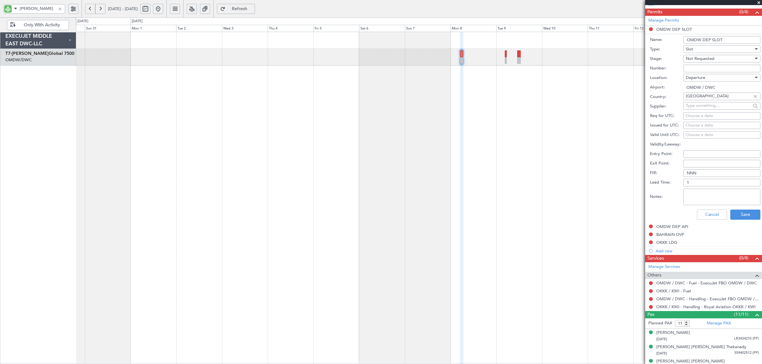
click at [702, 62] on div "Not Requested" at bounding box center [720, 59] width 68 height 10
click at [706, 108] on span "Received OK" at bounding box center [718, 110] width 65 height 10
click at [701, 69] on input "Number:" at bounding box center [721, 69] width 77 height 8
paste input "K EJO133"
type input "K EJO133"
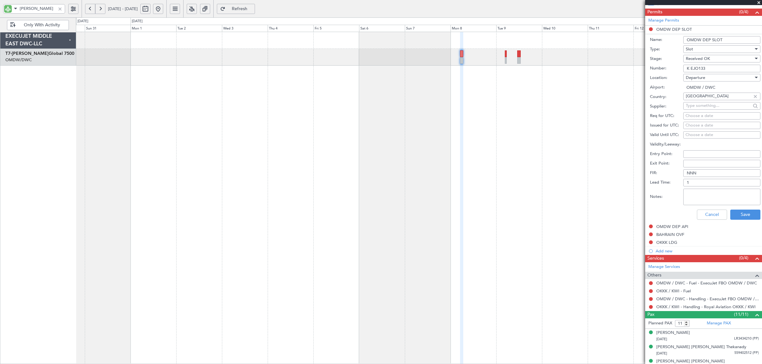
click at [696, 116] on div "Choose a date" at bounding box center [721, 116] width 73 height 6
select select "8"
select select "2025"
click at [676, 58] on span "Next month" at bounding box center [677, 58] width 4 height 4
select select "9"
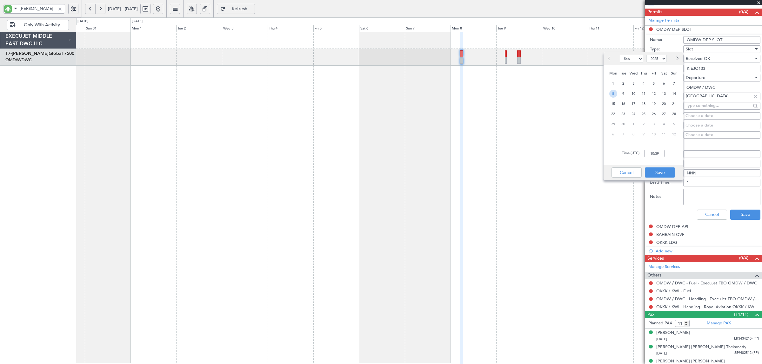
click at [612, 93] on span "8" at bounding box center [613, 94] width 8 height 8
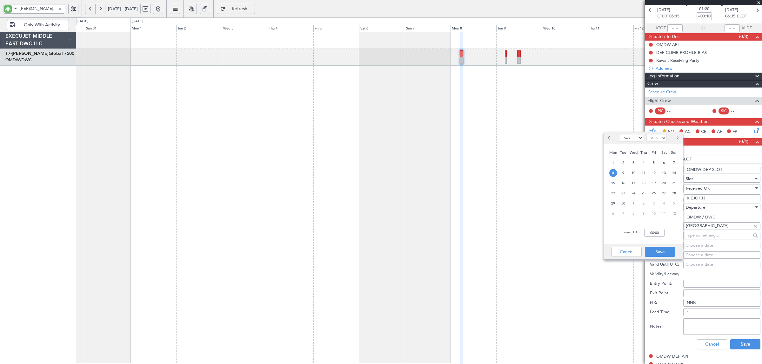
scroll to position [0, 0]
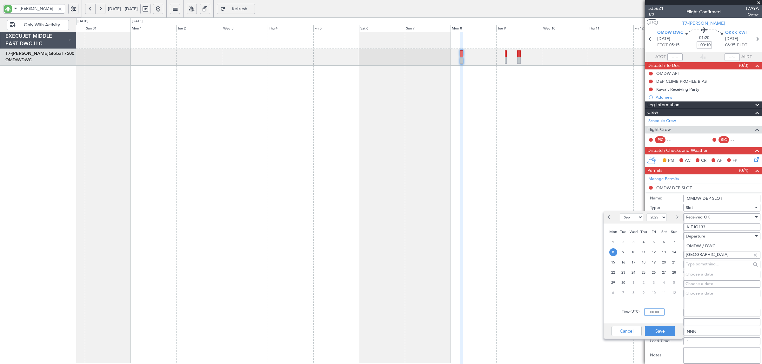
click at [649, 310] on input "00:00" at bounding box center [654, 312] width 20 height 8
type input "05:15"
click at [661, 329] on button "Save" at bounding box center [660, 331] width 30 height 10
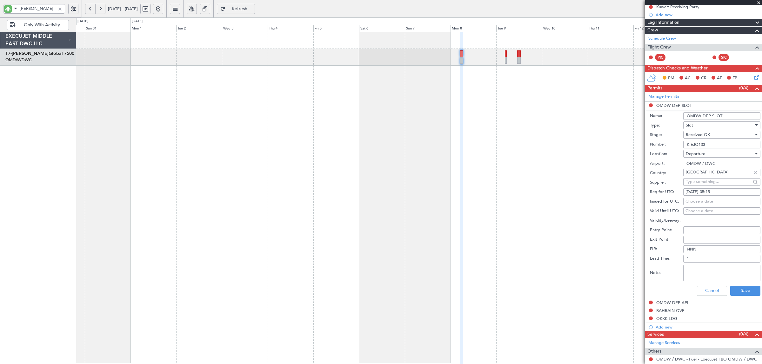
scroll to position [119, 0]
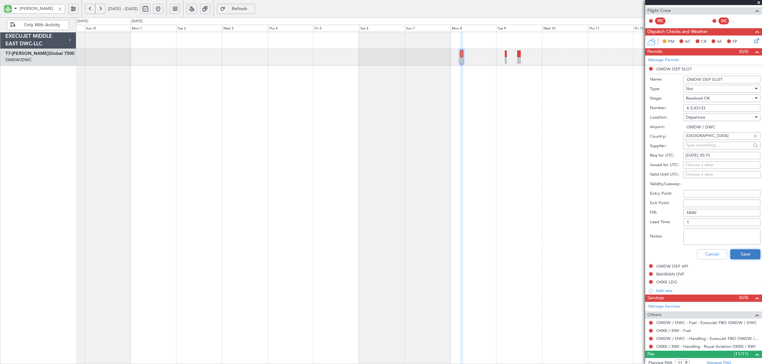
click at [737, 255] on button "Save" at bounding box center [745, 254] width 30 height 10
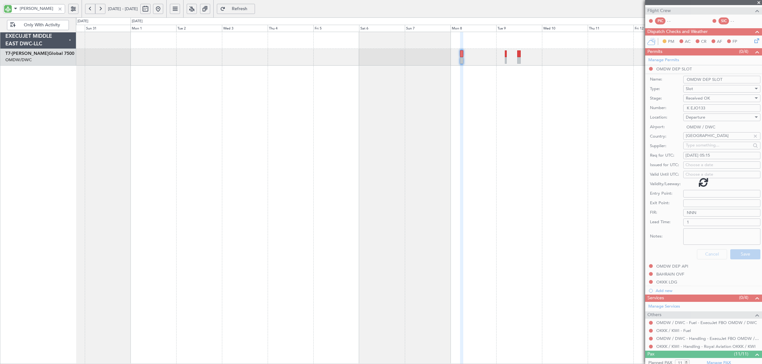
scroll to position [91, 0]
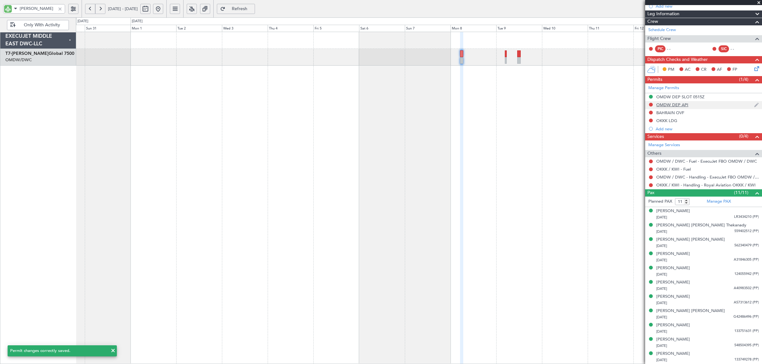
click at [674, 105] on div "OMDW DEP API" at bounding box center [672, 104] width 32 height 5
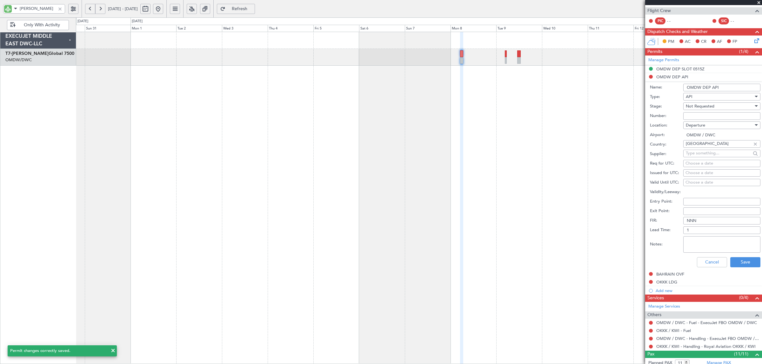
click at [706, 107] on span "Not Requested" at bounding box center [700, 106] width 29 height 6
click at [710, 156] on span "Received OK" at bounding box center [718, 158] width 65 height 10
click at [705, 116] on input "Number:" at bounding box center [721, 116] width 77 height 8
type input "FILED BY FBO"
click at [738, 265] on button "Save" at bounding box center [745, 262] width 30 height 10
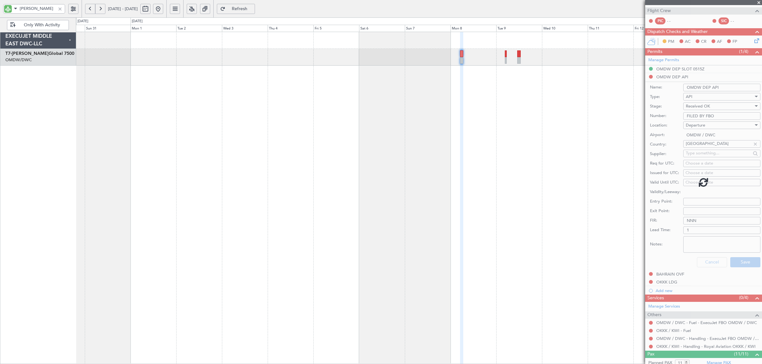
scroll to position [91, 0]
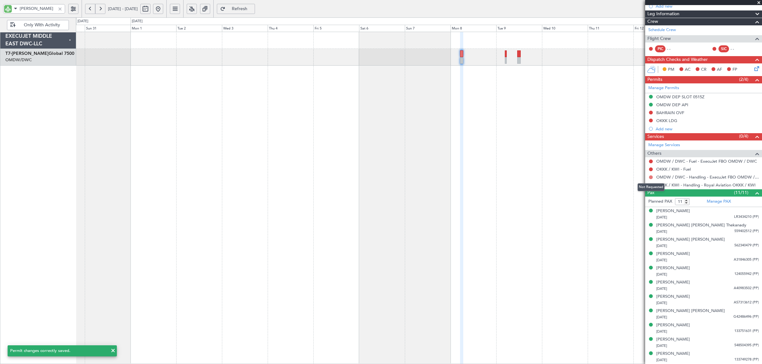
click at [651, 176] on button at bounding box center [651, 178] width 4 height 4
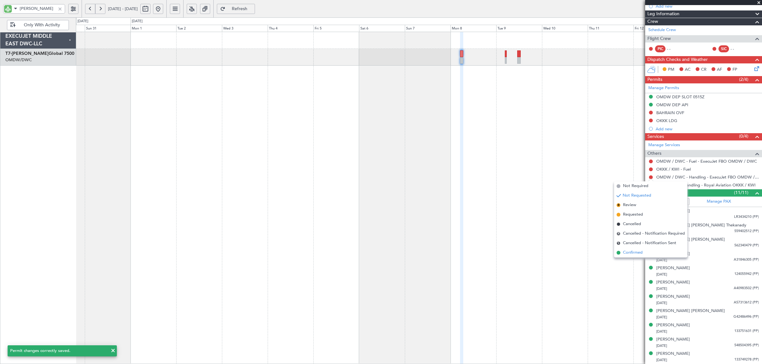
click at [635, 252] on span "Confirmed" at bounding box center [633, 253] width 20 height 6
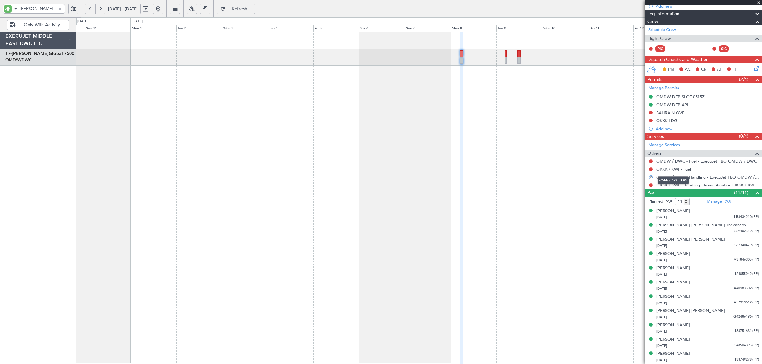
click at [666, 170] on link "OKKK / KWI - Fuel" at bounding box center [673, 169] width 35 height 5
click at [571, 217] on div at bounding box center [419, 198] width 686 height 333
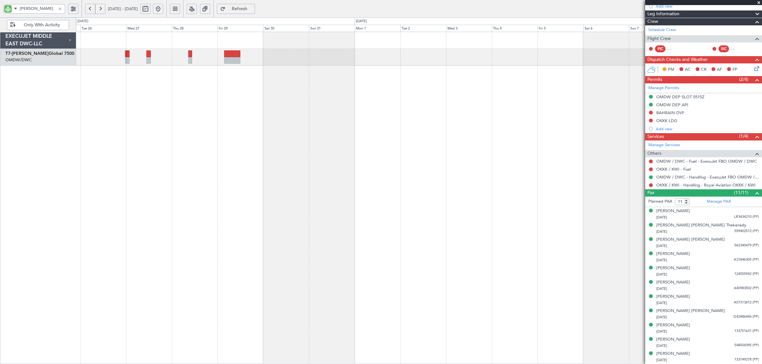
click at [313, 110] on div "Planned Maint Dubai (Al Maktoum Intl) EXECUJET MIDDLE EAST DWC-LLC T7-AYA Globa…" at bounding box center [381, 190] width 762 height 347
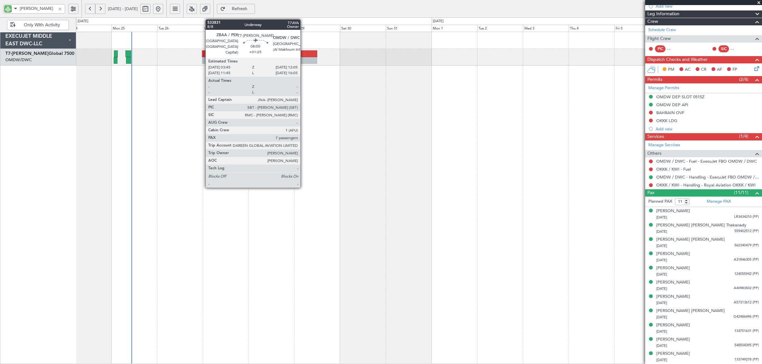
click at [305, 59] on div at bounding box center [309, 60] width 16 height 7
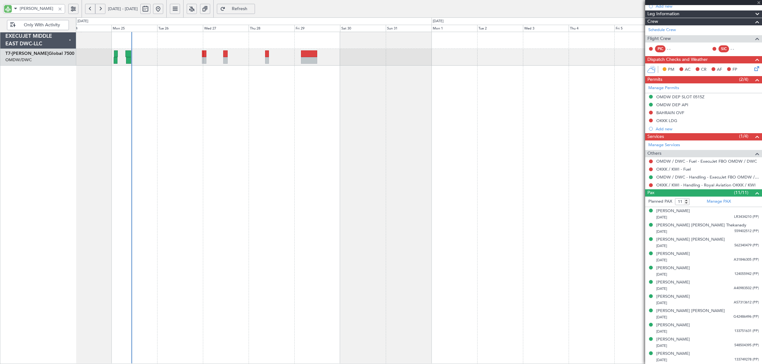
type input "+01:25"
type input "7"
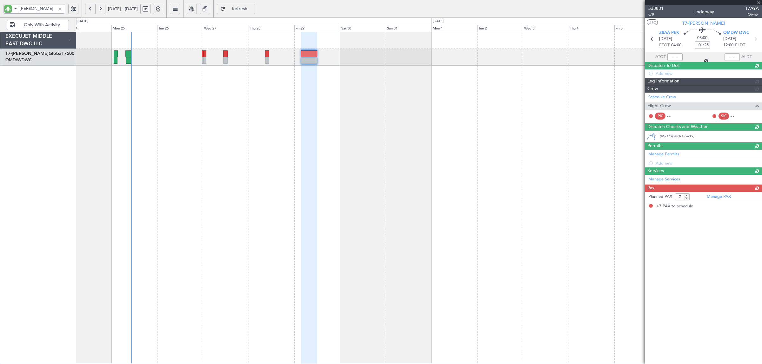
scroll to position [0, 0]
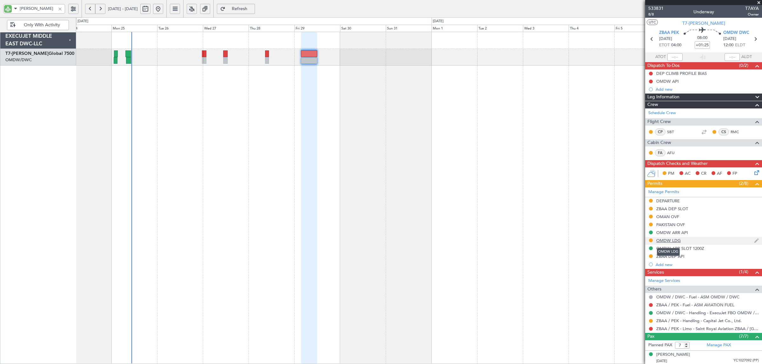
click at [665, 241] on div "OMDW LDG" at bounding box center [668, 240] width 24 height 5
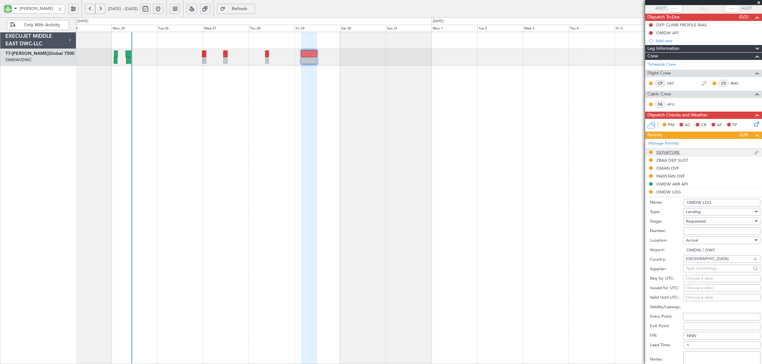
scroll to position [119, 0]
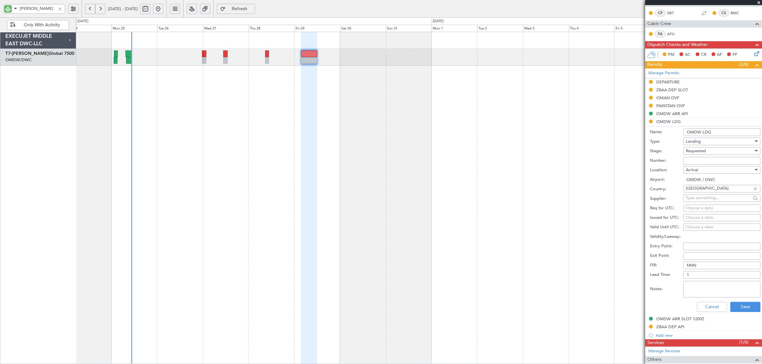
click at [700, 152] on span "Requested" at bounding box center [696, 151] width 20 height 6
click at [702, 197] on span "Received OK" at bounding box center [718, 200] width 65 height 10
click at [699, 159] on input "Number:" at bounding box center [721, 161] width 77 height 8
paste input "LP/2025/11650"
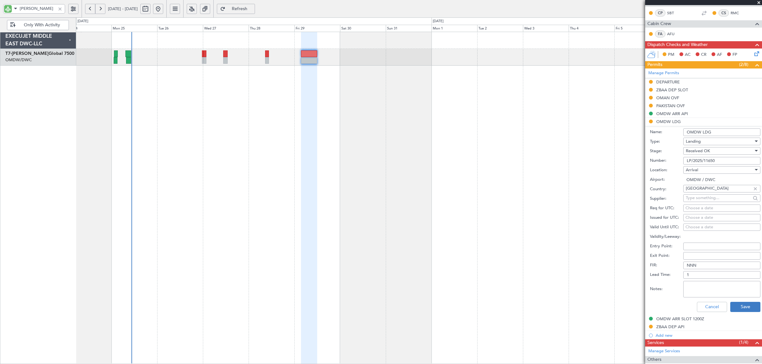
type input "LP/2025/11650"
click at [739, 306] on button "Save" at bounding box center [745, 307] width 30 height 10
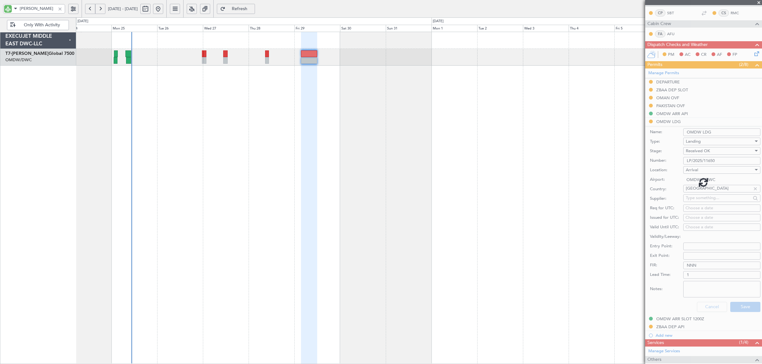
scroll to position [87, 0]
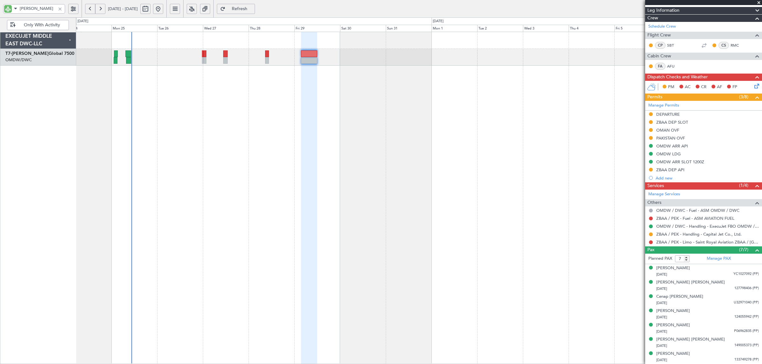
click at [60, 10] on div at bounding box center [59, 8] width 7 height 7
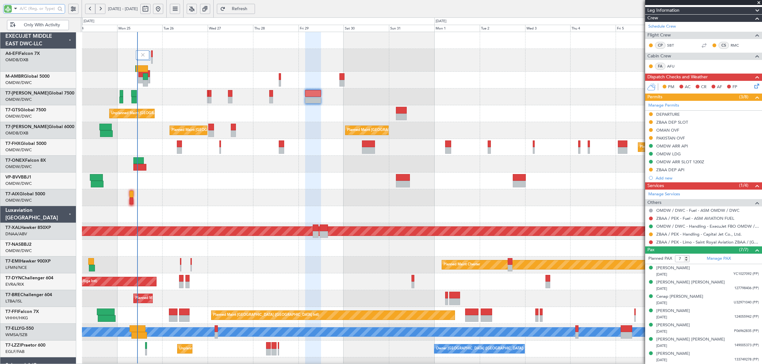
click at [181, 69] on div "Planned Maint Dubai (Al Maktoum Intl)" at bounding box center [421, 60] width 679 height 23
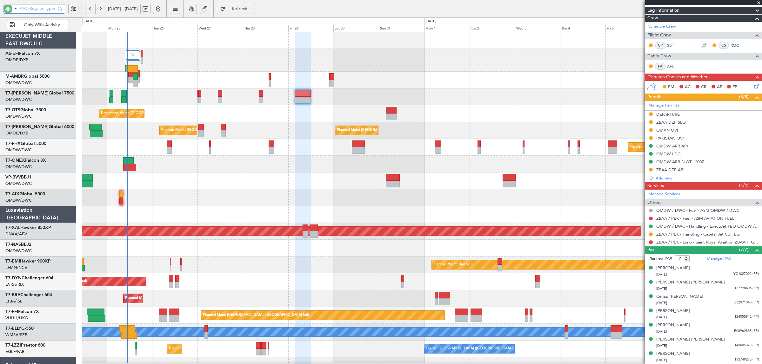
click at [176, 193] on div at bounding box center [421, 197] width 679 height 17
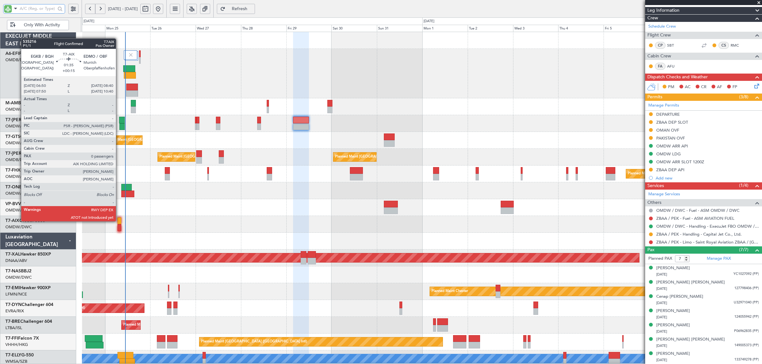
click at [119, 221] on div at bounding box center [118, 221] width 3 height 7
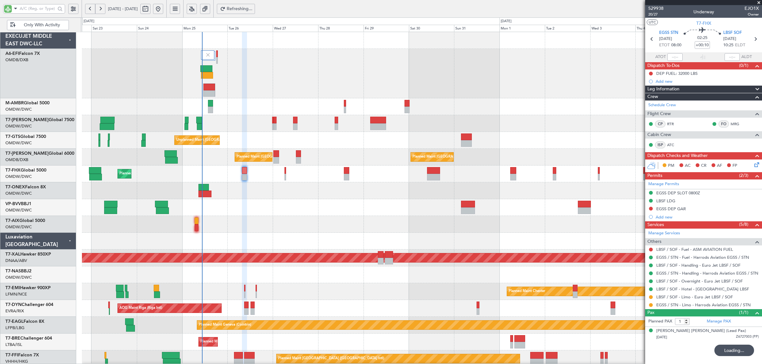
click at [240, 97] on div "Planned Maint Dubai (Al Maktoum Intl)" at bounding box center [421, 74] width 679 height 50
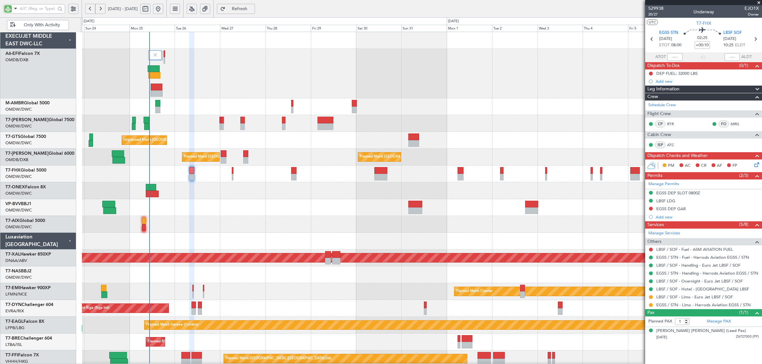
click at [182, 134] on div "Planned Maint Dubai (Al Maktoum Intl) Planned Maint [GEOGRAPHIC_DATA] (Al Makto…" at bounding box center [421, 242] width 679 height 420
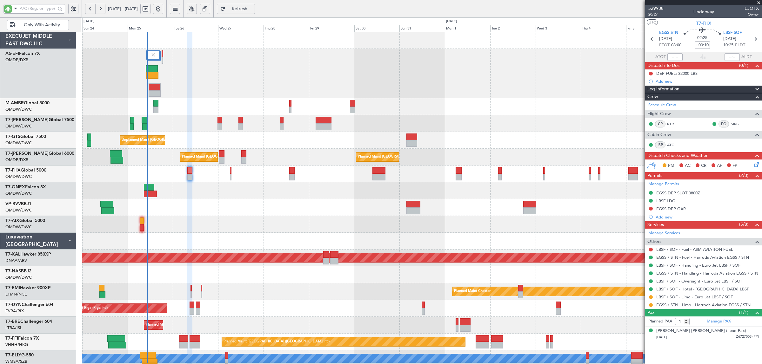
click at [198, 149] on div "Planned Maint [GEOGRAPHIC_DATA] ([GEOGRAPHIC_DATA] Intl) Planned Maint [GEOGRAP…" at bounding box center [421, 157] width 679 height 17
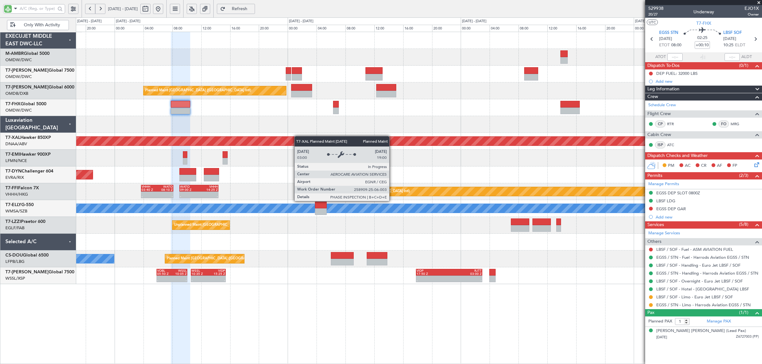
click at [328, 138] on div "- - ZBAA 03:45 Z OMDW 12:05 Z Planned Maint [GEOGRAPHIC_DATA] ([GEOGRAPHIC_DATA…" at bounding box center [419, 158] width 686 height 252
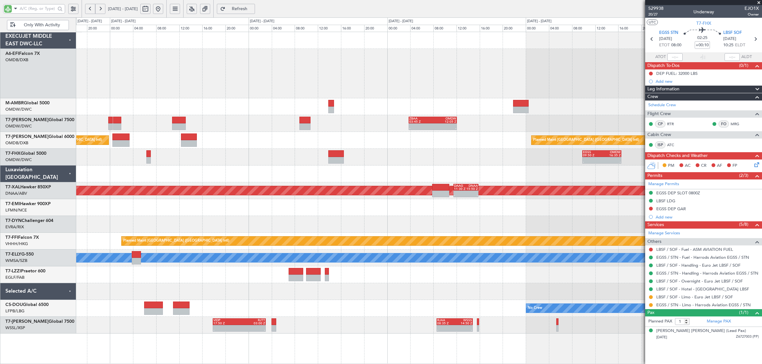
click at [247, 149] on div "2 Flight Legs 10:08 Z - LSGG 09:50 Z OMDB 16:05 Z LSGG 11:20 Z OMDW 17:35 Z - -…" at bounding box center [419, 183] width 686 height 302
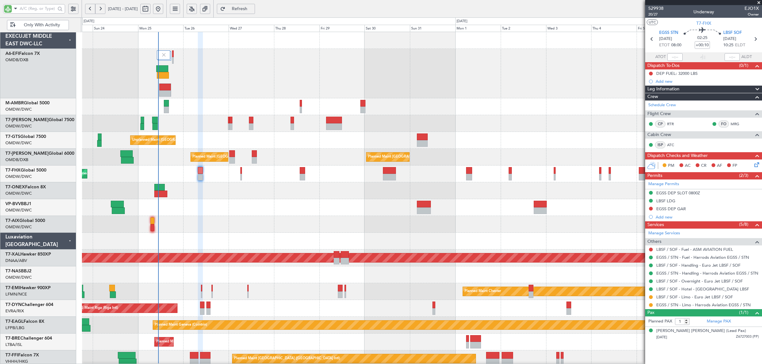
click at [314, 218] on div at bounding box center [421, 224] width 679 height 17
click at [225, 237] on div at bounding box center [421, 241] width 679 height 17
click at [206, 227] on div at bounding box center [421, 224] width 679 height 17
click at [217, 64] on div "Planned Maint Dubai (Al Maktoum Intl)" at bounding box center [421, 74] width 679 height 50
